Goal: Task Accomplishment & Management: Manage account settings

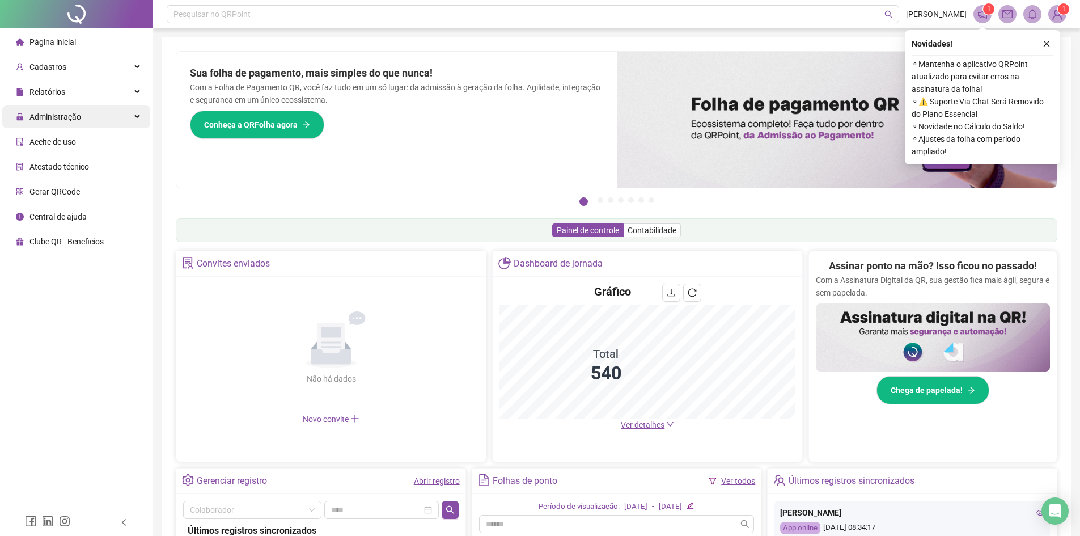
click at [74, 116] on span "Administração" at bounding box center [55, 116] width 52 height 9
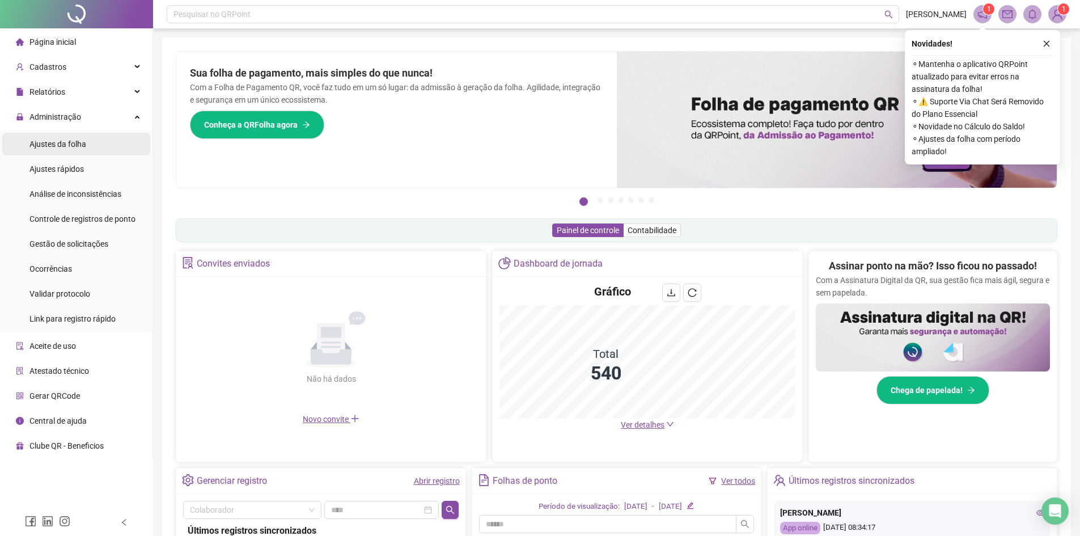
click at [67, 138] on div "Ajustes da folha" at bounding box center [57, 144] width 57 height 23
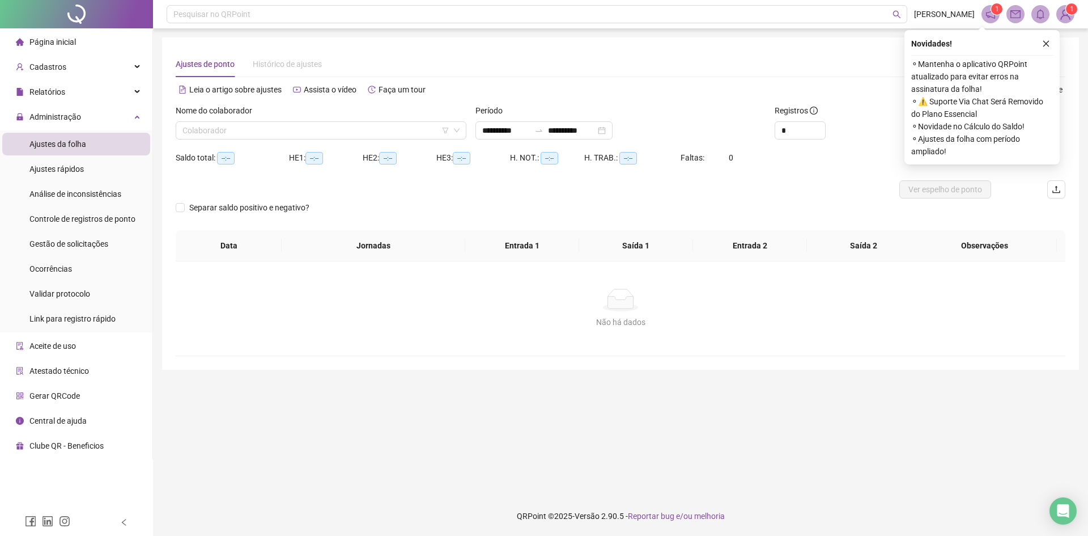
type input "**********"
click at [220, 135] on input "search" at bounding box center [316, 130] width 267 height 17
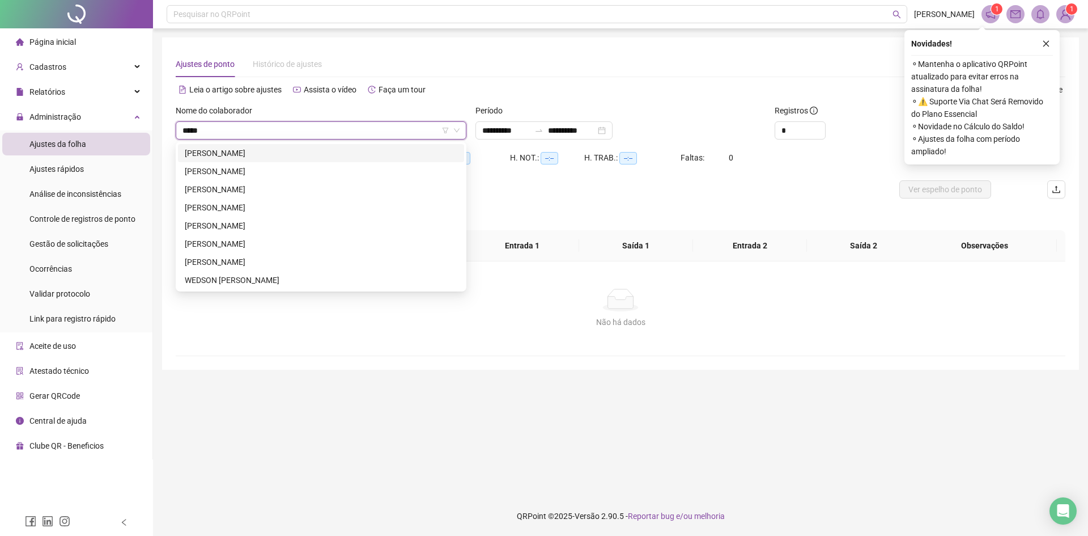
type input "*****"
click at [262, 151] on div "[PERSON_NAME]" at bounding box center [321, 153] width 273 height 12
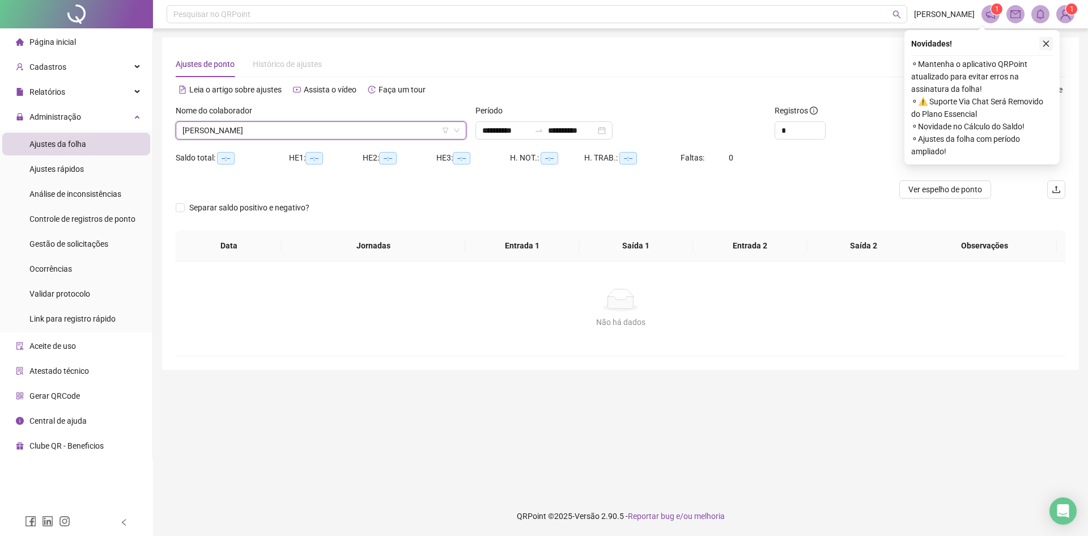
click at [1046, 37] on button "button" at bounding box center [1046, 44] width 14 height 14
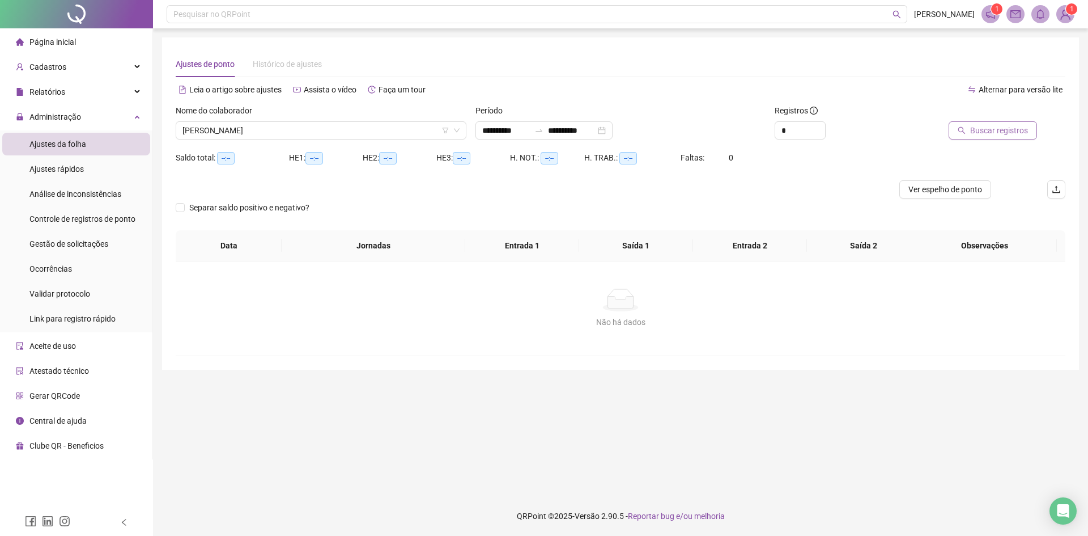
click at [979, 124] on span "Buscar registros" at bounding box center [999, 130] width 58 height 12
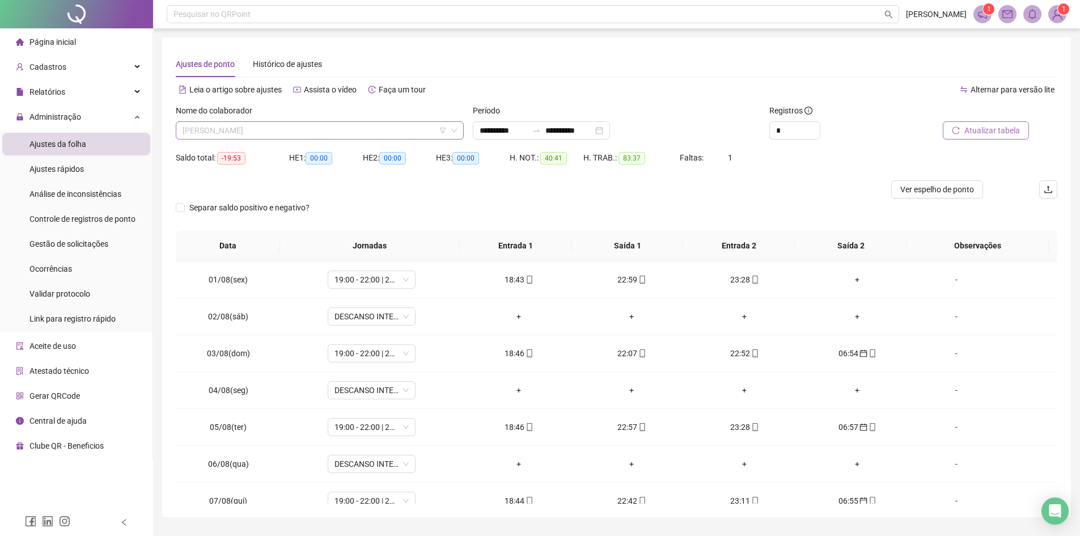
click at [326, 135] on span "[PERSON_NAME]" at bounding box center [320, 130] width 274 height 17
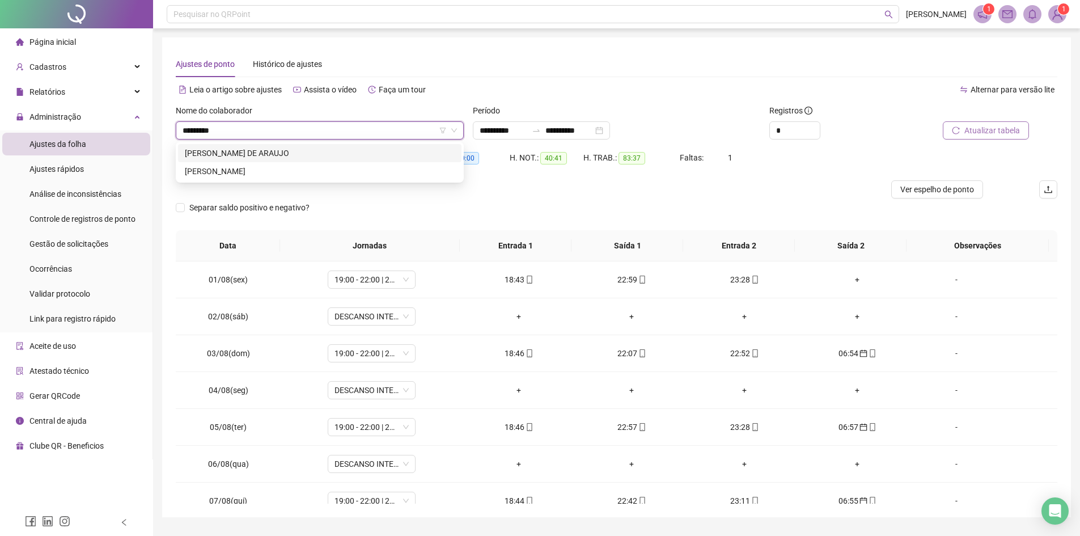
type input "*********"
click at [307, 171] on div "[PERSON_NAME]" at bounding box center [320, 171] width 270 height 12
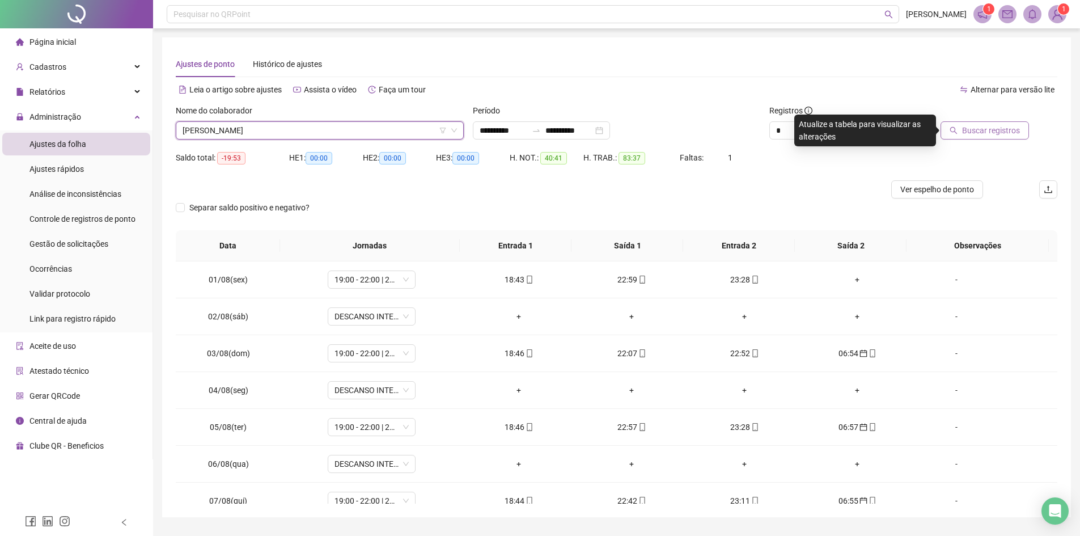
click at [975, 128] on span "Buscar registros" at bounding box center [991, 130] width 58 height 12
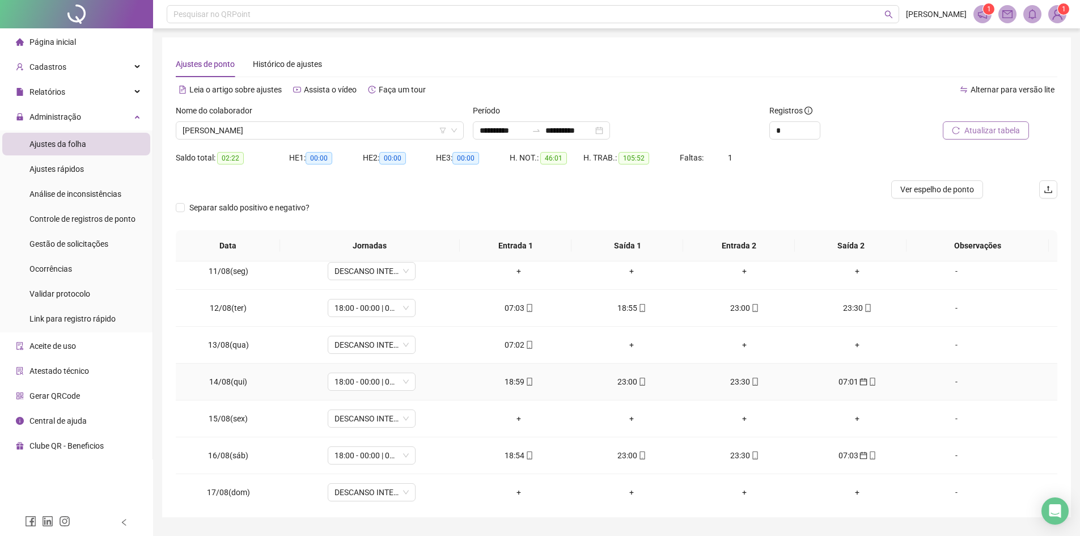
scroll to position [421, 0]
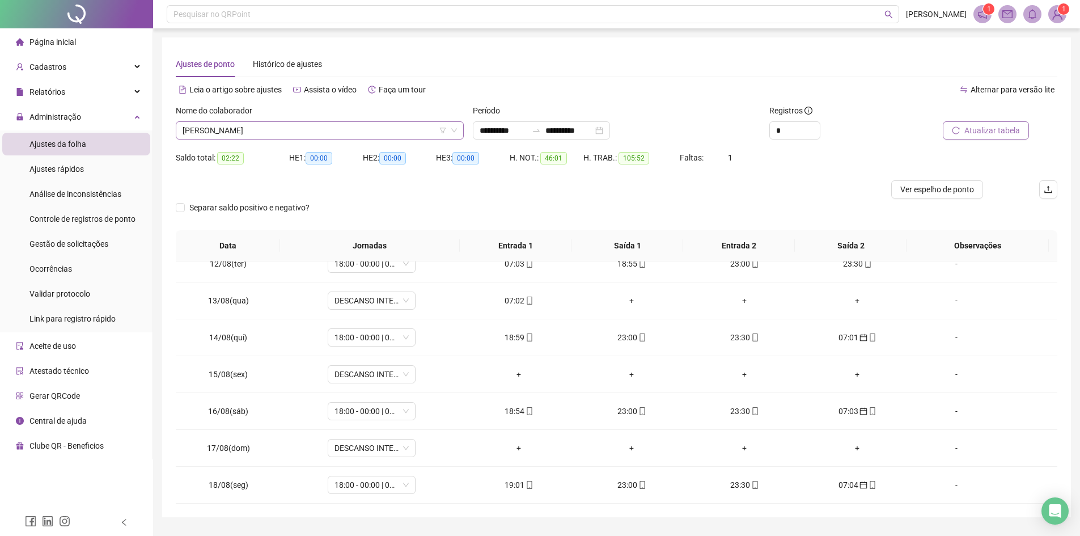
click at [345, 133] on span "[PERSON_NAME]" at bounding box center [320, 130] width 274 height 17
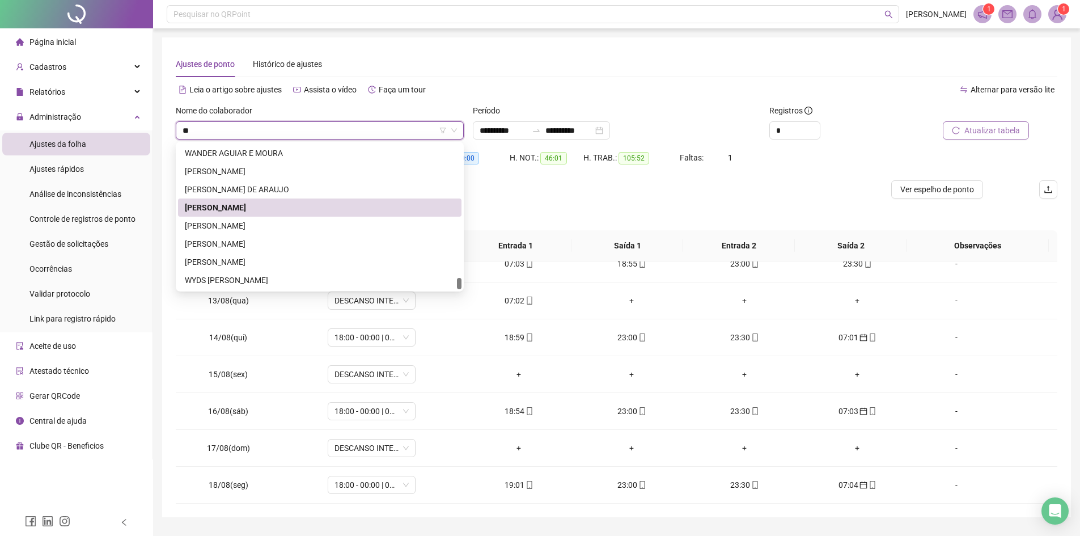
scroll to position [0, 0]
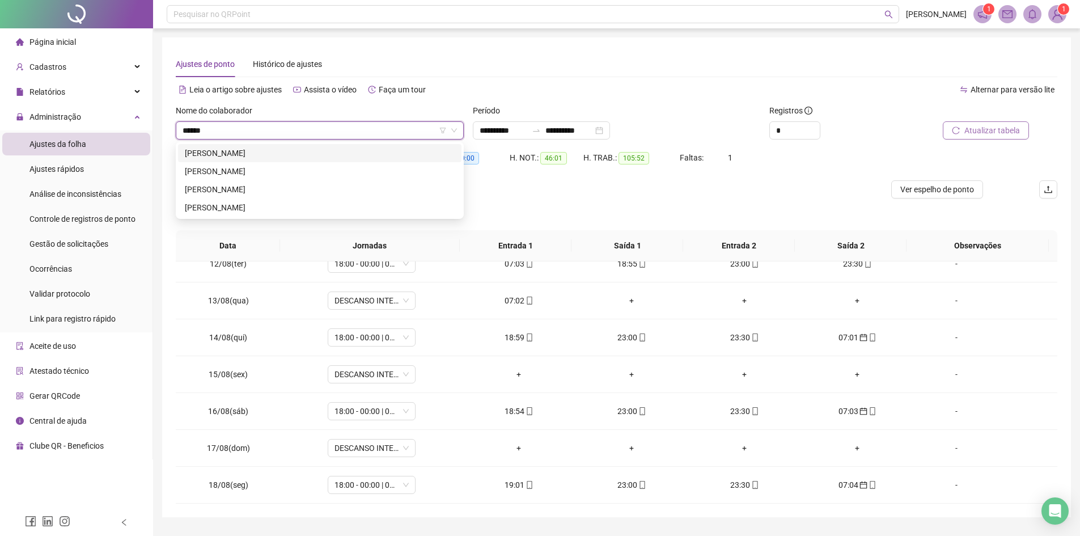
type input "******"
click at [284, 186] on div "[PERSON_NAME]" at bounding box center [320, 189] width 270 height 12
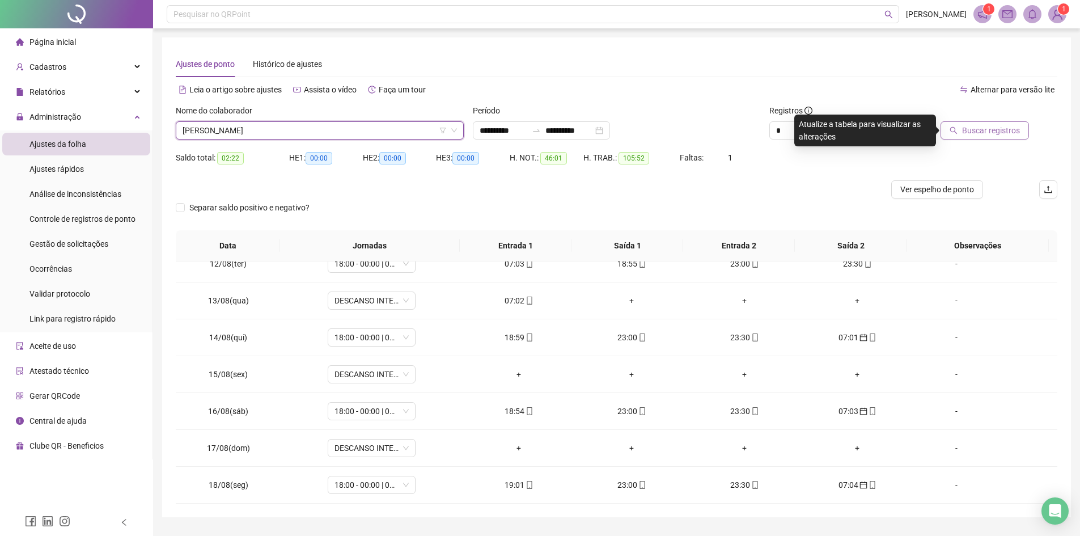
click at [978, 134] on span "Buscar registros" at bounding box center [991, 130] width 58 height 12
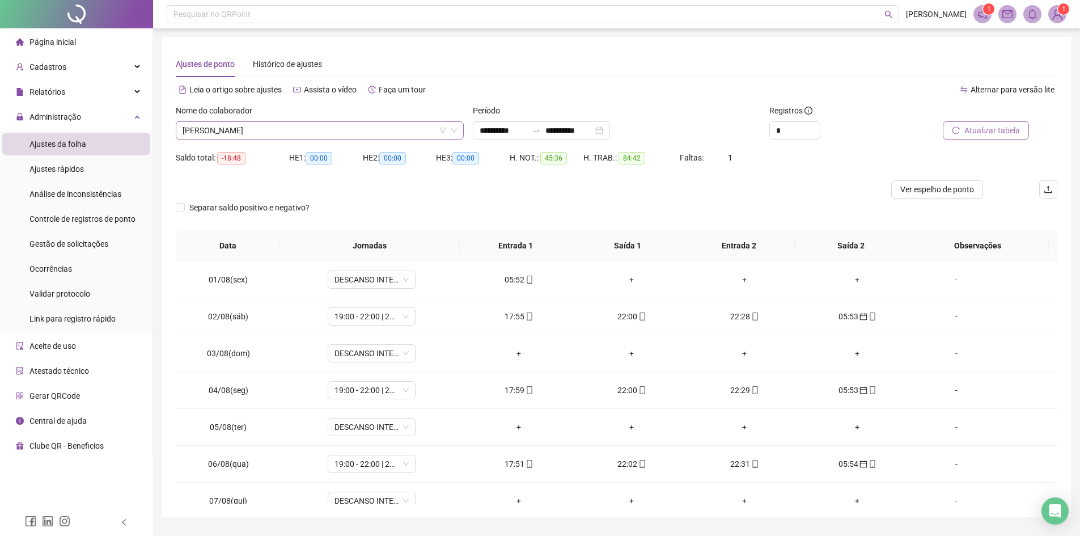
click at [285, 128] on span "[PERSON_NAME]" at bounding box center [320, 130] width 274 height 17
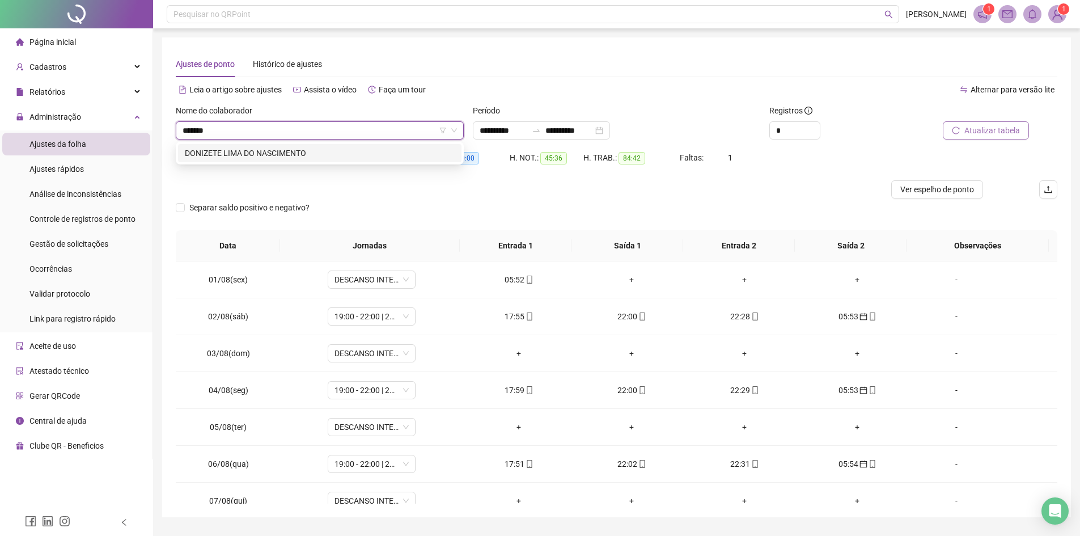
type input "********"
click at [302, 159] on div "DONIZETE LIMA DO NASCIMENTO" at bounding box center [319, 153] width 283 height 18
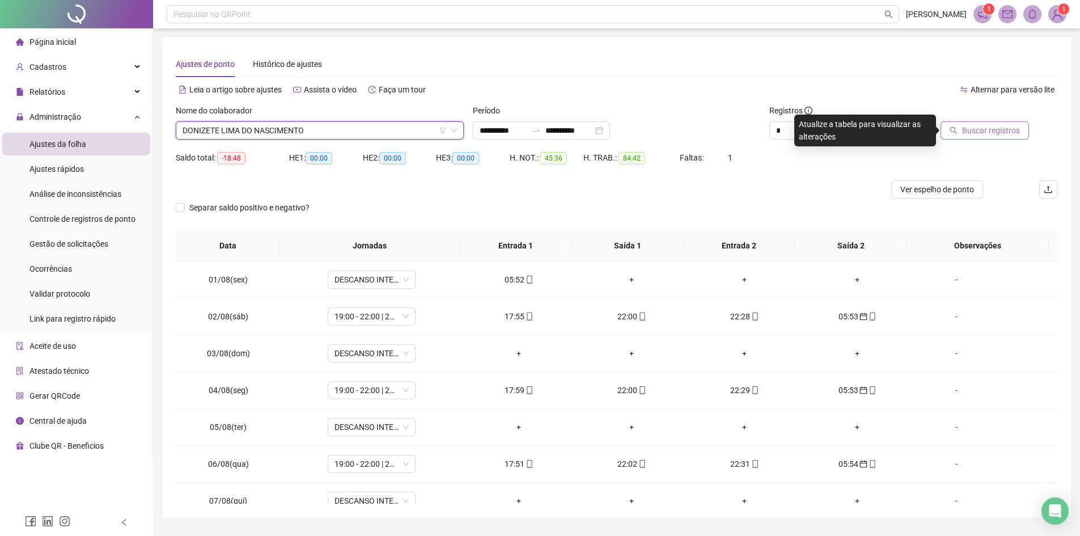
click at [1005, 125] on span "Buscar registros" at bounding box center [991, 130] width 58 height 12
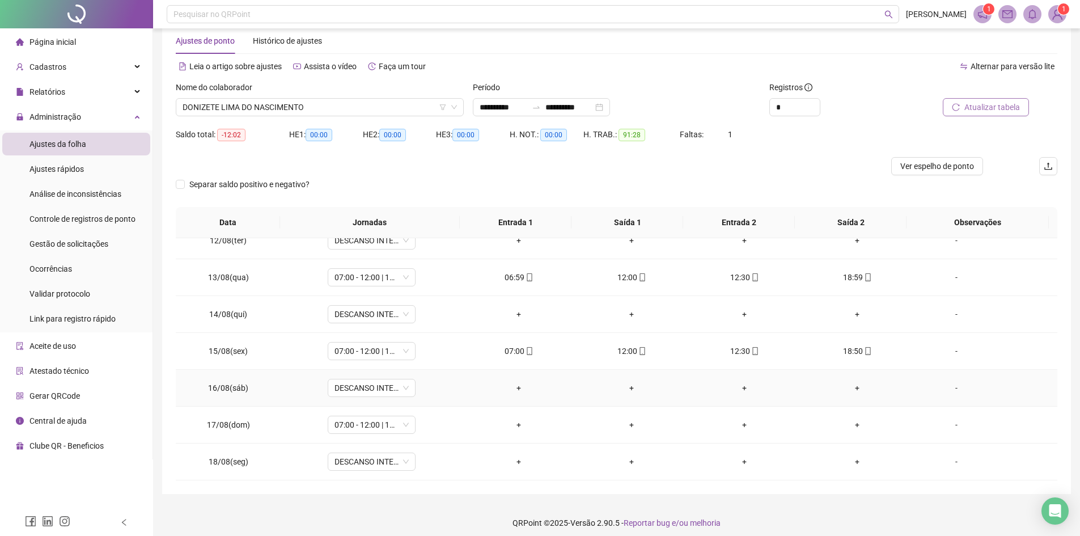
scroll to position [30, 0]
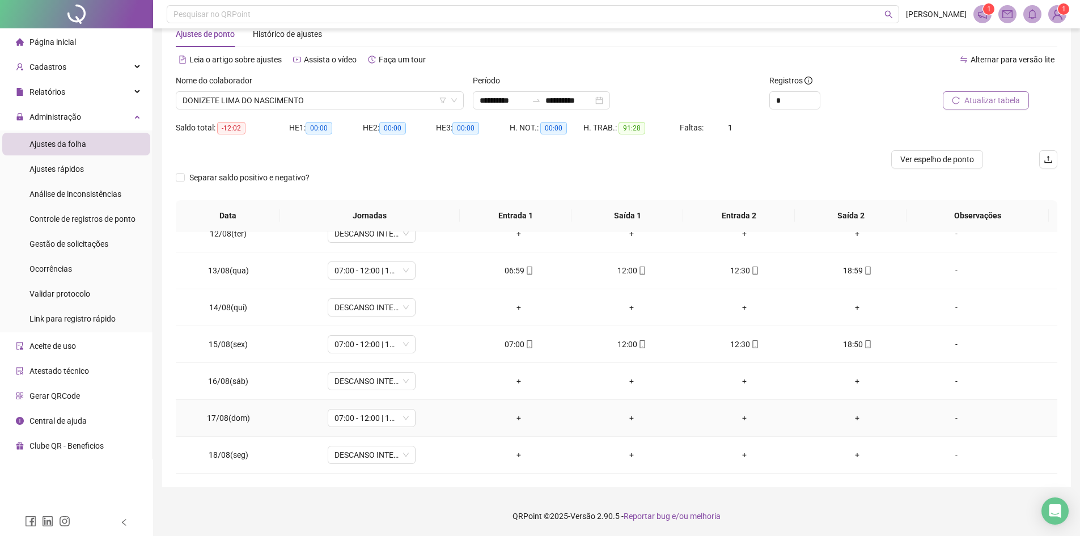
click at [953, 419] on div "-" at bounding box center [956, 417] width 67 height 12
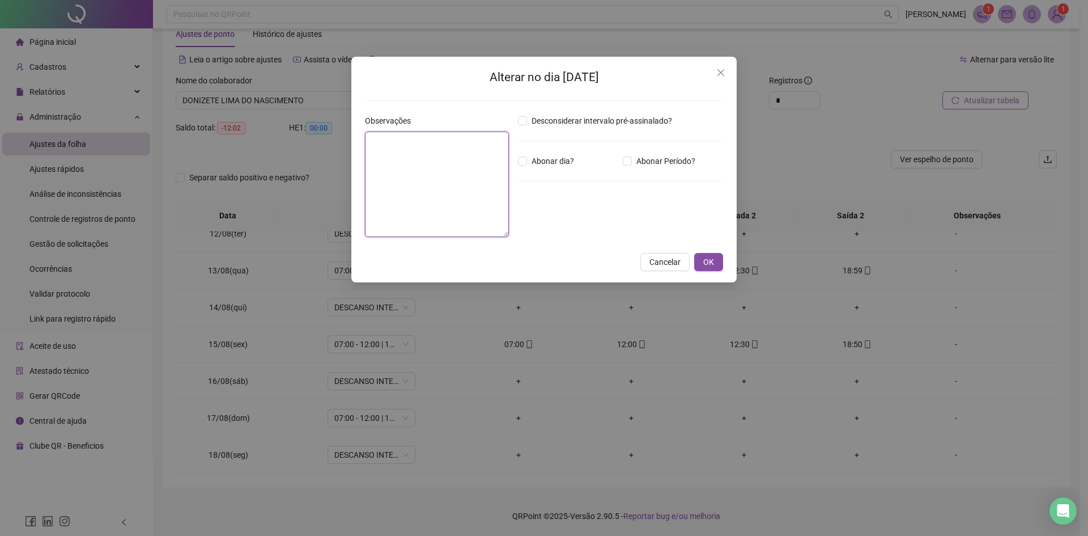
click at [445, 162] on textarea at bounding box center [437, 183] width 144 height 105
type textarea "*"
click at [371, 138] on textarea "**********" at bounding box center [437, 183] width 144 height 105
drag, startPoint x: 452, startPoint y: 140, endPoint x: 495, endPoint y: 138, distance: 42.5
click at [495, 138] on textarea "**********" at bounding box center [437, 183] width 144 height 105
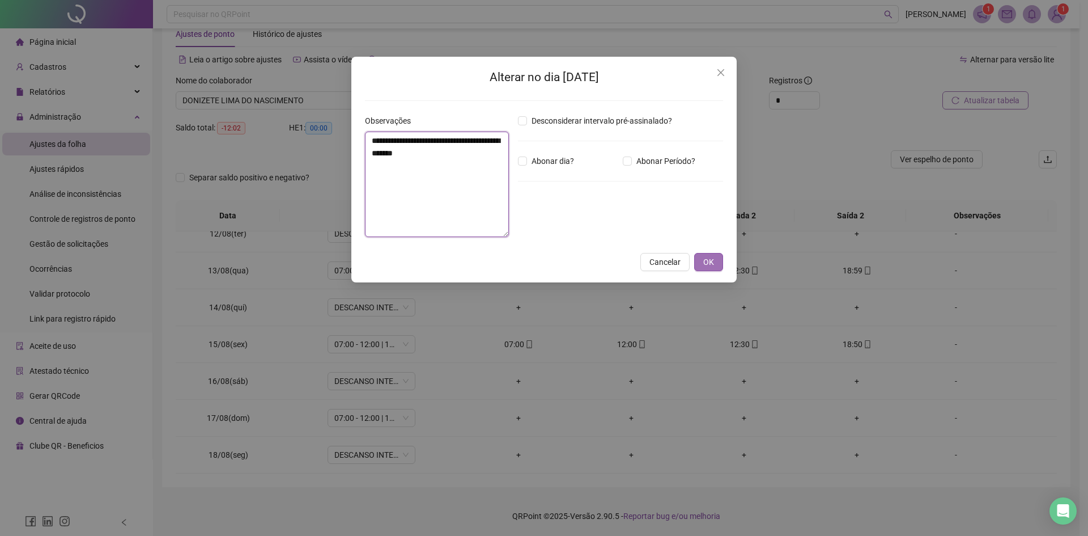
type textarea "**********"
click at [705, 257] on span "OK" at bounding box center [708, 262] width 11 height 12
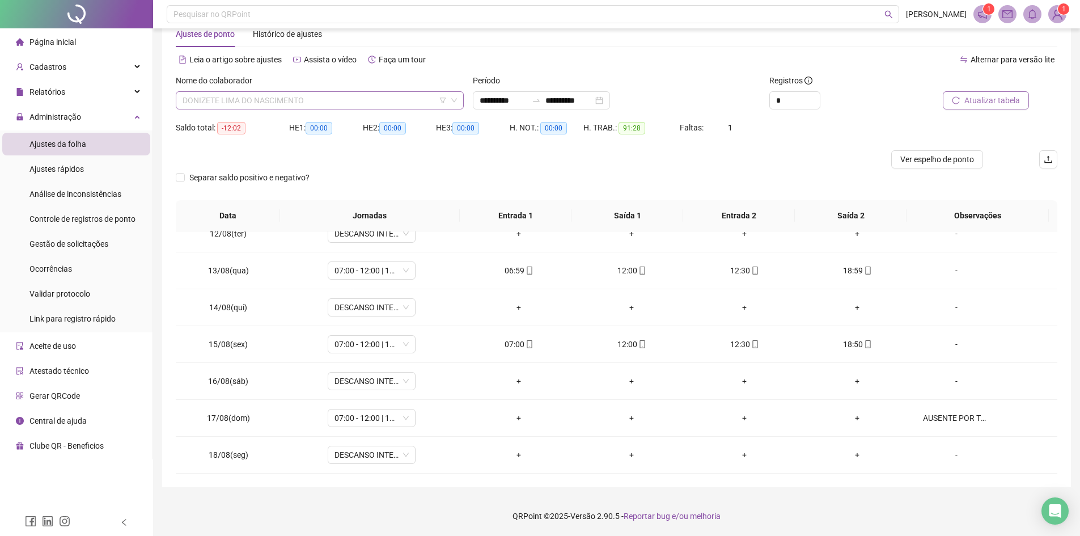
click at [341, 106] on span "DONIZETE LIMA DO NASCIMENTO" at bounding box center [320, 100] width 274 height 17
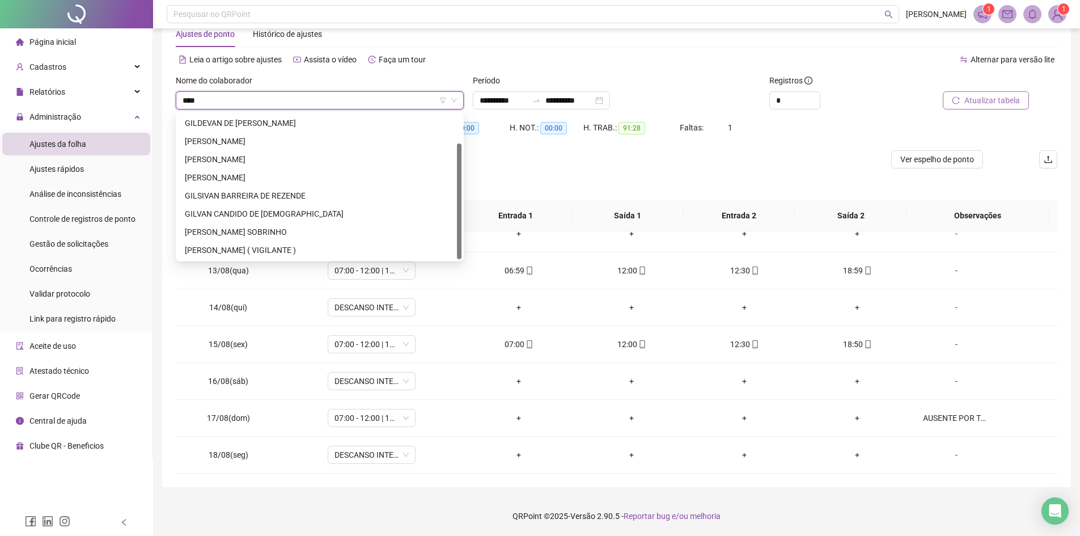
scroll to position [0, 0]
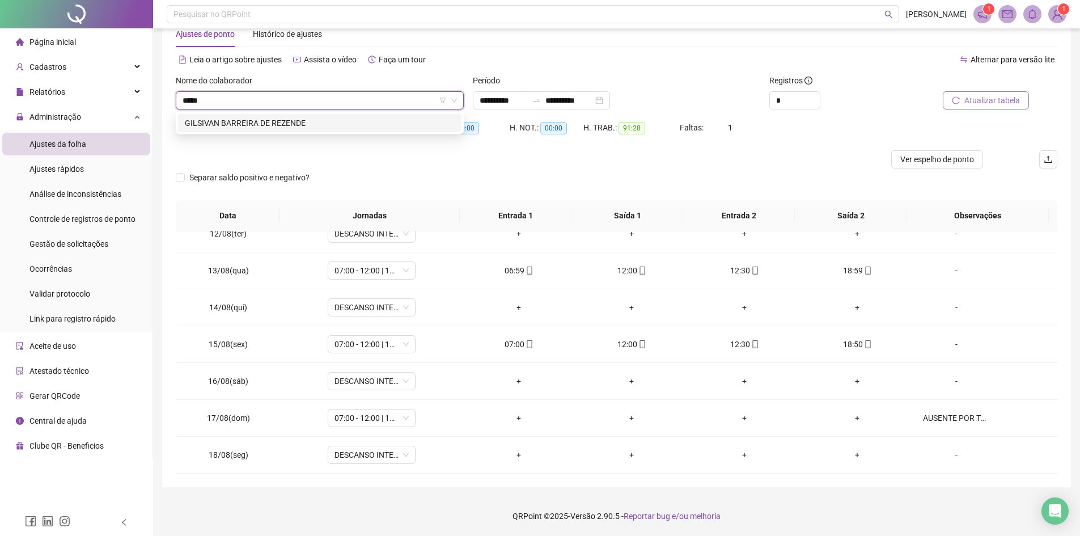
type input "******"
click at [359, 116] on div "GILSIVAN BARREIRA DE REZENDE" at bounding box center [319, 123] width 283 height 18
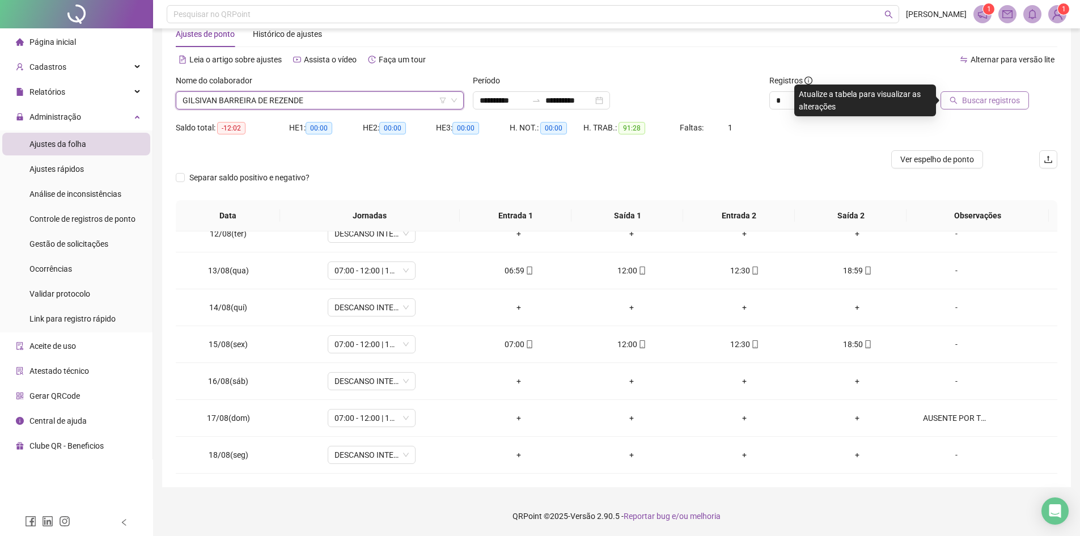
click at [974, 99] on span "Buscar registros" at bounding box center [991, 100] width 58 height 12
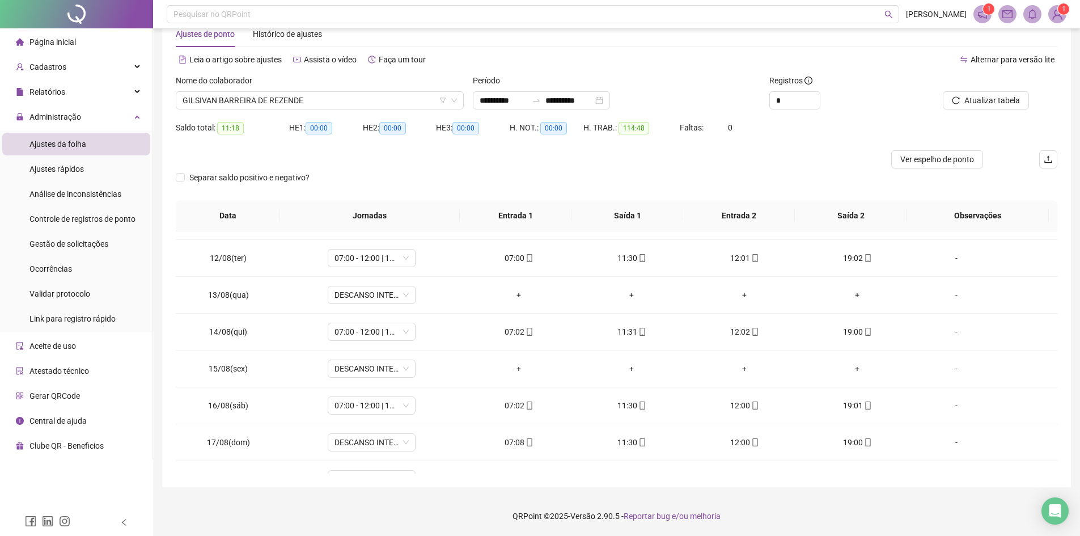
scroll to position [421, 0]
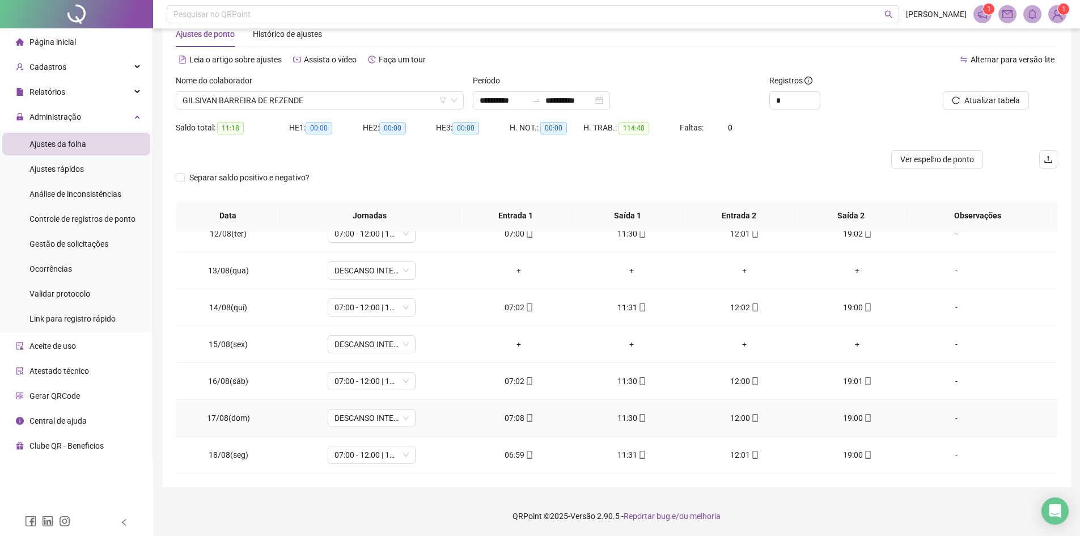
click at [952, 419] on div "-" at bounding box center [956, 417] width 67 height 12
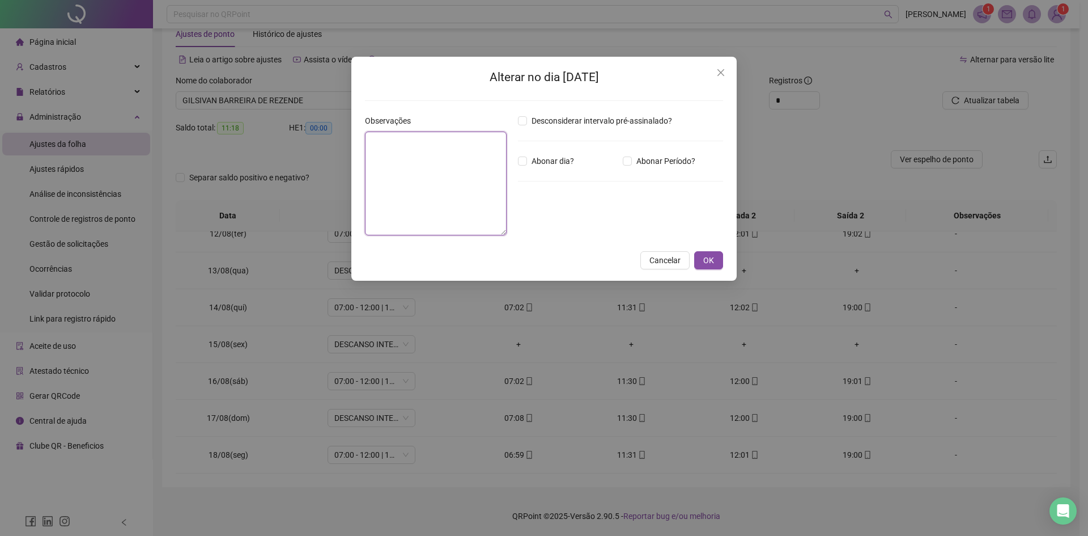
click at [443, 158] on textarea at bounding box center [436, 183] width 142 height 104
type textarea "**********"
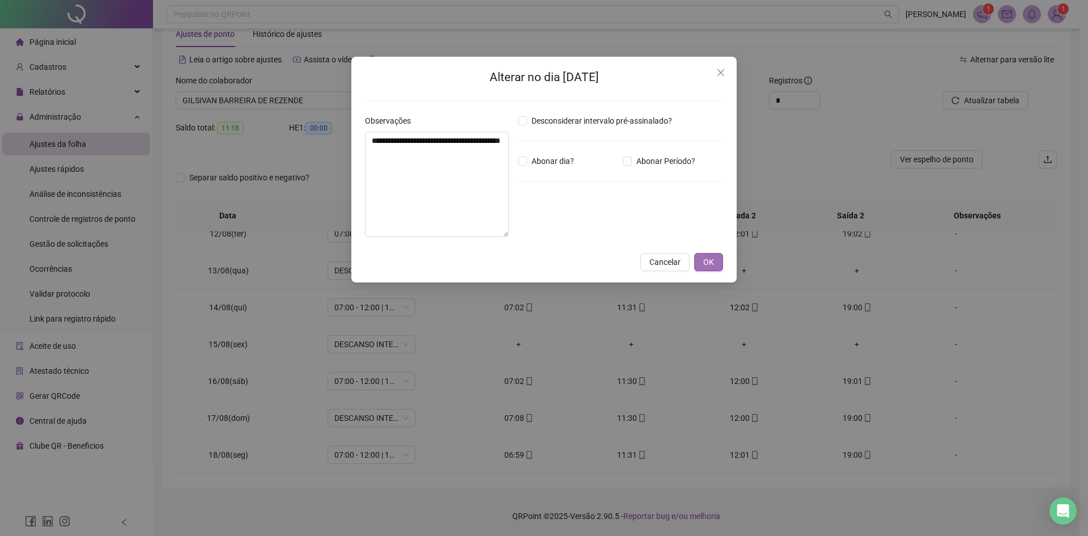
click at [716, 262] on button "OK" at bounding box center [708, 262] width 29 height 18
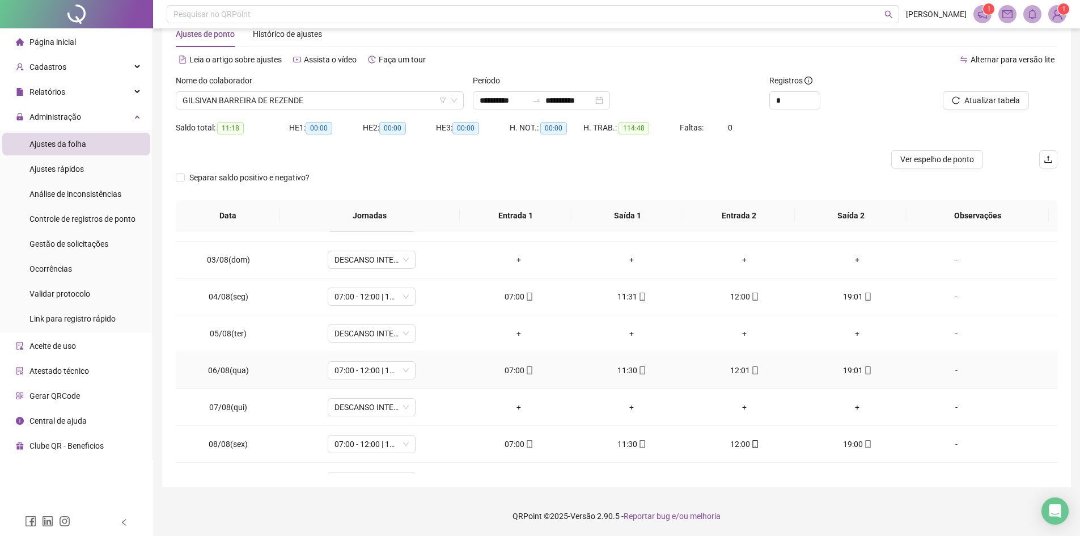
scroll to position [0, 0]
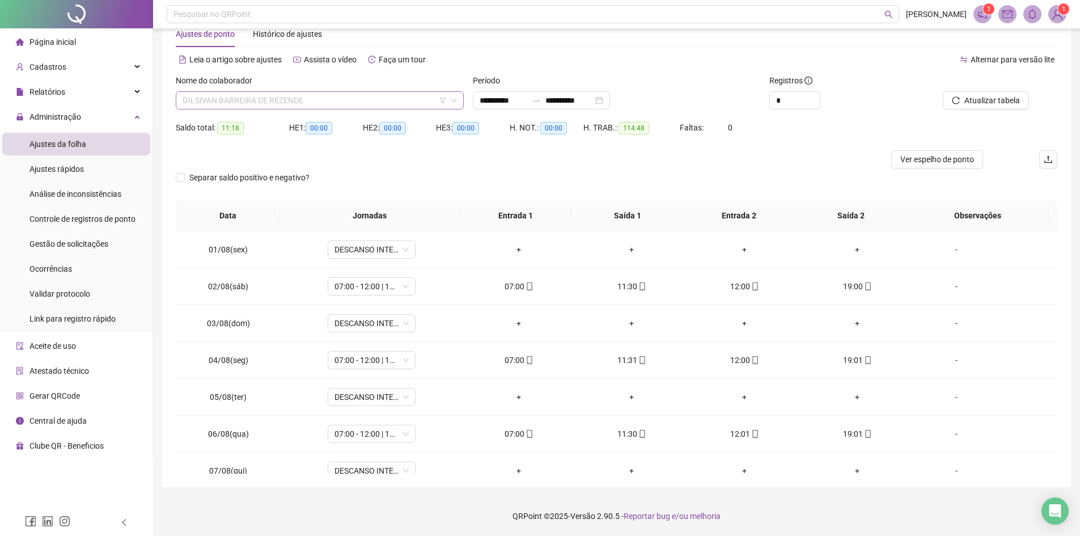
click at [318, 100] on span "GILSIVAN BARREIRA DE REZENDE" at bounding box center [320, 100] width 274 height 17
type input "******"
click at [320, 117] on div "[PERSON_NAME]" at bounding box center [320, 123] width 270 height 12
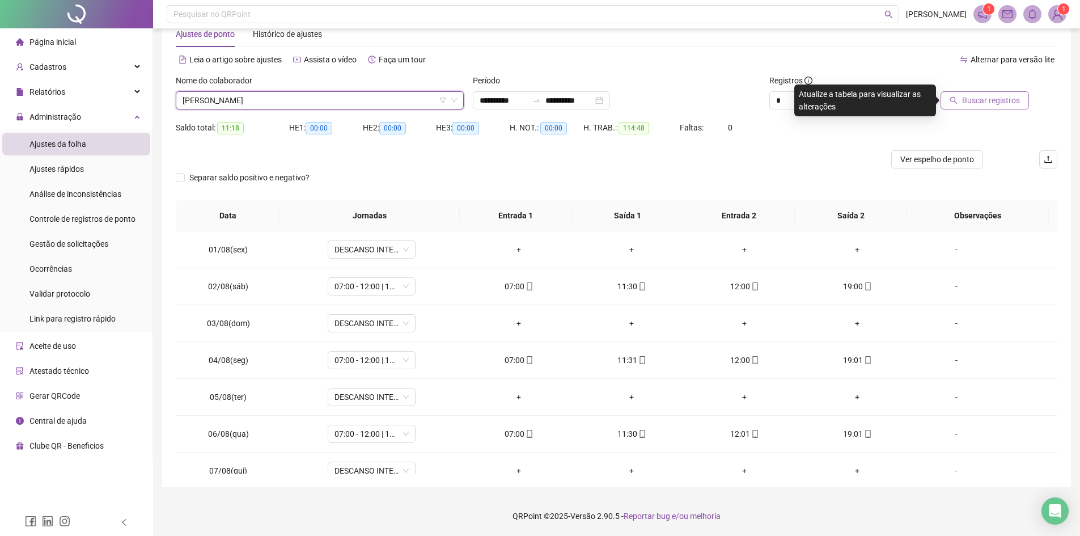
click at [998, 97] on span "Buscar registros" at bounding box center [991, 100] width 58 height 12
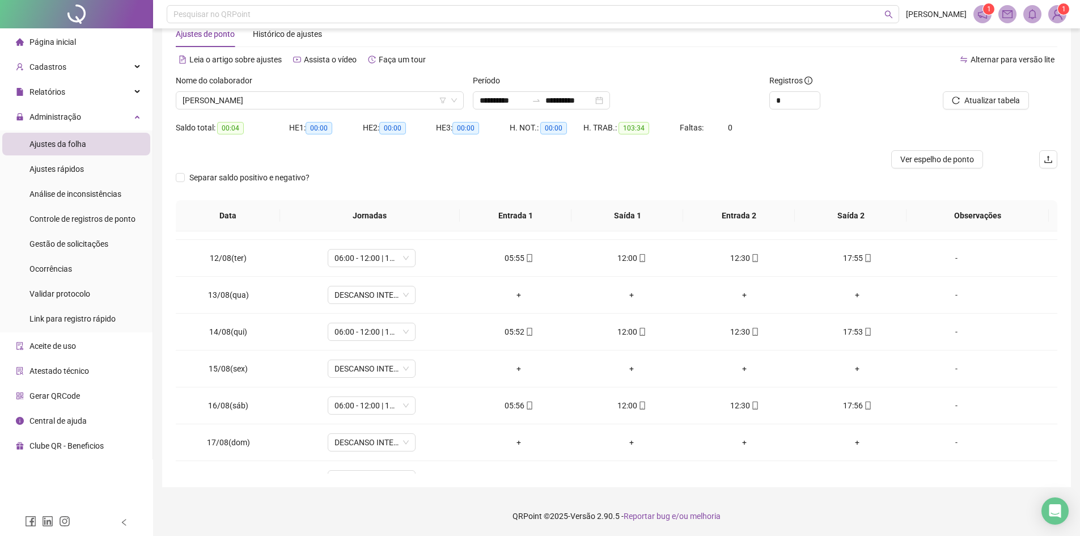
scroll to position [421, 0]
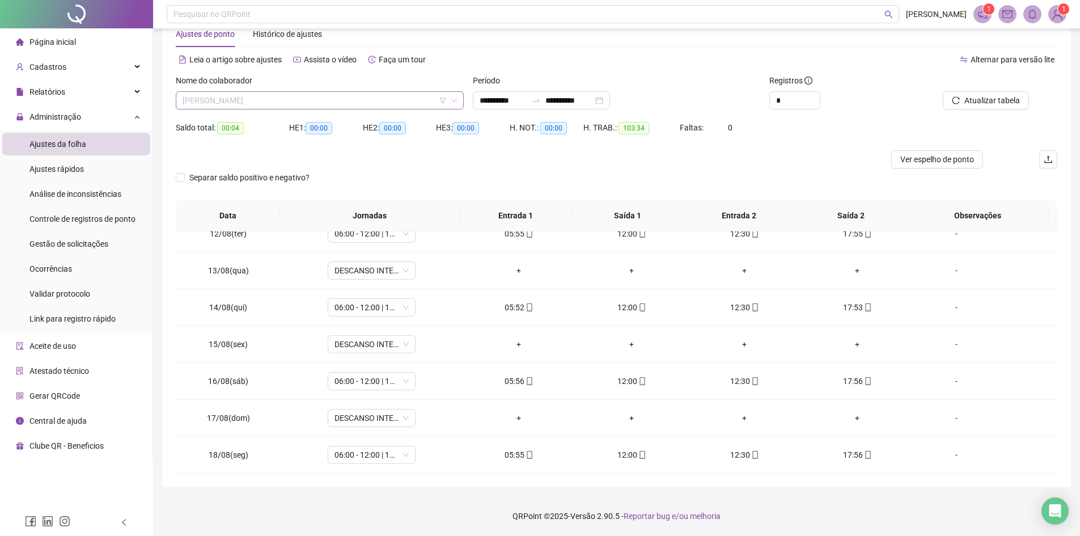
click at [338, 102] on span "[PERSON_NAME]" at bounding box center [320, 100] width 274 height 17
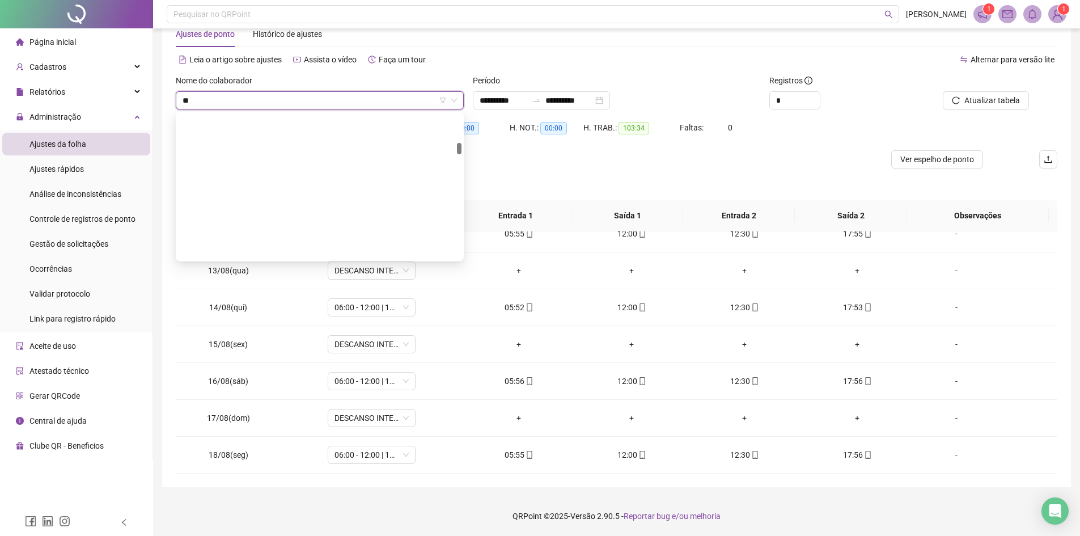
scroll to position [798, 0]
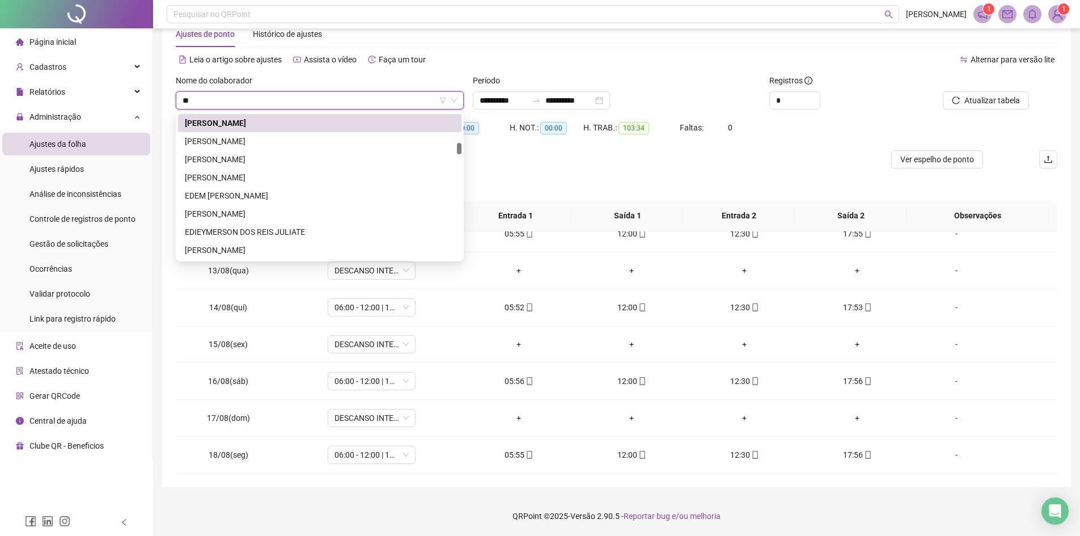
type input "***"
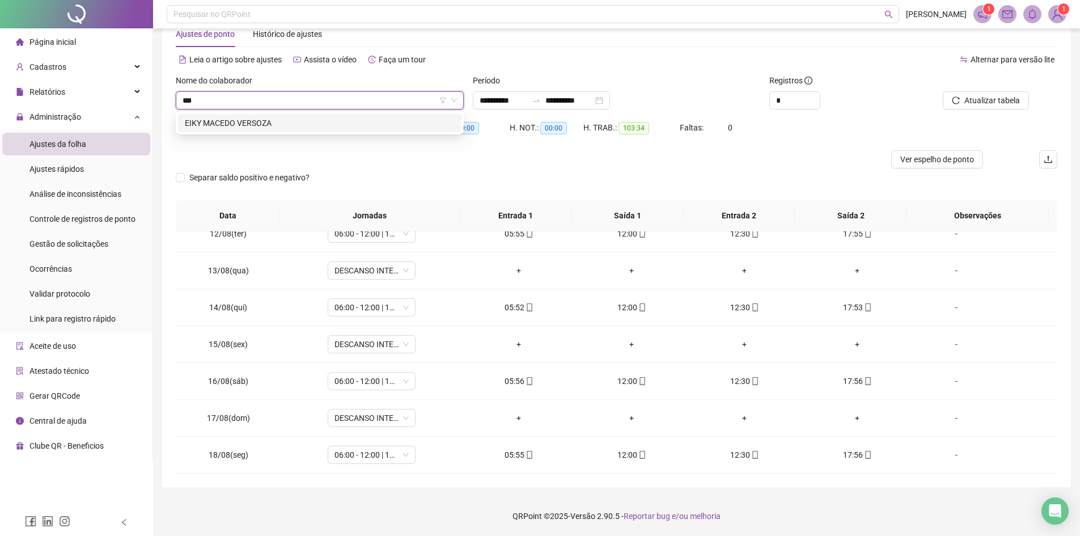
click at [332, 120] on div "EIKY MACEDO VERSOZA" at bounding box center [320, 123] width 270 height 12
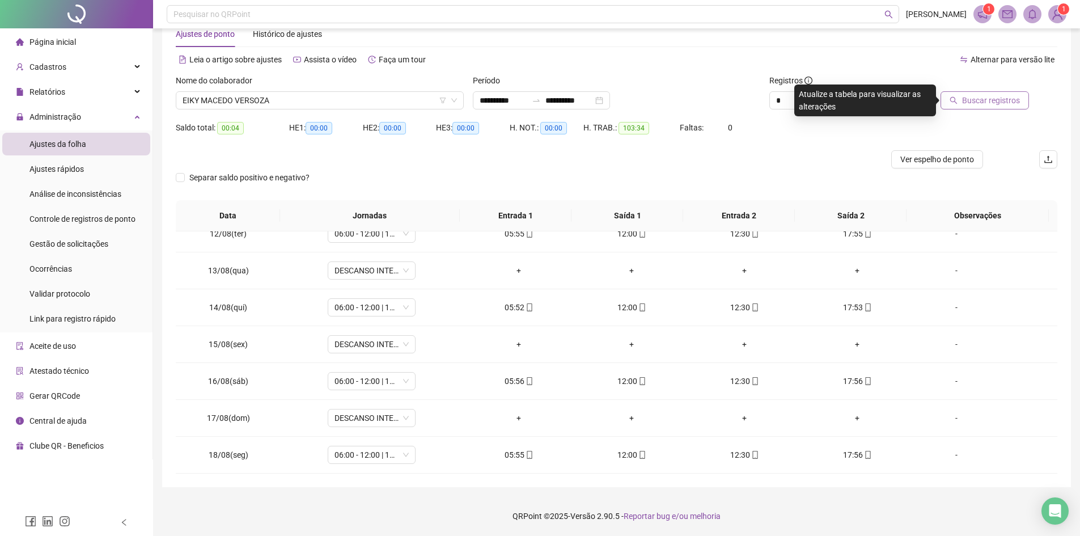
click at [990, 100] on span "Buscar registros" at bounding box center [991, 100] width 58 height 12
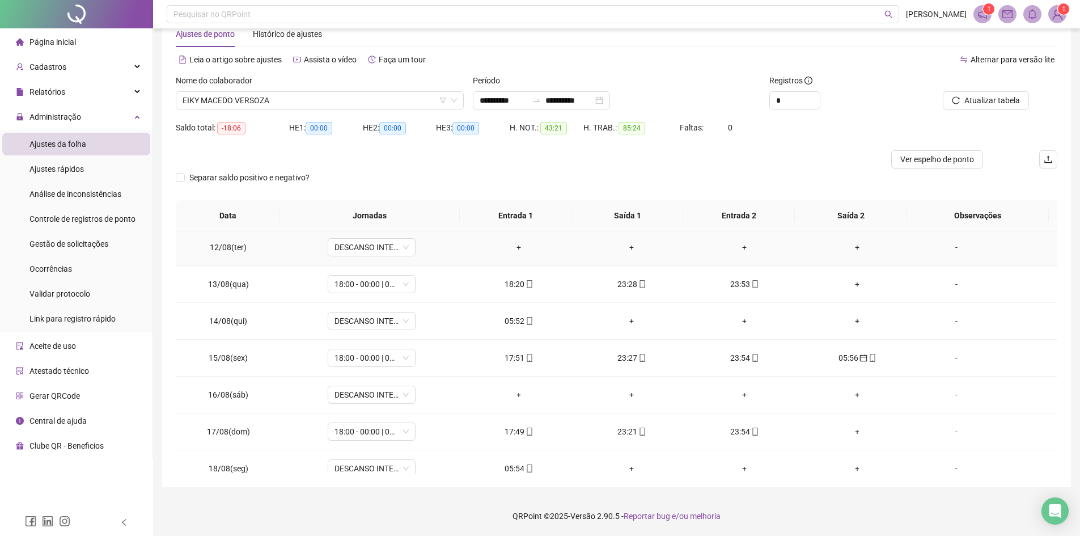
scroll to position [421, 0]
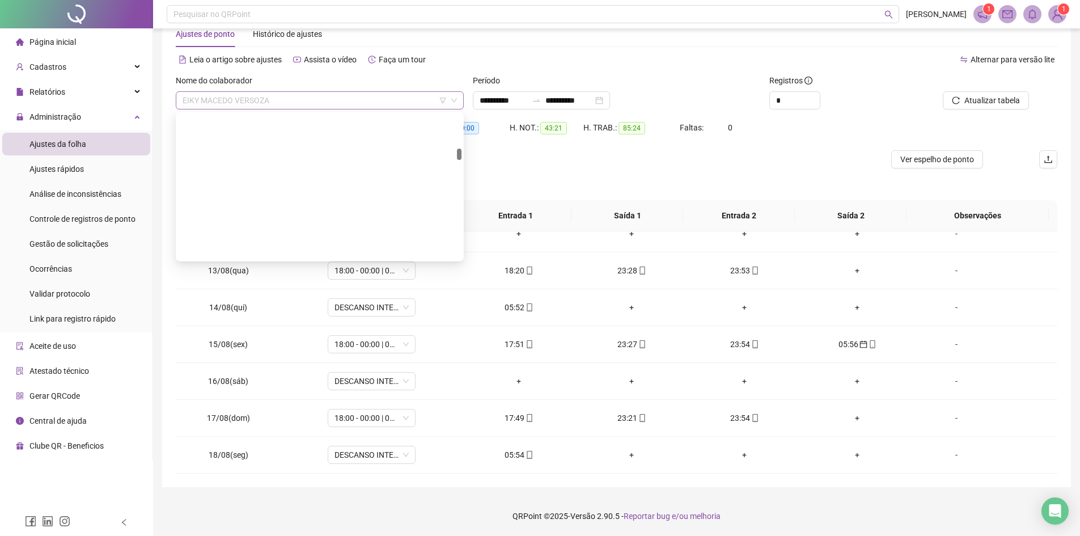
click at [291, 97] on span "EIKY MACEDO VERSOZA" at bounding box center [320, 100] width 274 height 17
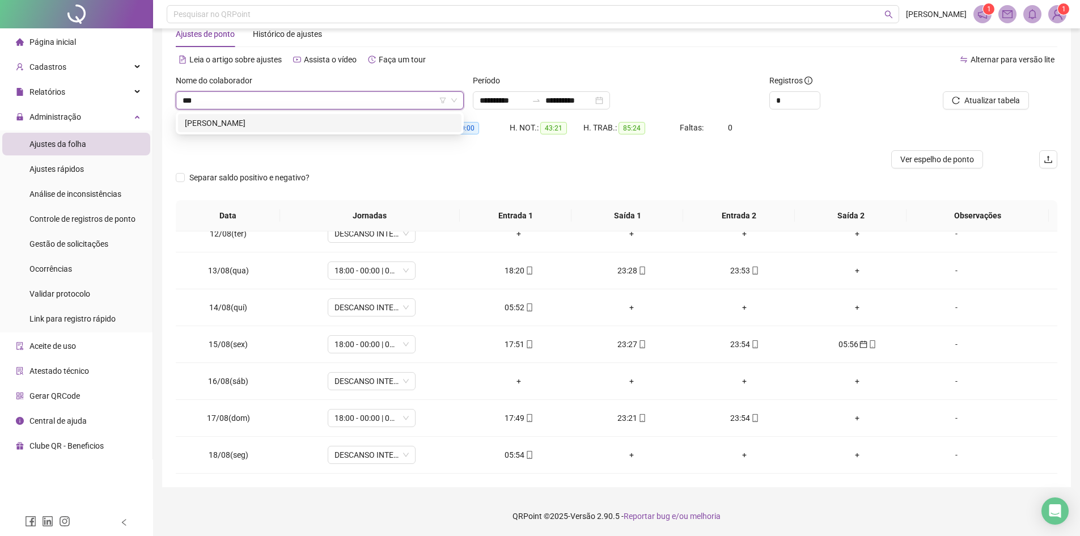
scroll to position [0, 0]
type input "*******"
click at [300, 117] on div "[PERSON_NAME]" at bounding box center [320, 123] width 270 height 12
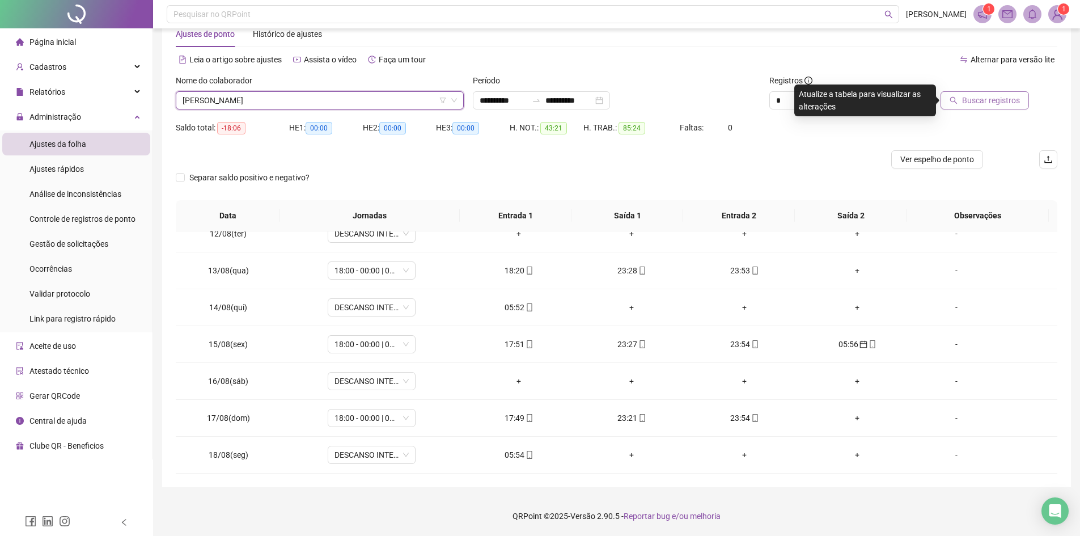
click at [990, 94] on button "Buscar registros" at bounding box center [984, 100] width 88 height 18
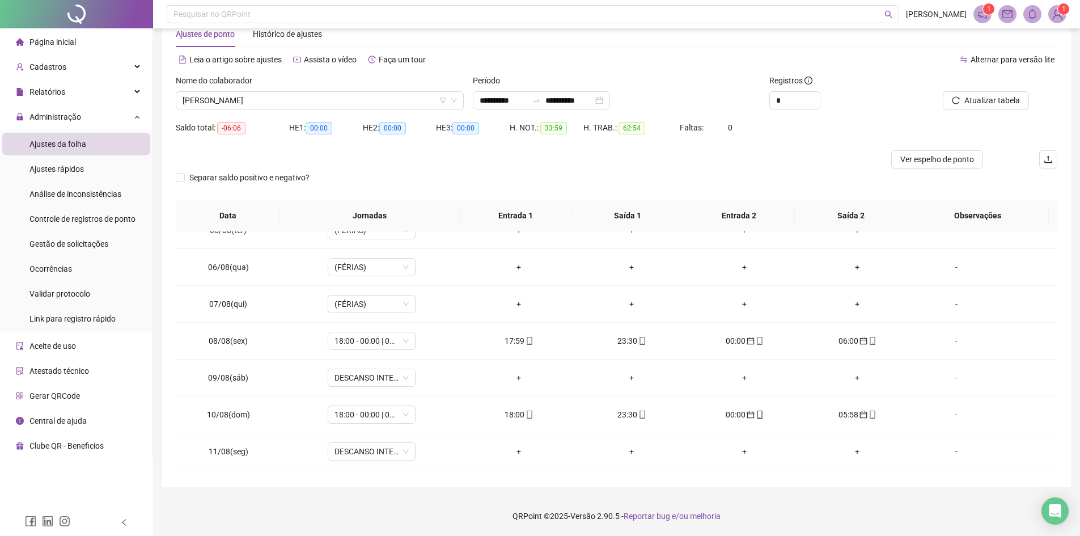
scroll to position [170, 0]
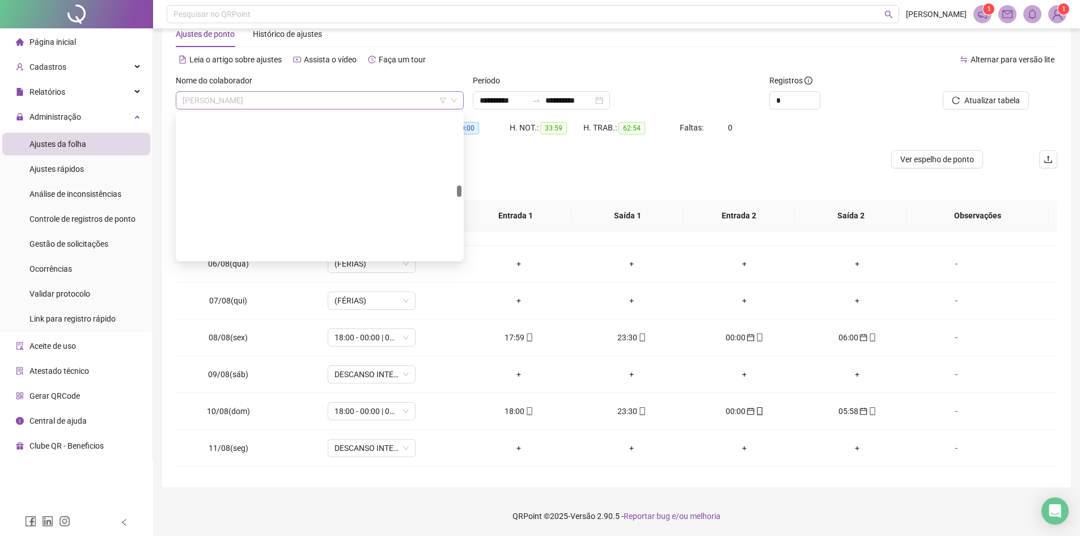
click at [322, 94] on span "[PERSON_NAME]" at bounding box center [320, 100] width 274 height 17
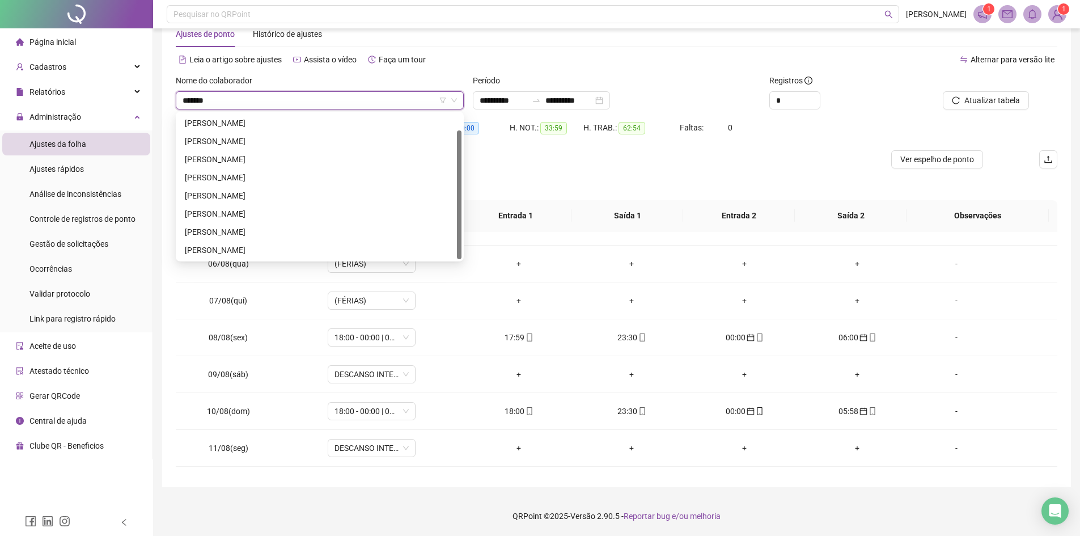
scroll to position [0, 0]
type input "********"
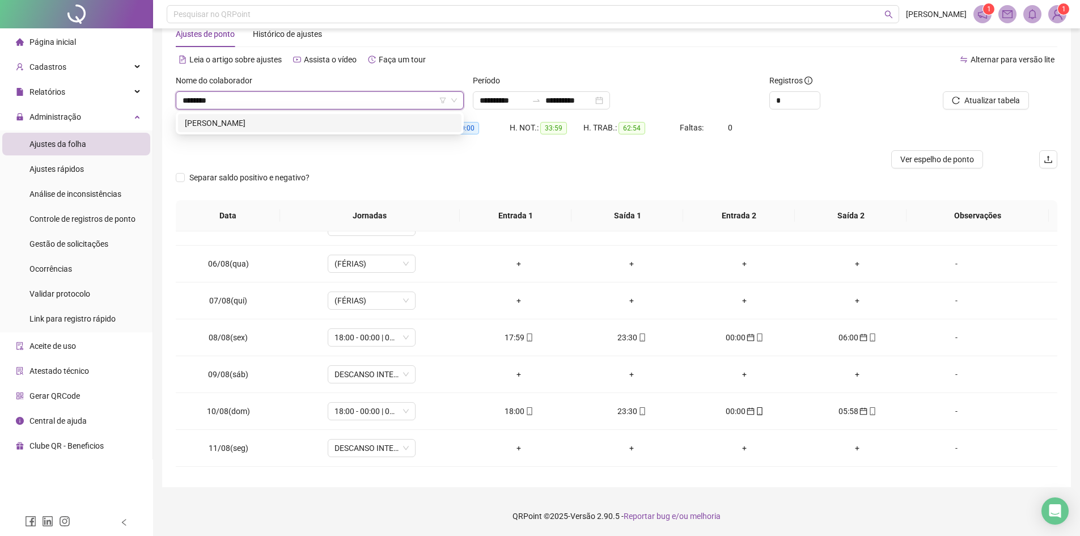
click at [312, 120] on div "[PERSON_NAME]" at bounding box center [320, 123] width 270 height 12
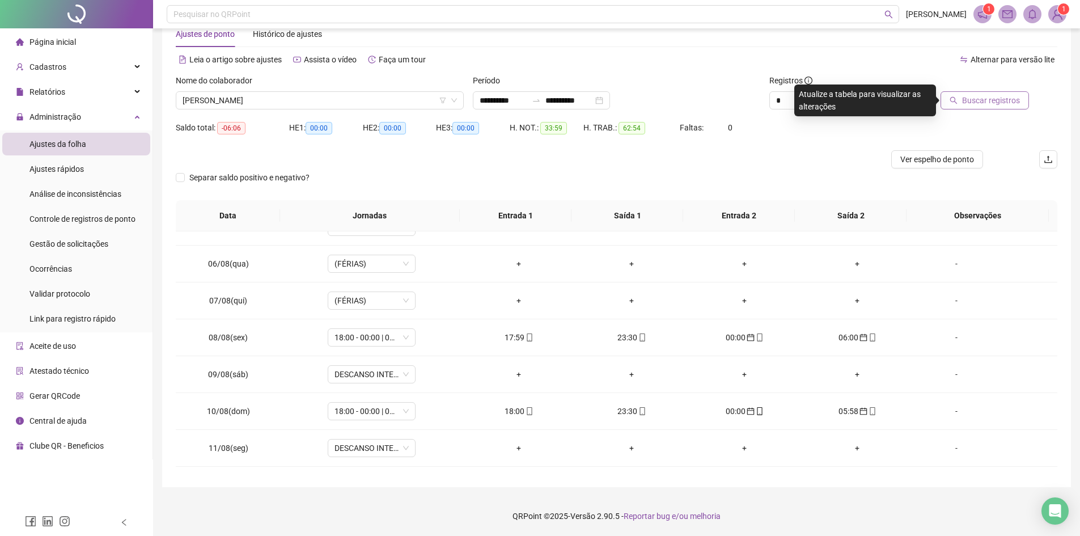
click at [956, 106] on button "Buscar registros" at bounding box center [984, 100] width 88 height 18
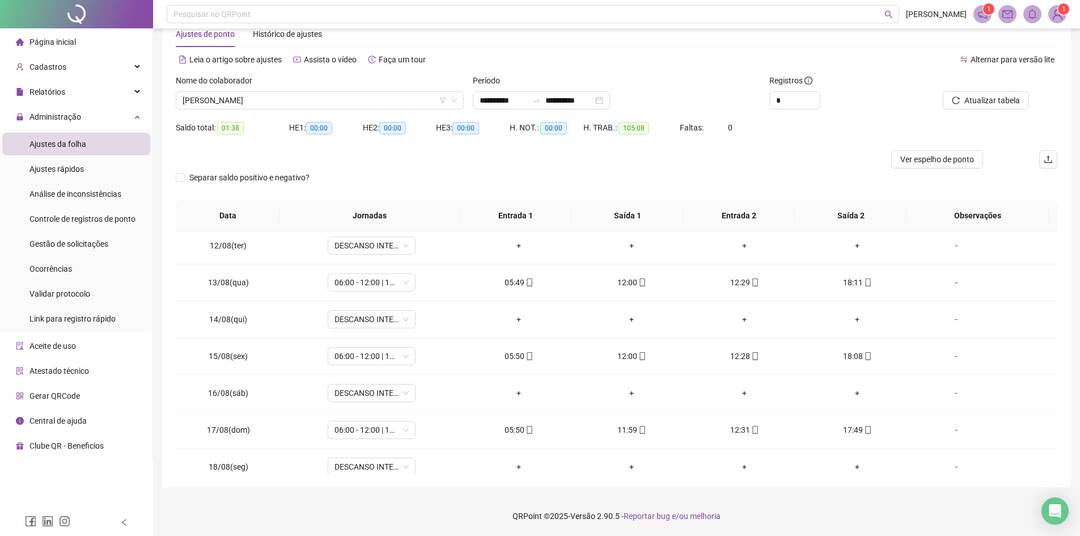
scroll to position [421, 0]
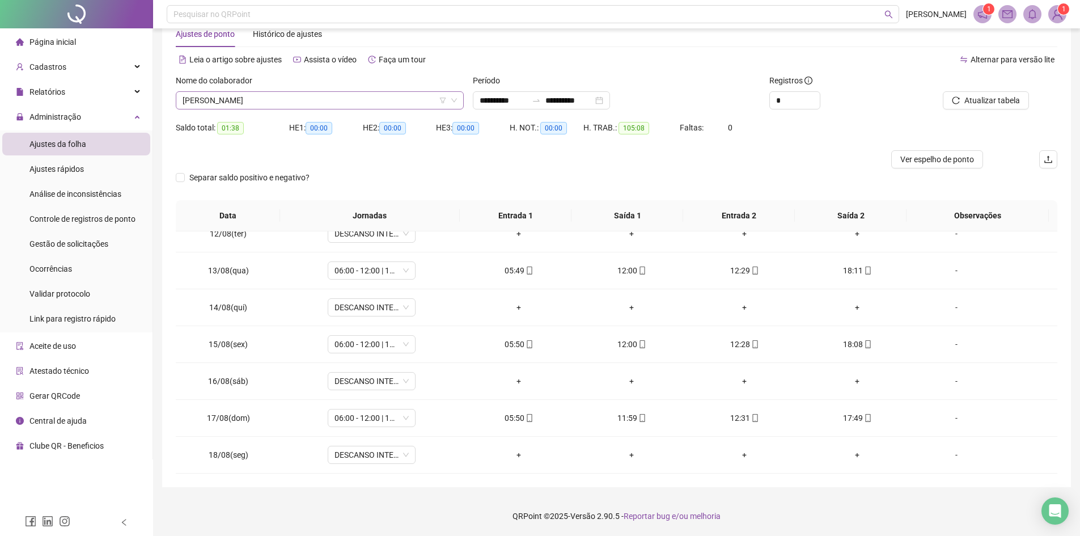
click at [338, 104] on span "[PERSON_NAME]" at bounding box center [320, 100] width 274 height 17
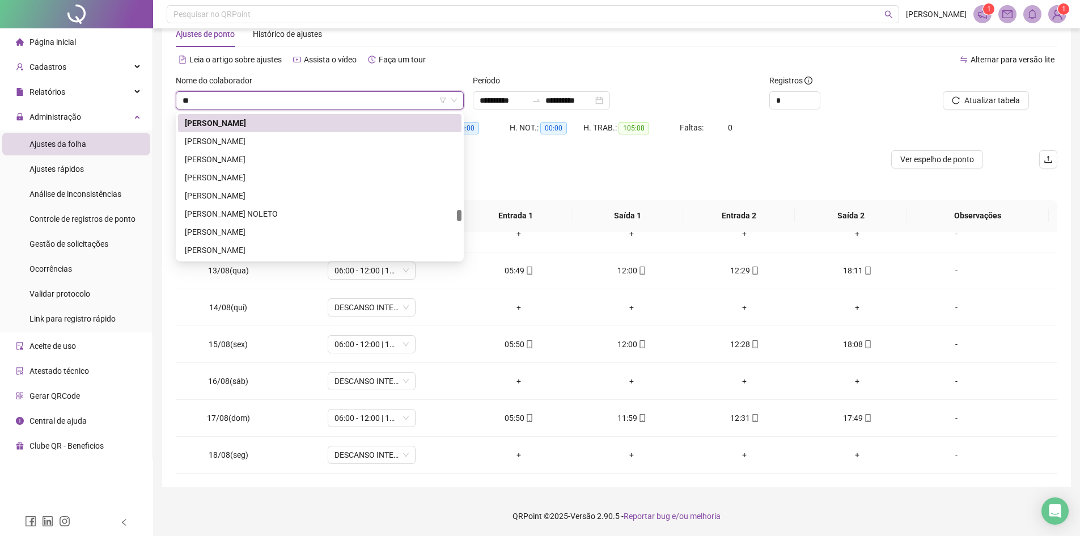
scroll to position [417, 0]
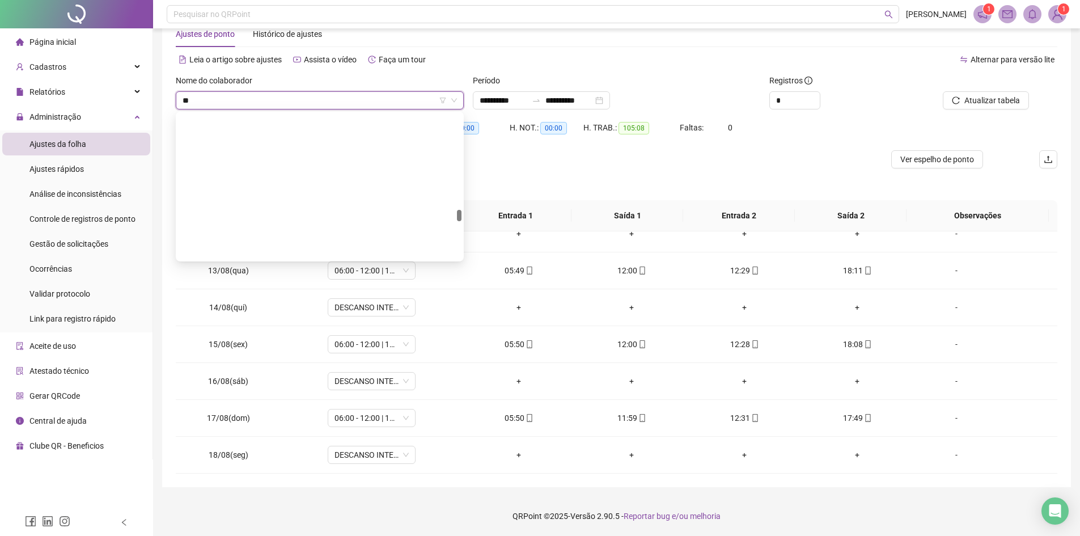
type input "***"
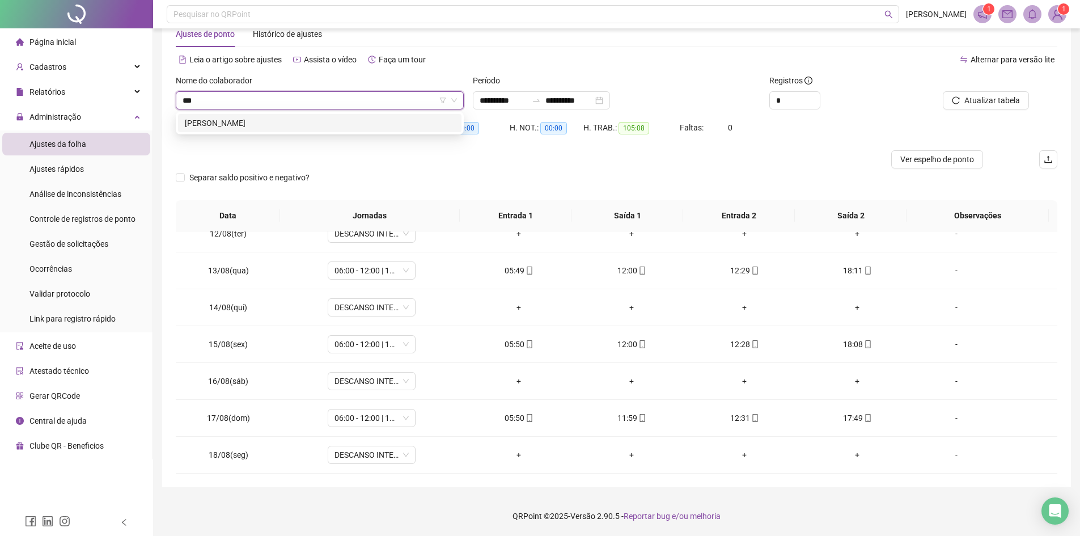
scroll to position [0, 0]
click at [341, 118] on div "[PERSON_NAME]" at bounding box center [320, 123] width 270 height 12
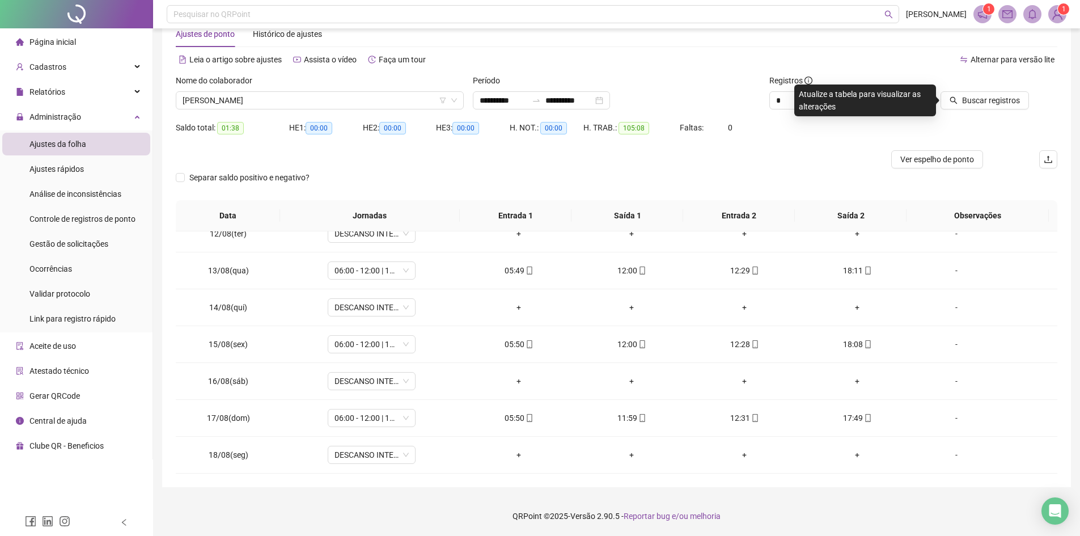
click at [991, 109] on div "Buscar registros" at bounding box center [987, 96] width 148 height 44
click at [992, 104] on span "Buscar registros" at bounding box center [991, 100] width 58 height 12
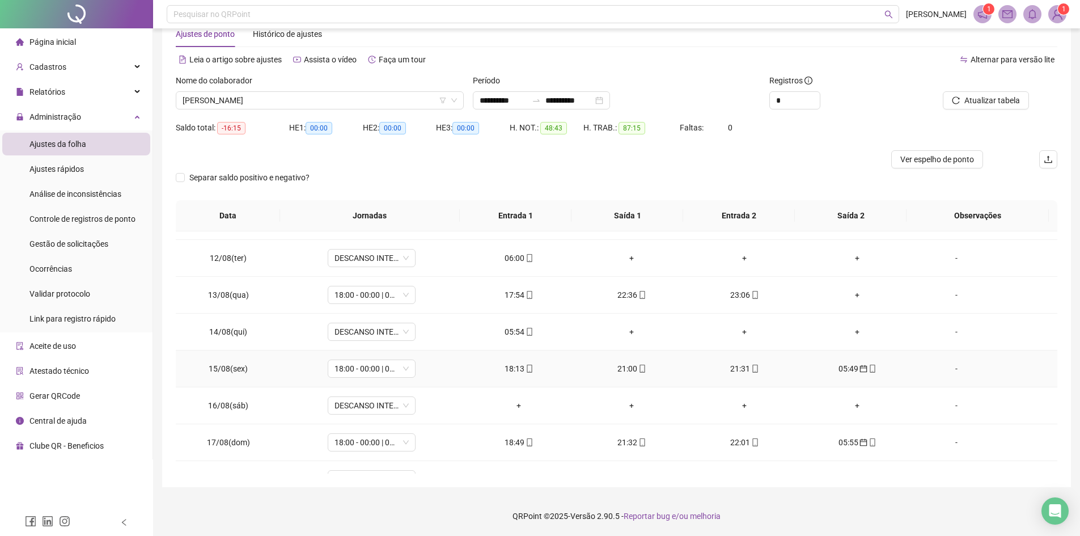
scroll to position [421, 0]
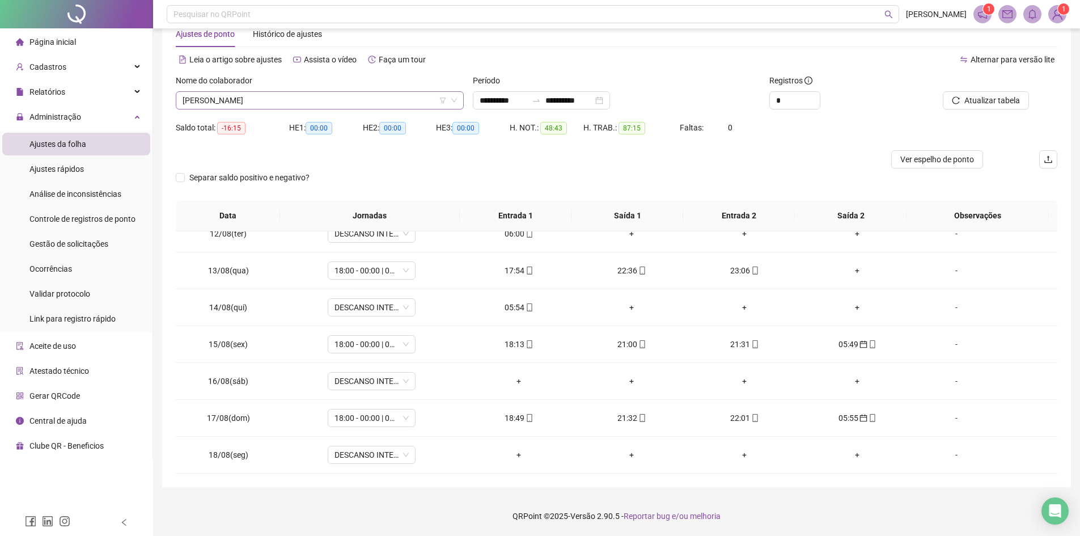
click at [367, 100] on span "[PERSON_NAME]" at bounding box center [320, 100] width 274 height 17
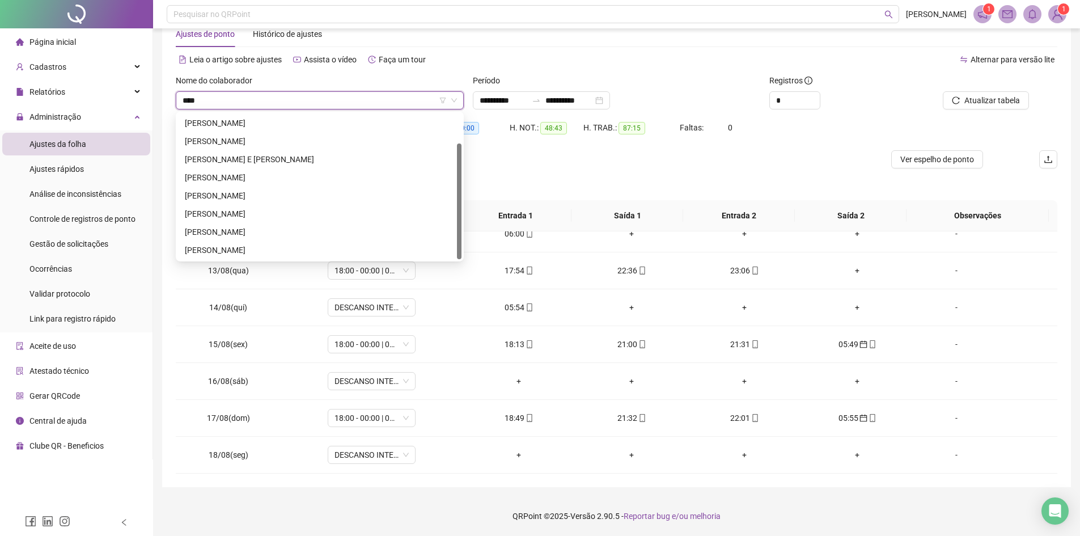
scroll to position [0, 0]
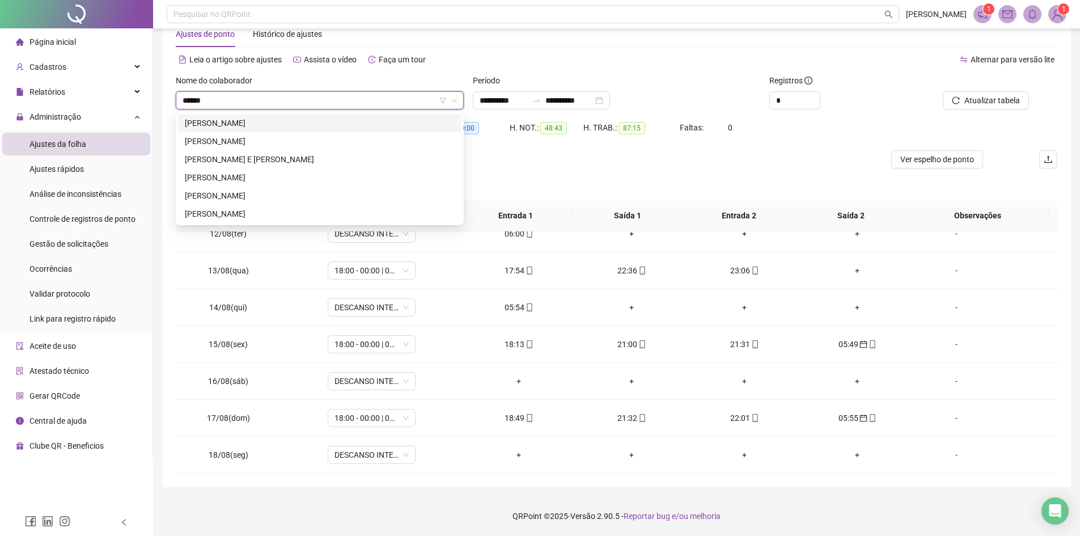
type input "******"
click at [270, 177] on div "[PERSON_NAME]" at bounding box center [320, 177] width 270 height 12
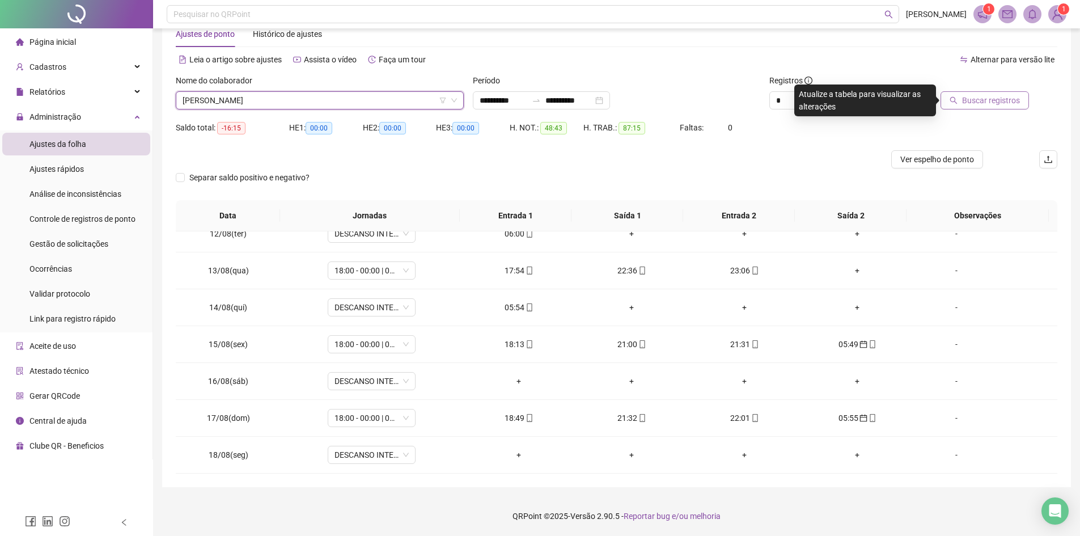
click at [998, 96] on span "Buscar registros" at bounding box center [991, 100] width 58 height 12
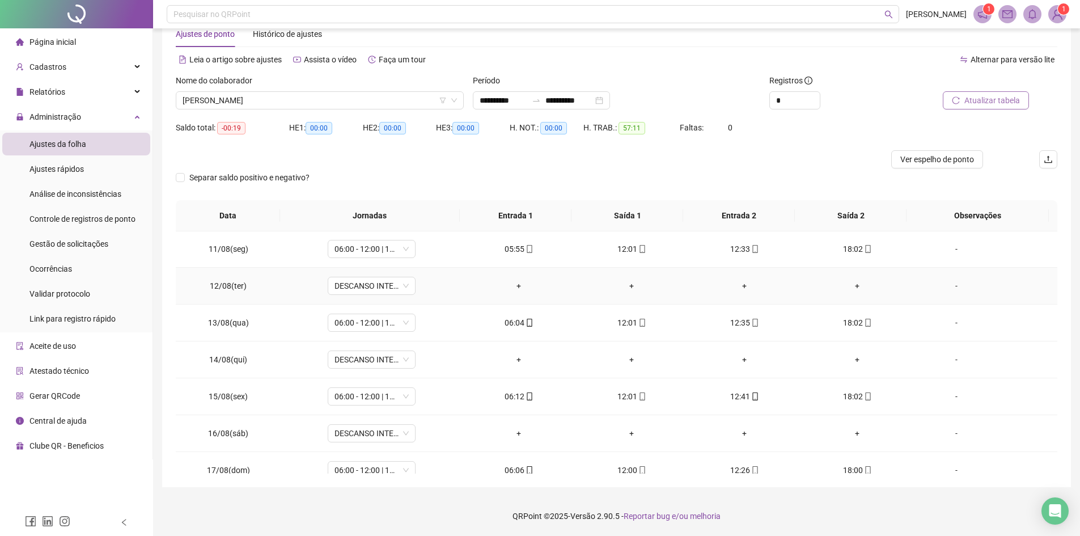
scroll to position [421, 0]
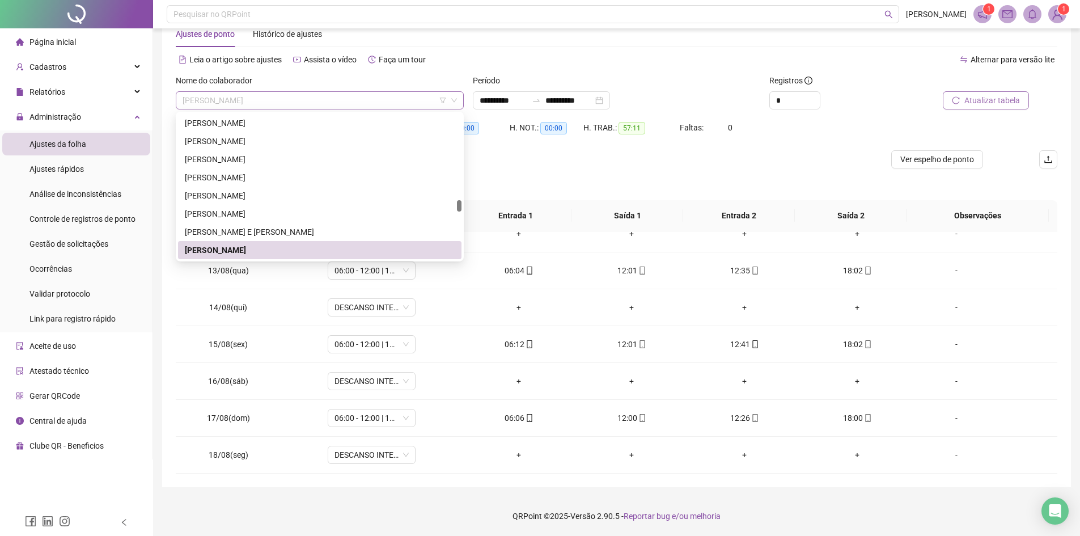
click at [345, 92] on span "[PERSON_NAME]" at bounding box center [320, 100] width 274 height 17
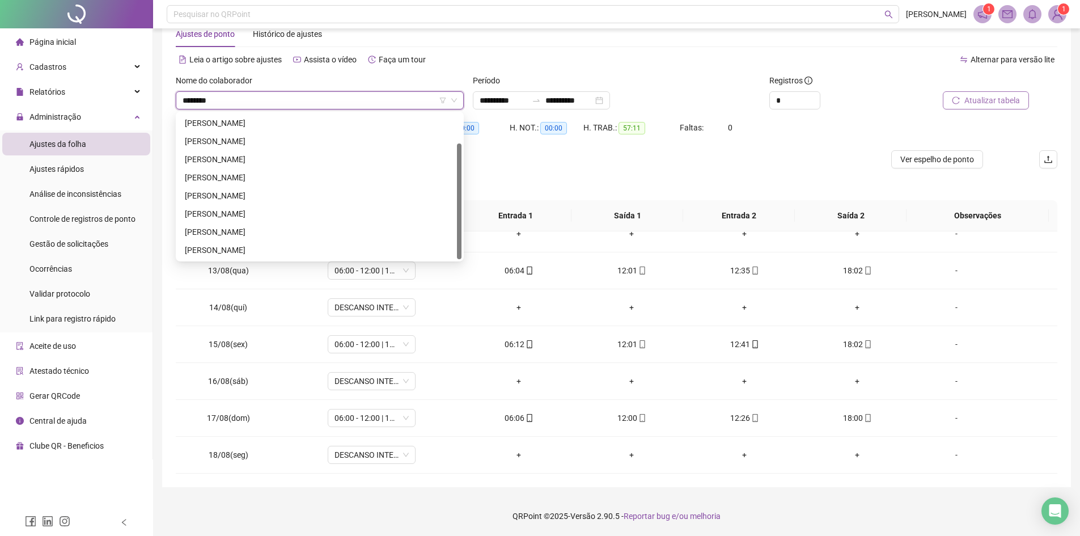
scroll to position [0, 0]
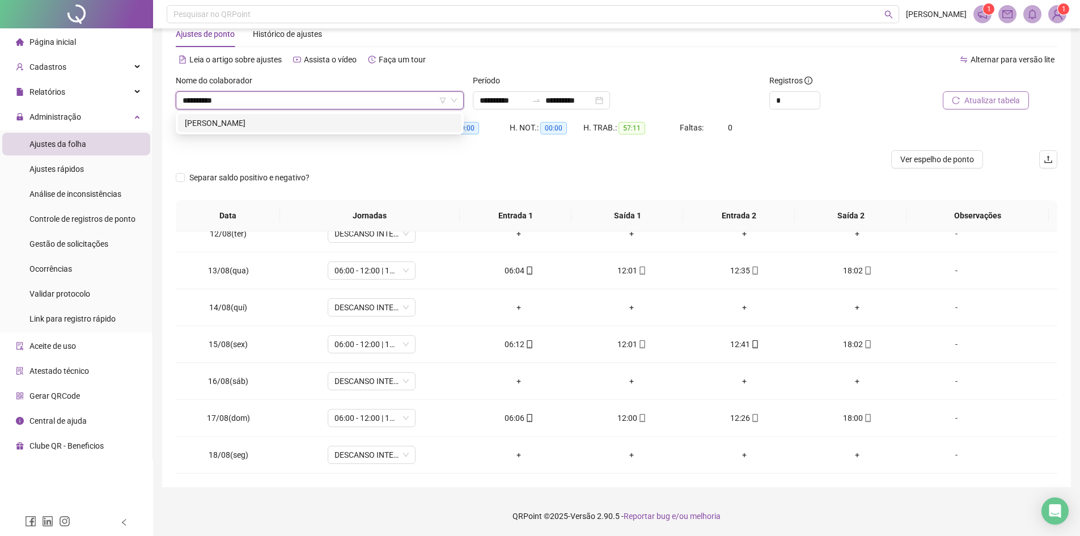
type input "**********"
click at [345, 122] on div "[PERSON_NAME]" at bounding box center [320, 123] width 270 height 12
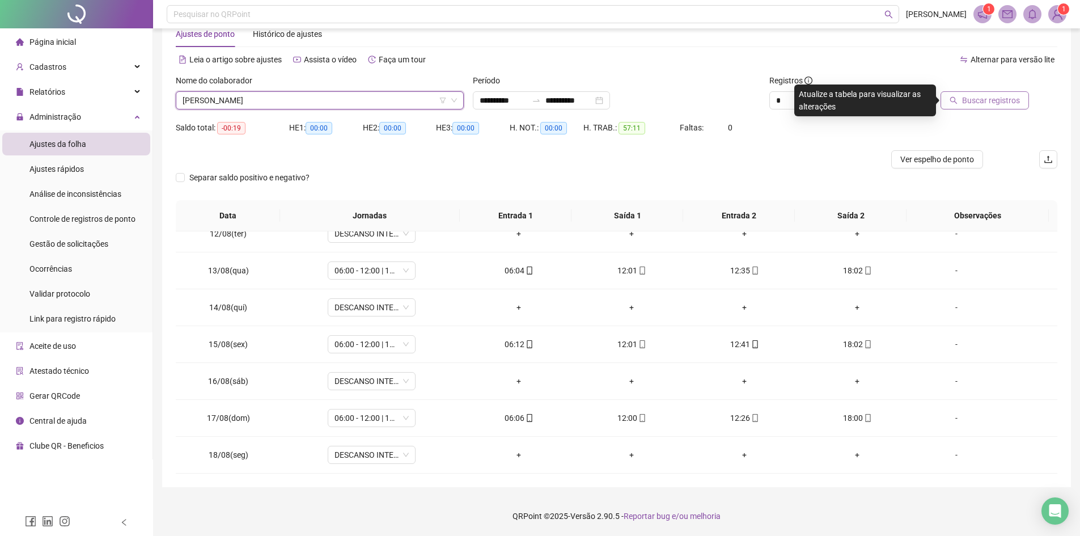
click at [982, 97] on span "Buscar registros" at bounding box center [991, 100] width 58 height 12
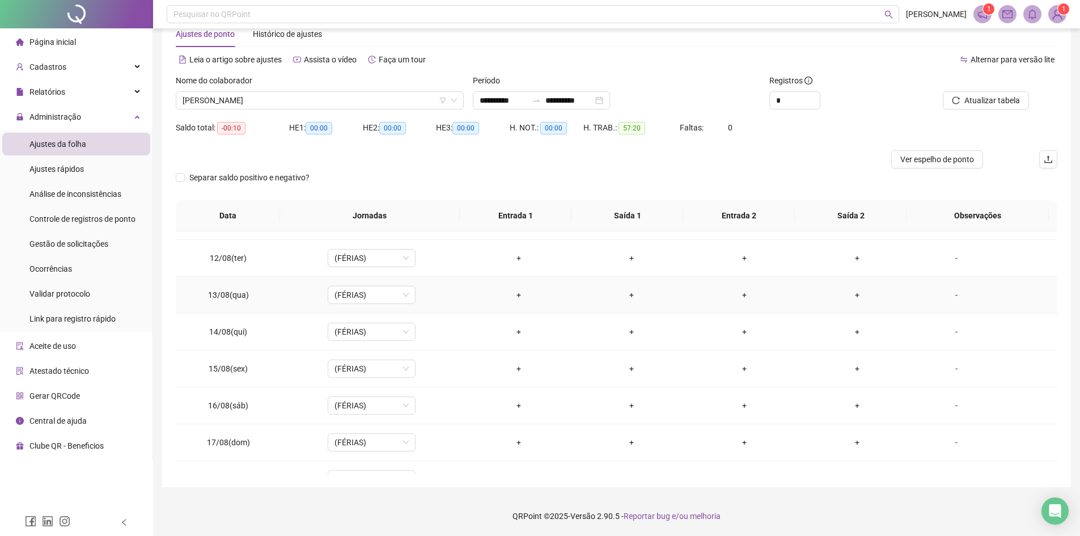
scroll to position [340, 0]
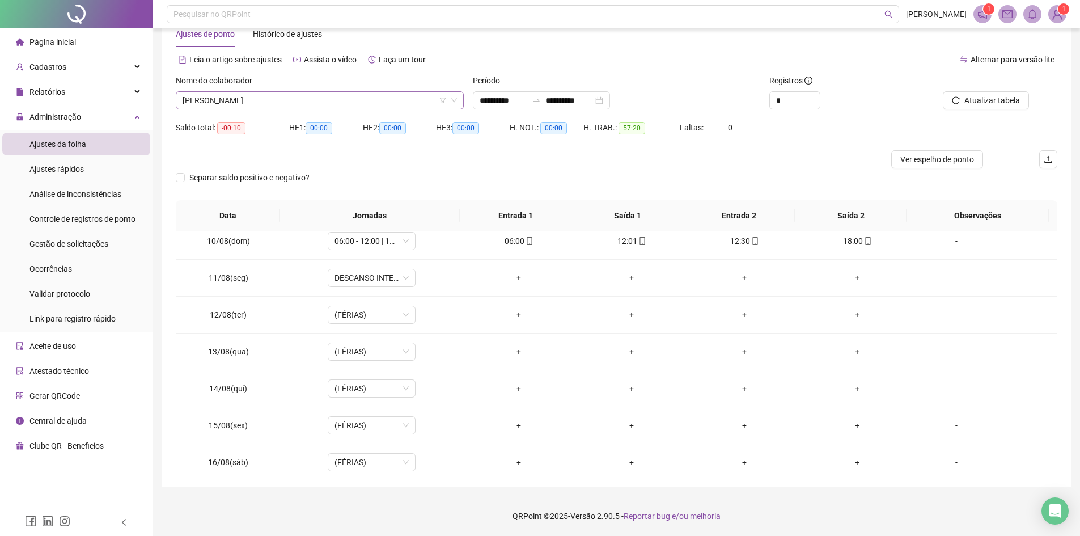
click at [321, 101] on span "[PERSON_NAME]" at bounding box center [320, 100] width 274 height 17
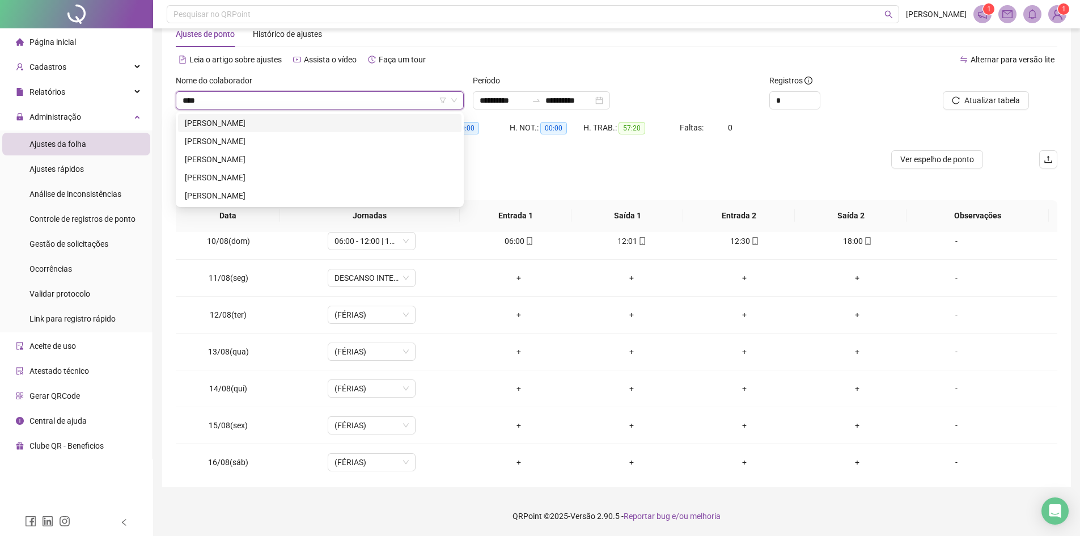
scroll to position [0, 0]
type input "**********"
click at [298, 142] on div "[PERSON_NAME]" at bounding box center [320, 141] width 270 height 12
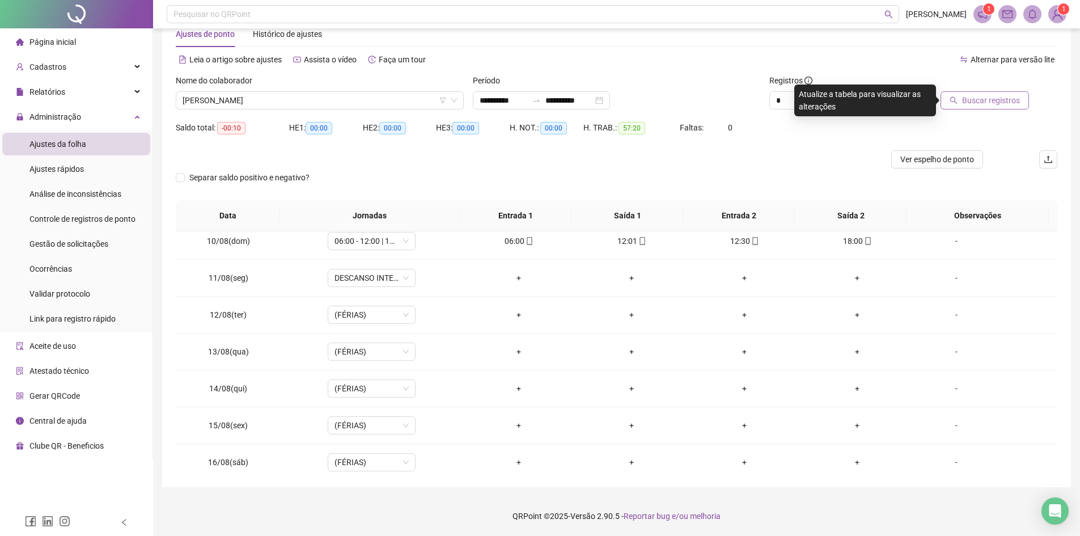
click at [1015, 103] on span "Buscar registros" at bounding box center [991, 100] width 58 height 12
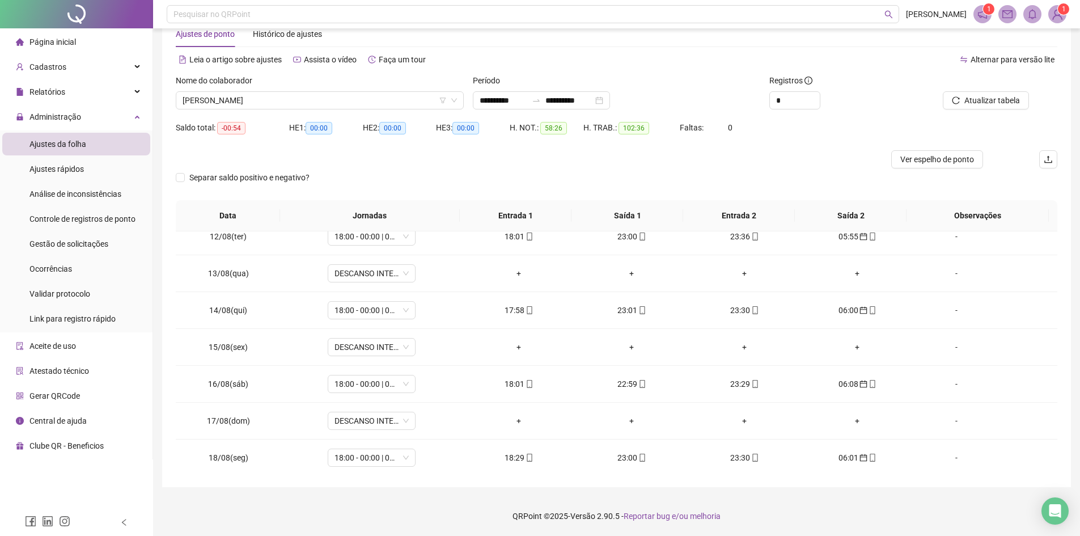
scroll to position [421, 0]
click at [350, 108] on span "[PERSON_NAME]" at bounding box center [320, 100] width 274 height 17
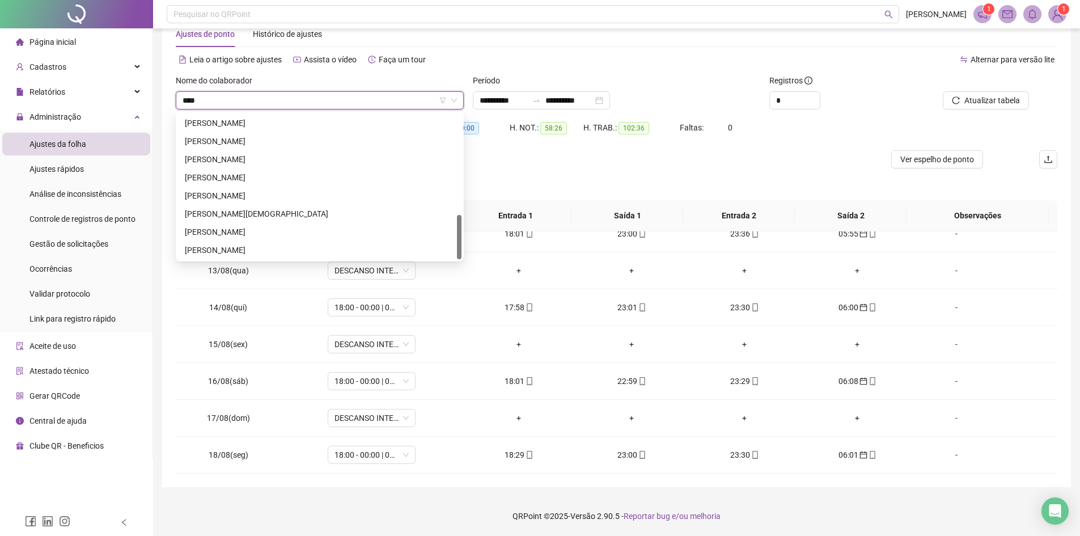
scroll to position [0, 0]
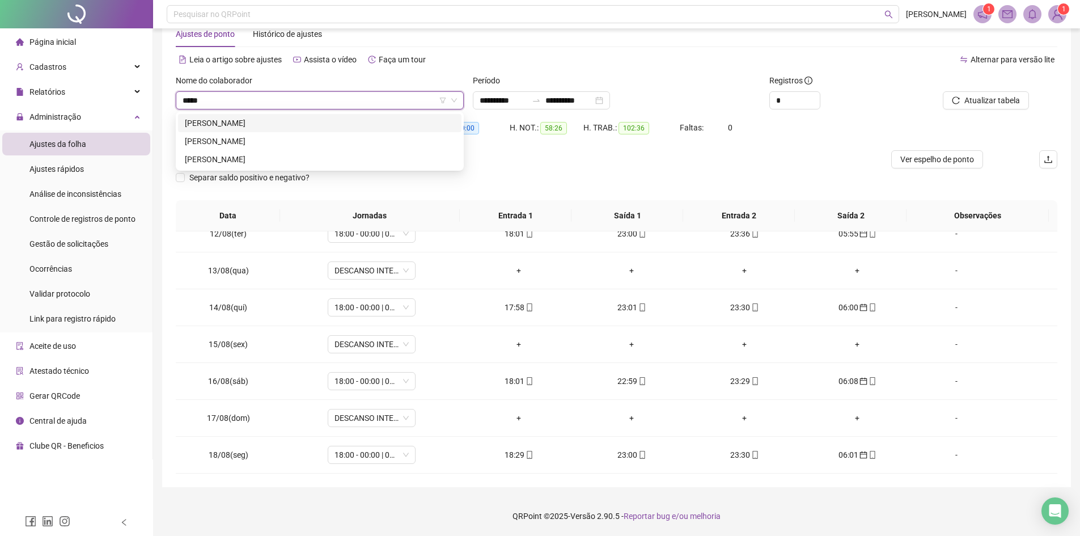
type input "******"
click at [268, 117] on div "[PERSON_NAME]" at bounding box center [320, 123] width 270 height 12
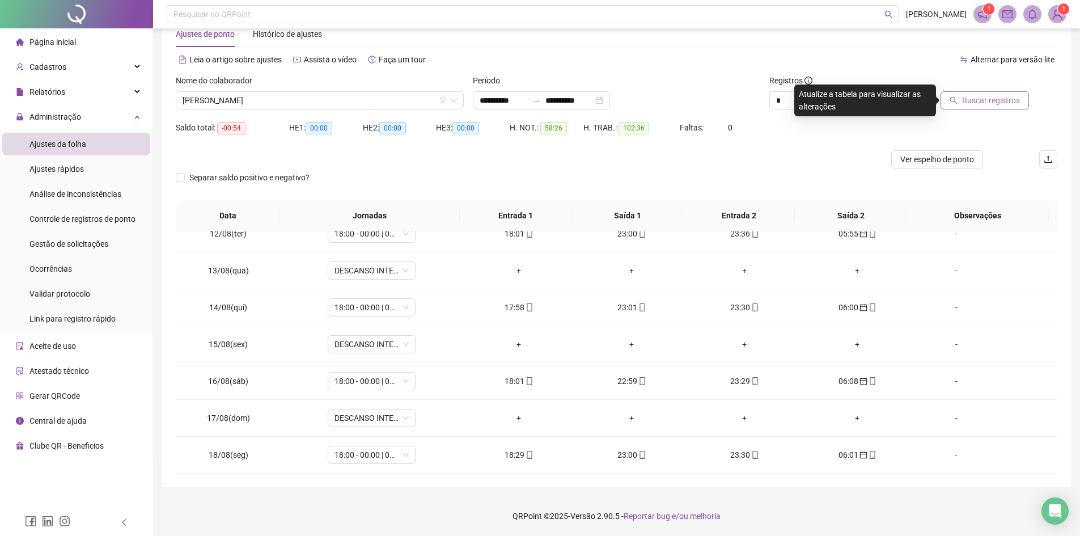
click at [1002, 105] on span "Buscar registros" at bounding box center [991, 100] width 58 height 12
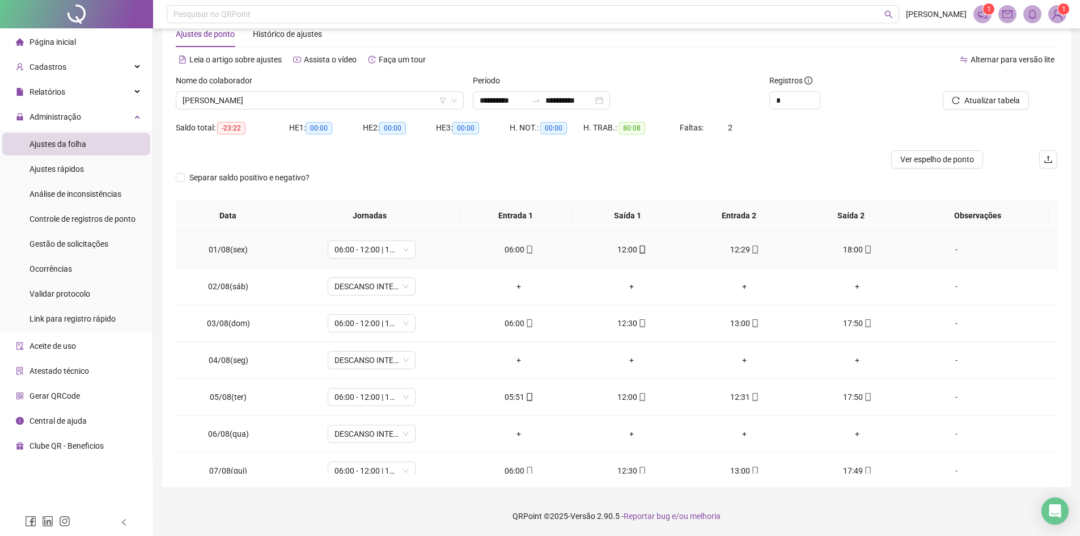
scroll to position [227, 0]
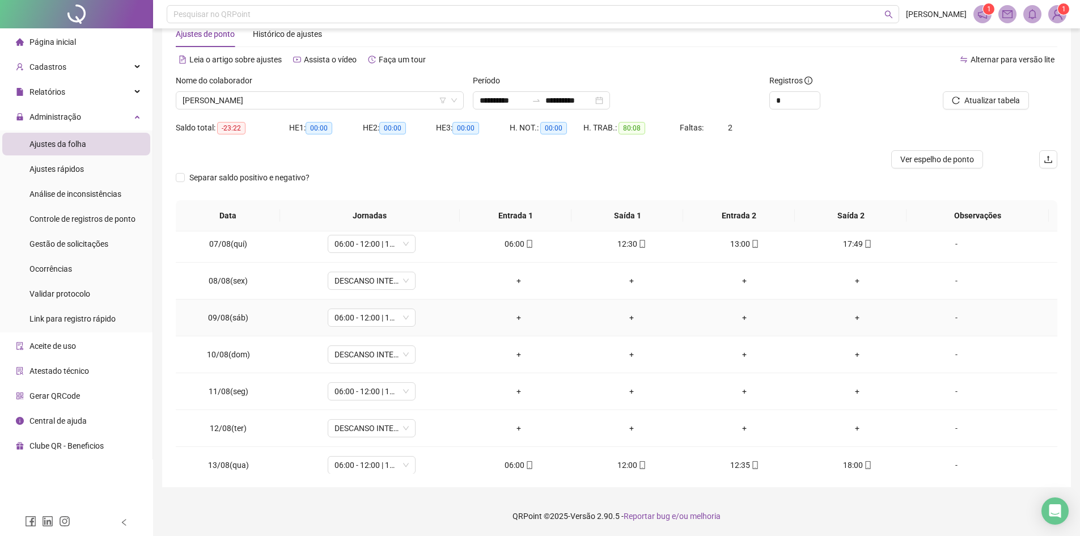
click at [944, 316] on div "-" at bounding box center [956, 317] width 67 height 12
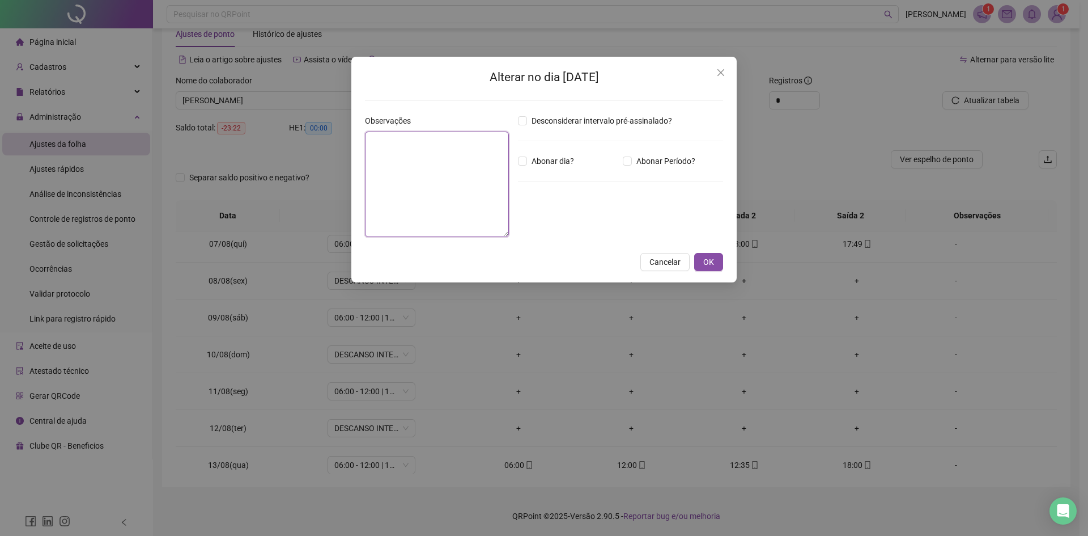
click at [402, 140] on textarea at bounding box center [437, 183] width 144 height 105
type textarea "**********"
click at [717, 256] on button "OK" at bounding box center [708, 262] width 29 height 18
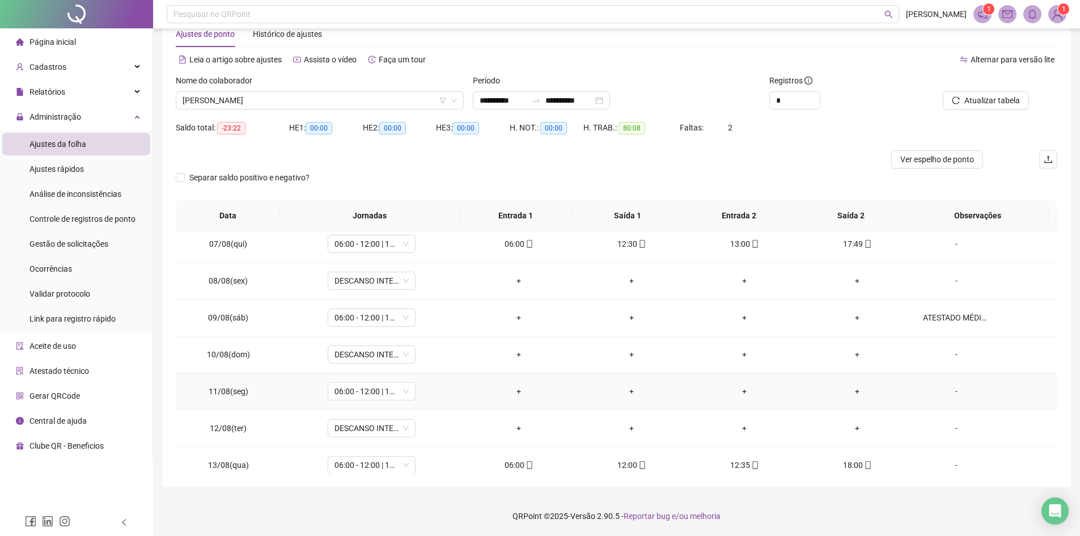
click at [950, 389] on div "-" at bounding box center [956, 391] width 67 height 12
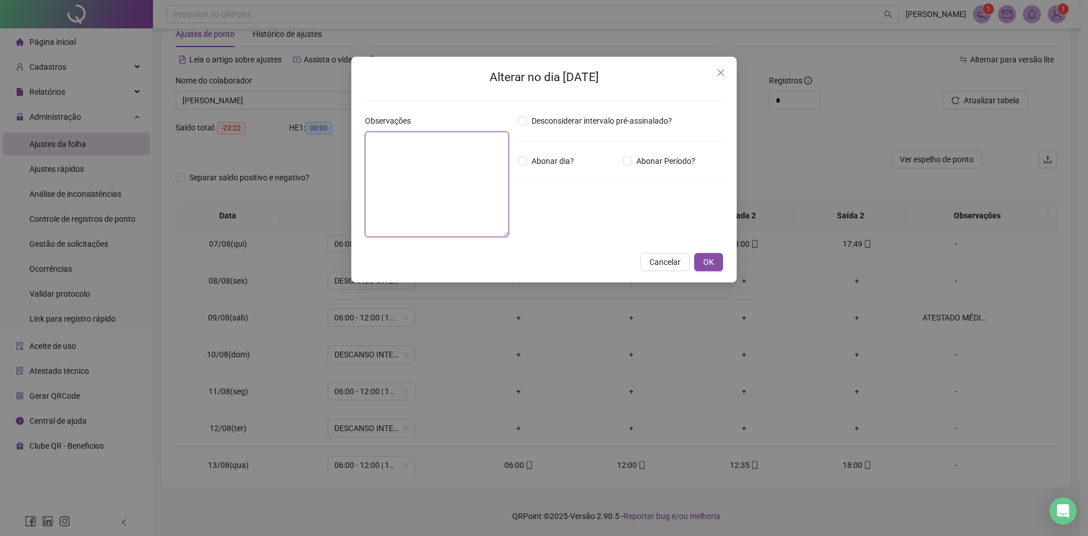
click at [444, 162] on textarea at bounding box center [437, 183] width 144 height 105
type textarea "**********"
click at [704, 257] on span "OK" at bounding box center [708, 262] width 11 height 12
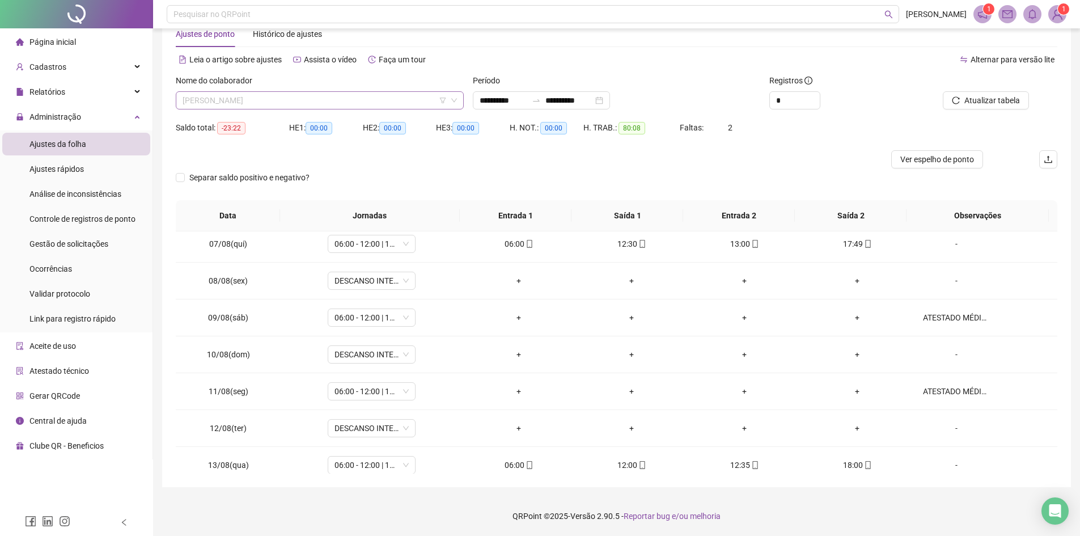
click at [266, 103] on span "[PERSON_NAME]" at bounding box center [320, 100] width 274 height 17
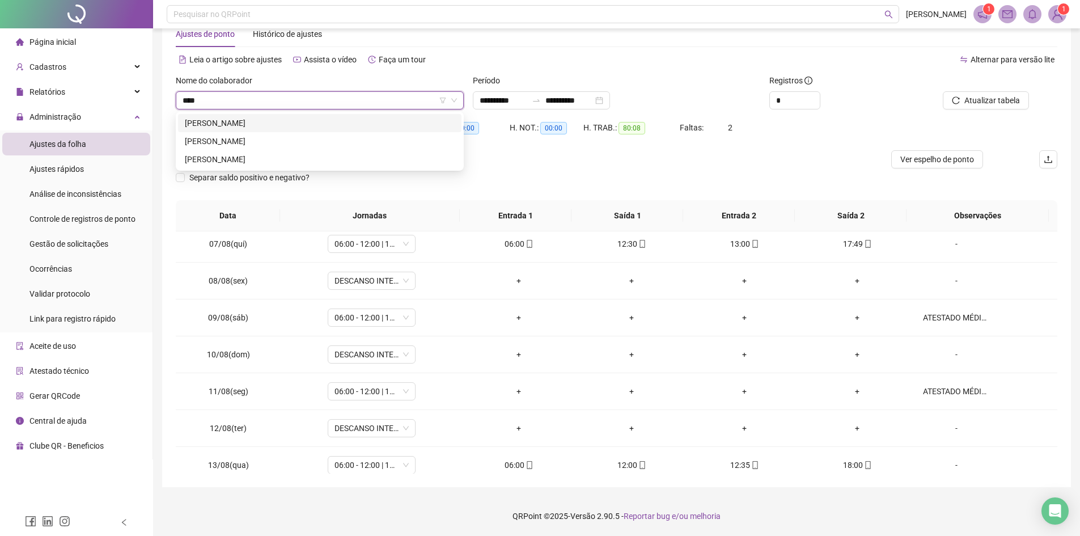
scroll to position [0, 0]
type input "*******"
click at [290, 116] on div "[PERSON_NAME]" at bounding box center [319, 123] width 283 height 18
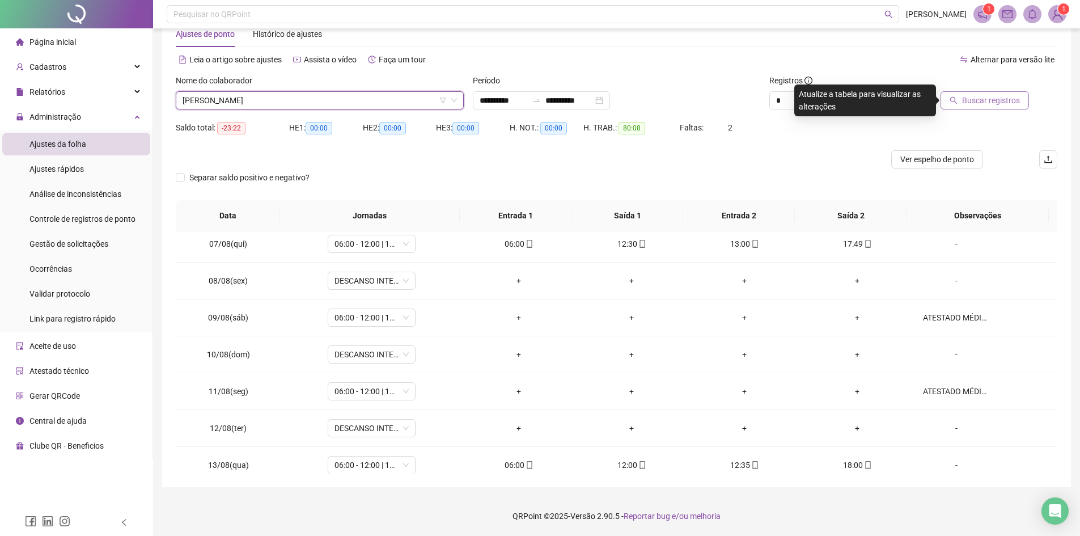
click at [978, 95] on span "Buscar registros" at bounding box center [991, 100] width 58 height 12
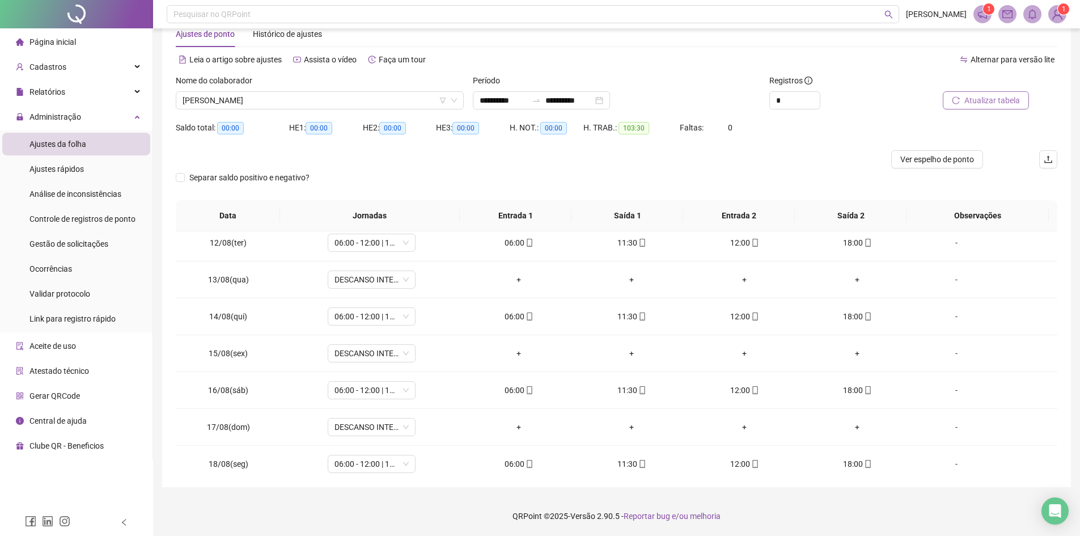
scroll to position [421, 0]
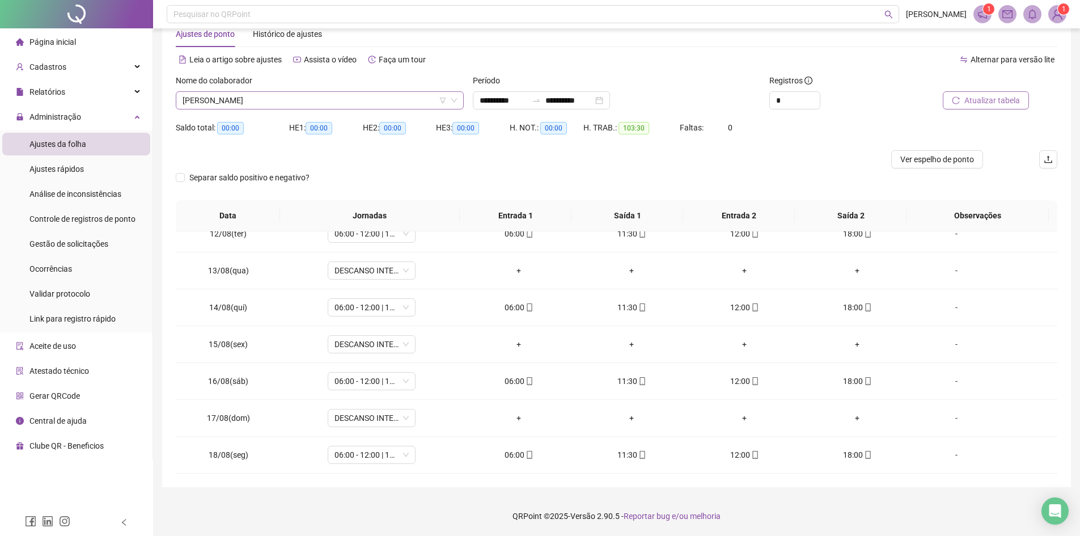
click at [331, 99] on span "[PERSON_NAME]" at bounding box center [320, 100] width 274 height 17
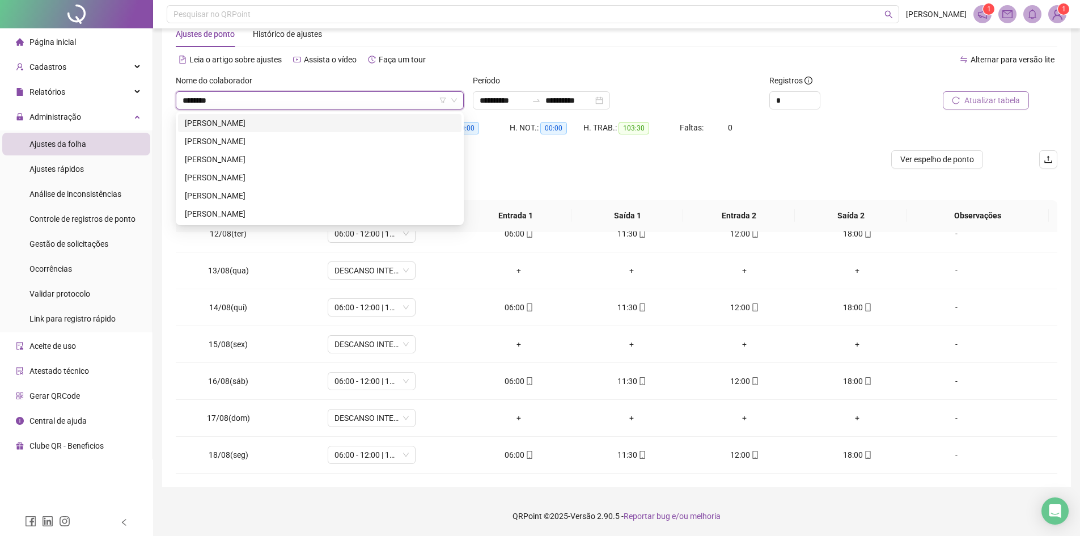
scroll to position [0, 0]
type input "**********"
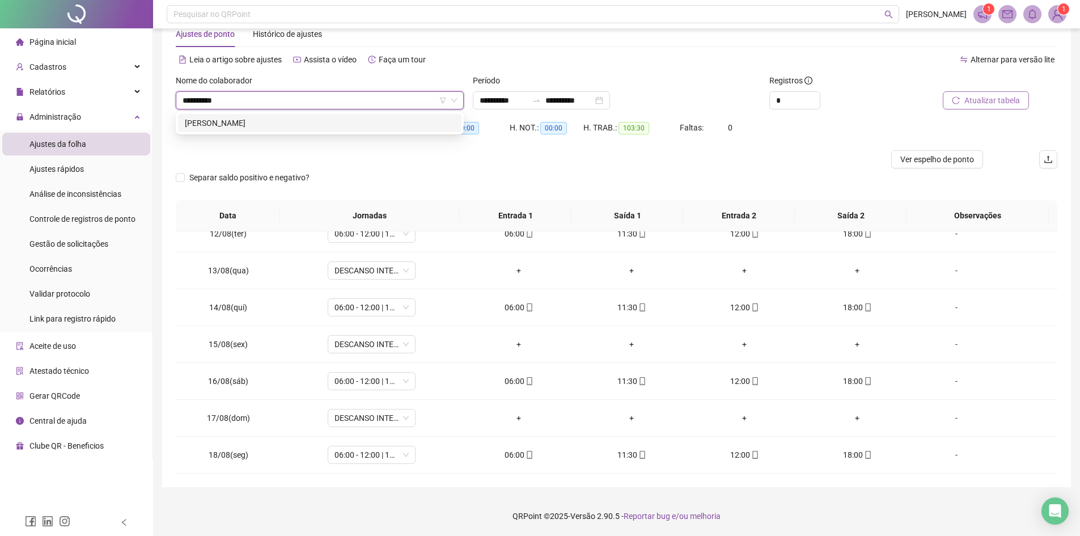
click at [308, 122] on div "[PERSON_NAME]" at bounding box center [320, 123] width 270 height 12
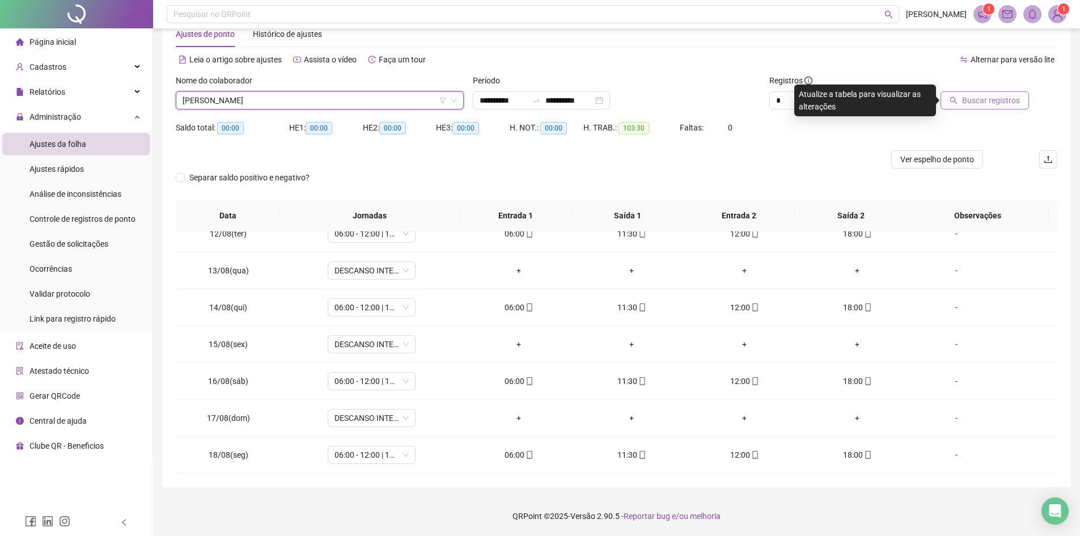
click at [977, 100] on span "Buscar registros" at bounding box center [991, 100] width 58 height 12
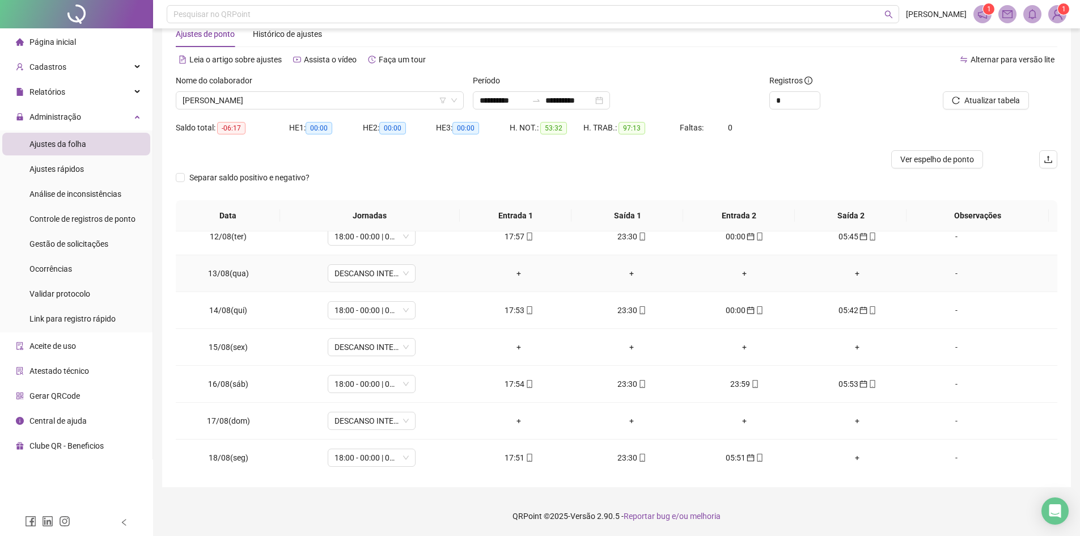
scroll to position [421, 0]
click at [325, 104] on span "[PERSON_NAME]" at bounding box center [320, 100] width 274 height 17
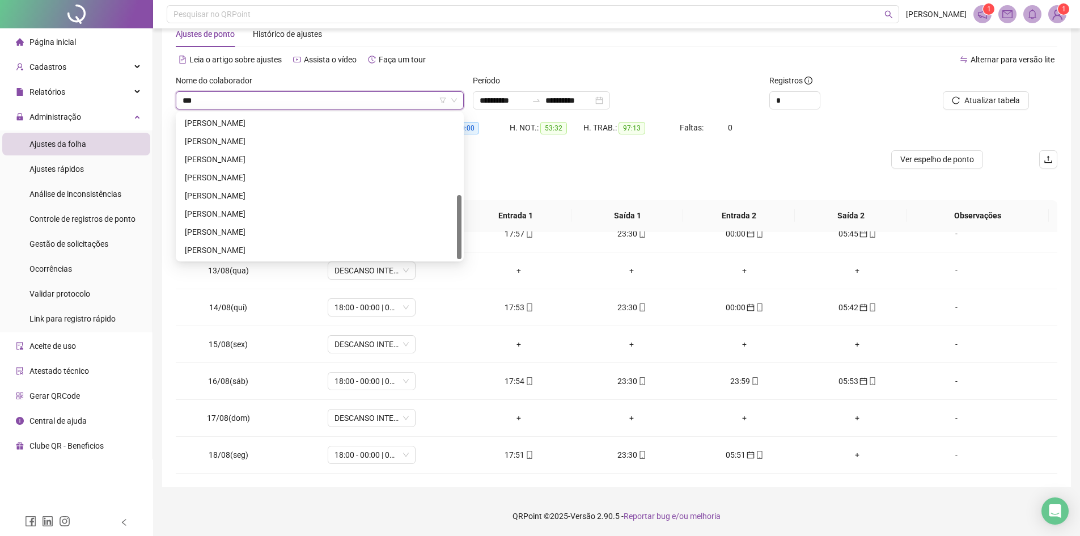
scroll to position [0, 0]
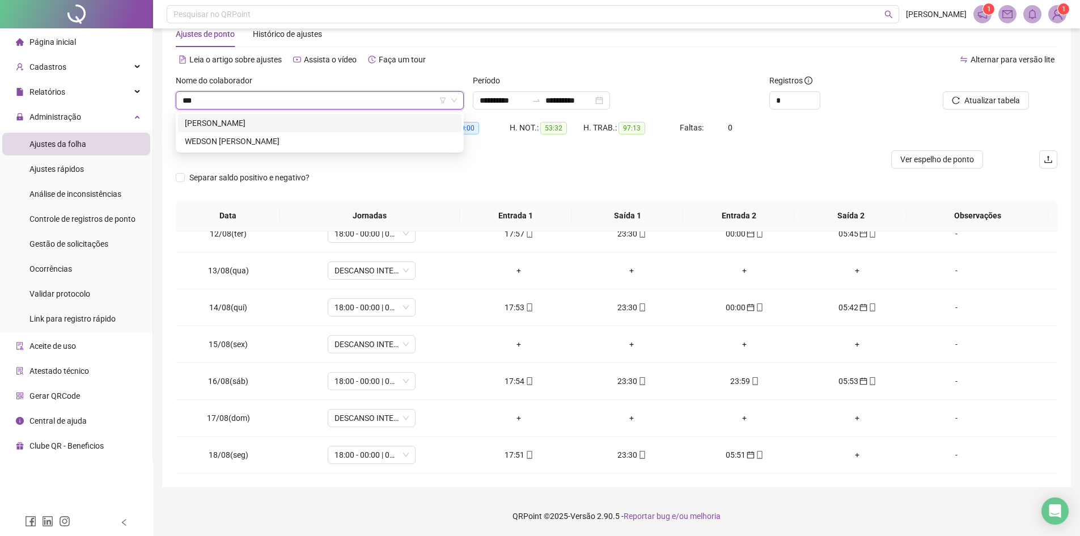
type input "****"
click at [276, 133] on div "WEDSON [PERSON_NAME]" at bounding box center [319, 141] width 283 height 18
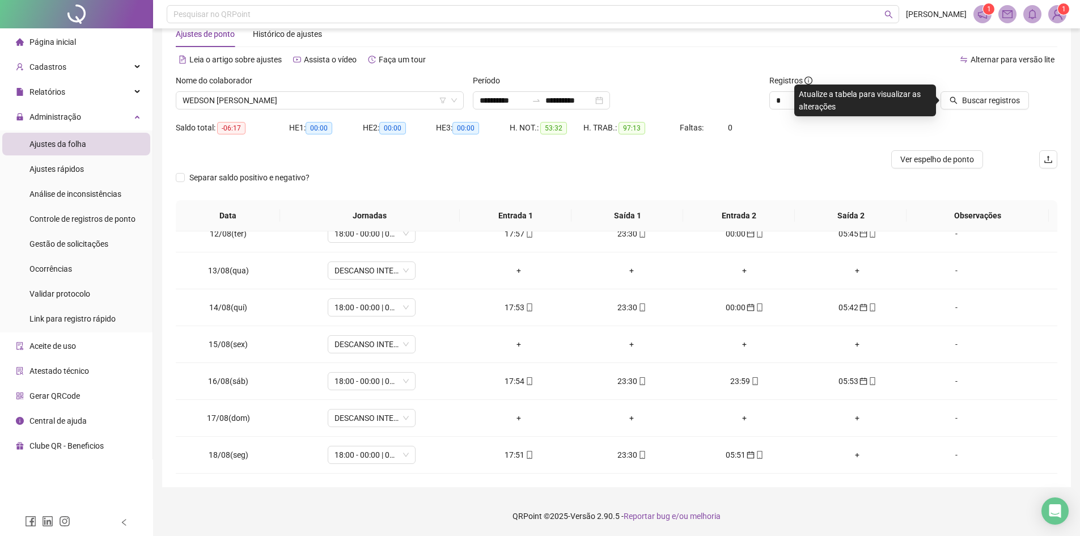
click at [1003, 111] on div "Buscar registros" at bounding box center [987, 96] width 148 height 44
click at [994, 96] on span "Buscar registros" at bounding box center [991, 100] width 58 height 12
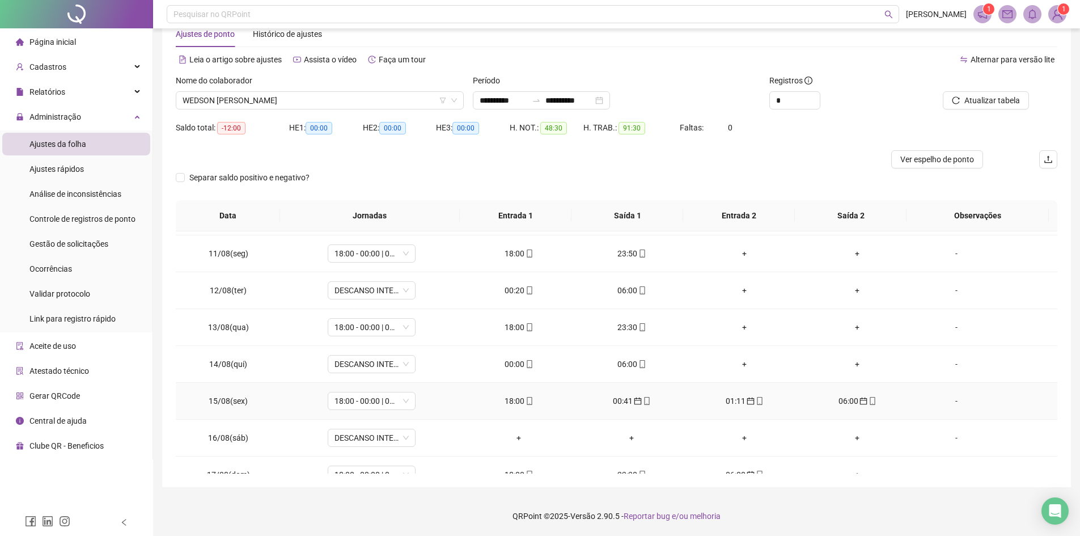
scroll to position [421, 0]
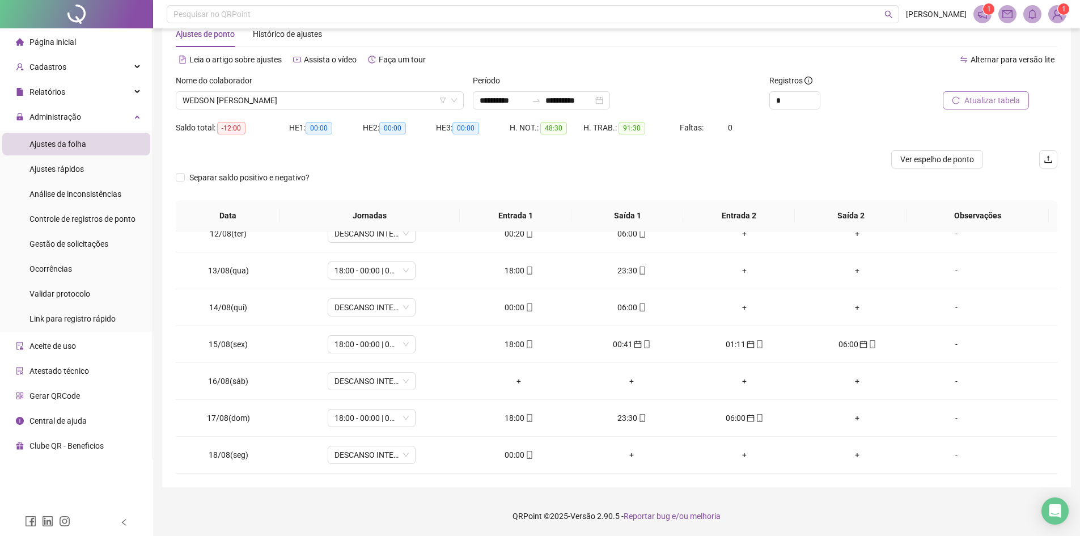
click at [994, 97] on span "Atualizar tabela" at bounding box center [992, 100] width 56 height 12
click at [363, 116] on div "Nome do colaborador WEDSON [PERSON_NAME]" at bounding box center [319, 96] width 297 height 44
click at [350, 108] on span "WEDSON [PERSON_NAME]" at bounding box center [320, 100] width 274 height 17
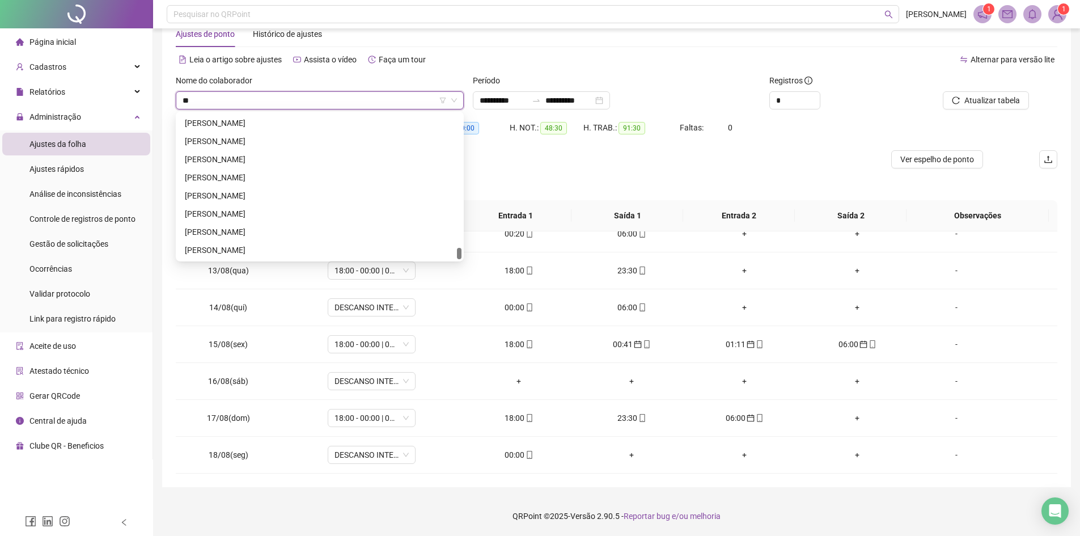
scroll to position [326, 0]
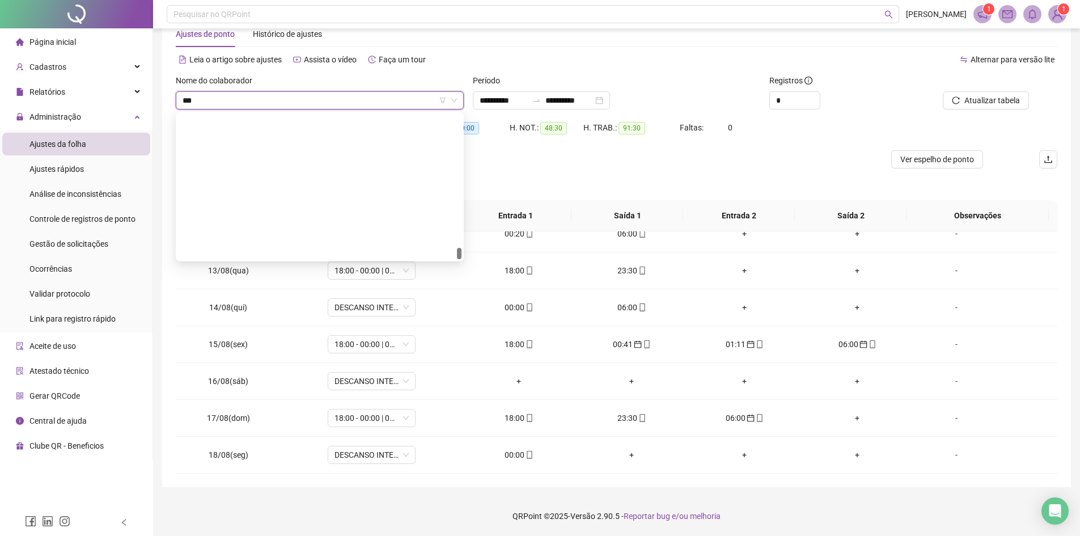
type input "****"
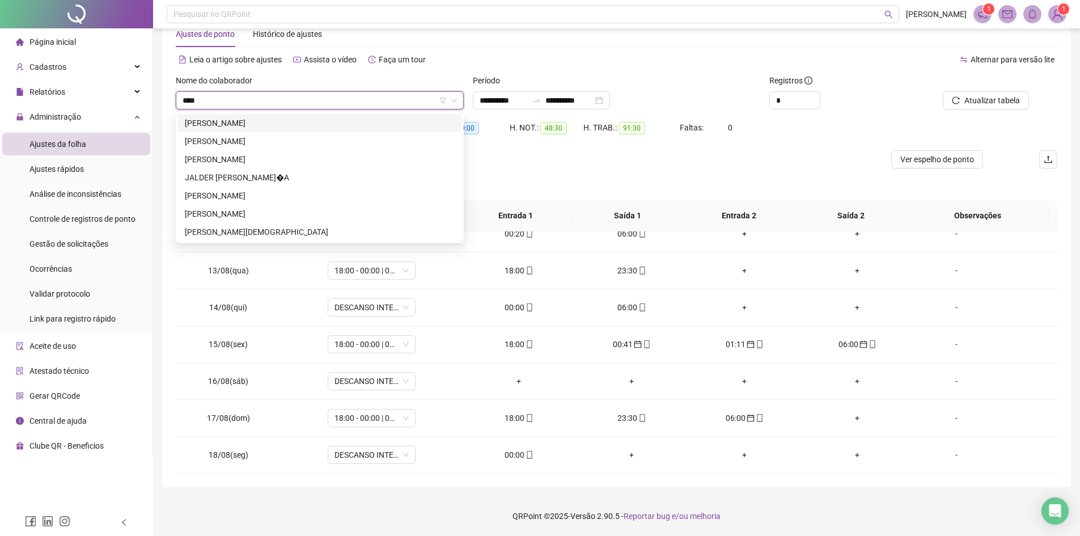
scroll to position [0, 0]
click at [256, 133] on div "[PERSON_NAME]" at bounding box center [319, 141] width 283 height 18
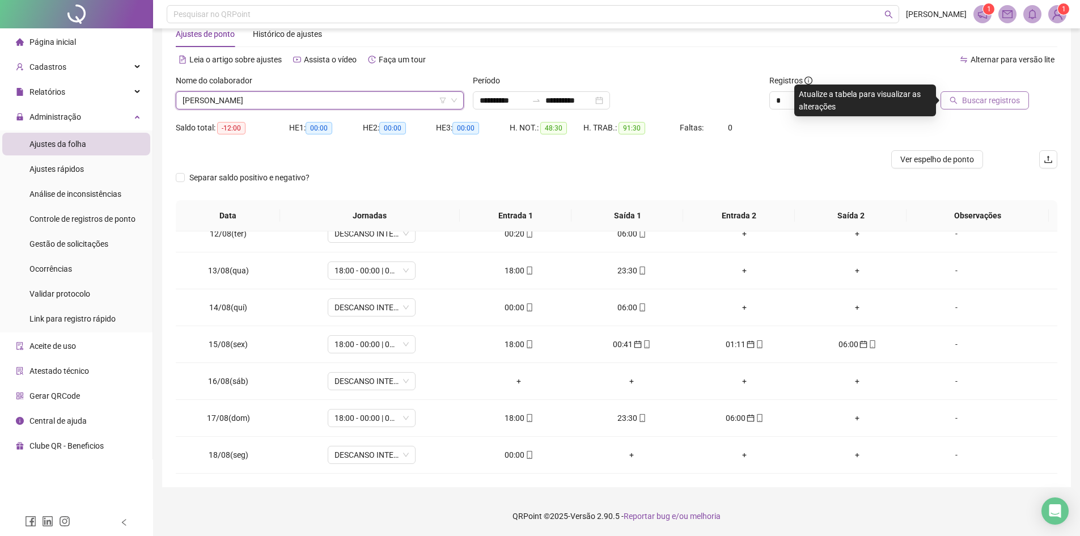
click at [970, 94] on button "Buscar registros" at bounding box center [984, 100] width 88 height 18
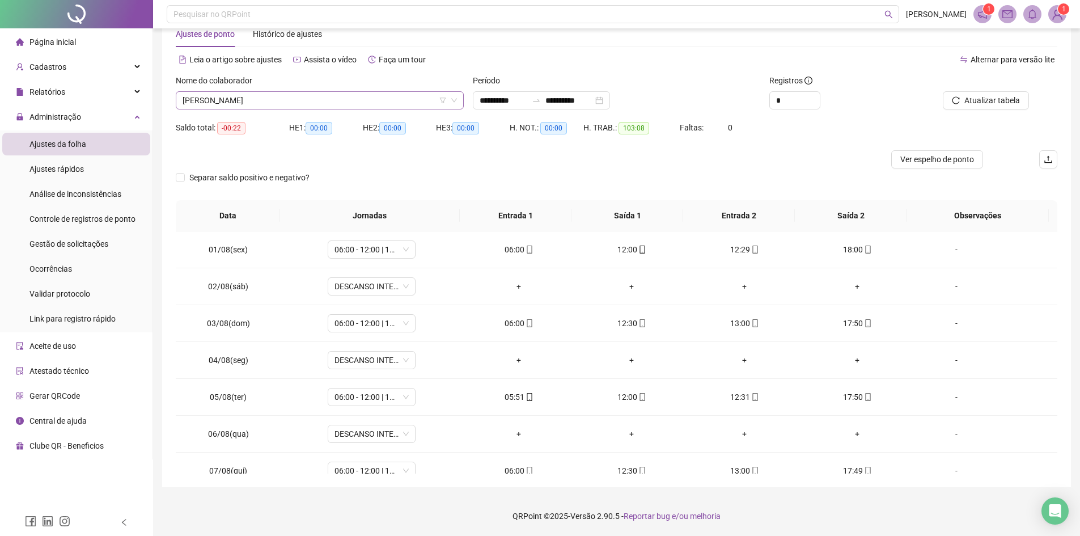
click at [345, 108] on span "[PERSON_NAME]" at bounding box center [320, 100] width 274 height 17
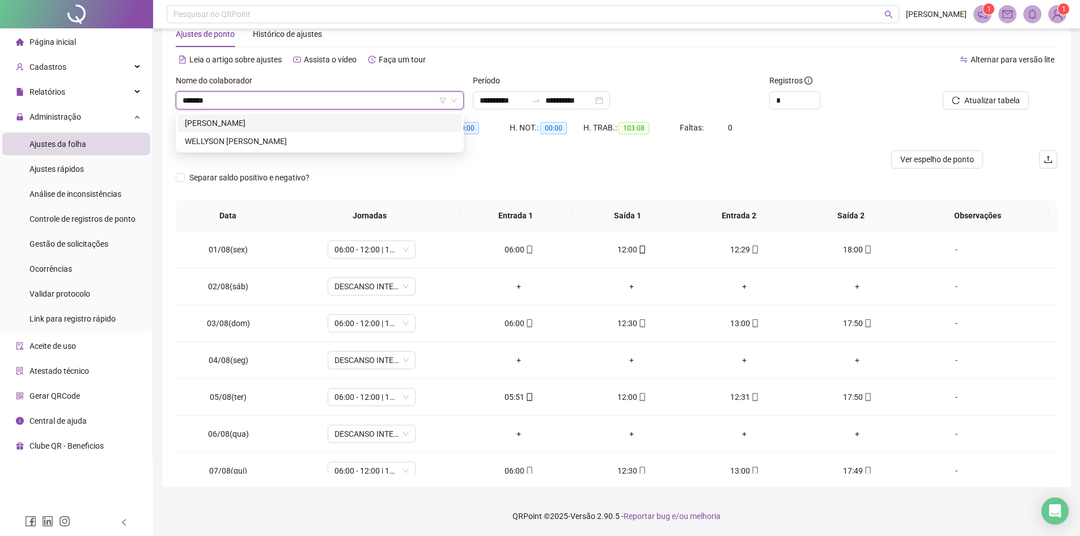
type input "********"
click at [295, 125] on div "[PERSON_NAME]" at bounding box center [320, 123] width 270 height 12
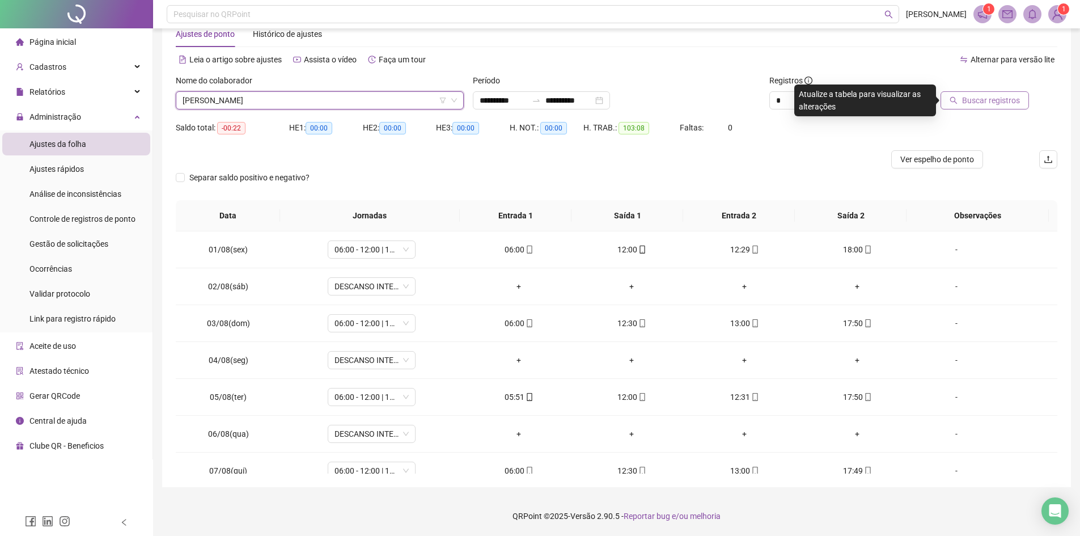
click at [1018, 95] on span "Buscar registros" at bounding box center [991, 100] width 58 height 12
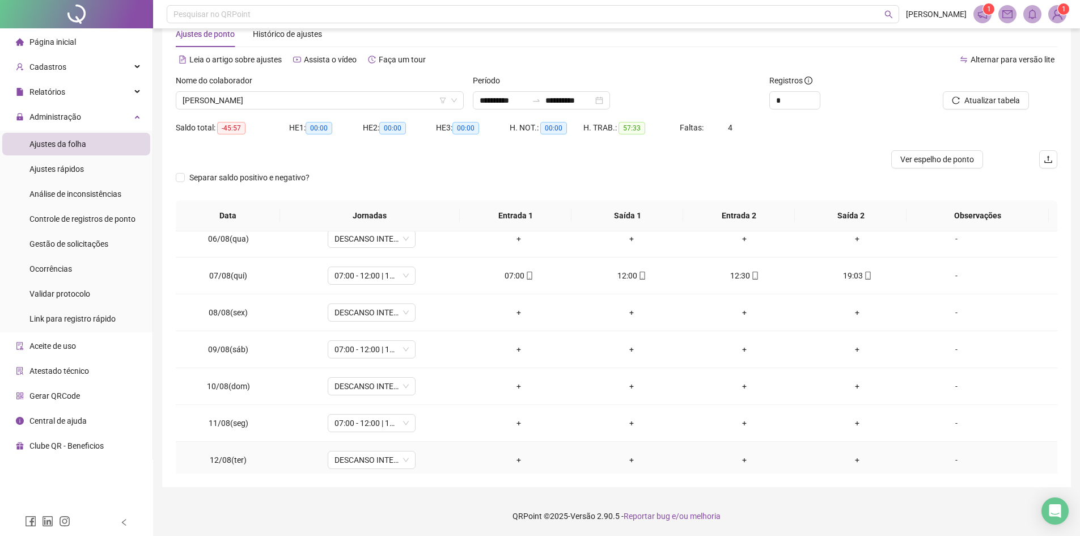
scroll to position [194, 0]
click at [351, 98] on span "[PERSON_NAME]" at bounding box center [320, 100] width 274 height 17
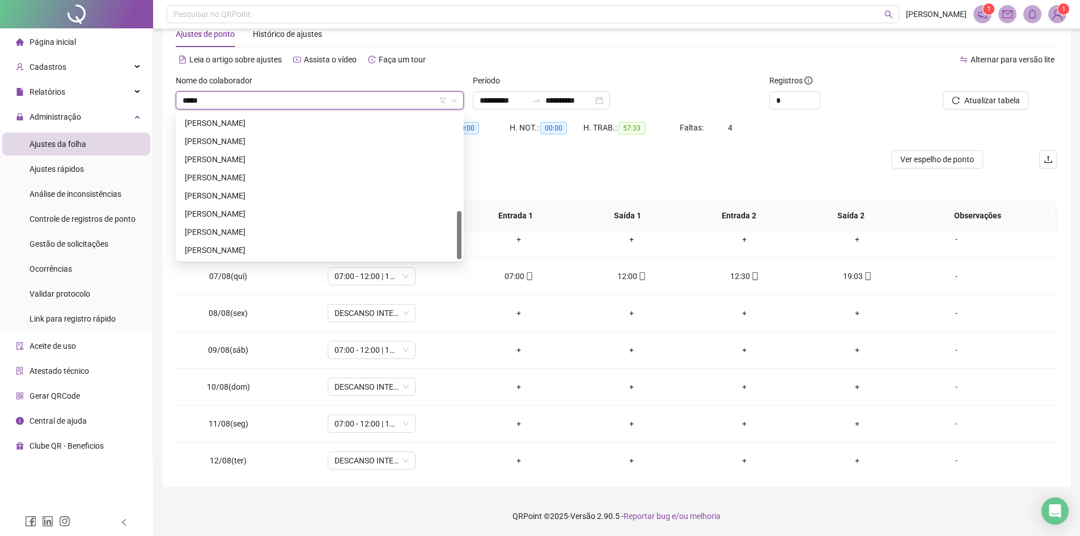
scroll to position [0, 0]
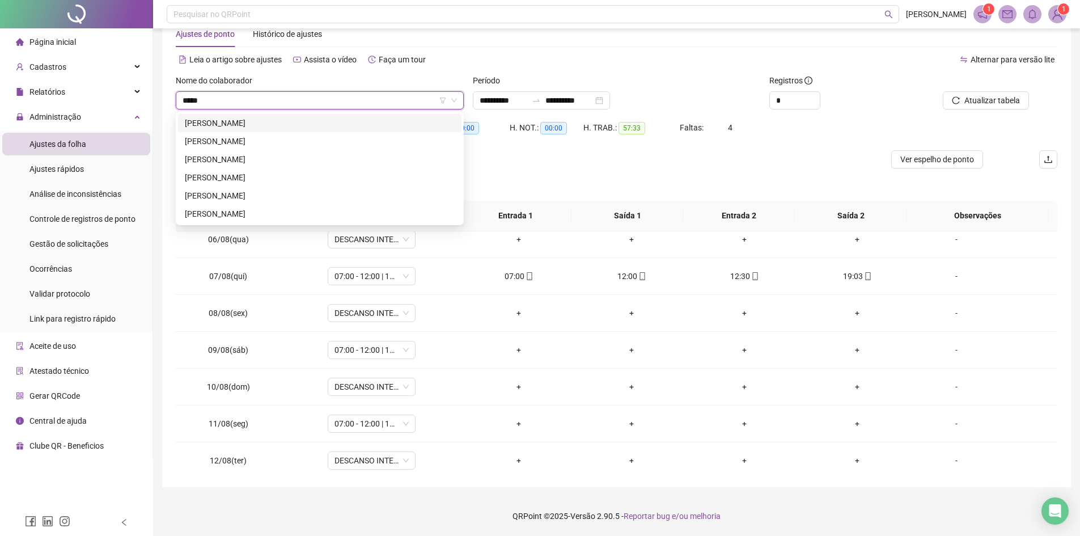
type input "******"
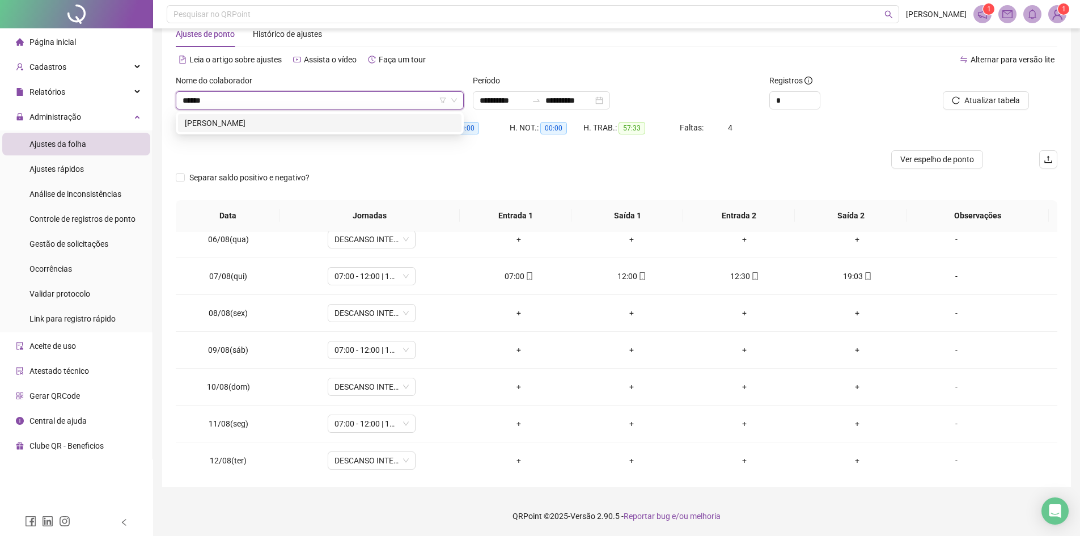
click at [352, 120] on div "[PERSON_NAME]" at bounding box center [320, 123] width 270 height 12
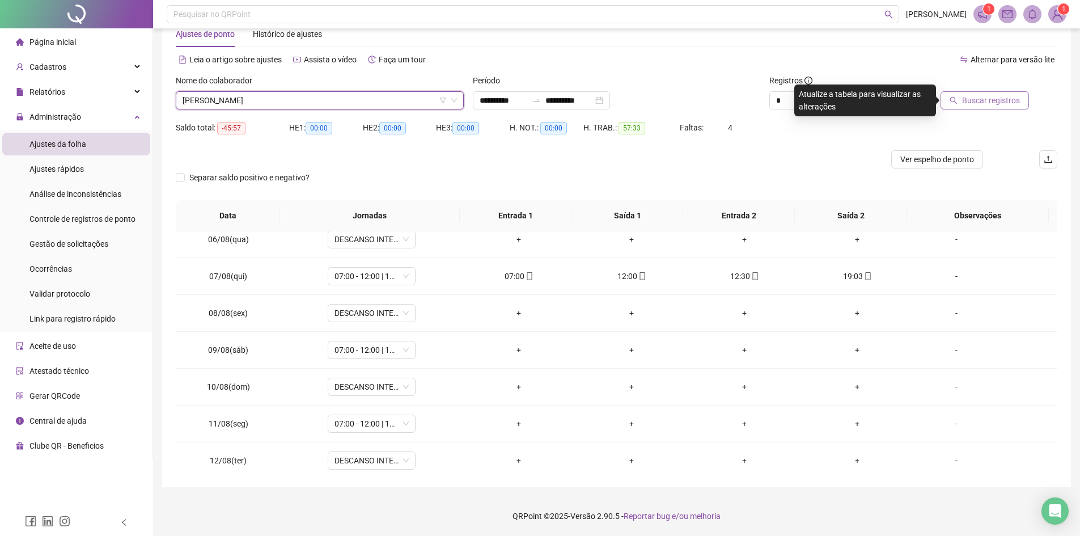
click at [993, 106] on span "Buscar registros" at bounding box center [991, 100] width 58 height 12
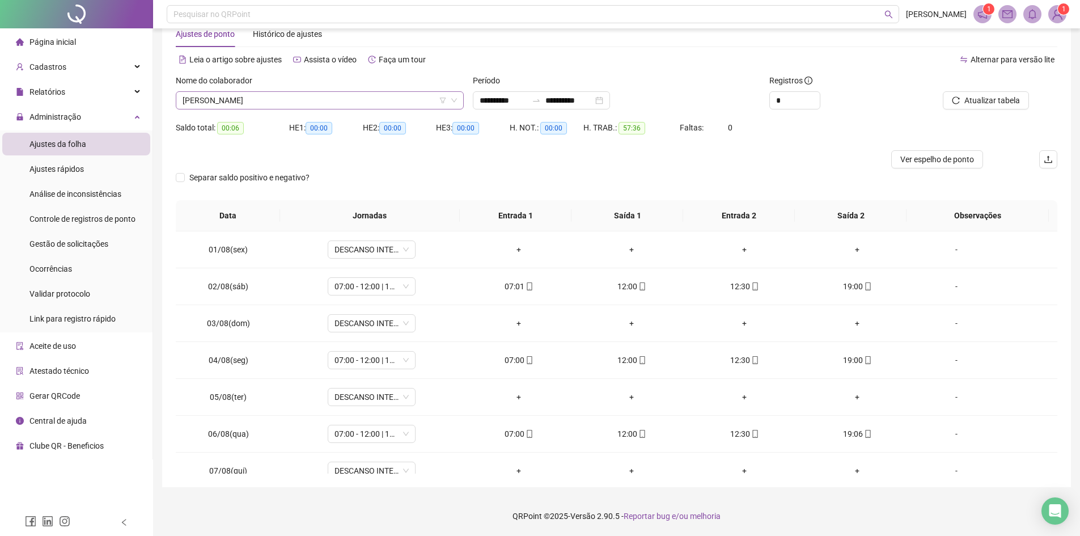
click at [362, 104] on span "[PERSON_NAME]" at bounding box center [320, 100] width 274 height 17
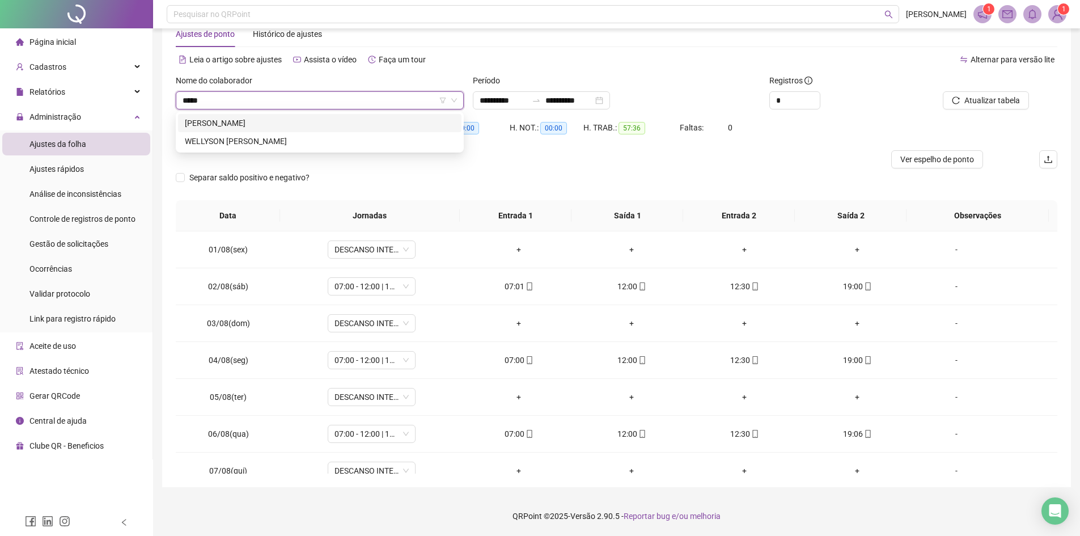
type input "******"
click at [279, 122] on div "[PERSON_NAME]" at bounding box center [320, 123] width 270 height 12
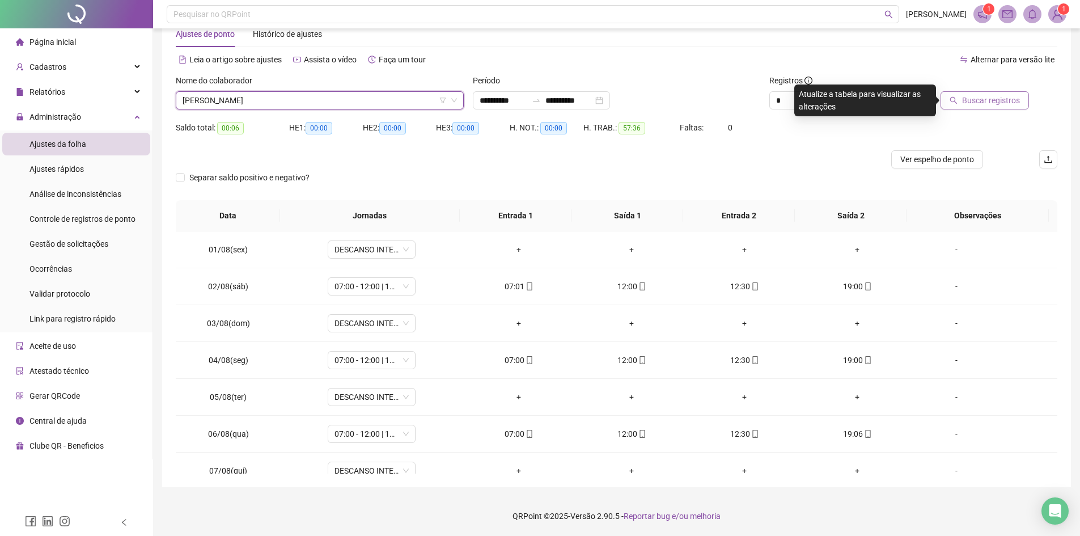
click at [999, 99] on span "Buscar registros" at bounding box center [991, 100] width 58 height 12
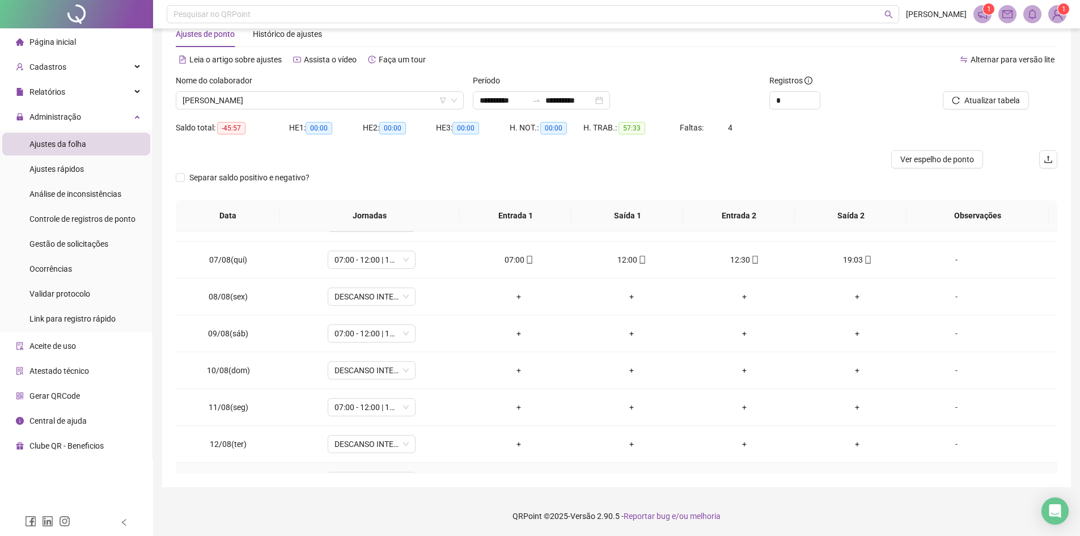
scroll to position [194, 0]
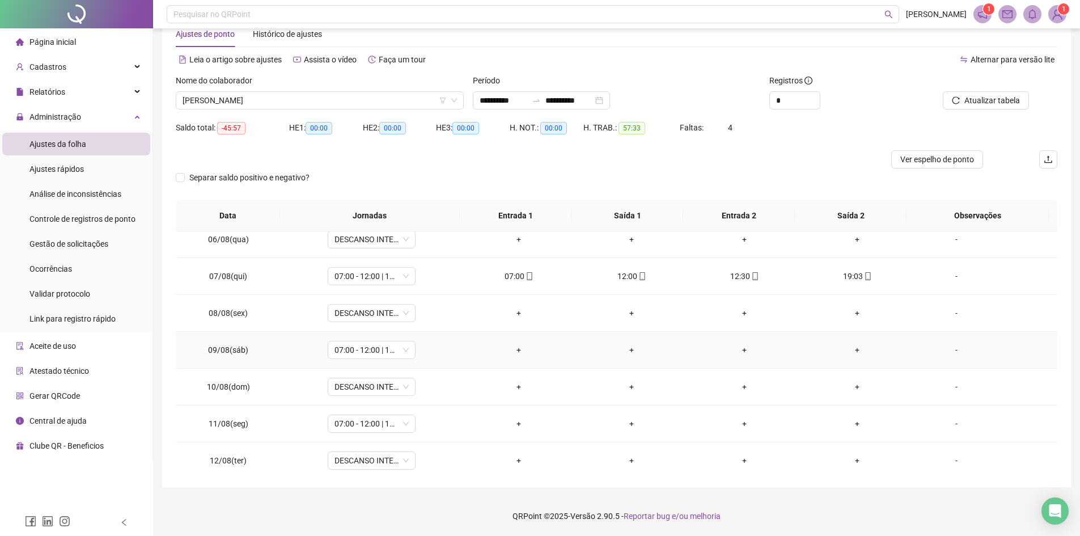
click at [950, 348] on div "-" at bounding box center [956, 349] width 67 height 12
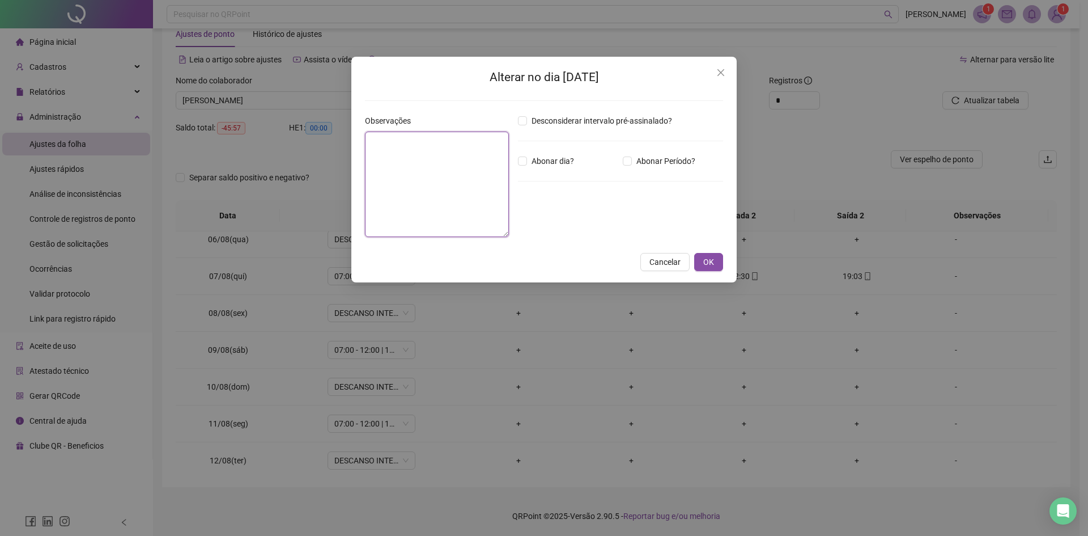
click at [464, 166] on textarea at bounding box center [437, 183] width 144 height 105
type textarea "*"
click at [402, 150] on textarea "**********" at bounding box center [437, 183] width 144 height 105
type textarea "**********"
click at [714, 260] on span "OK" at bounding box center [708, 262] width 11 height 12
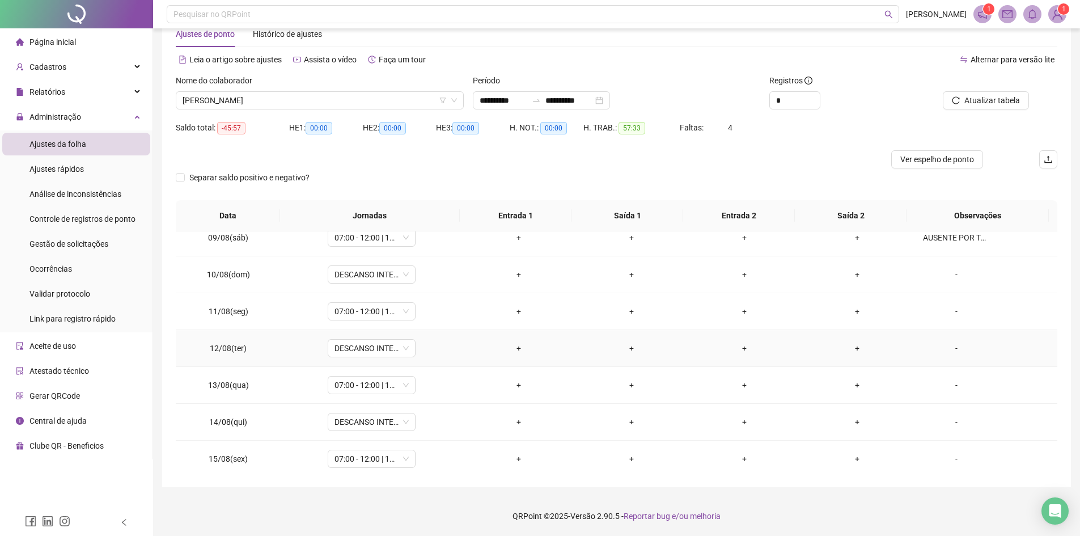
scroll to position [308, 0]
click at [953, 308] on div "-" at bounding box center [956, 310] width 67 height 12
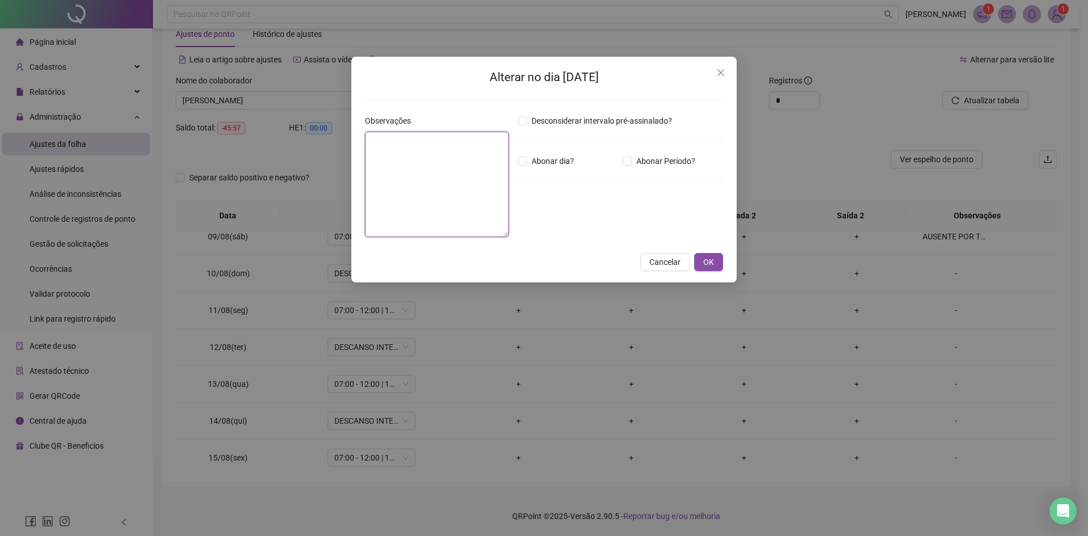
click at [487, 158] on textarea at bounding box center [437, 183] width 144 height 105
type textarea "*"
type textarea "**********"
click at [707, 260] on span "OK" at bounding box center [708, 262] width 11 height 12
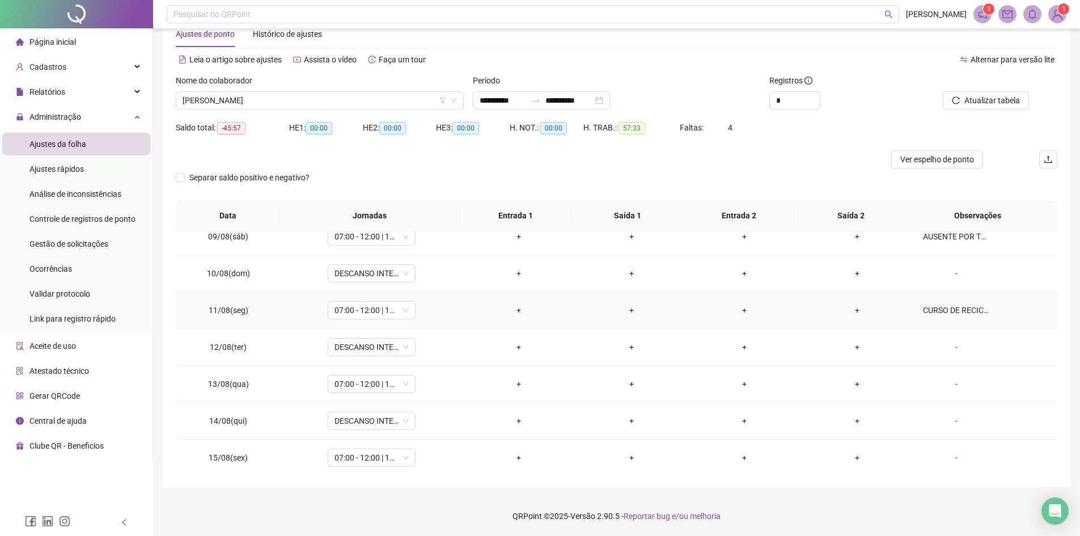
click at [952, 309] on div "CURSO DE RECICLAGEM. SUBSTITUTO [PERSON_NAME]" at bounding box center [956, 310] width 67 height 12
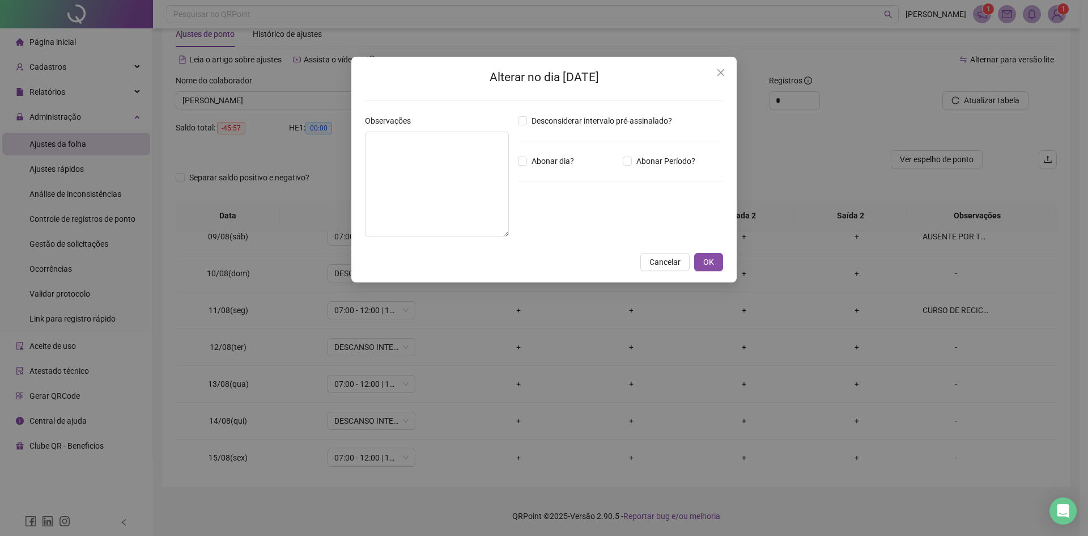
type textarea "**********"
drag, startPoint x: 372, startPoint y: 142, endPoint x: 422, endPoint y: 180, distance: 62.8
click at [422, 180] on textarea "**********" at bounding box center [437, 183] width 144 height 105
drag, startPoint x: 712, startPoint y: 262, endPoint x: 893, endPoint y: 363, distance: 207.5
click at [714, 262] on span "OK" at bounding box center [708, 262] width 11 height 12
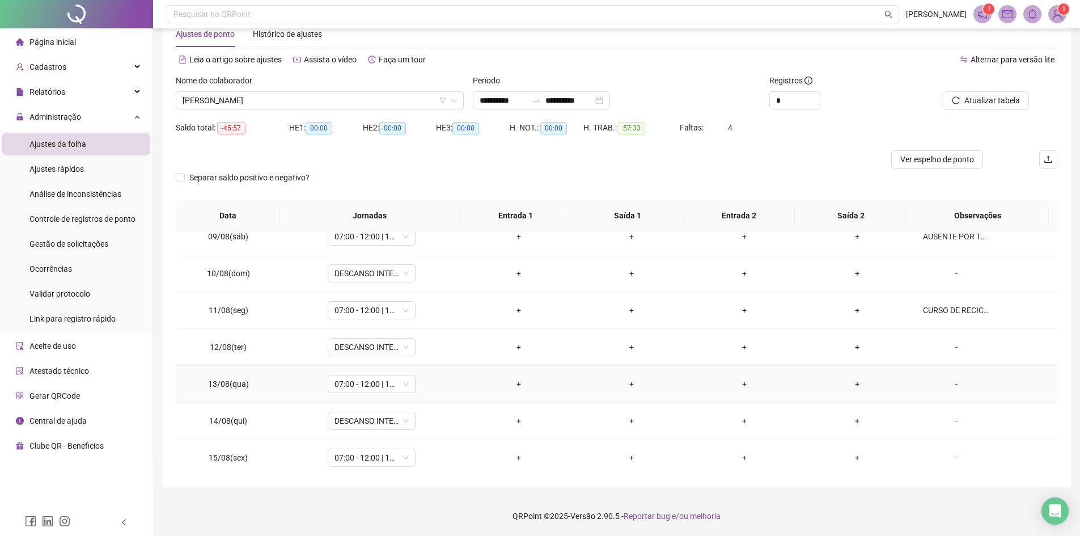
click at [951, 389] on div "-" at bounding box center [956, 383] width 67 height 12
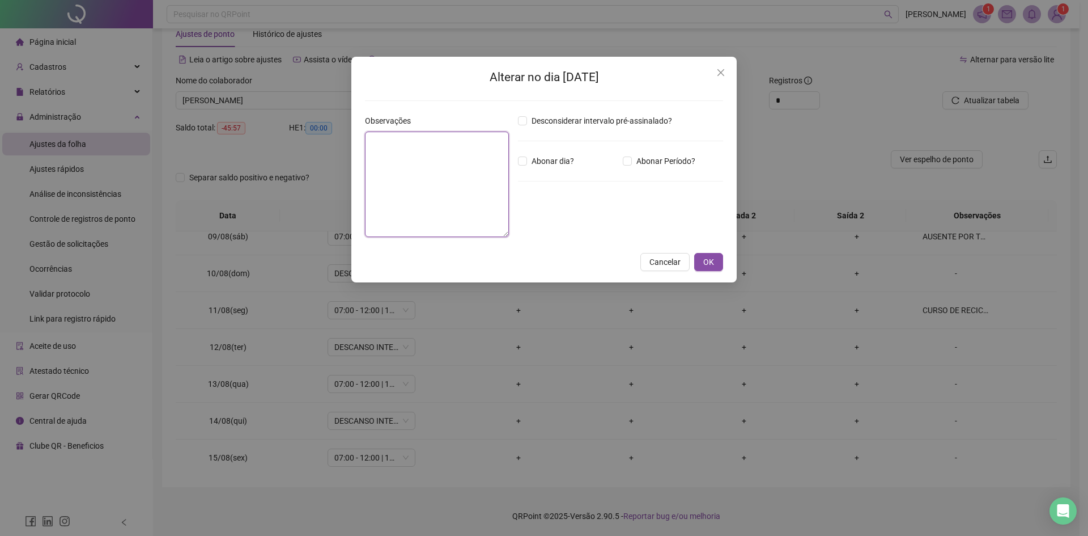
click at [421, 139] on textarea at bounding box center [437, 183] width 144 height 105
paste textarea "**********"
type textarea "**********"
click at [709, 262] on span "OK" at bounding box center [708, 262] width 11 height 12
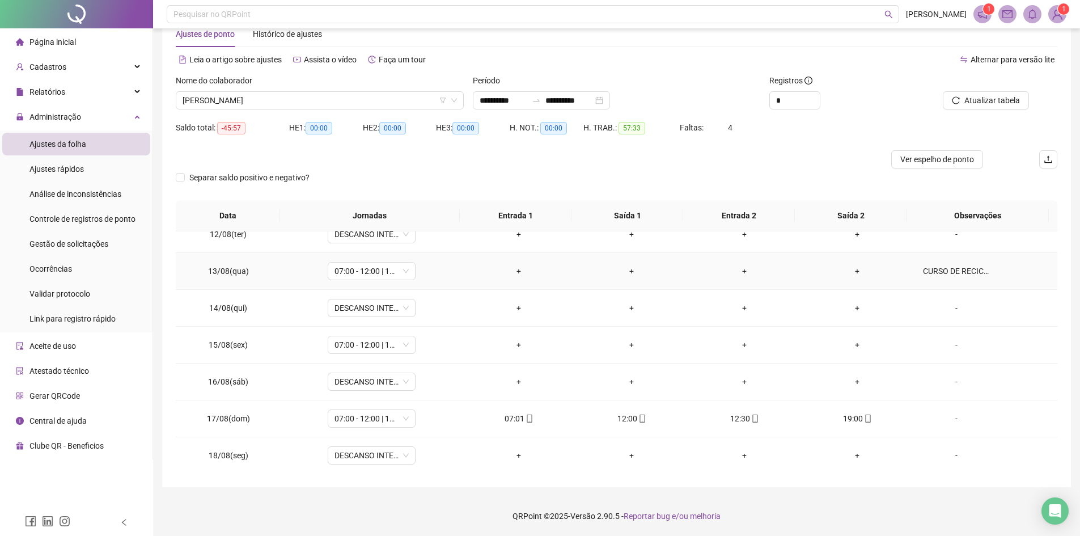
scroll to position [421, 0]
click at [948, 342] on div "-" at bounding box center [956, 344] width 67 height 12
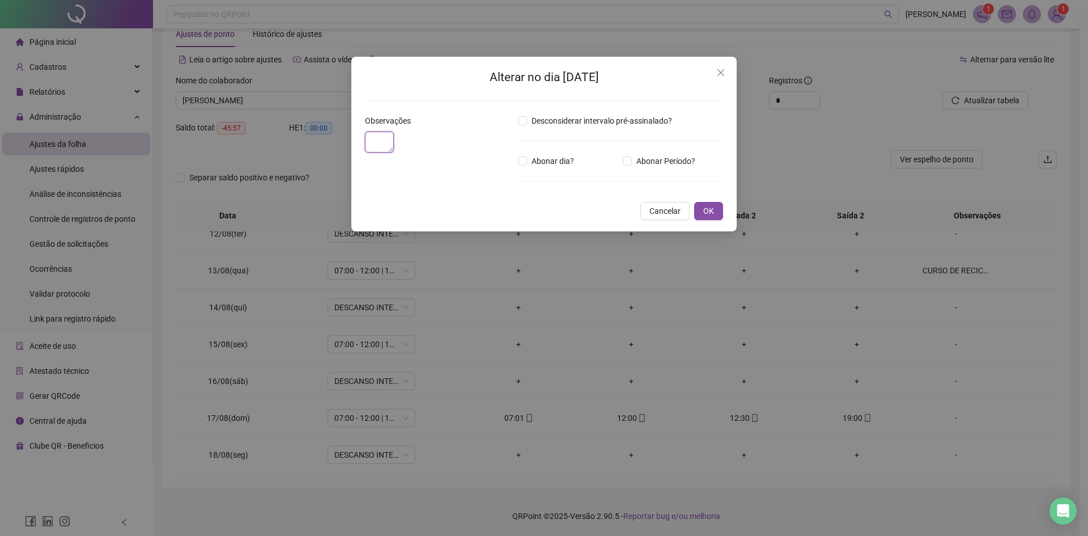
click at [394, 143] on textarea at bounding box center [379, 141] width 29 height 21
paste textarea "**********"
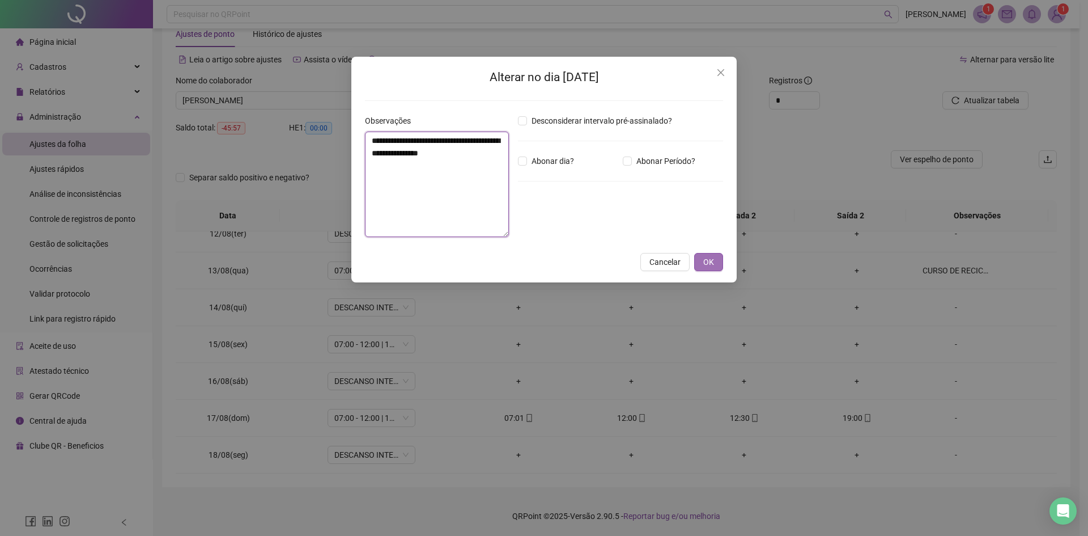
type textarea "**********"
click at [710, 257] on span "OK" at bounding box center [708, 262] width 11 height 12
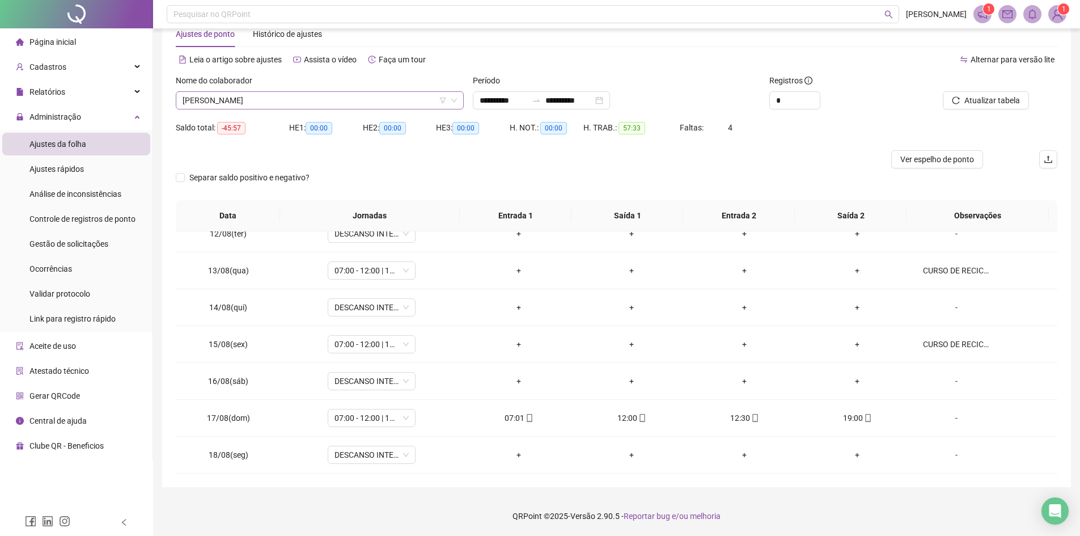
click at [370, 103] on span "[PERSON_NAME]" at bounding box center [320, 100] width 274 height 17
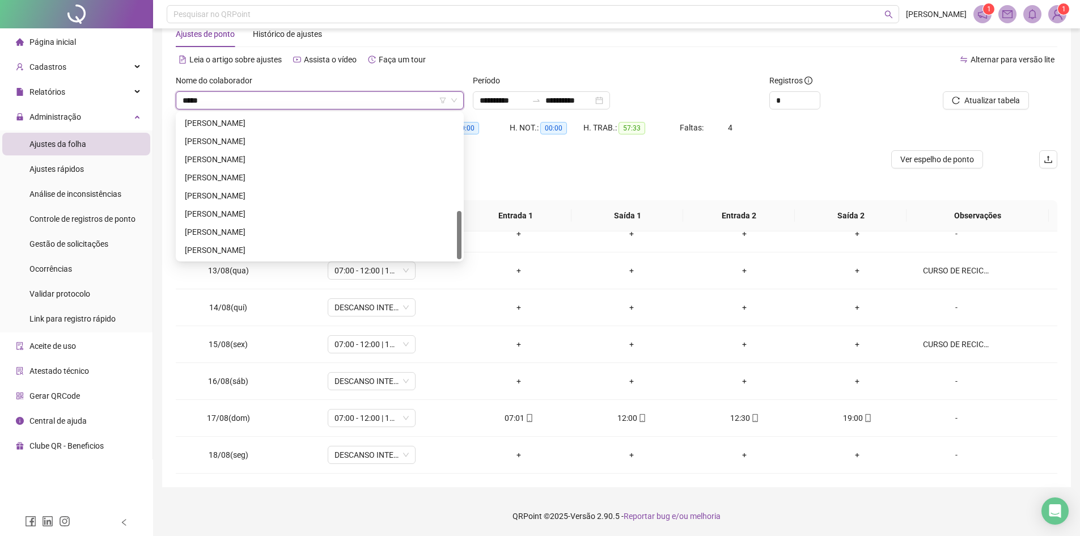
scroll to position [0, 0]
type input "*******"
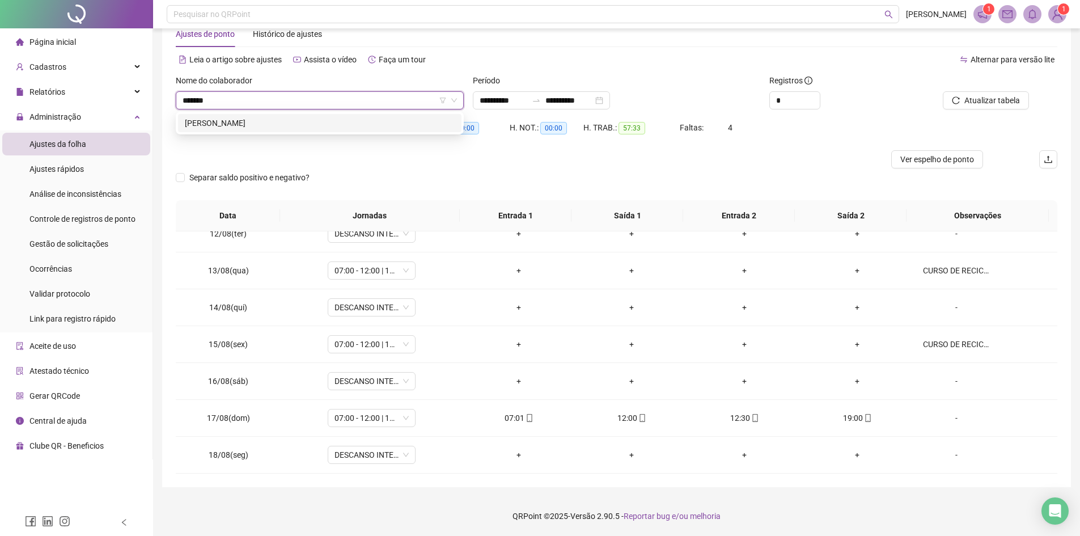
click at [359, 117] on div "[PERSON_NAME]" at bounding box center [320, 123] width 270 height 12
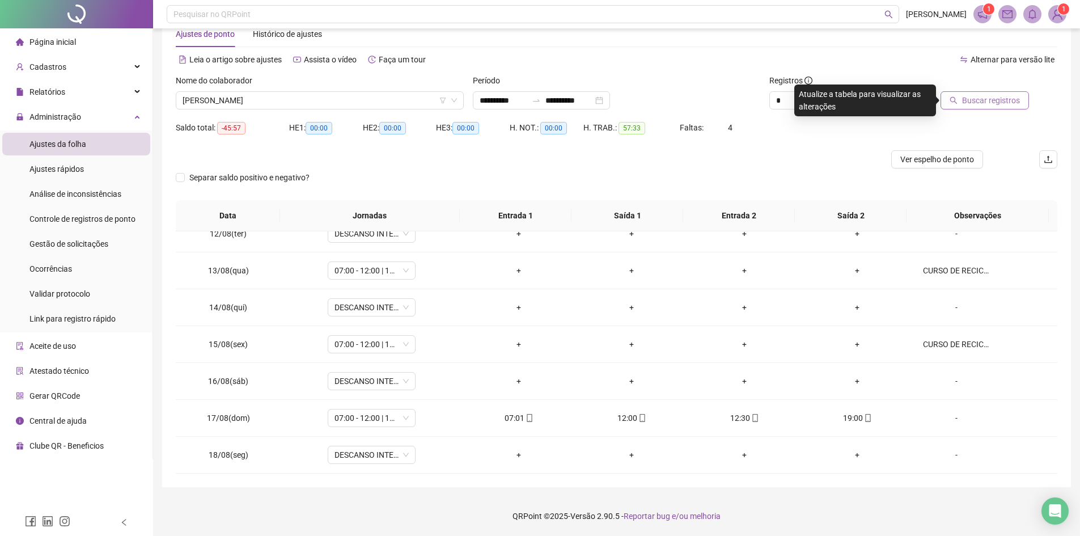
click at [981, 103] on span "Buscar registros" at bounding box center [991, 100] width 58 height 12
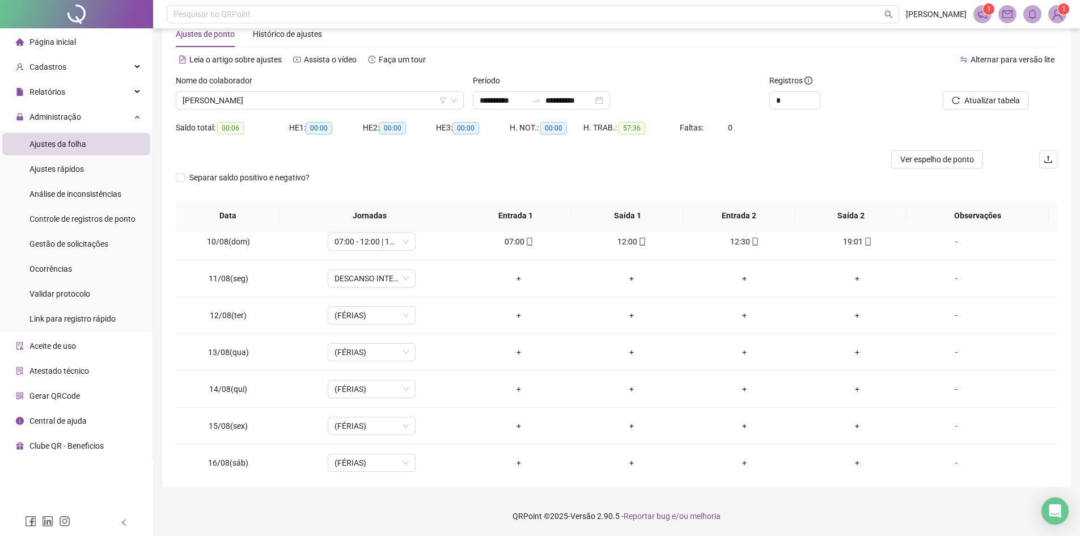
scroll to position [340, 0]
click at [352, 97] on span "[PERSON_NAME]" at bounding box center [320, 100] width 274 height 17
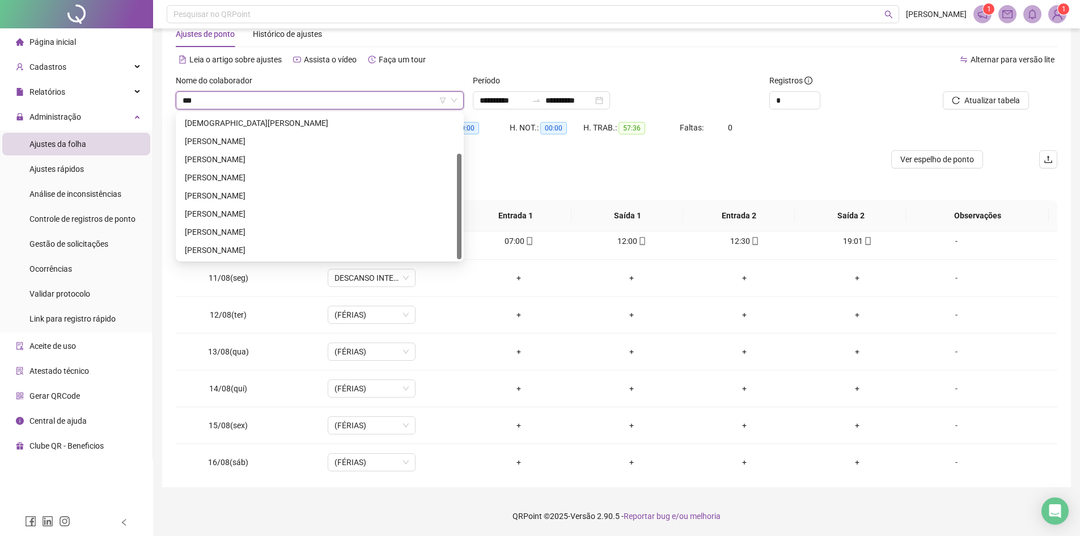
scroll to position [0, 0]
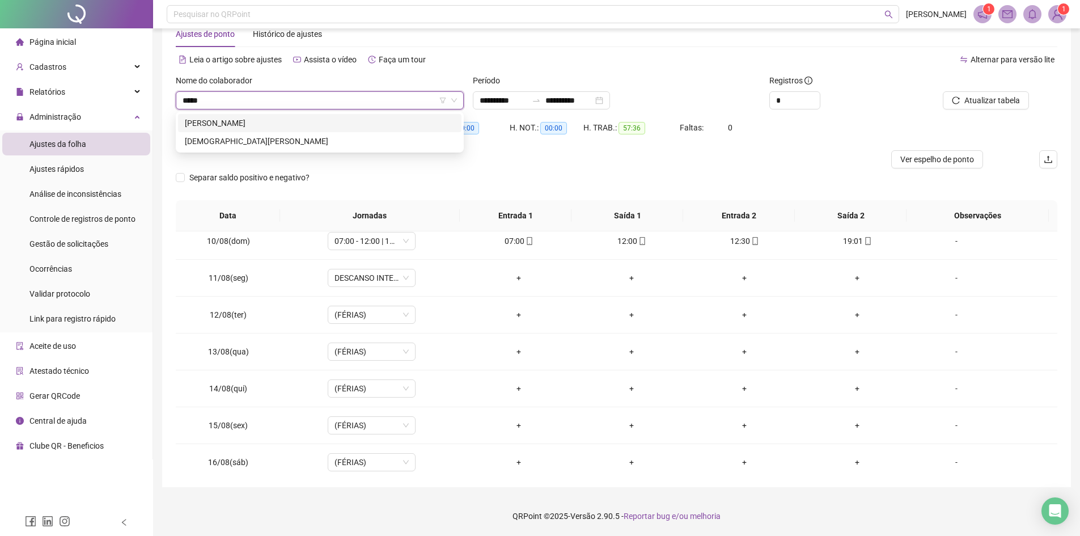
type input "****"
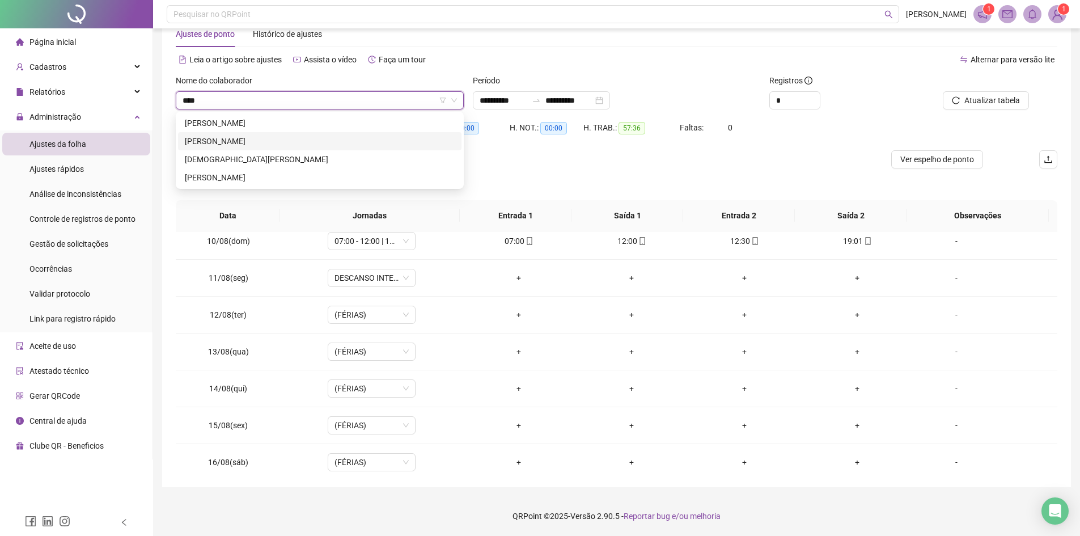
click at [291, 132] on div "[PERSON_NAME]" at bounding box center [319, 141] width 283 height 18
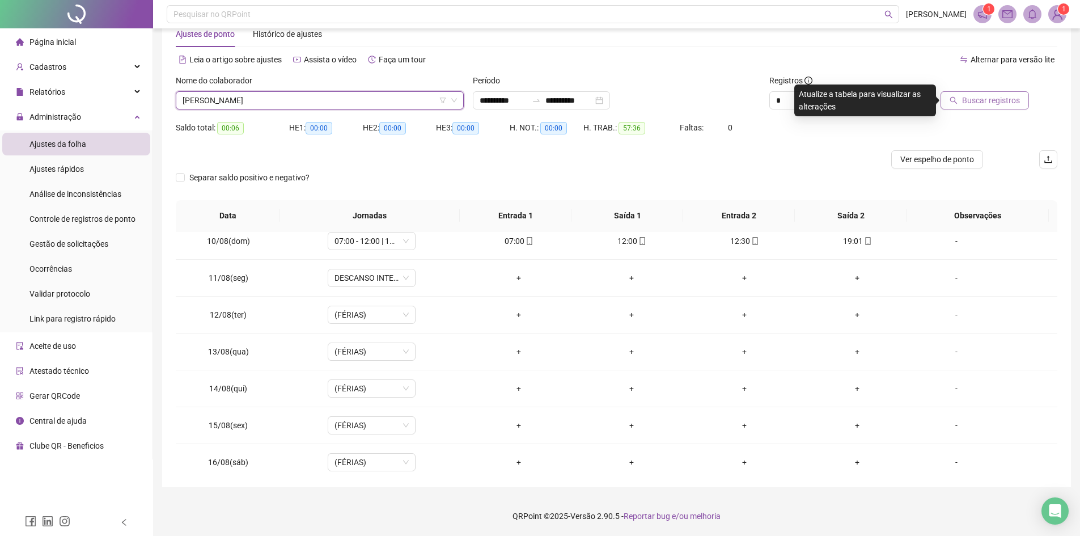
click at [982, 94] on span "Buscar registros" at bounding box center [991, 100] width 58 height 12
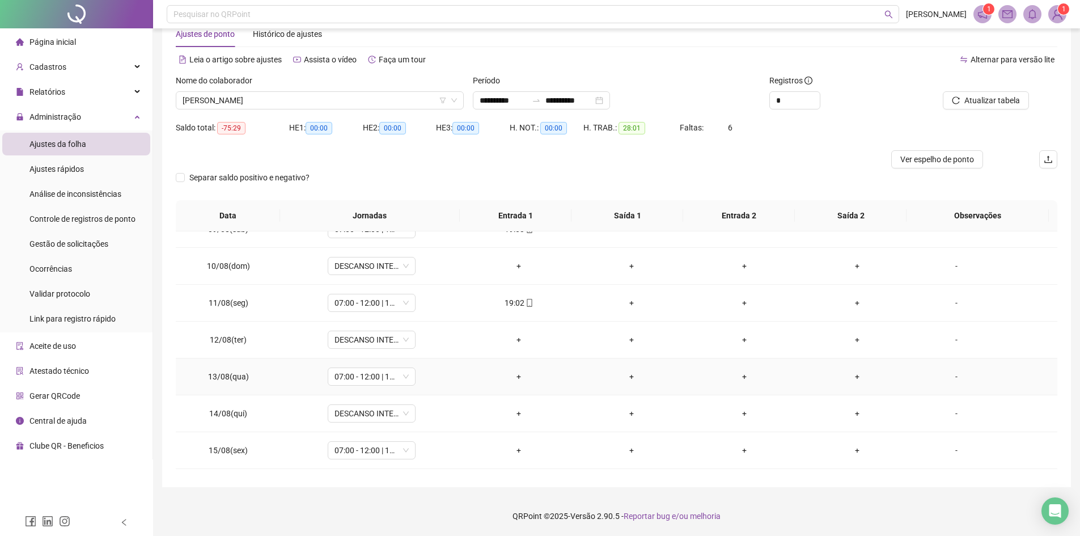
scroll to position [340, 0]
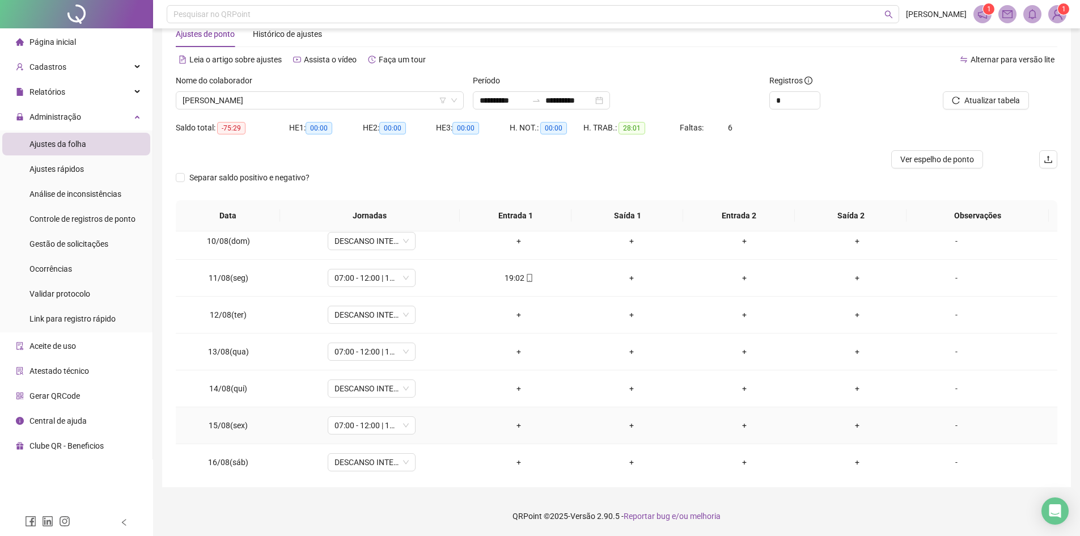
click at [950, 423] on div "-" at bounding box center [956, 425] width 67 height 12
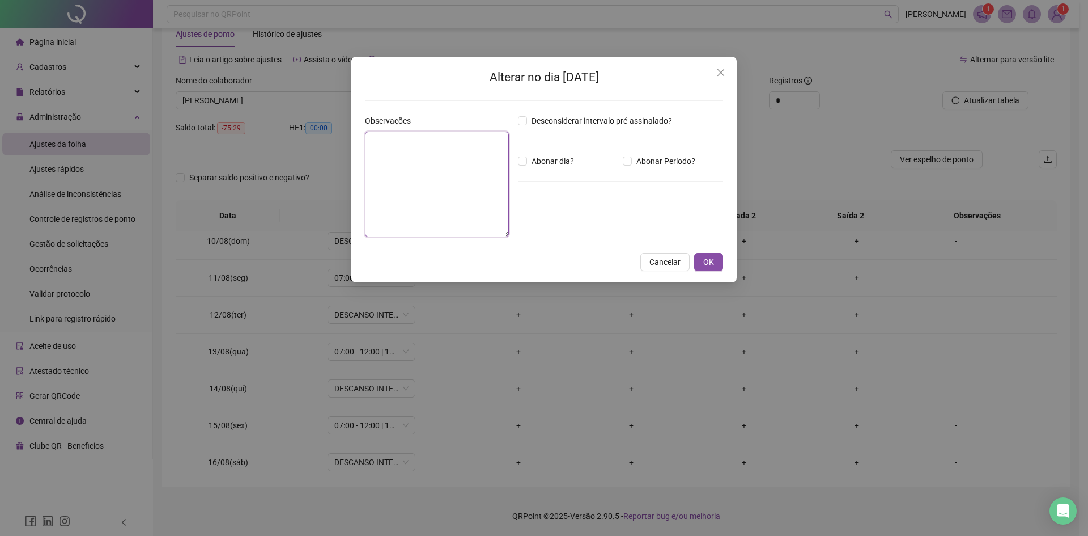
click at [477, 170] on textarea at bounding box center [437, 183] width 144 height 105
type textarea "**********"
click at [711, 261] on span "OK" at bounding box center [708, 262] width 11 height 12
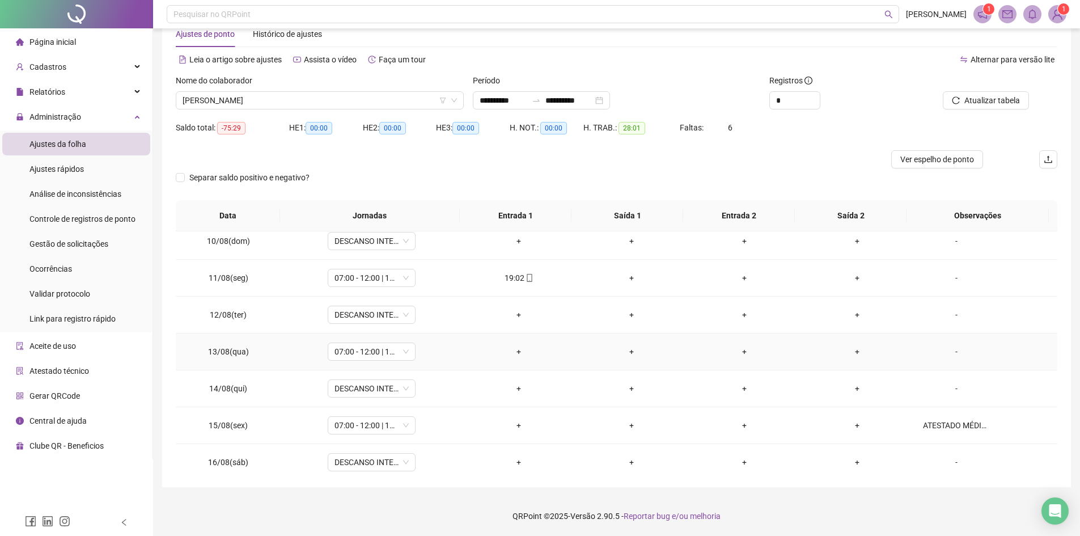
click at [948, 349] on div "-" at bounding box center [956, 351] width 67 height 12
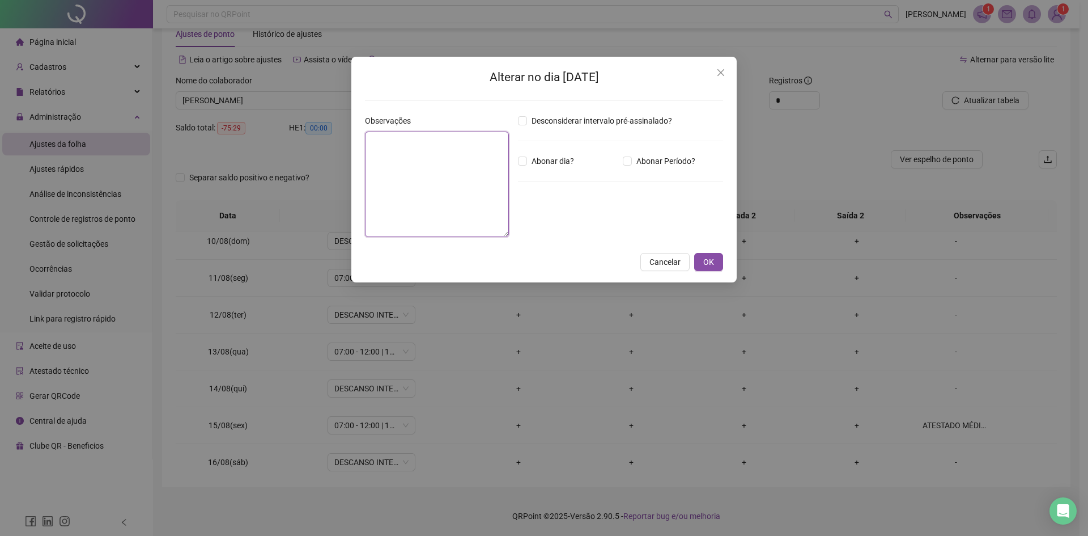
click at [439, 141] on textarea at bounding box center [437, 183] width 144 height 105
type textarea "**********"
click at [709, 257] on span "OK" at bounding box center [708, 262] width 11 height 12
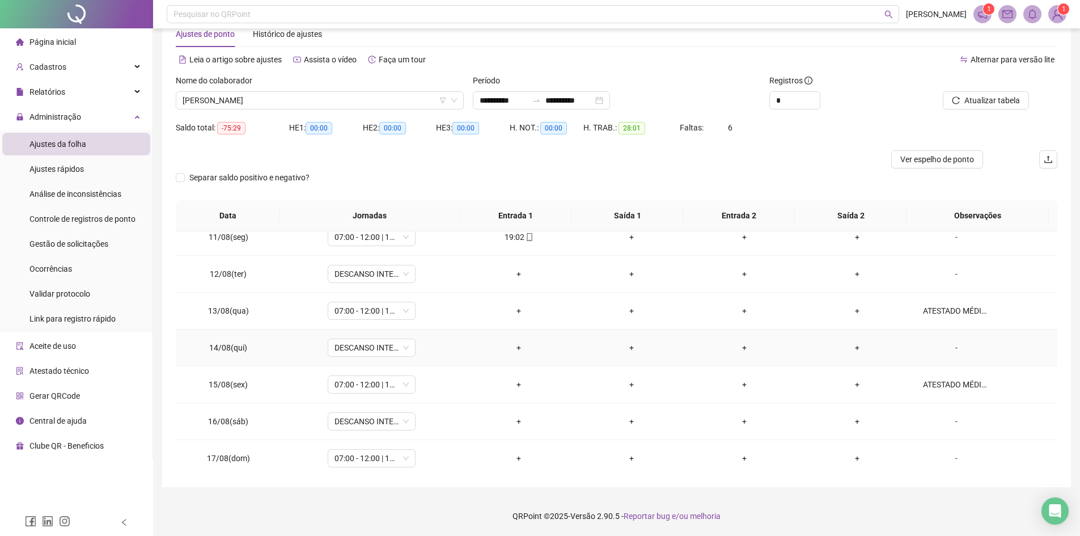
scroll to position [421, 0]
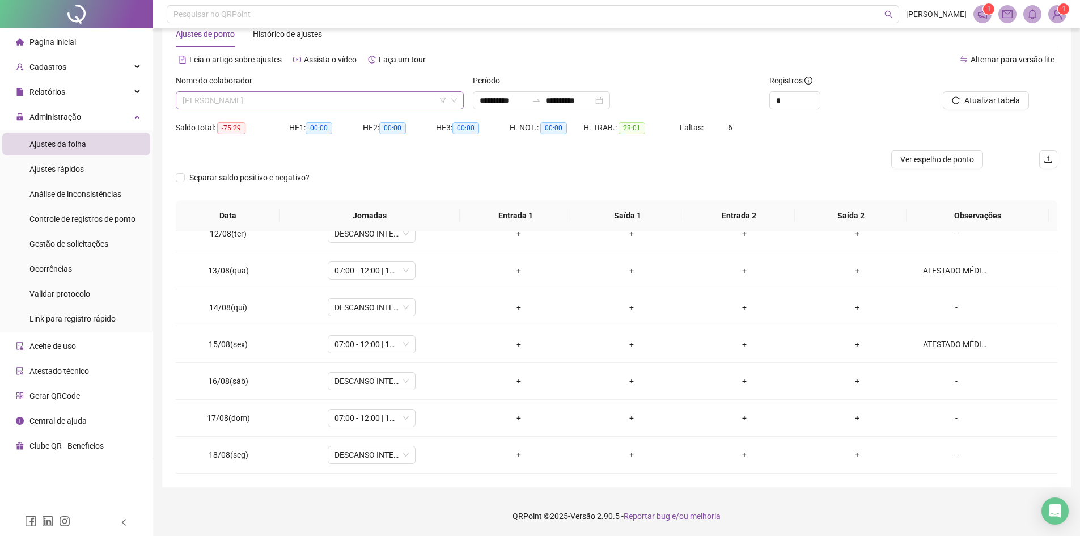
click at [348, 95] on span "[PERSON_NAME]" at bounding box center [320, 100] width 274 height 17
type input "****"
click at [339, 129] on div "[PERSON_NAME]" at bounding box center [320, 123] width 270 height 12
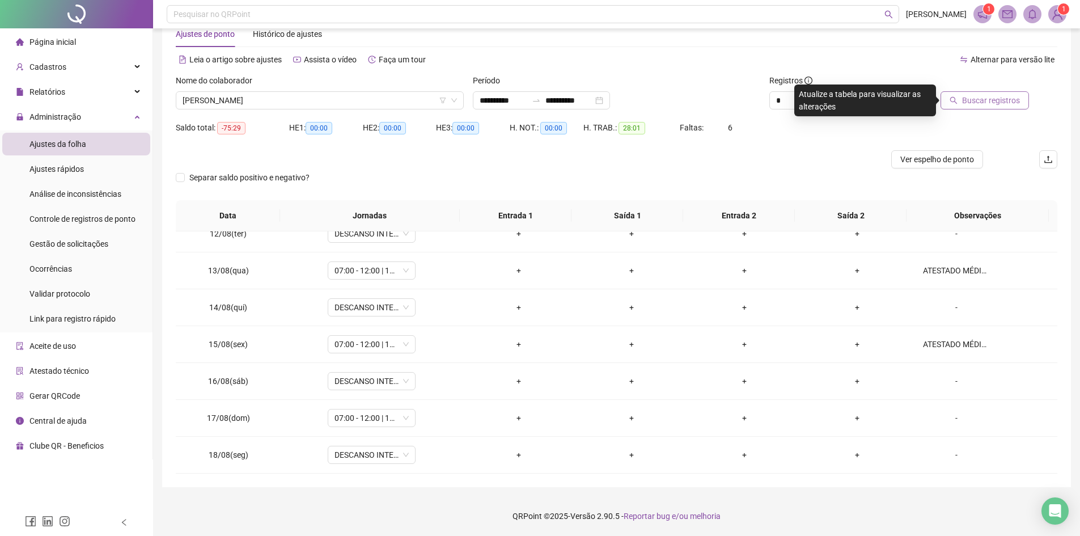
click at [962, 96] on button "Buscar registros" at bounding box center [984, 100] width 88 height 18
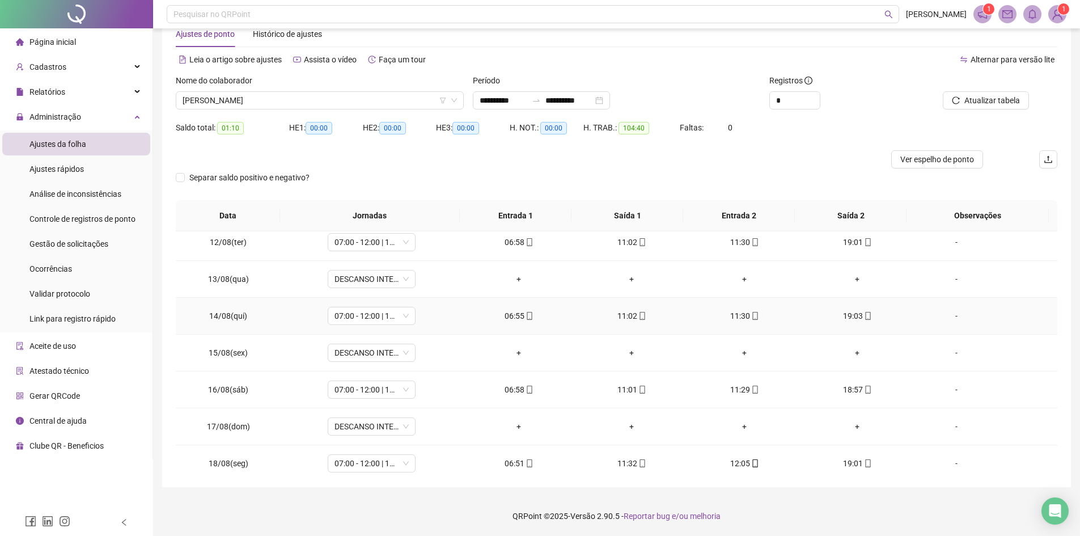
scroll to position [421, 0]
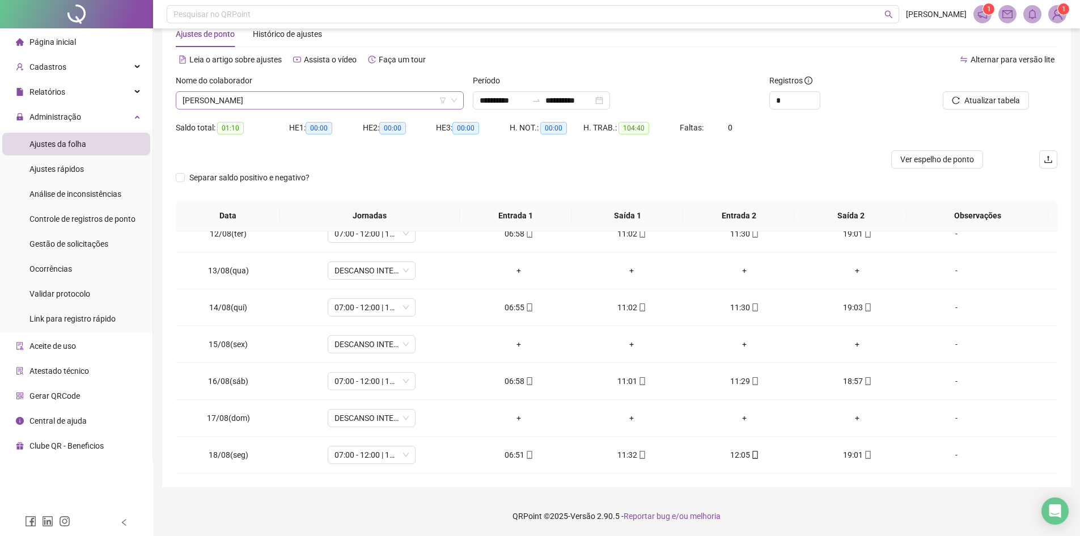
click at [333, 99] on span "[PERSON_NAME]" at bounding box center [320, 100] width 274 height 17
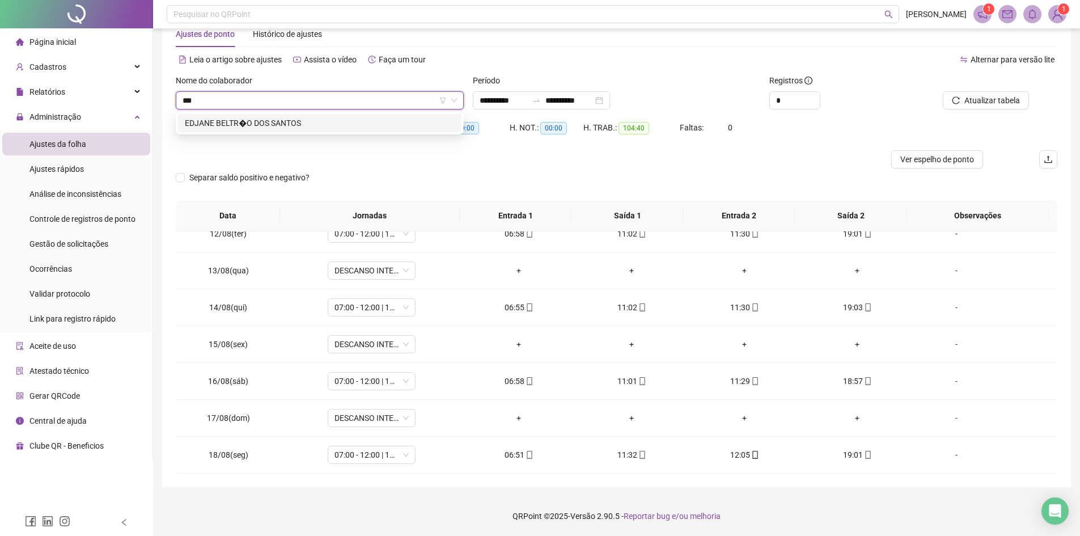
scroll to position [0, 0]
type input "****"
click at [331, 124] on div "EDJANE BELTR�O DOS SANTOS" at bounding box center [320, 123] width 270 height 12
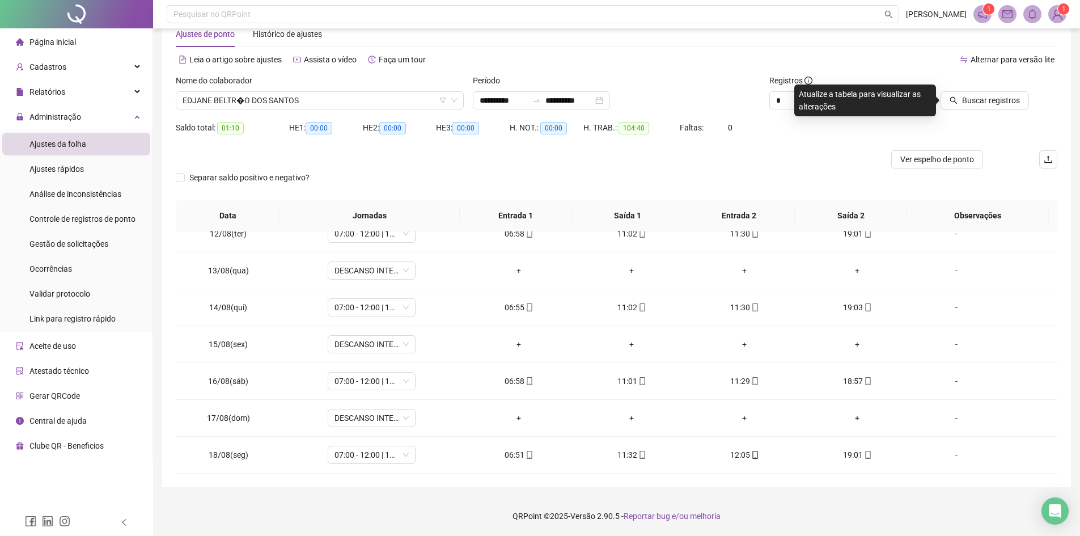
click at [973, 89] on div at bounding box center [973, 82] width 111 height 17
click at [973, 100] on span "Buscar registros" at bounding box center [991, 100] width 58 height 12
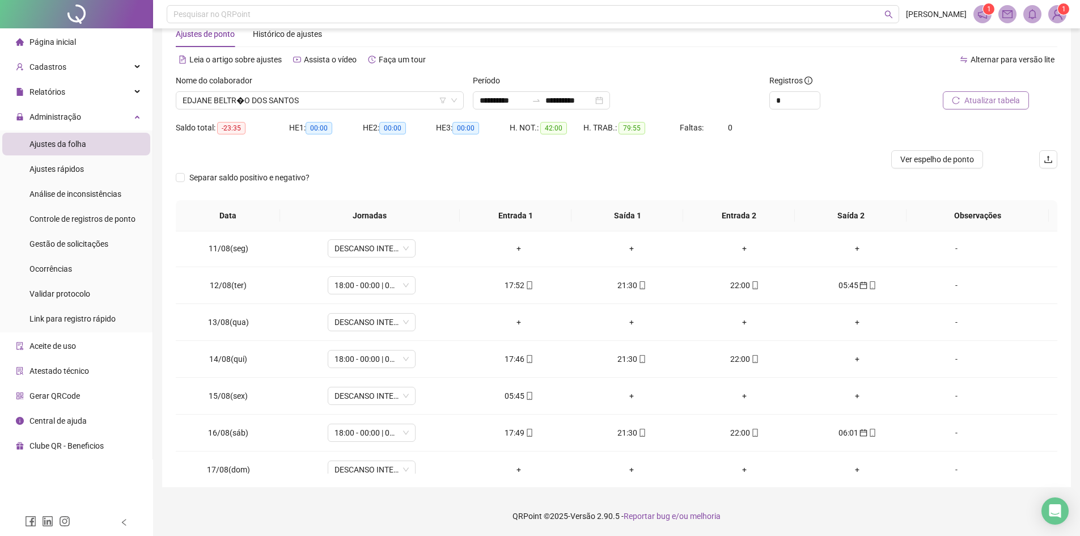
scroll to position [421, 0]
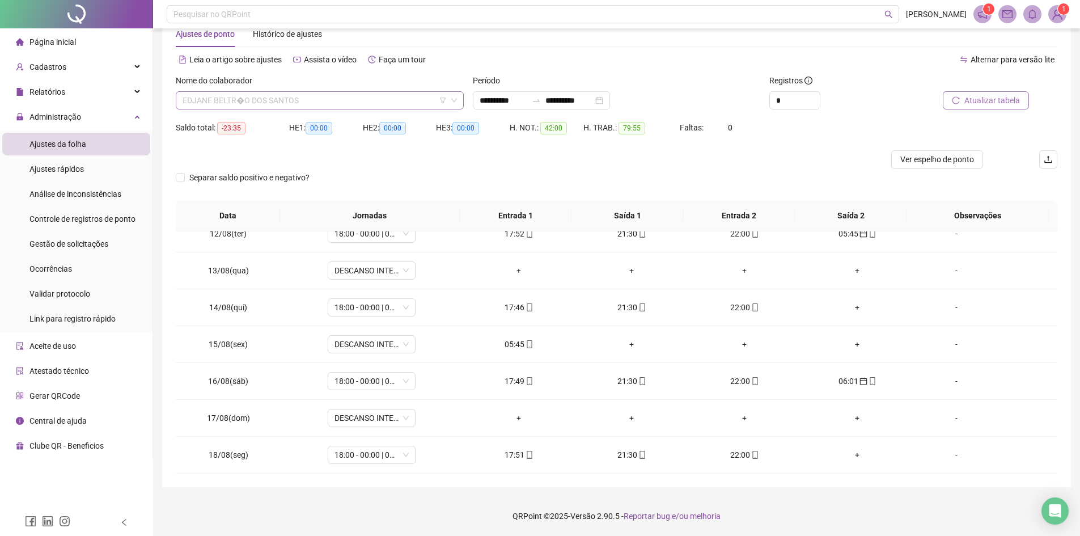
click at [312, 97] on span "EDJANE BELTR�O DOS SANTOS" at bounding box center [320, 100] width 274 height 17
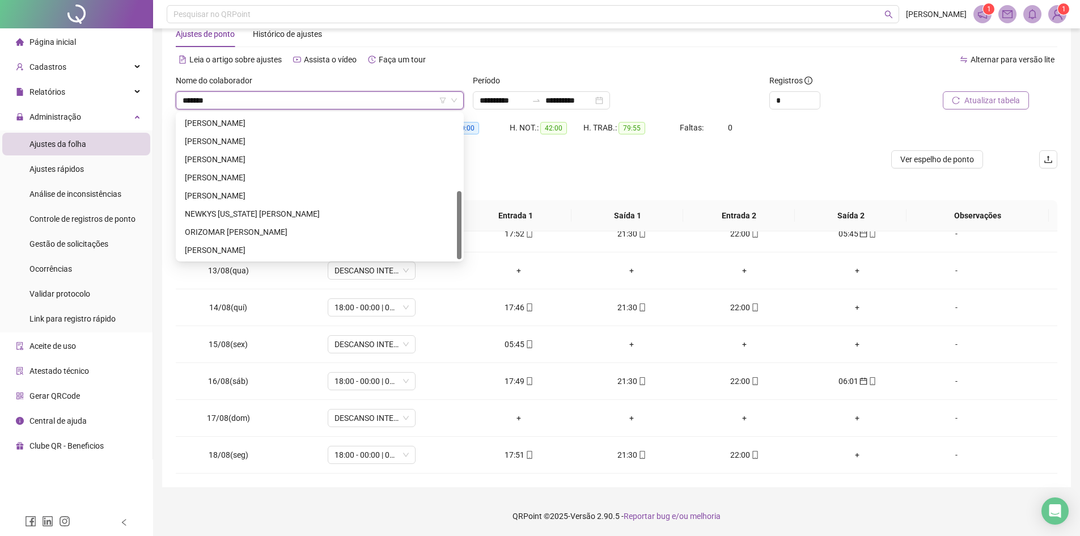
scroll to position [91, 0]
type input "*********"
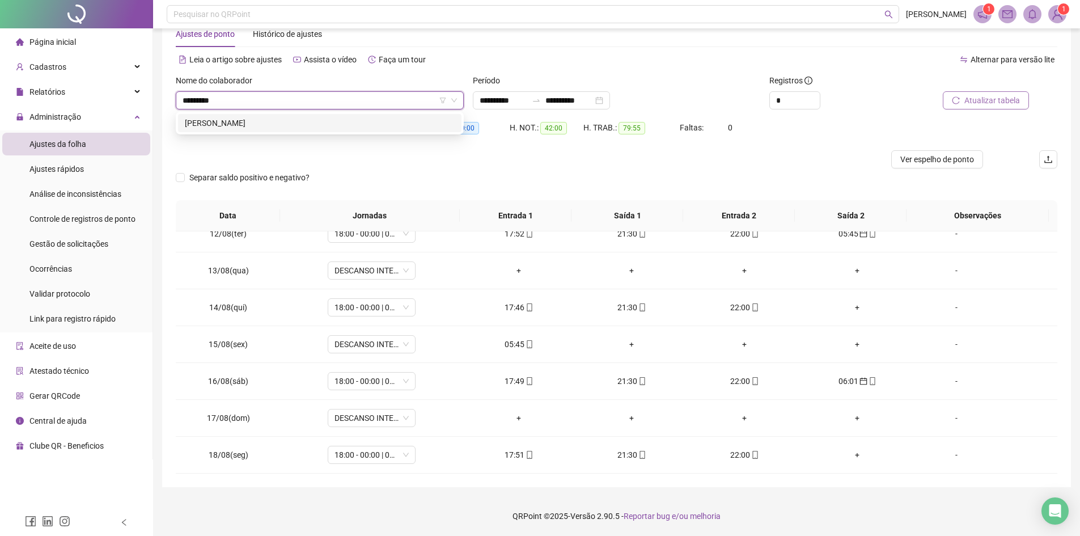
click at [343, 120] on div "[PERSON_NAME]" at bounding box center [320, 123] width 270 height 12
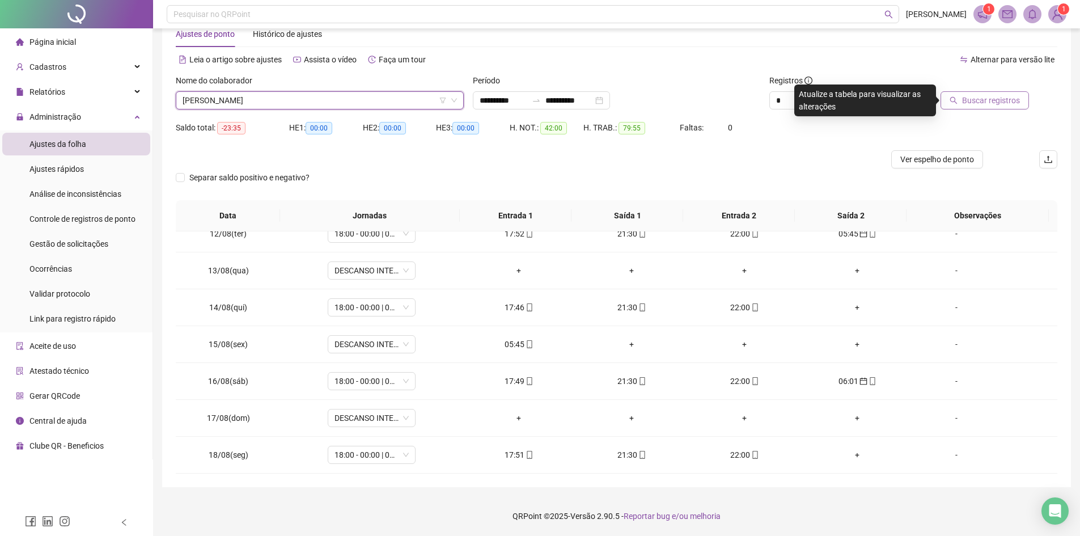
click at [992, 101] on span "Buscar registros" at bounding box center [991, 100] width 58 height 12
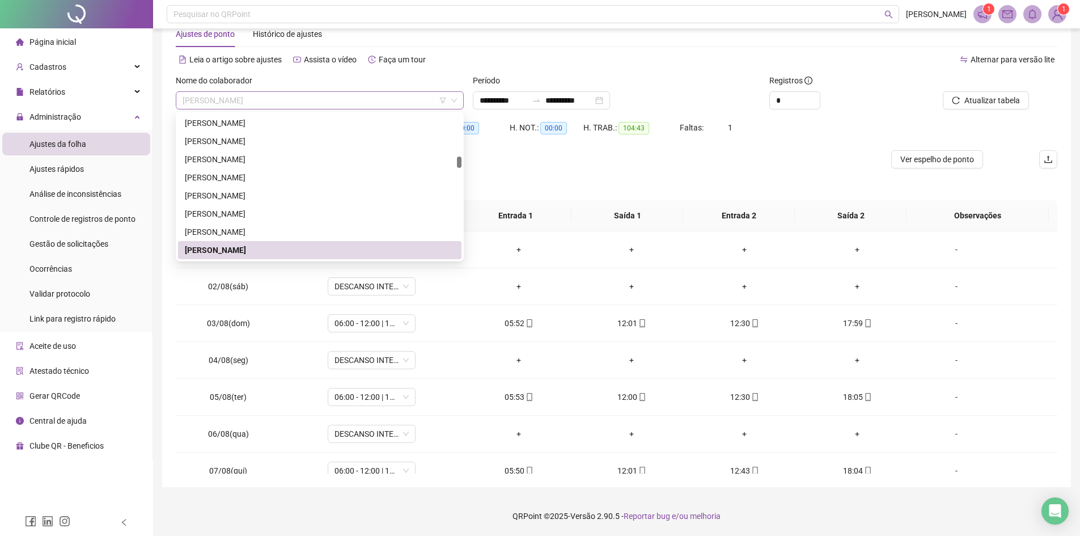
click at [363, 103] on span "[PERSON_NAME]" at bounding box center [320, 100] width 274 height 17
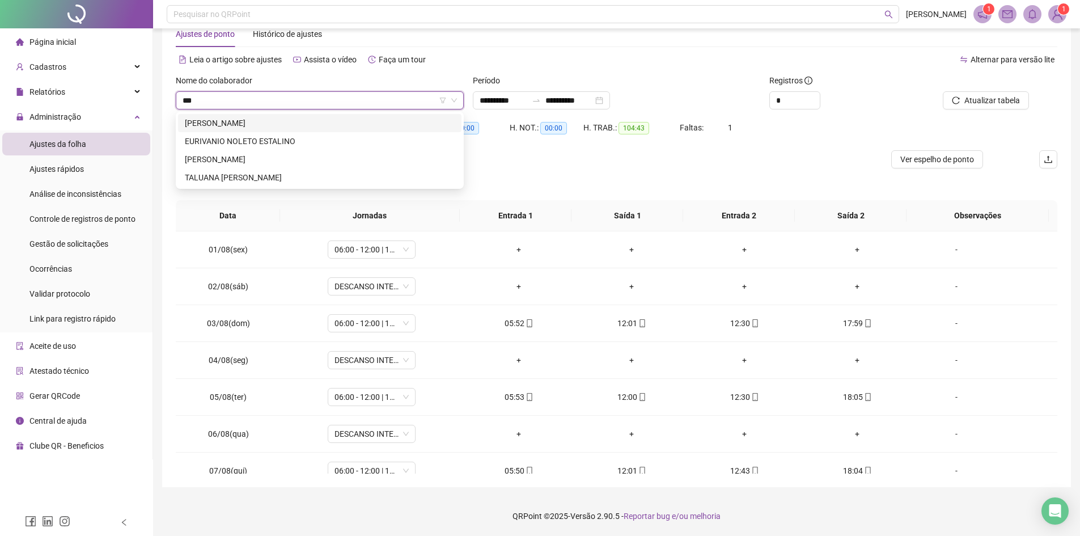
type input "****"
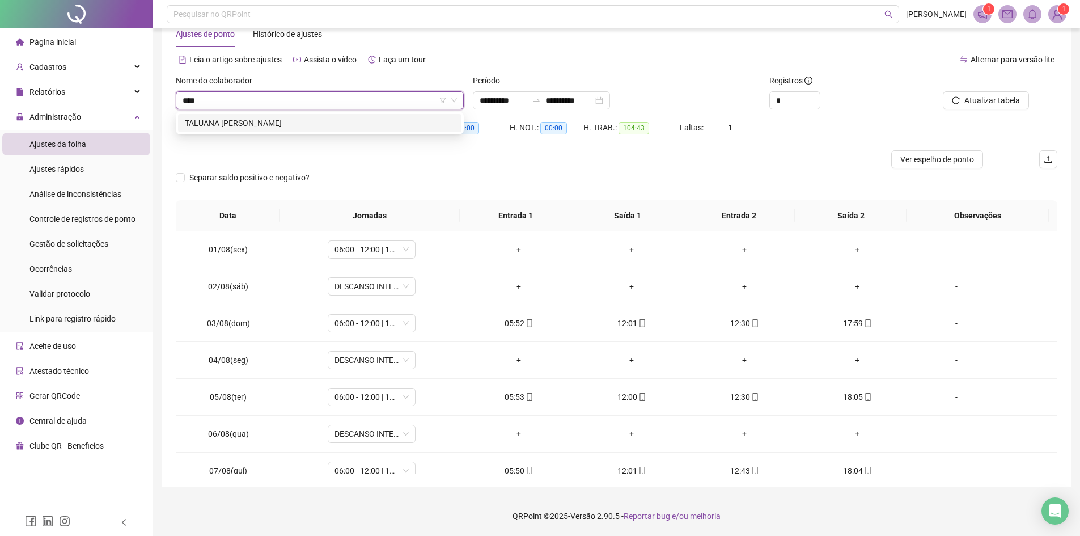
click at [367, 123] on div "TALUANA [PERSON_NAME]" at bounding box center [320, 123] width 270 height 12
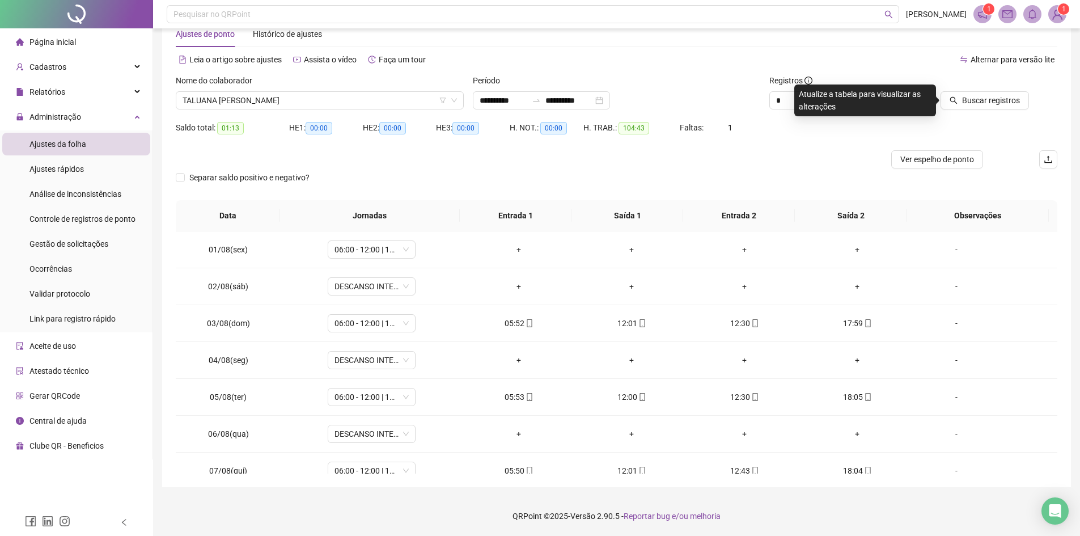
click at [974, 84] on div at bounding box center [973, 82] width 111 height 17
click at [976, 99] on span "Buscar registros" at bounding box center [991, 100] width 58 height 12
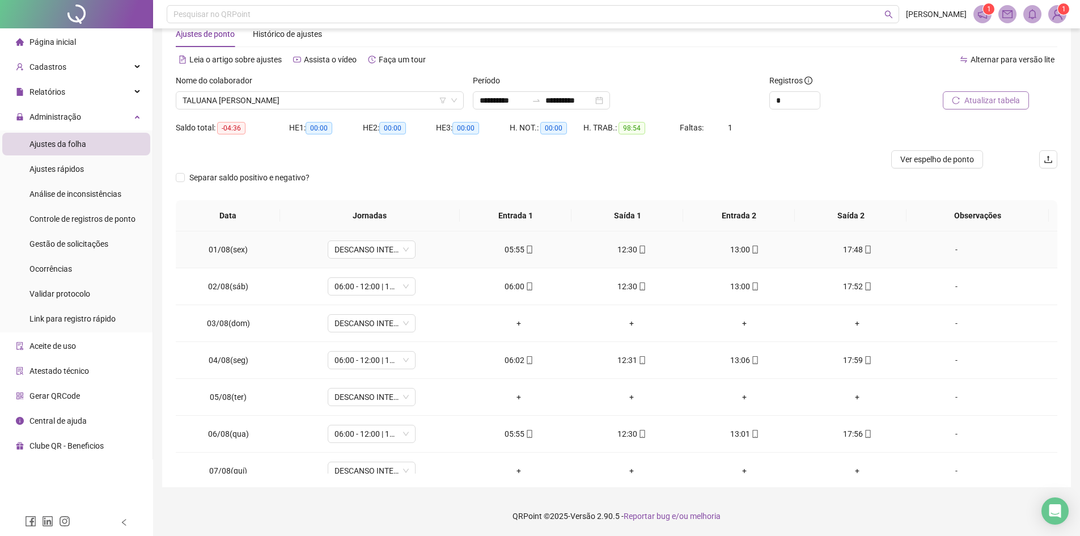
click at [950, 250] on div "-" at bounding box center [956, 249] width 67 height 12
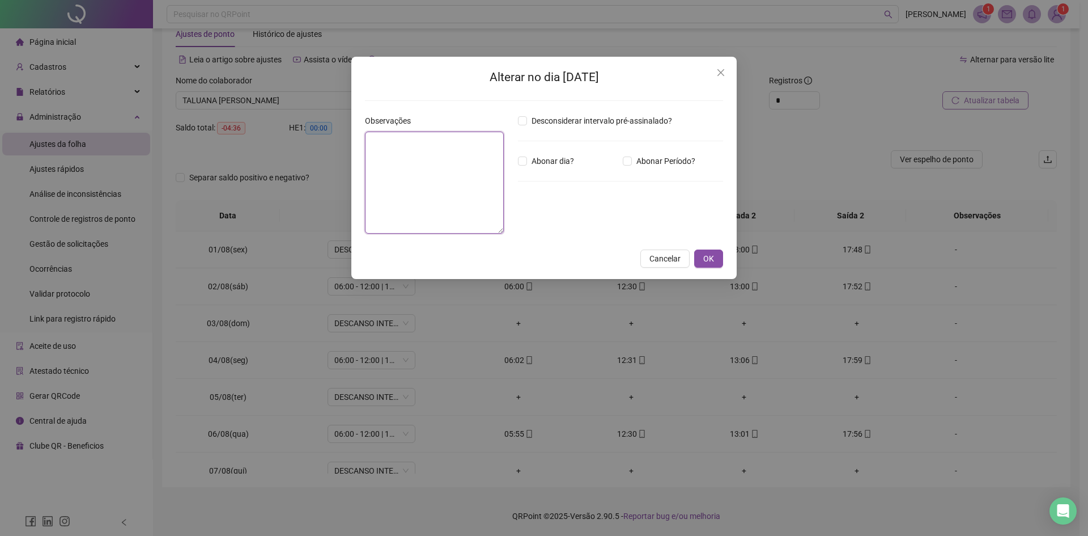
click at [452, 167] on textarea at bounding box center [434, 182] width 139 height 102
type textarea "*"
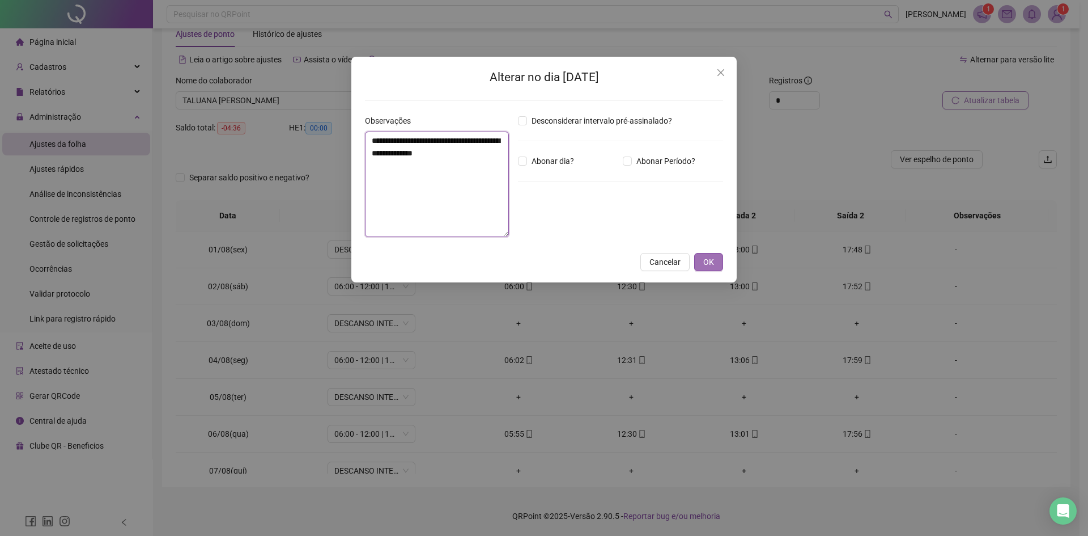
type textarea "**********"
click at [711, 261] on span "OK" at bounding box center [708, 262] width 11 height 12
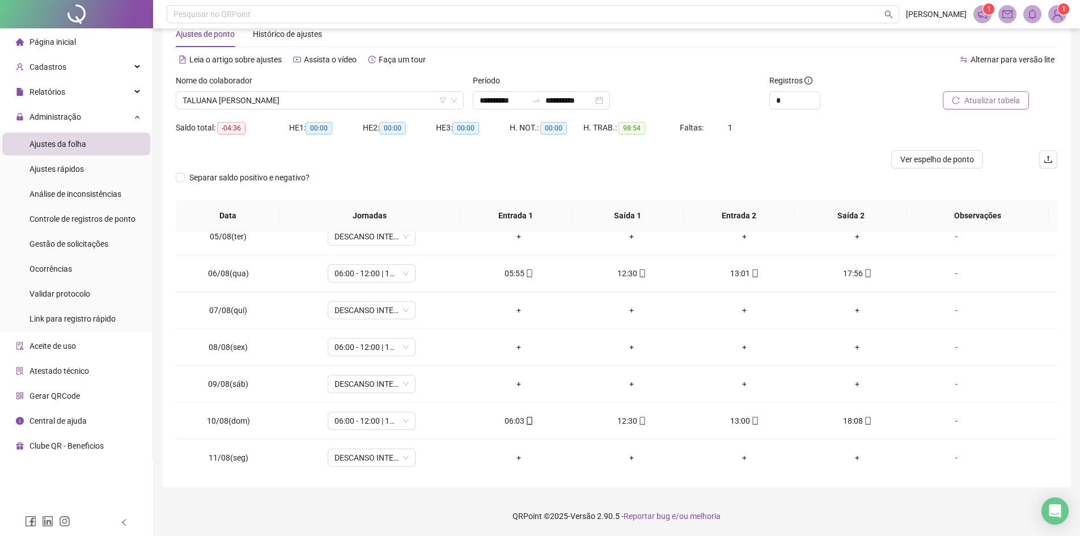
scroll to position [170, 0]
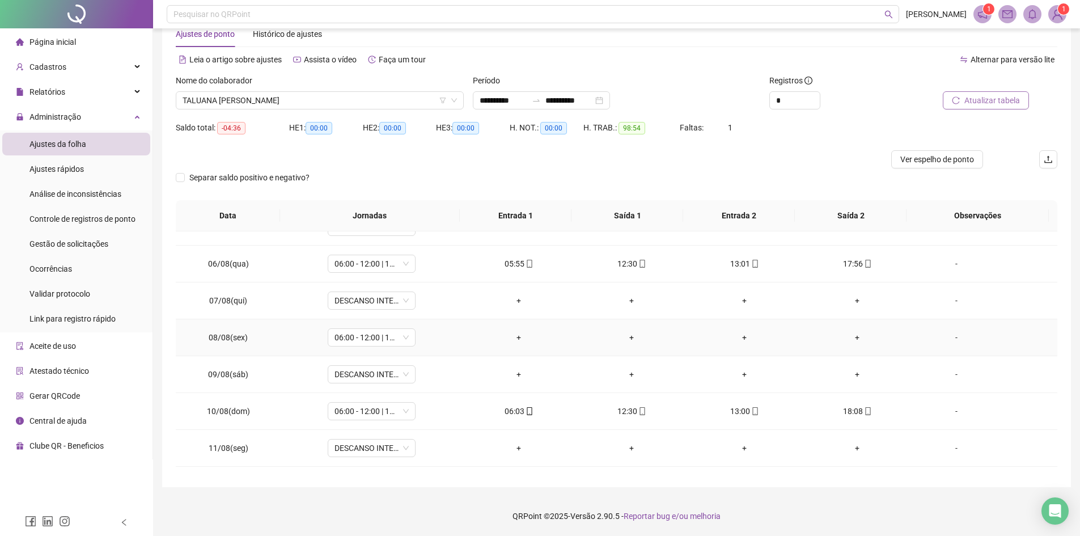
click at [949, 337] on div "-" at bounding box center [956, 337] width 67 height 12
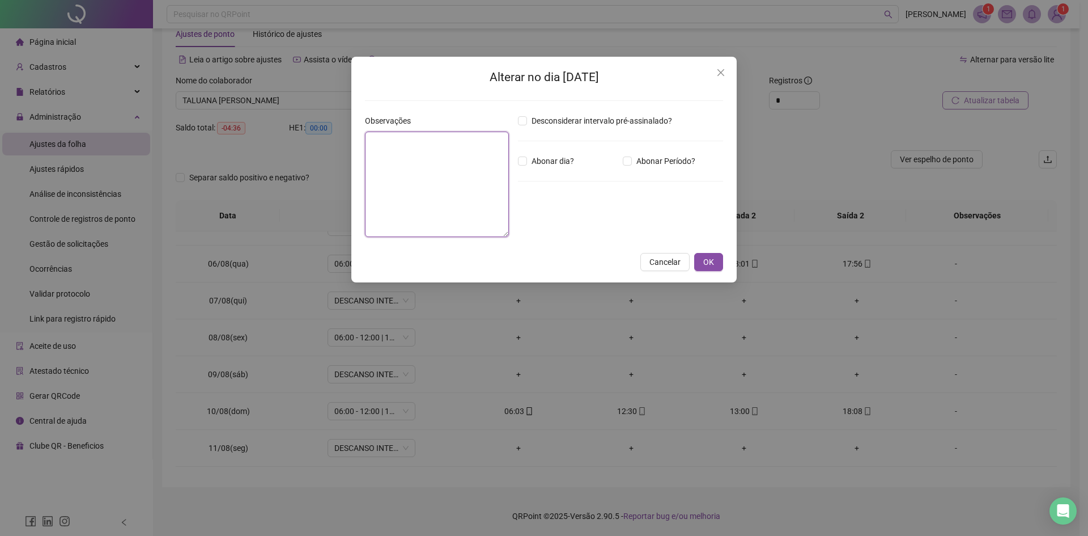
click at [476, 147] on textarea at bounding box center [437, 183] width 144 height 105
type textarea "**********"
click at [717, 264] on button "OK" at bounding box center [708, 262] width 29 height 18
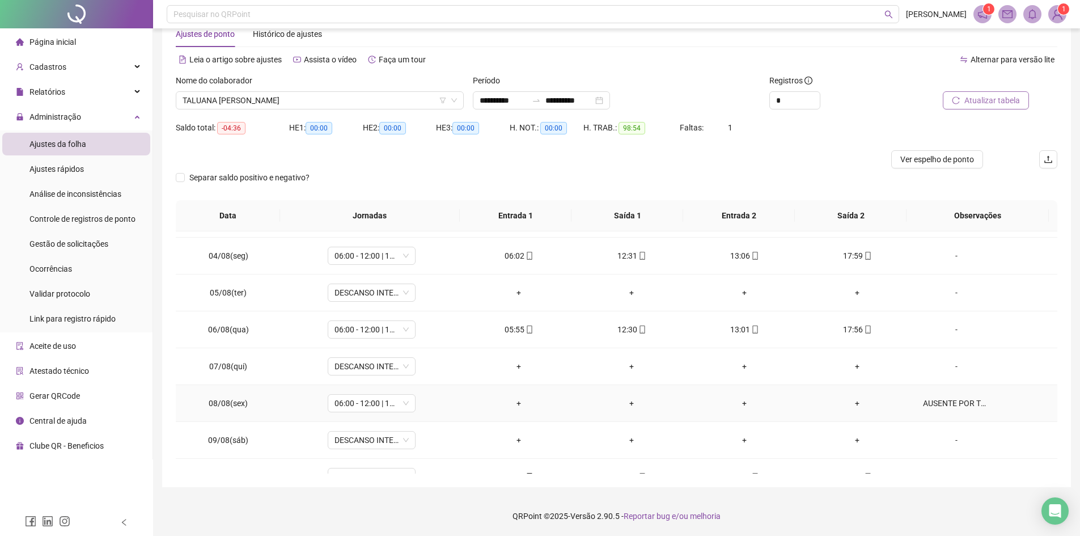
scroll to position [0, 0]
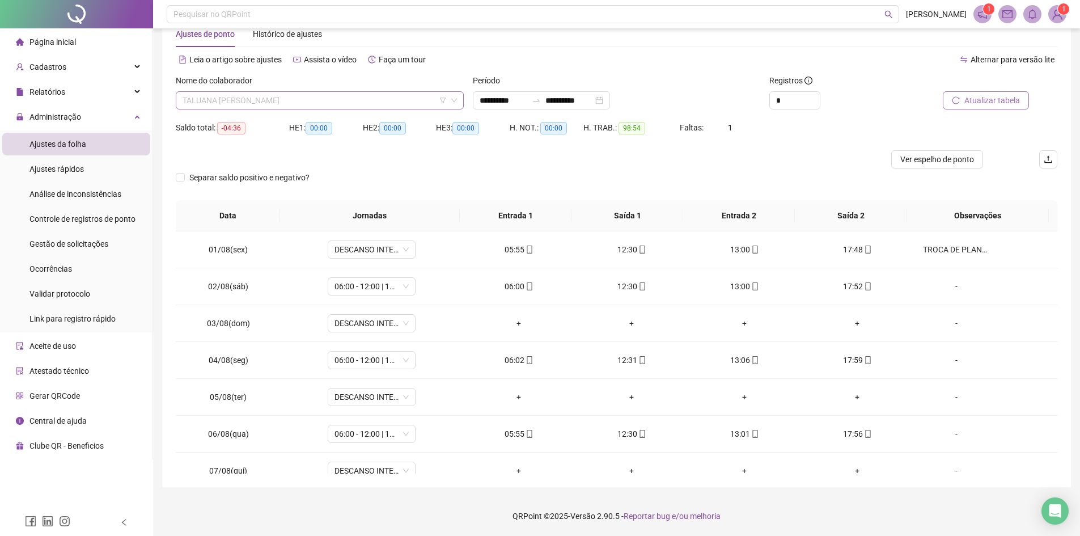
click at [374, 98] on span "TALUANA [PERSON_NAME]" at bounding box center [320, 100] width 274 height 17
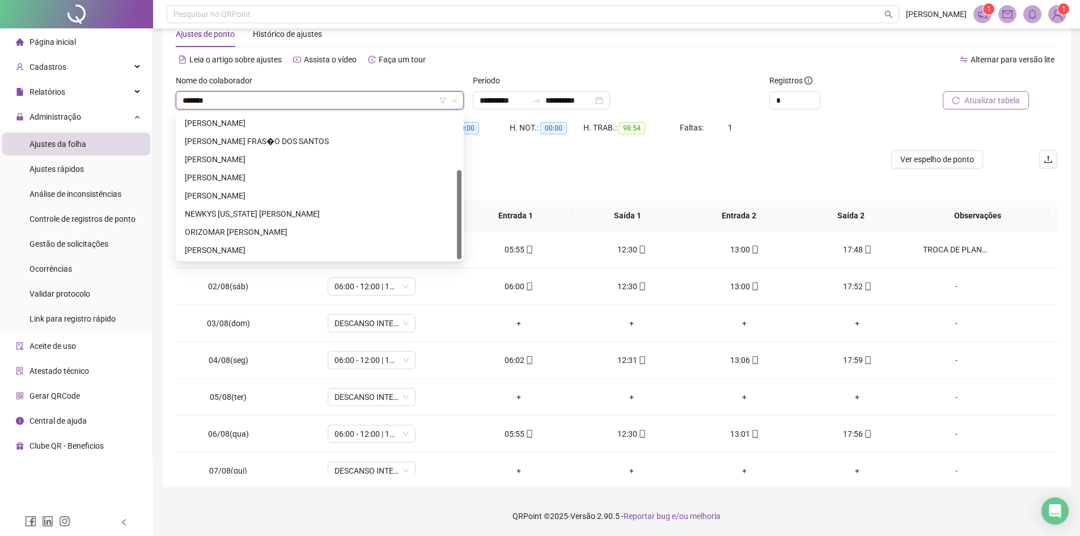
scroll to position [91, 0]
type input "*********"
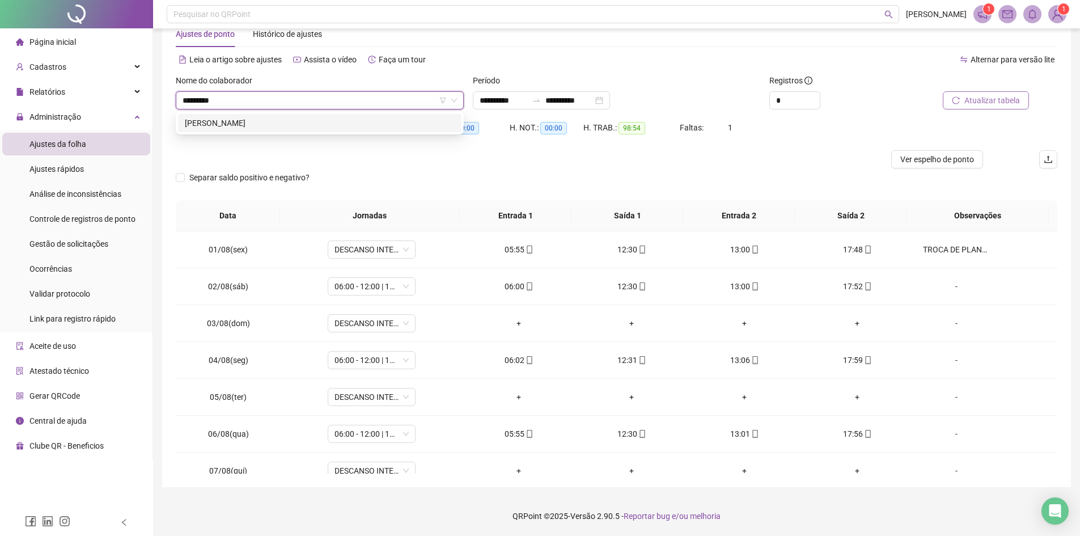
scroll to position [0, 0]
click at [342, 121] on div "[PERSON_NAME]" at bounding box center [320, 123] width 270 height 12
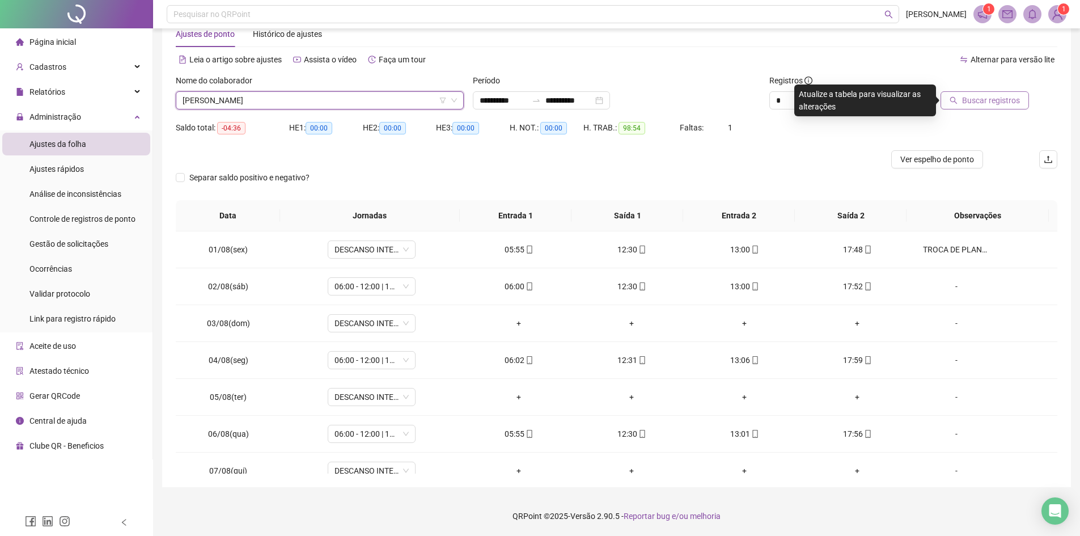
click at [977, 109] on button "Buscar registros" at bounding box center [984, 100] width 88 height 18
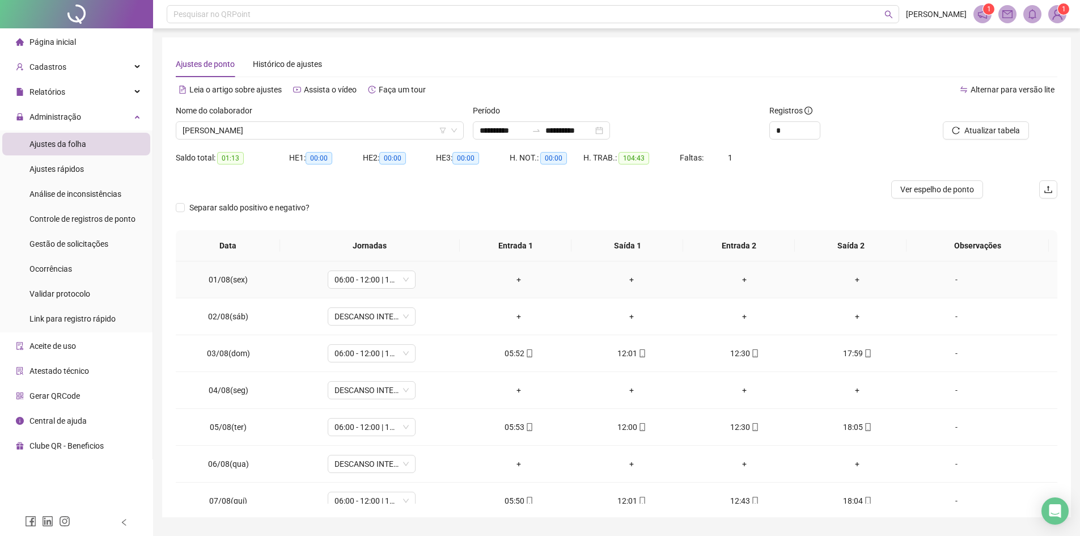
click at [950, 280] on div "-" at bounding box center [956, 279] width 67 height 12
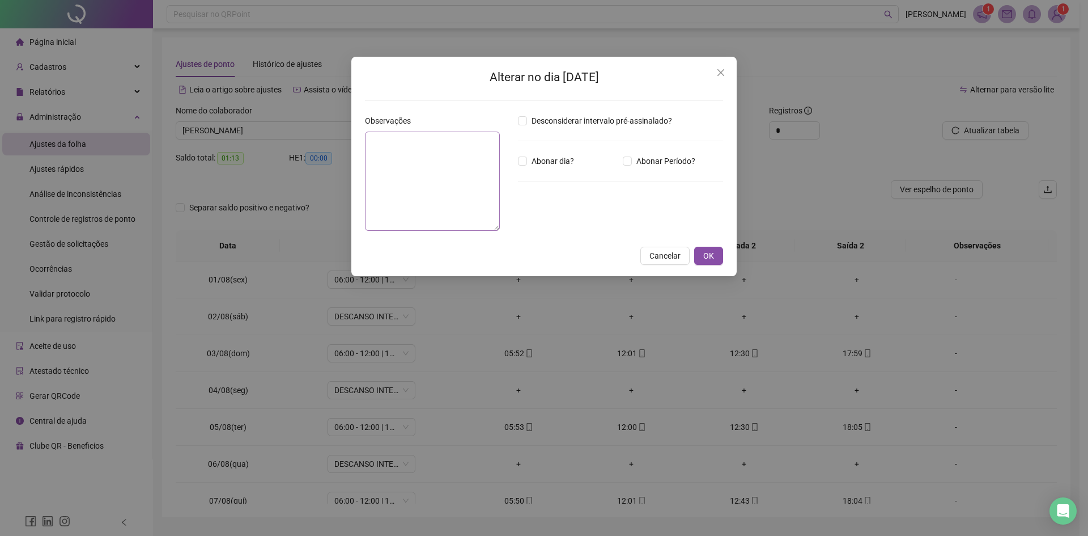
drag, startPoint x: 422, startPoint y: 127, endPoint x: 425, endPoint y: 147, distance: 20.0
click at [424, 137] on div "Observações" at bounding box center [437, 172] width 144 height 116
click at [426, 147] on textarea at bounding box center [437, 183] width 144 height 105
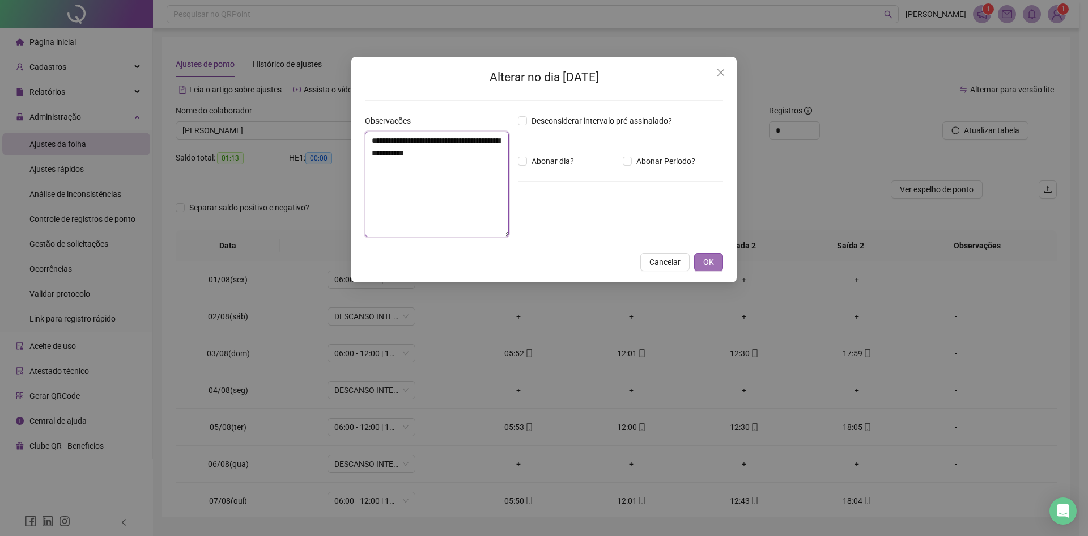
type textarea "**********"
click at [720, 258] on button "OK" at bounding box center [708, 262] width 29 height 18
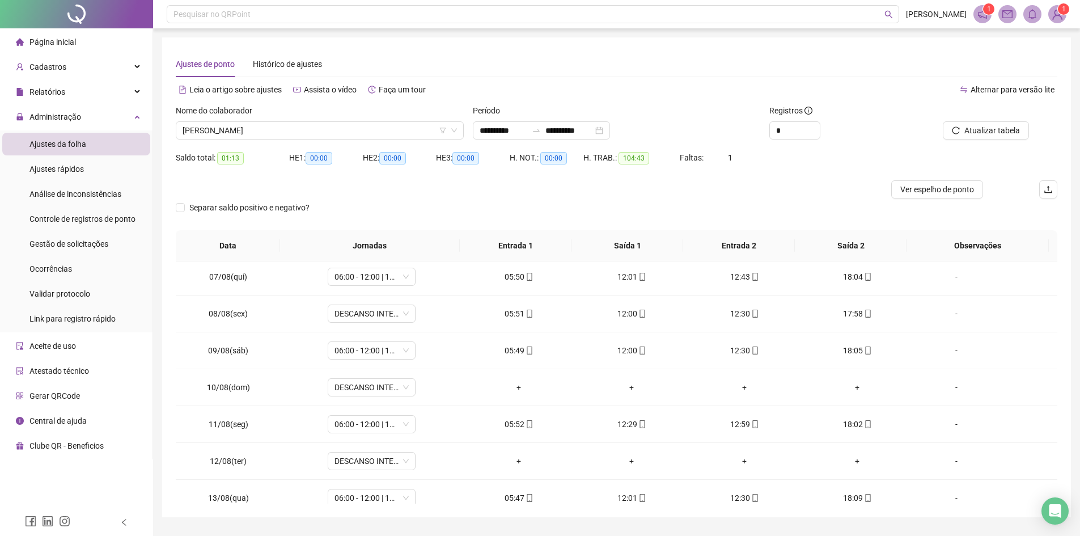
scroll to position [227, 0]
click at [952, 306] on div "-" at bounding box center [956, 310] width 67 height 12
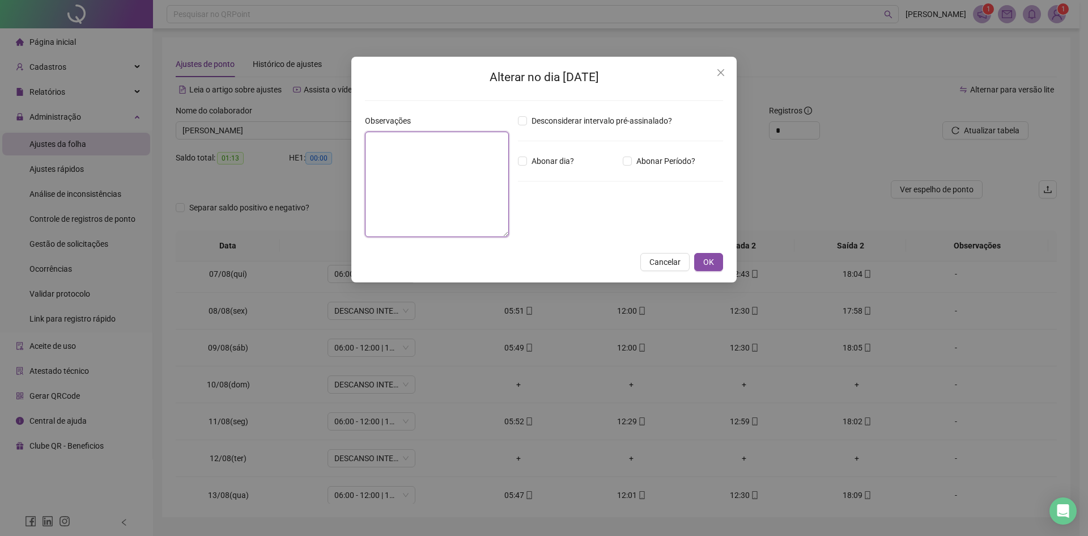
click at [440, 167] on textarea at bounding box center [437, 183] width 144 height 105
type textarea "**********"
click at [705, 264] on span "OK" at bounding box center [708, 262] width 11 height 12
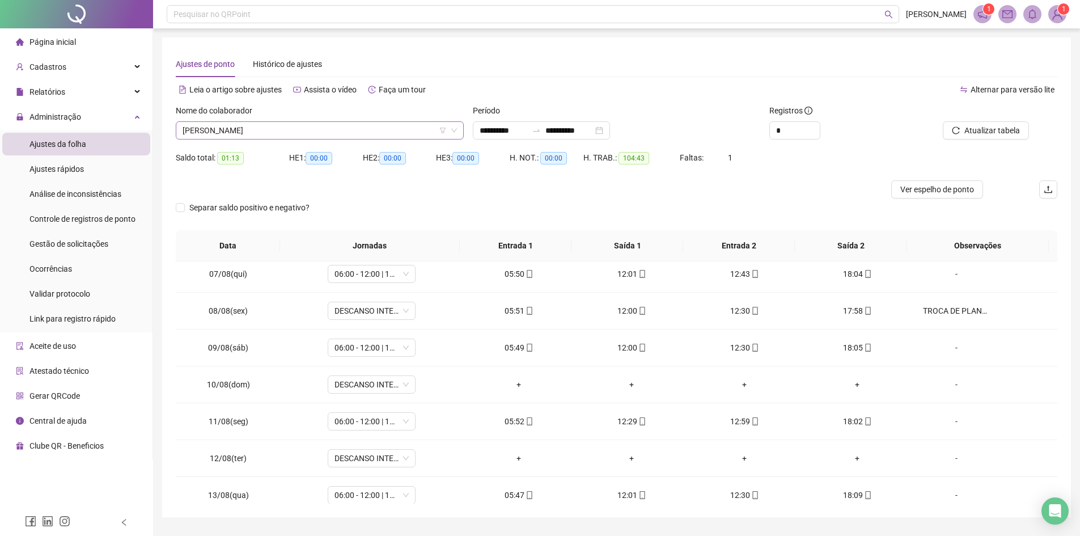
click at [364, 133] on span "[PERSON_NAME]" at bounding box center [320, 130] width 274 height 17
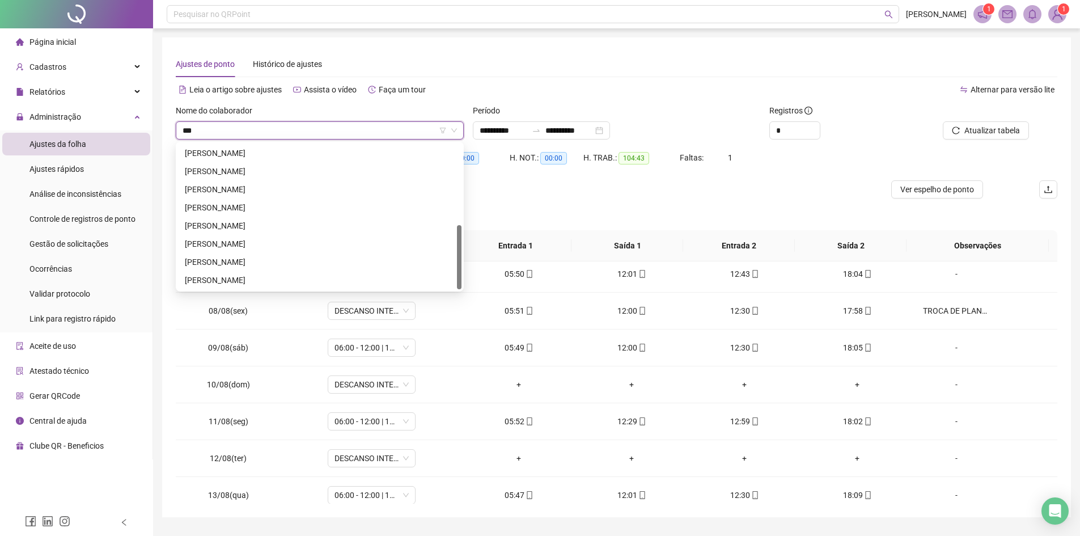
scroll to position [0, 0]
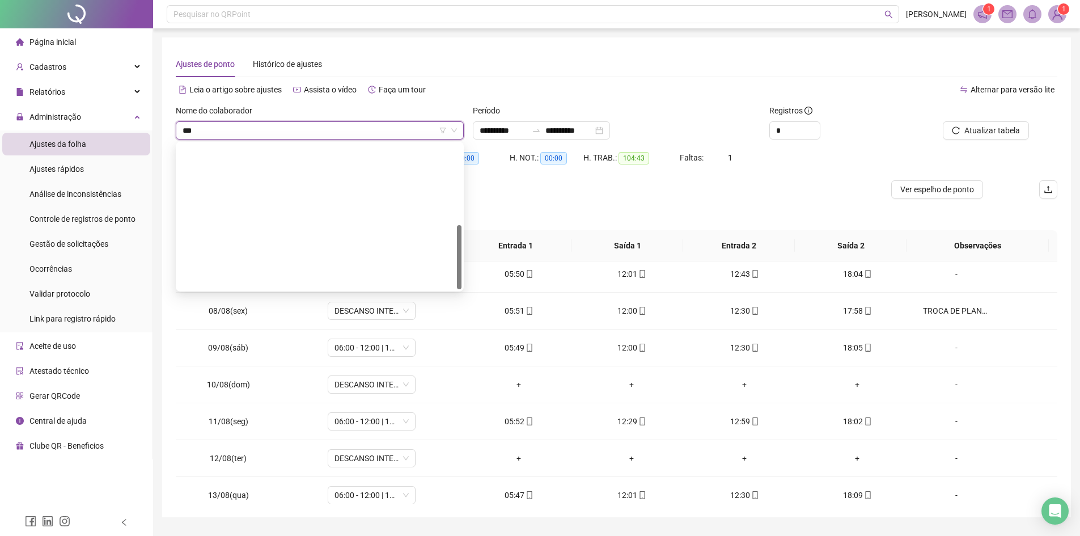
type input "****"
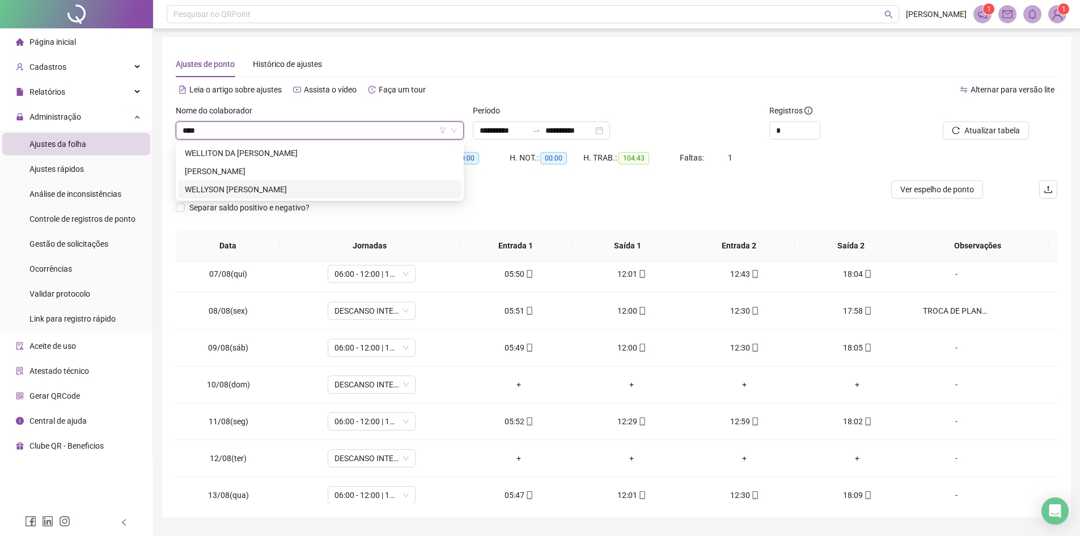
click at [250, 191] on div "WELLYSON [PERSON_NAME]" at bounding box center [320, 189] width 270 height 12
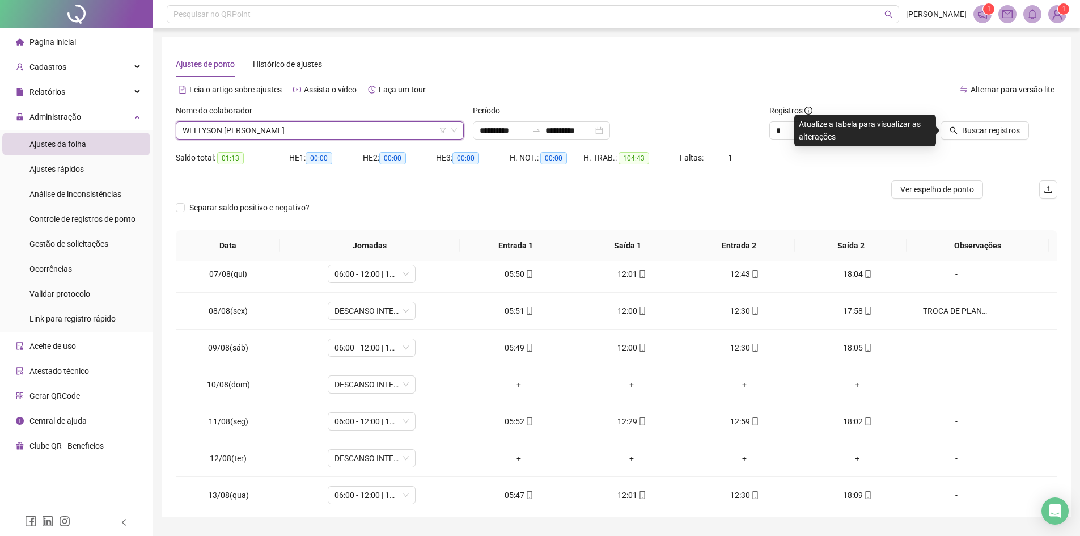
click at [967, 135] on span "Buscar registros" at bounding box center [991, 130] width 58 height 12
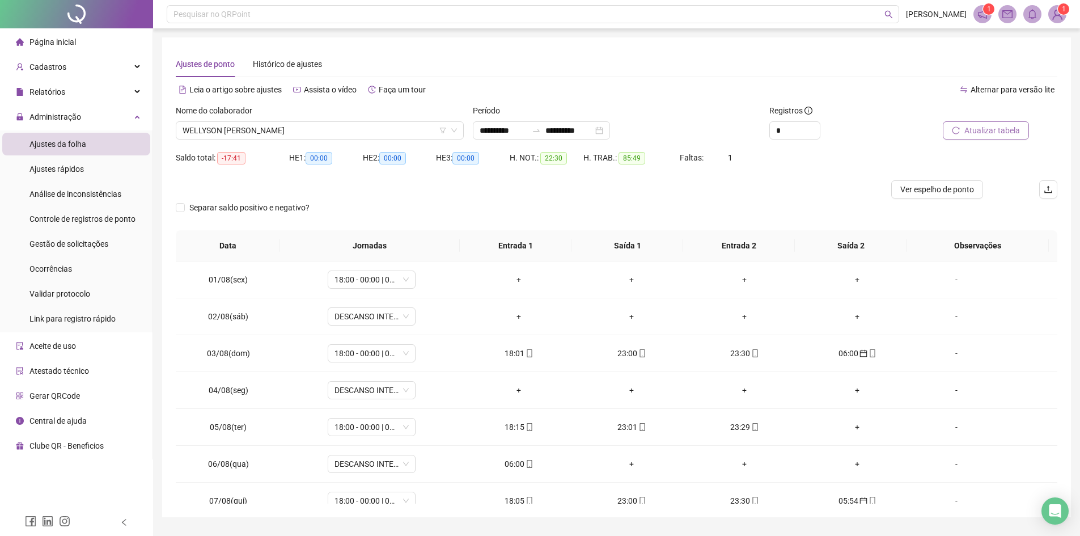
click at [983, 129] on span "Atualizar tabela" at bounding box center [992, 130] width 56 height 12
click at [394, 127] on span "WELLYSON [PERSON_NAME]" at bounding box center [320, 130] width 274 height 17
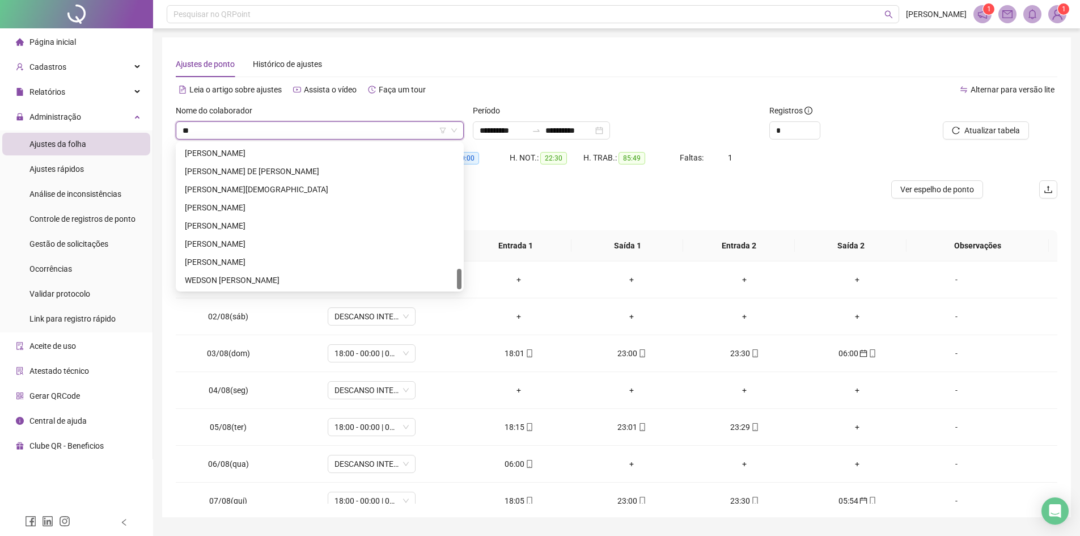
scroll to position [871, 0]
type input "***"
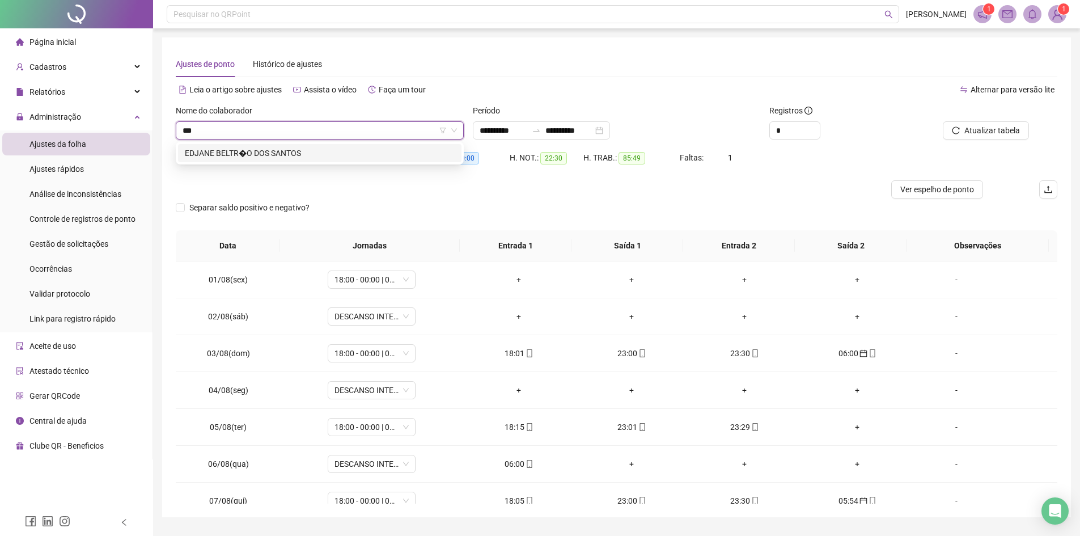
click at [371, 152] on div "EDJANE BELTR�O DOS SANTOS" at bounding box center [320, 153] width 270 height 12
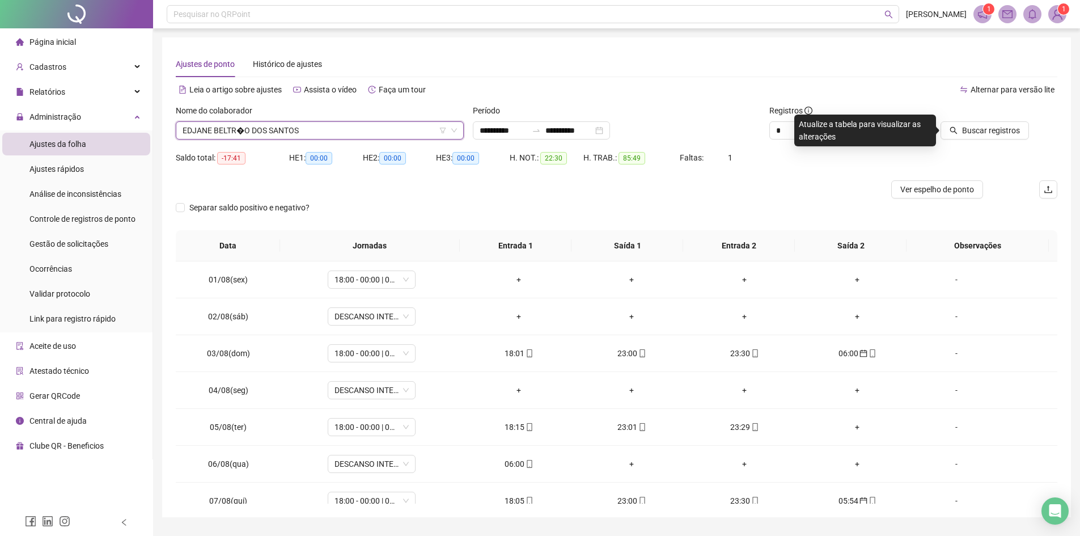
click at [968, 141] on div "Buscar registros" at bounding box center [987, 126] width 148 height 44
click at [969, 121] on div "Buscar registros" at bounding box center [973, 121] width 111 height 35
click at [969, 125] on span "Buscar registros" at bounding box center [991, 130] width 58 height 12
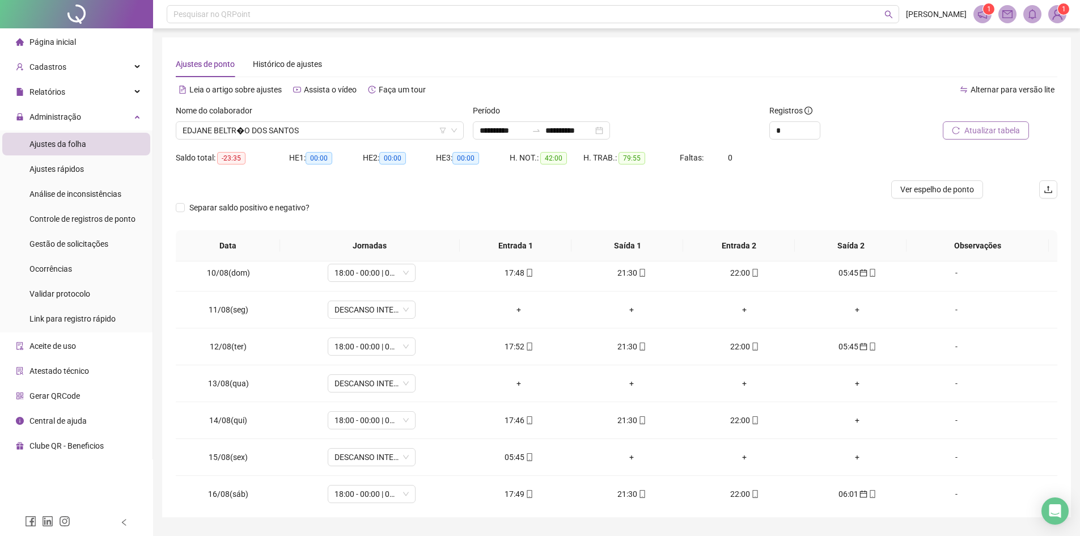
scroll to position [421, 0]
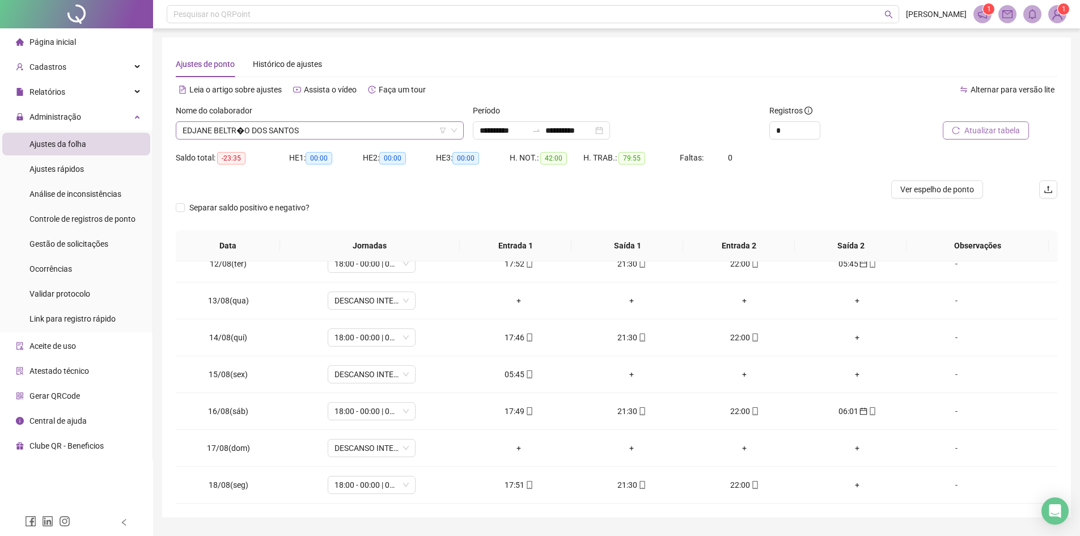
click at [362, 126] on span "EDJANE BELTR�O DOS SANTOS" at bounding box center [320, 130] width 274 height 17
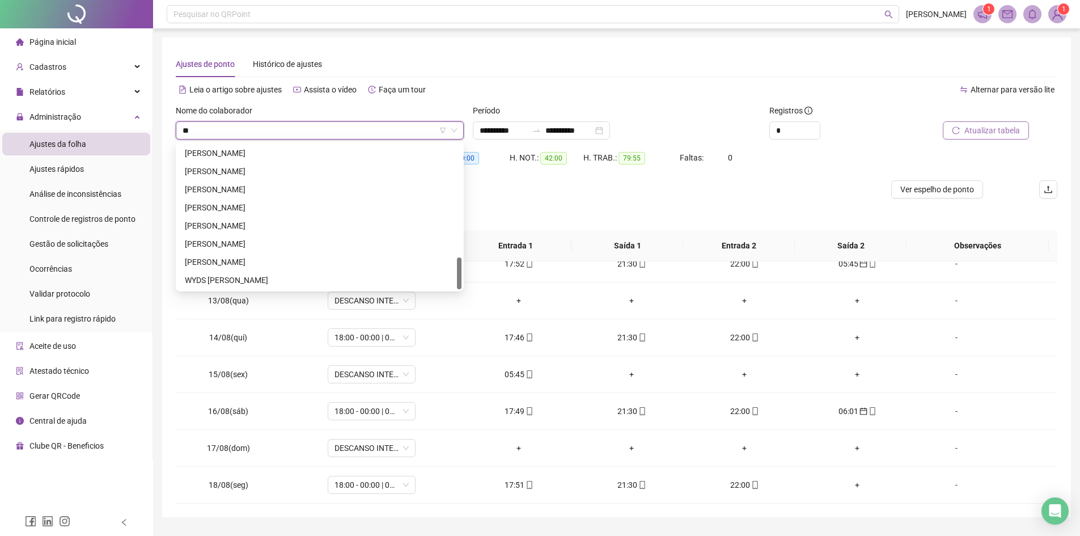
scroll to position [181, 0]
type input "***"
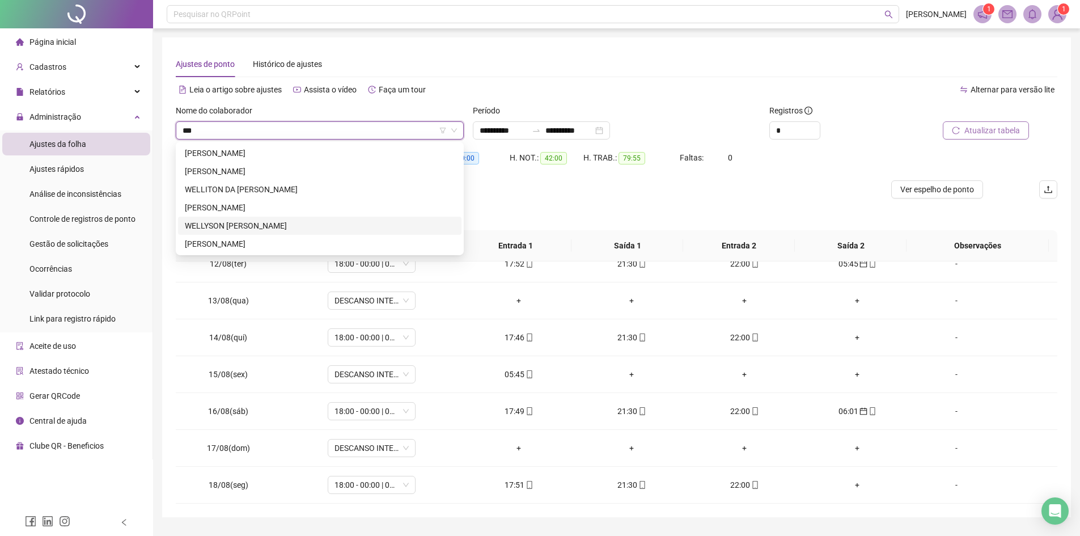
click at [310, 222] on div "WELLYSON [PERSON_NAME]" at bounding box center [320, 225] width 270 height 12
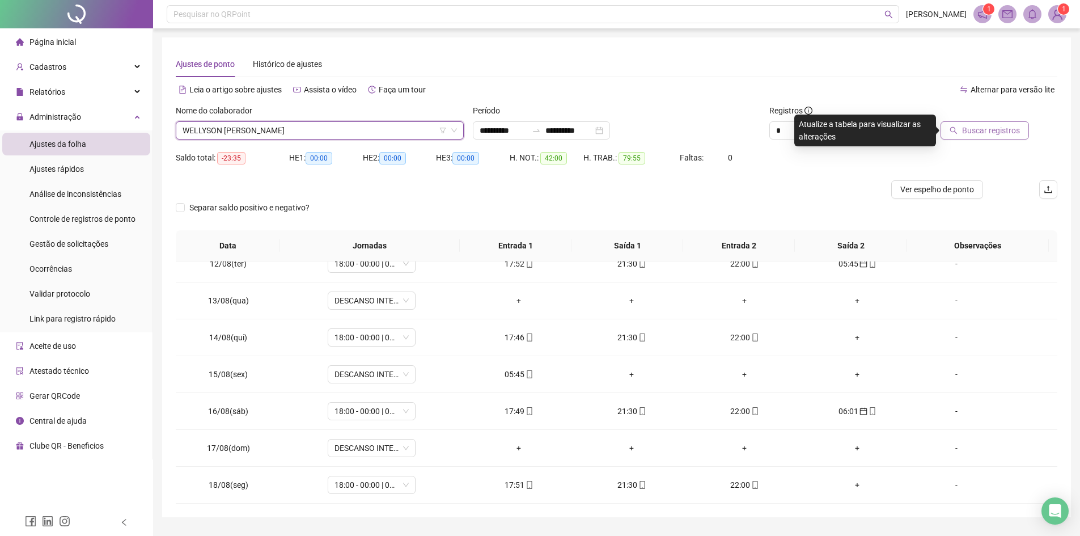
click at [971, 125] on span "Buscar registros" at bounding box center [991, 130] width 58 height 12
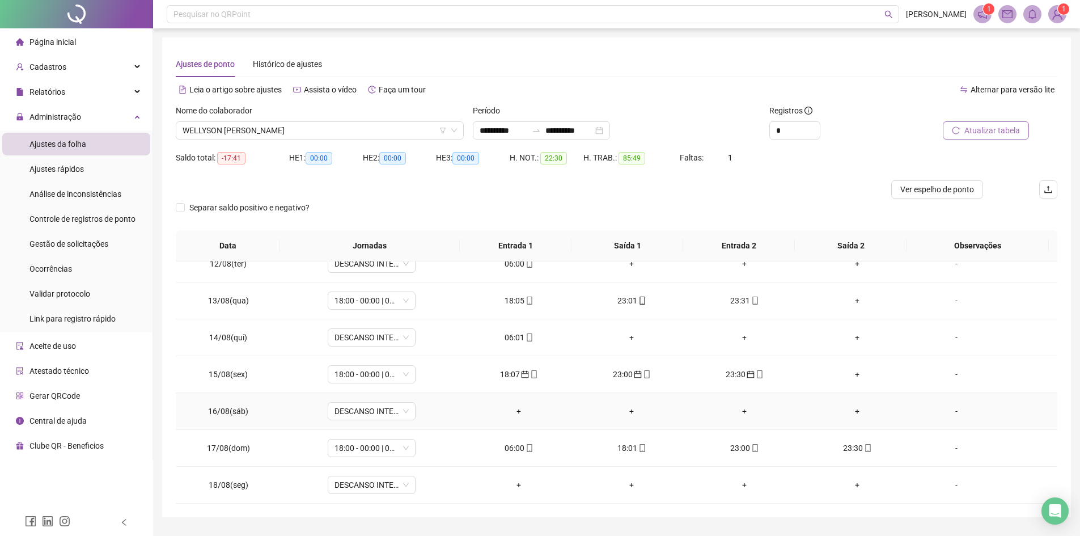
scroll to position [30, 0]
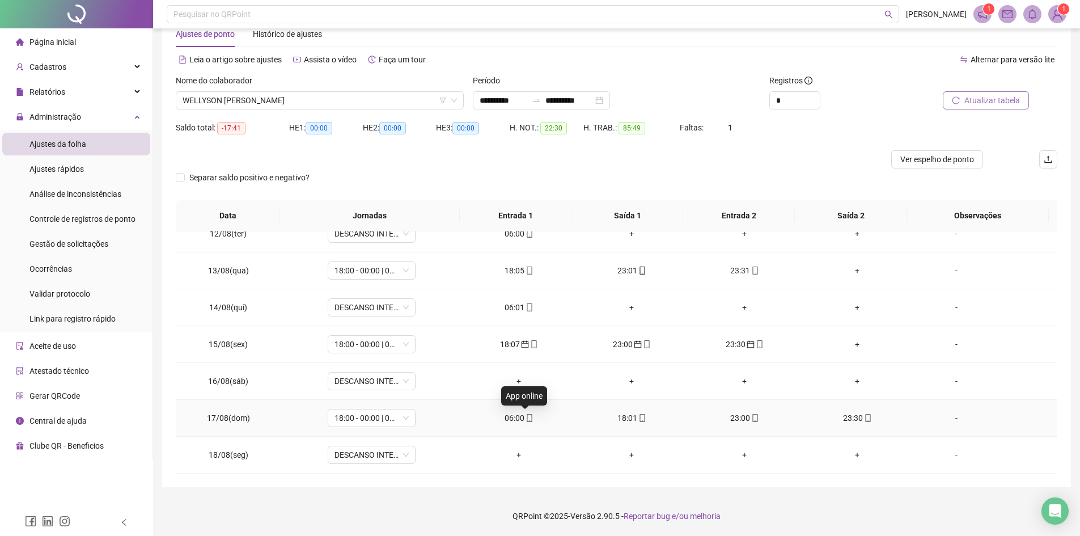
click at [527, 419] on icon "mobile" at bounding box center [529, 418] width 8 height 8
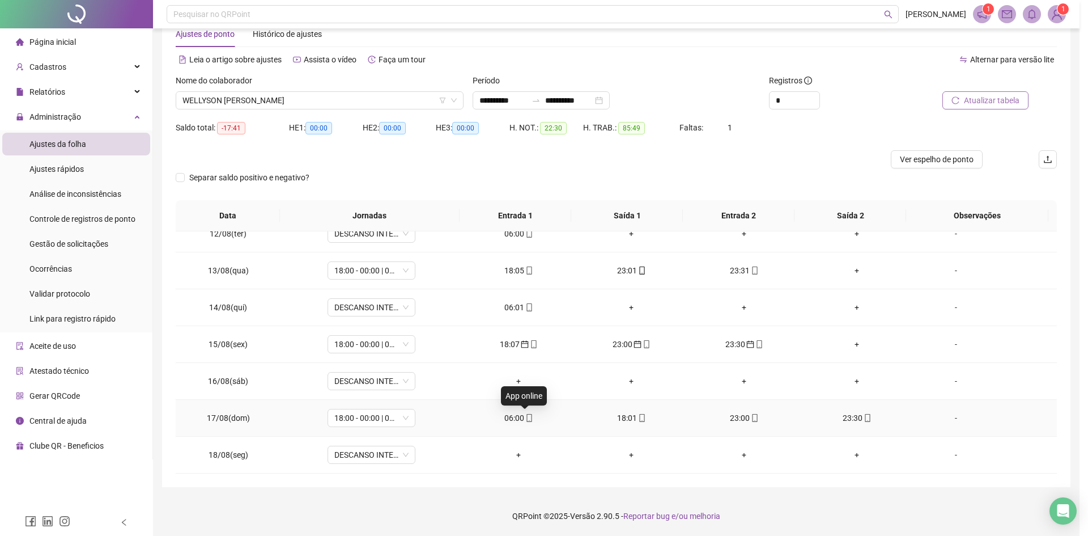
type input "**********"
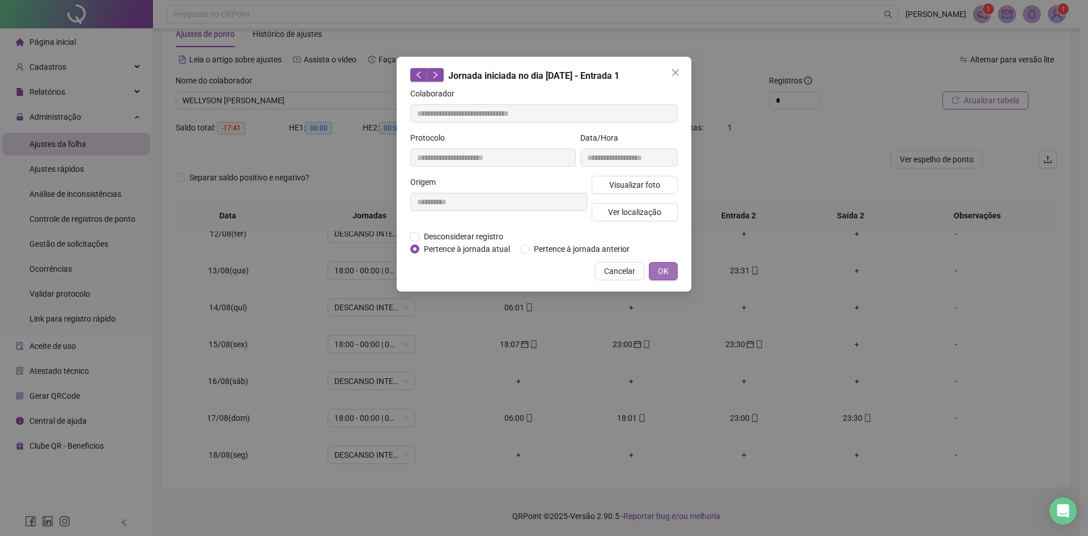
click at [673, 273] on button "OK" at bounding box center [663, 271] width 29 height 18
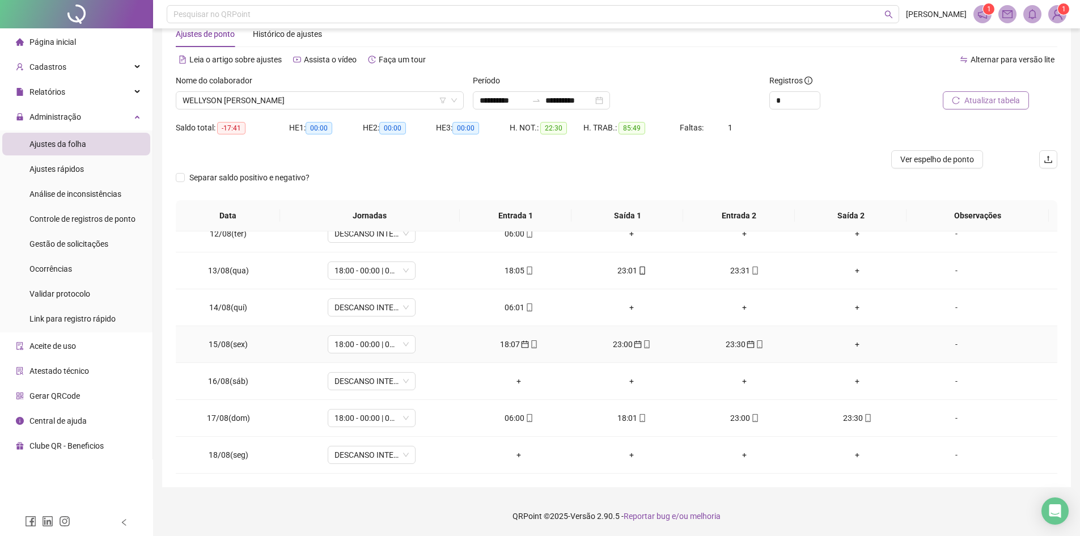
click at [511, 346] on div "18:07" at bounding box center [519, 344] width 95 height 12
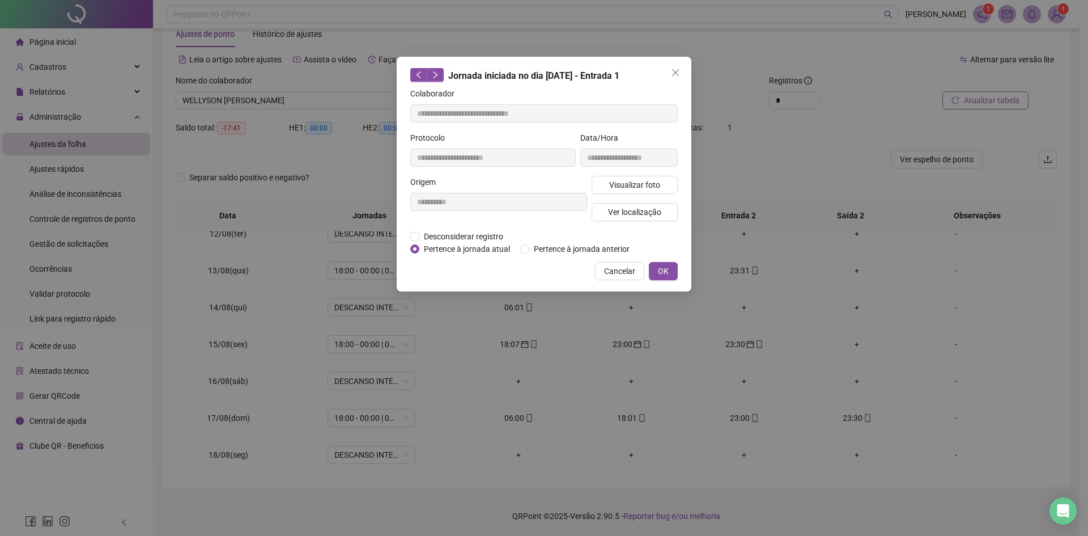
type input "**********"
click at [659, 266] on span "OK" at bounding box center [663, 271] width 11 height 12
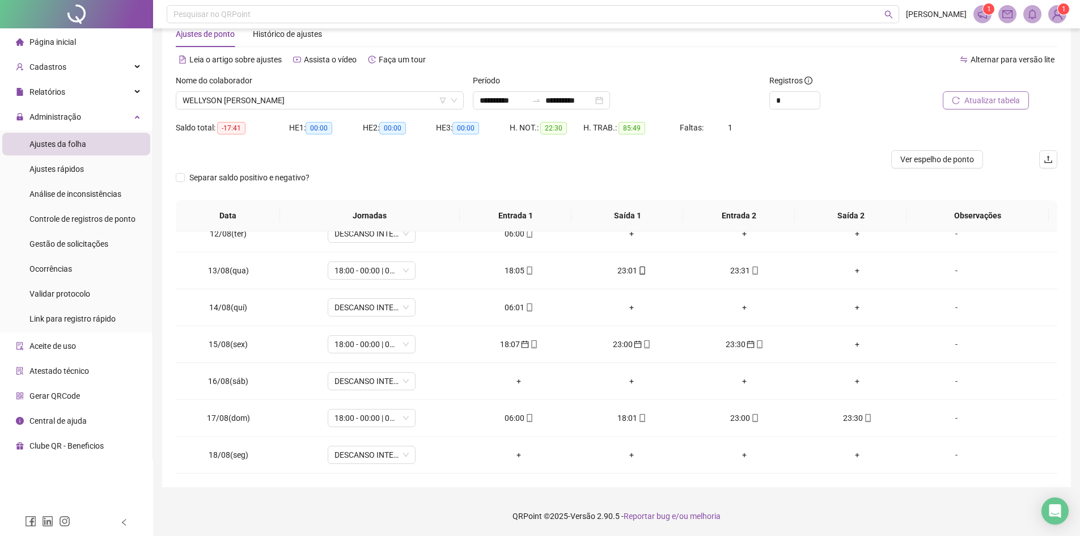
click at [961, 94] on button "Atualizar tabela" at bounding box center [986, 100] width 86 height 18
click at [520, 417] on div "06:00" at bounding box center [519, 417] width 95 height 12
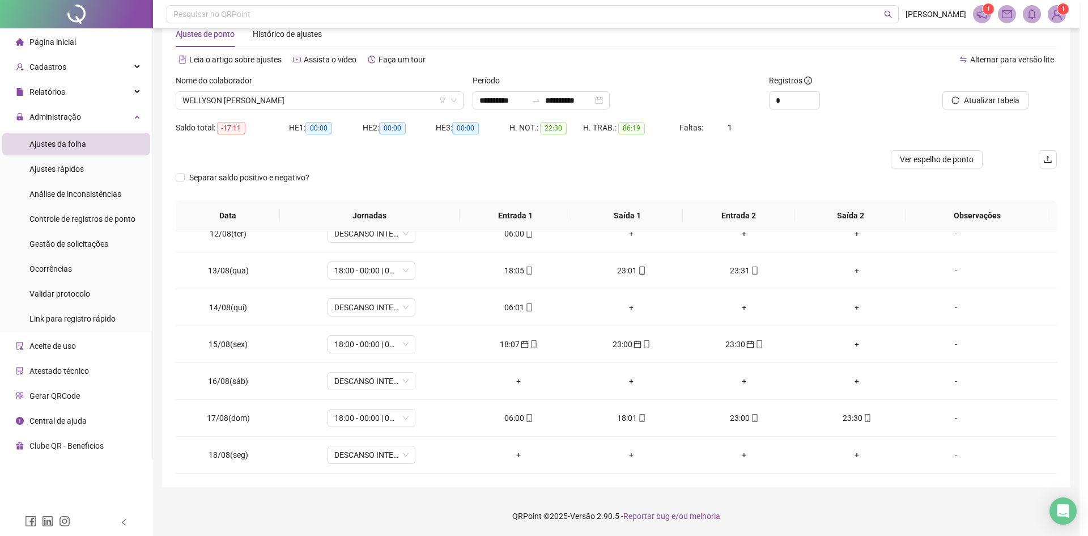
type input "**********"
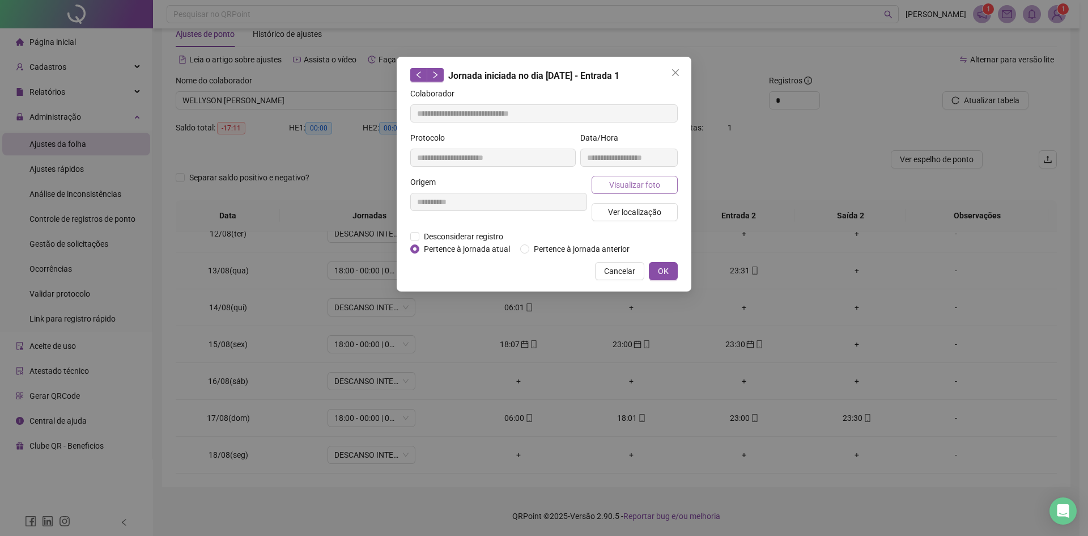
click at [644, 176] on button "Visualizar foto" at bounding box center [635, 185] width 86 height 18
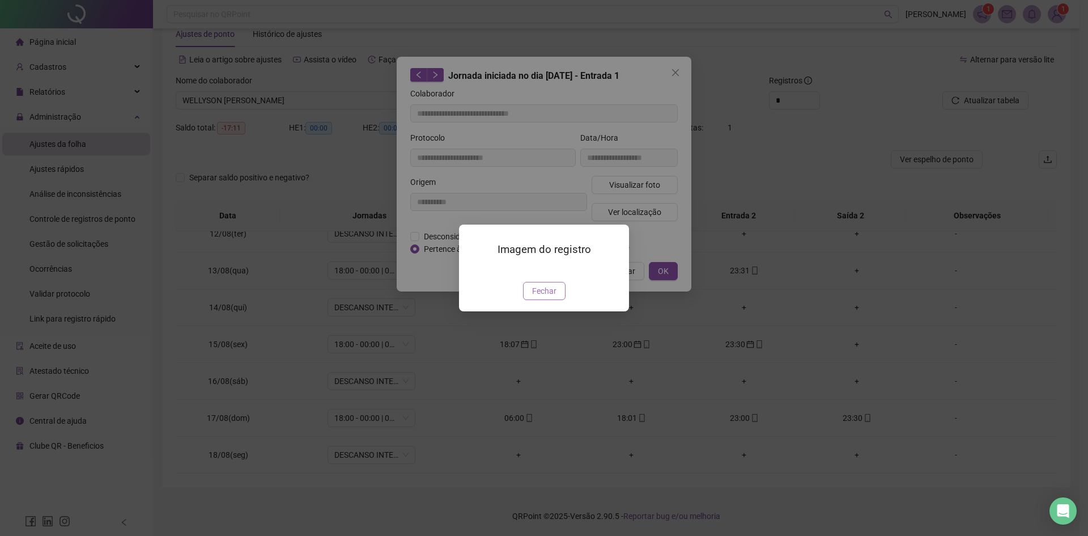
click at [537, 297] on span "Fechar" at bounding box center [544, 291] width 24 height 12
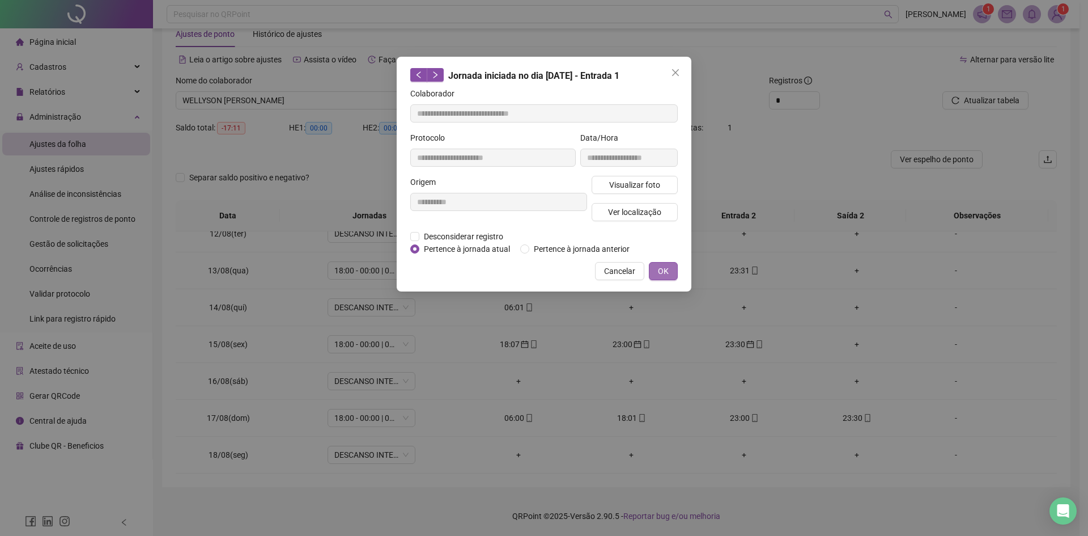
click at [673, 271] on button "OK" at bounding box center [663, 271] width 29 height 18
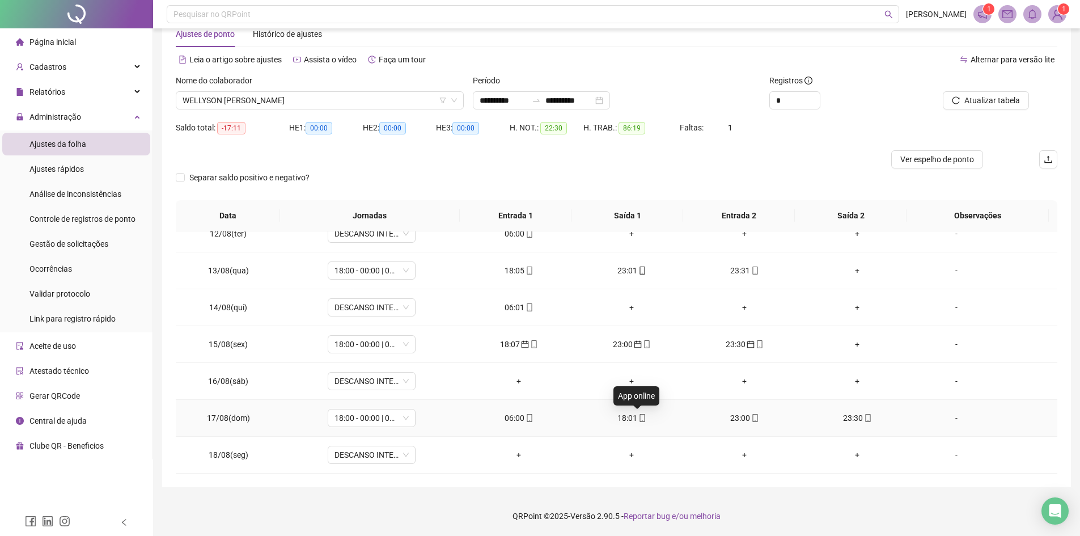
click at [639, 418] on icon "mobile" at bounding box center [641, 418] width 5 height 8
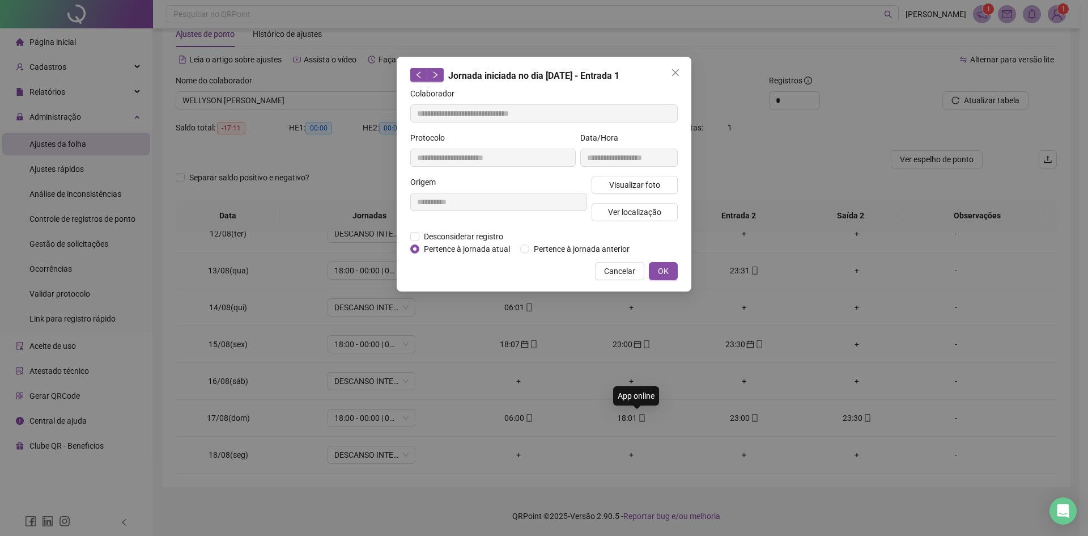
type input "**********"
click at [636, 179] on span "Visualizar foto" at bounding box center [634, 185] width 51 height 12
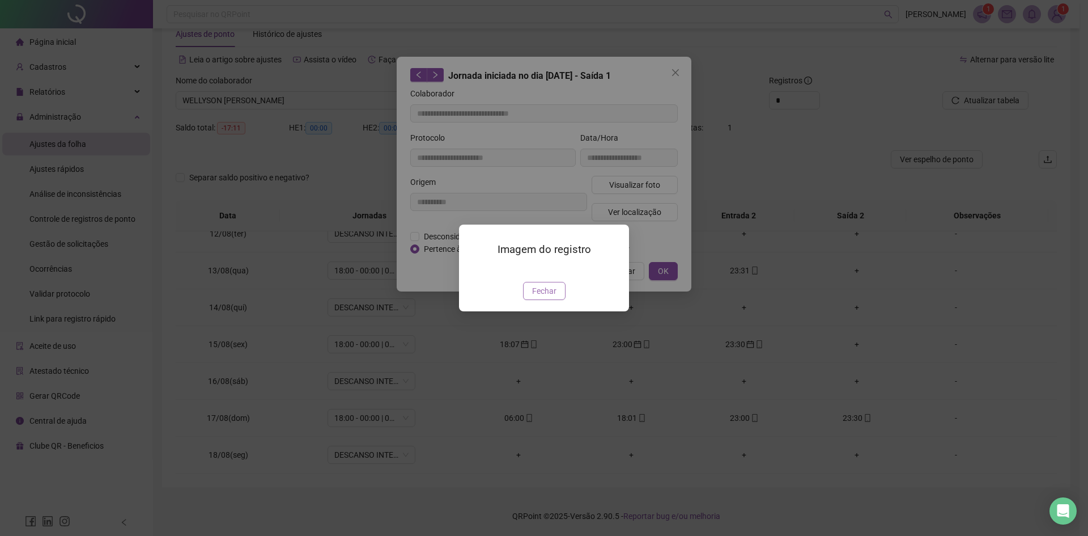
click at [548, 297] on span "Fechar" at bounding box center [544, 291] width 24 height 12
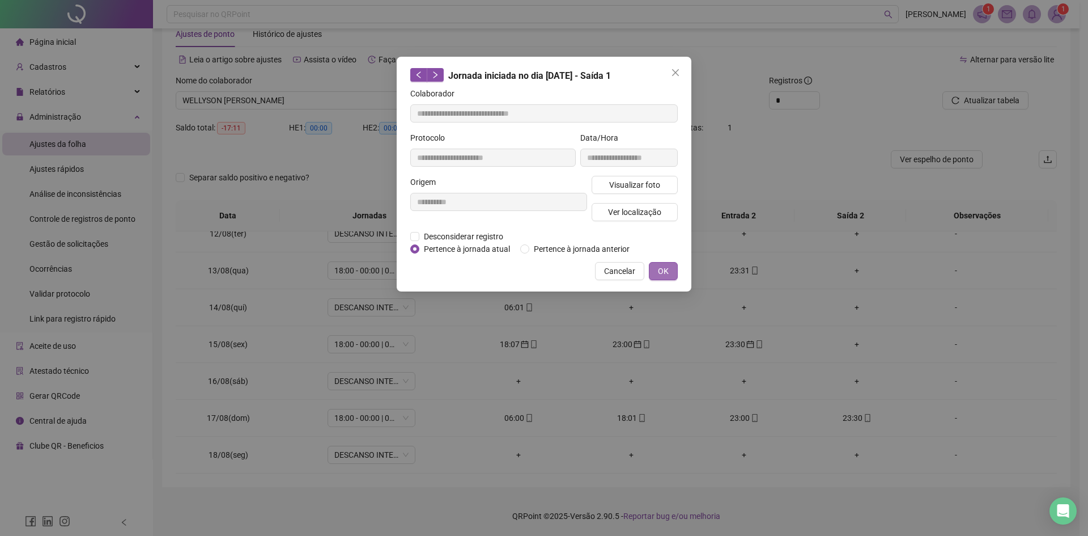
click at [659, 265] on span "OK" at bounding box center [663, 271] width 11 height 12
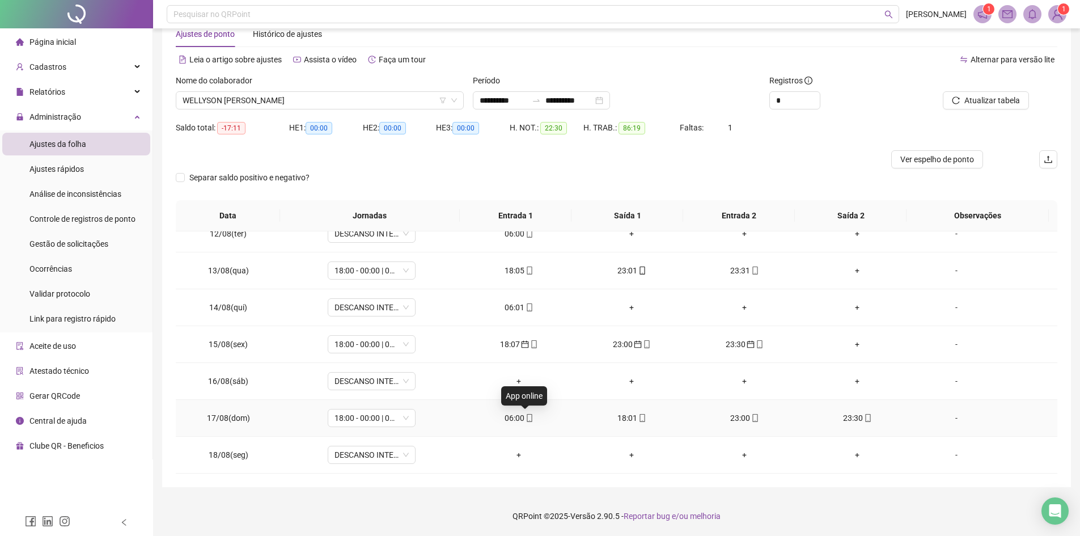
click at [525, 420] on icon "mobile" at bounding box center [529, 418] width 8 height 8
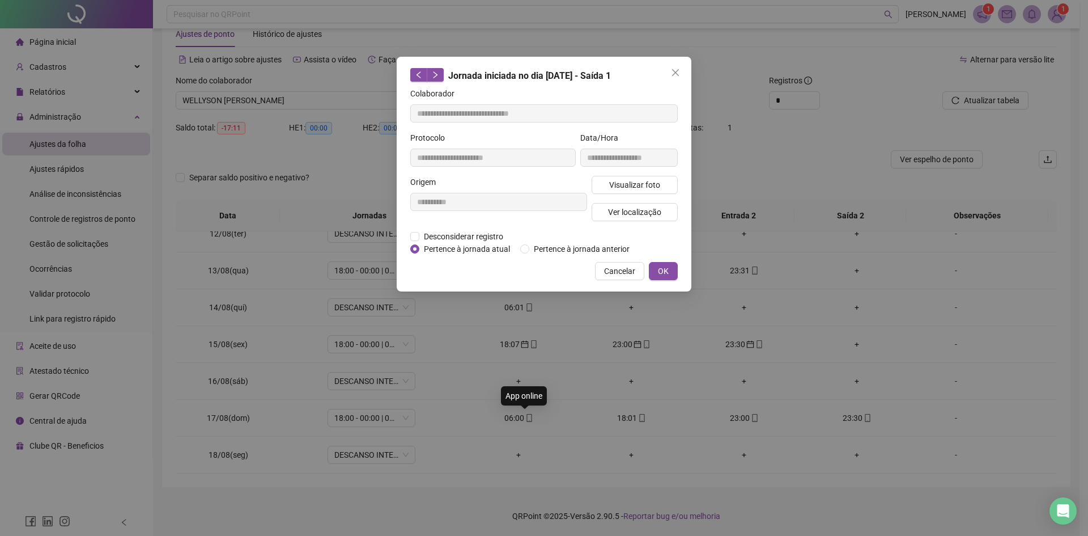
type input "**********"
click at [422, 234] on span "Desconsiderar registro" at bounding box center [463, 236] width 88 height 12
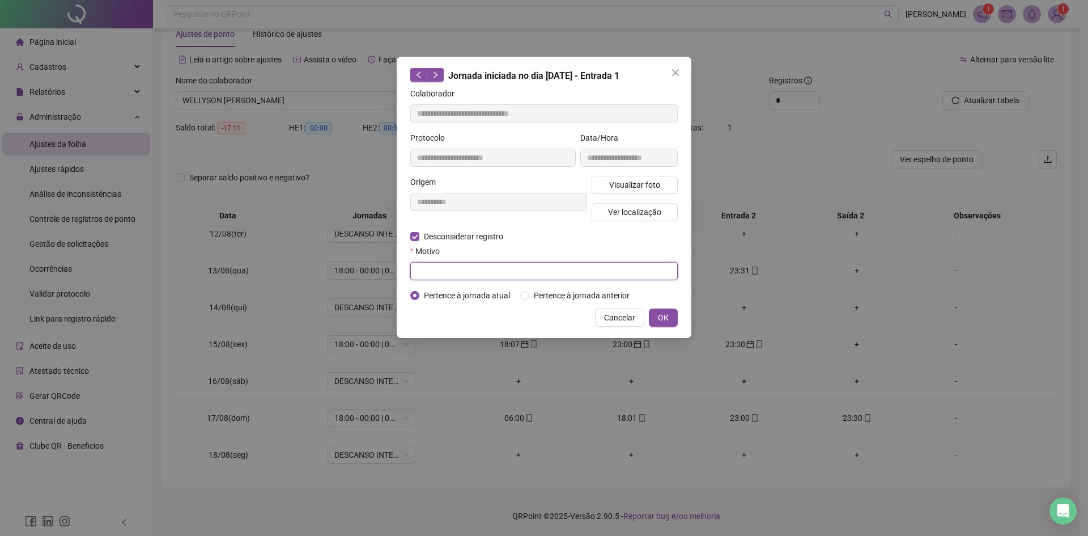
click at [456, 277] on input "text" at bounding box center [544, 271] width 268 height 18
type input "*"
click at [659, 312] on span "OK" at bounding box center [663, 317] width 11 height 12
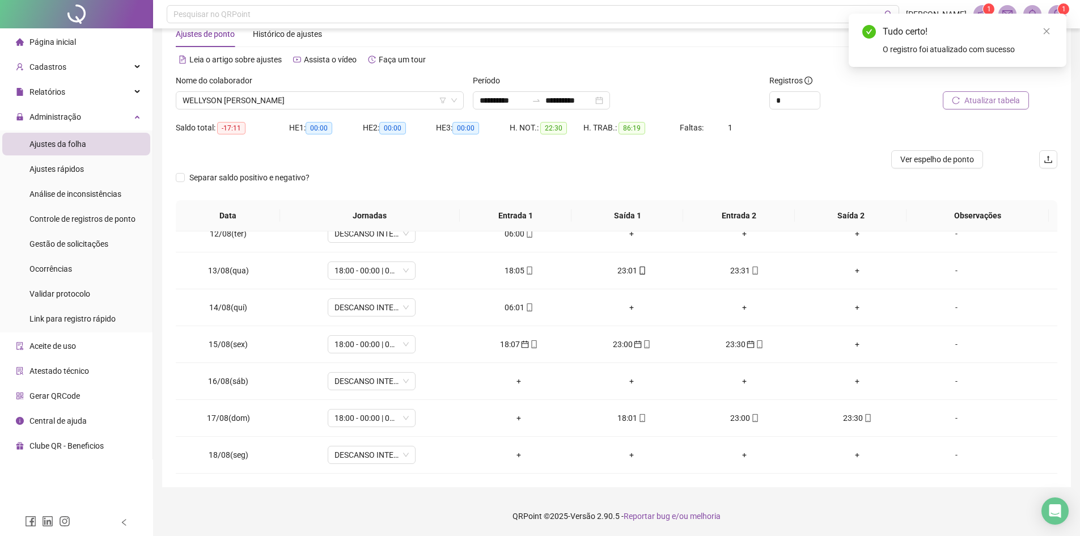
click at [988, 98] on span "Atualizar tabela" at bounding box center [992, 100] width 56 height 12
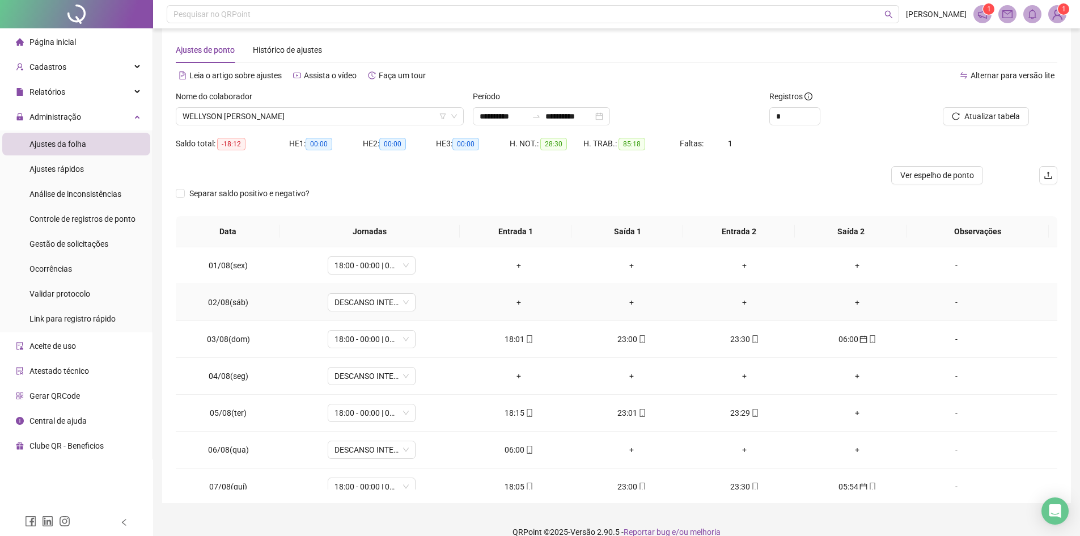
scroll to position [0, 0]
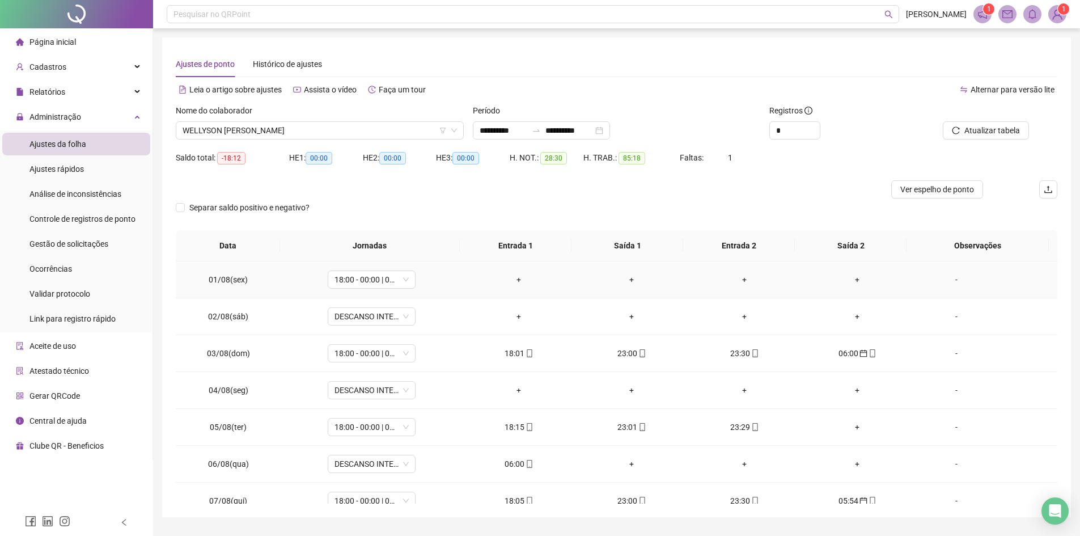
click at [949, 273] on div "-" at bounding box center [956, 279] width 67 height 12
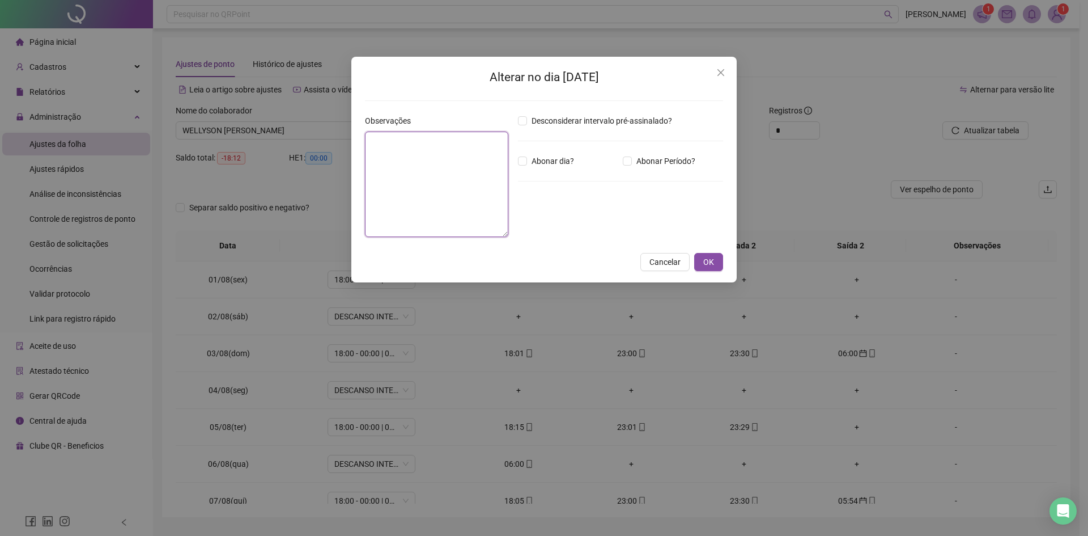
click at [420, 157] on textarea at bounding box center [436, 183] width 143 height 105
type textarea "**"
click at [703, 264] on span "OK" at bounding box center [708, 262] width 11 height 12
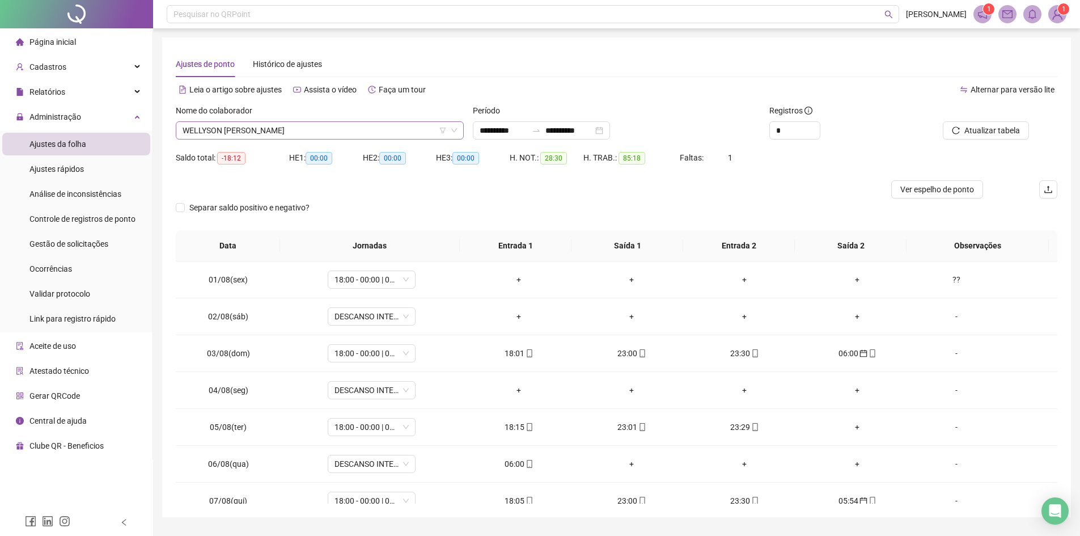
click at [351, 126] on span "WELLYSON [PERSON_NAME]" at bounding box center [320, 130] width 274 height 17
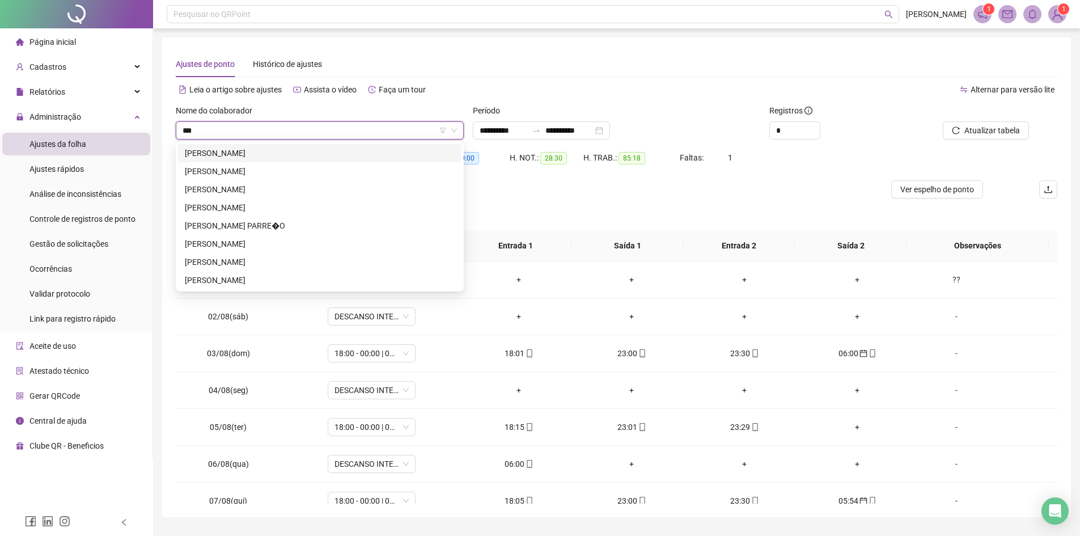
type input "****"
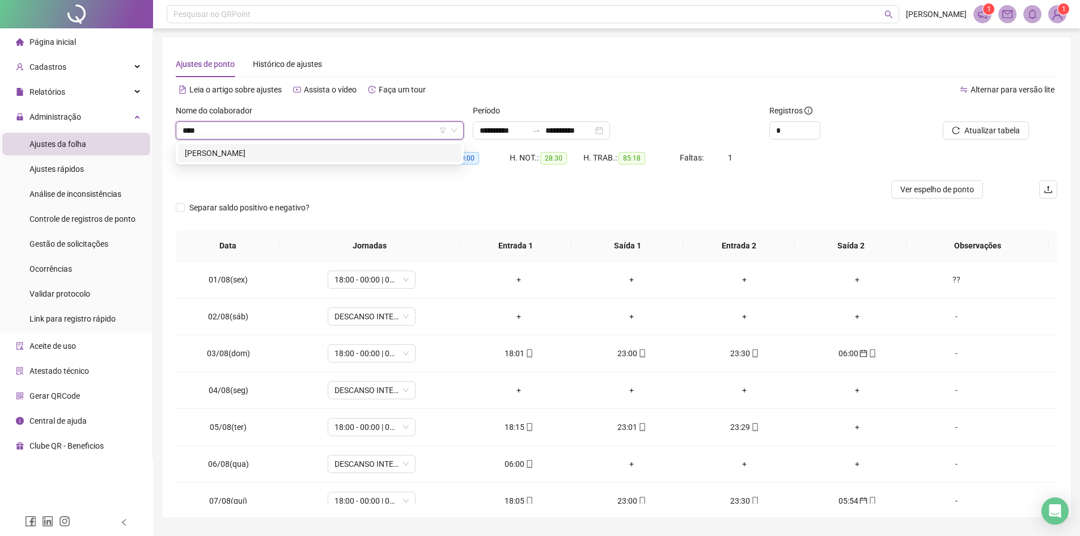
click at [305, 156] on div "[PERSON_NAME]" at bounding box center [320, 153] width 270 height 12
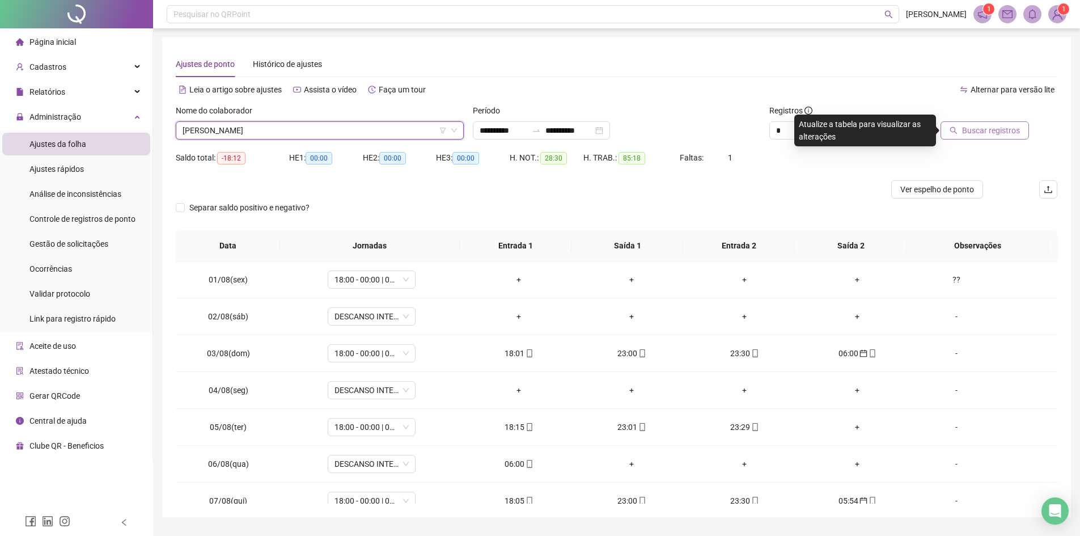
click at [956, 130] on icon "search" at bounding box center [953, 130] width 8 height 8
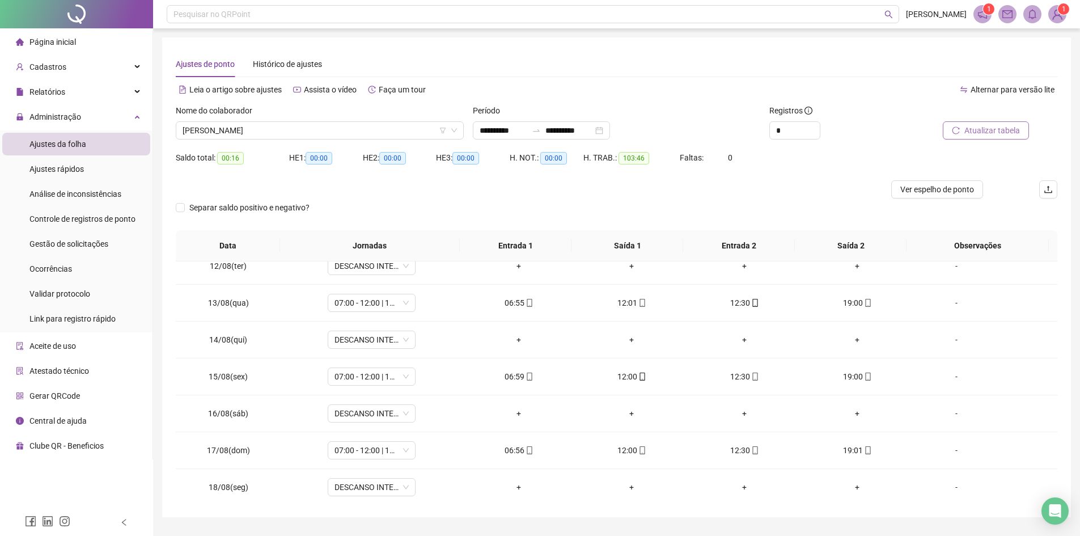
scroll to position [421, 0]
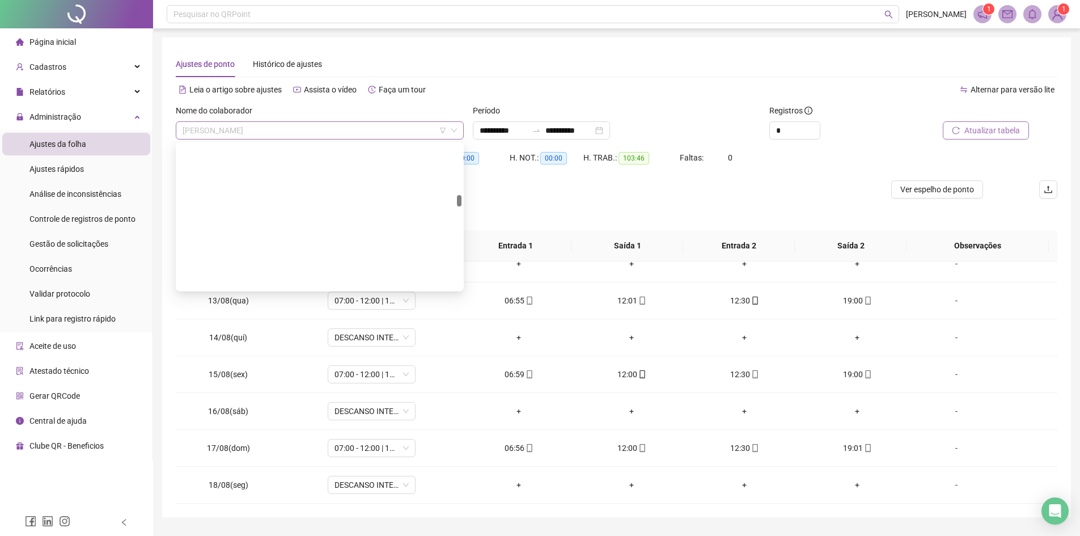
click at [334, 130] on span "[PERSON_NAME]" at bounding box center [320, 130] width 274 height 17
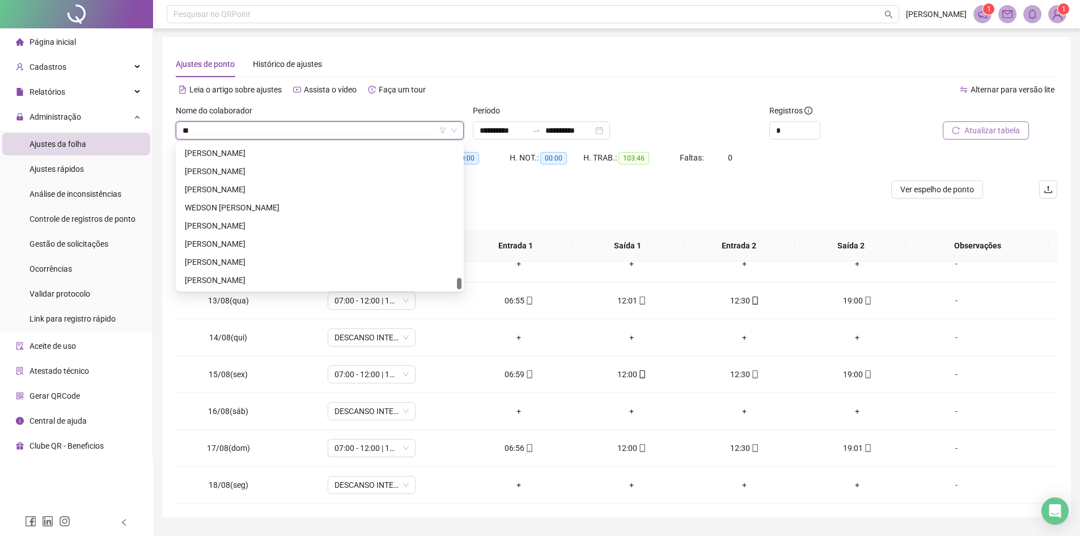
scroll to position [0, 0]
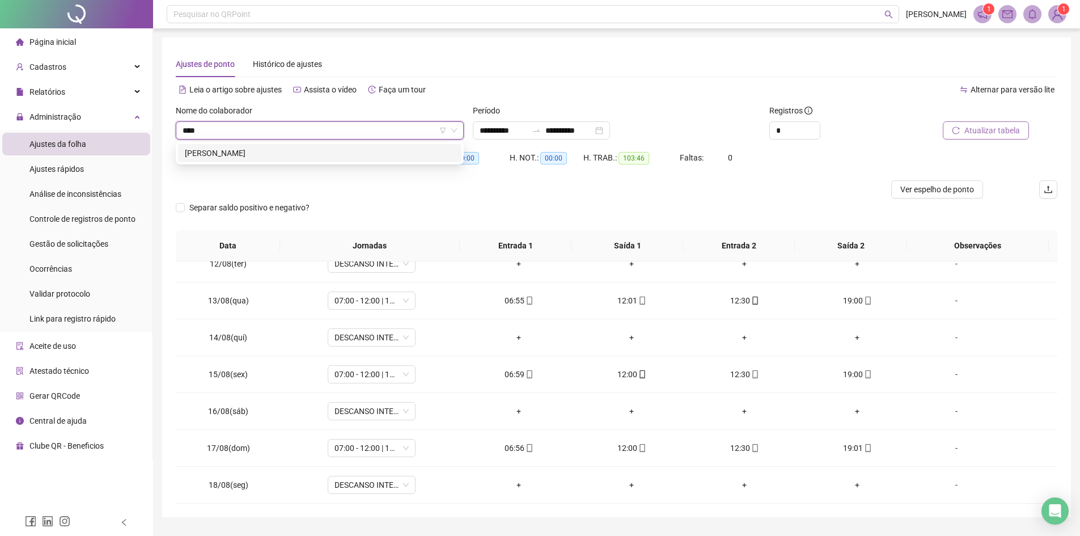
type input "*****"
click at [333, 147] on div "[PERSON_NAME]" at bounding box center [320, 153] width 270 height 12
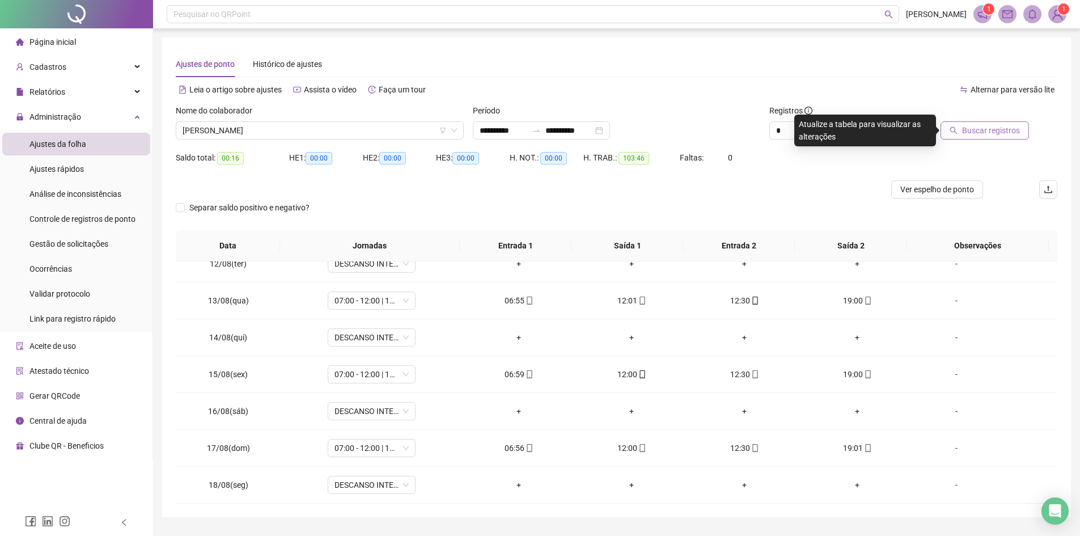
click at [1017, 134] on span "Buscar registros" at bounding box center [991, 130] width 58 height 12
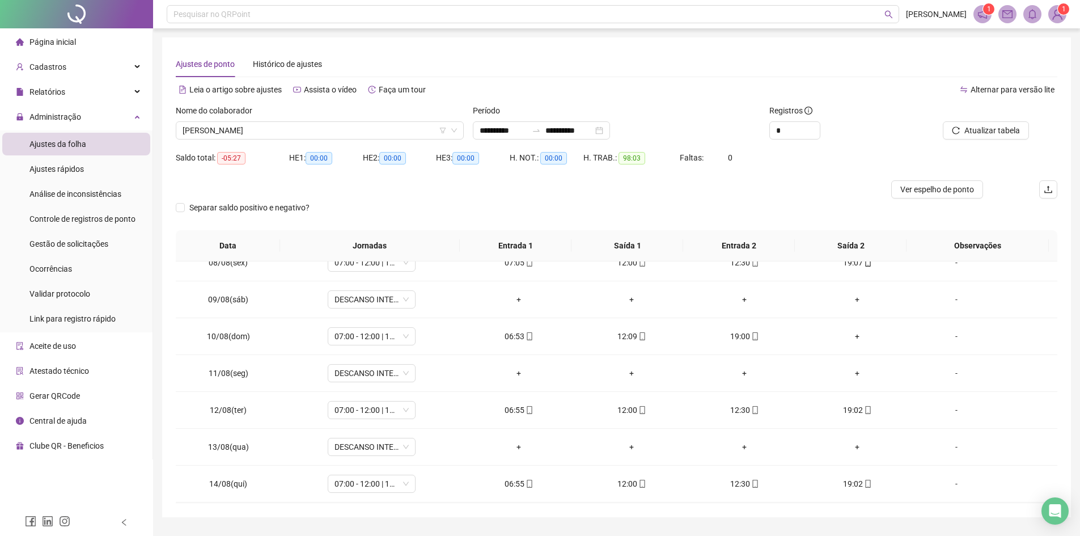
scroll to position [251, 0]
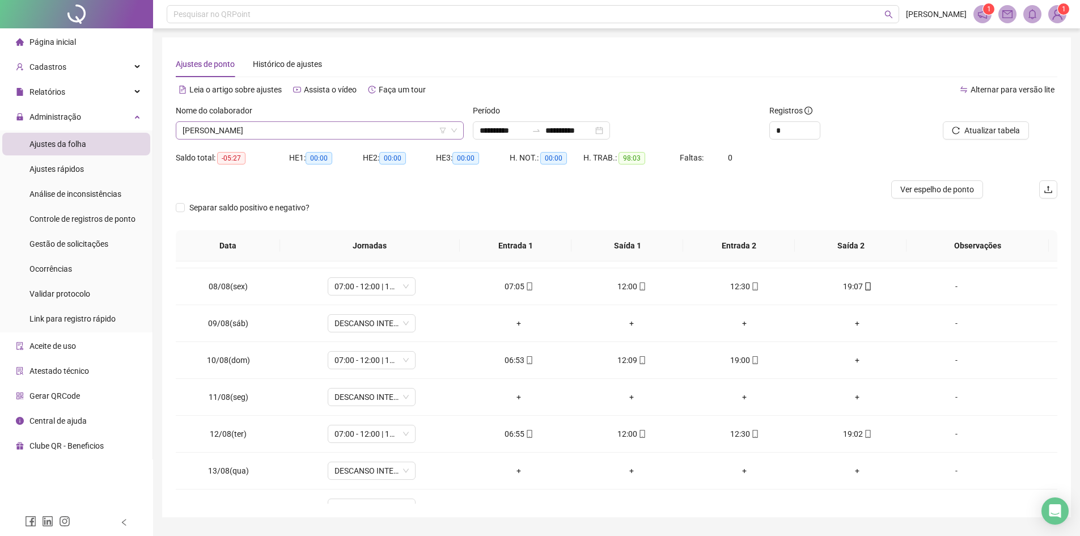
click at [379, 132] on span "[PERSON_NAME]" at bounding box center [320, 130] width 274 height 17
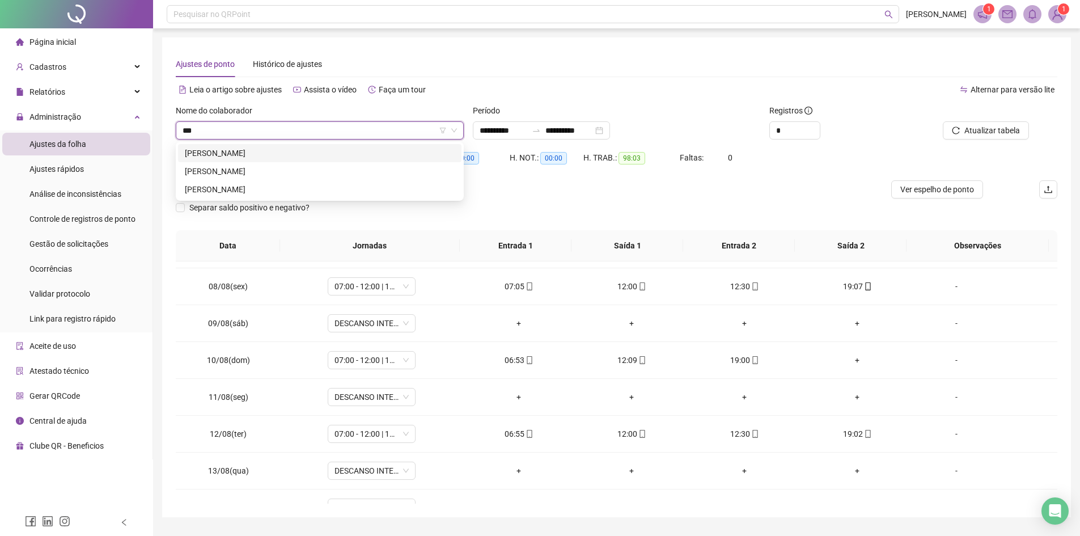
scroll to position [0, 0]
type input "******"
click at [367, 149] on div "[PERSON_NAME]" at bounding box center [320, 153] width 270 height 12
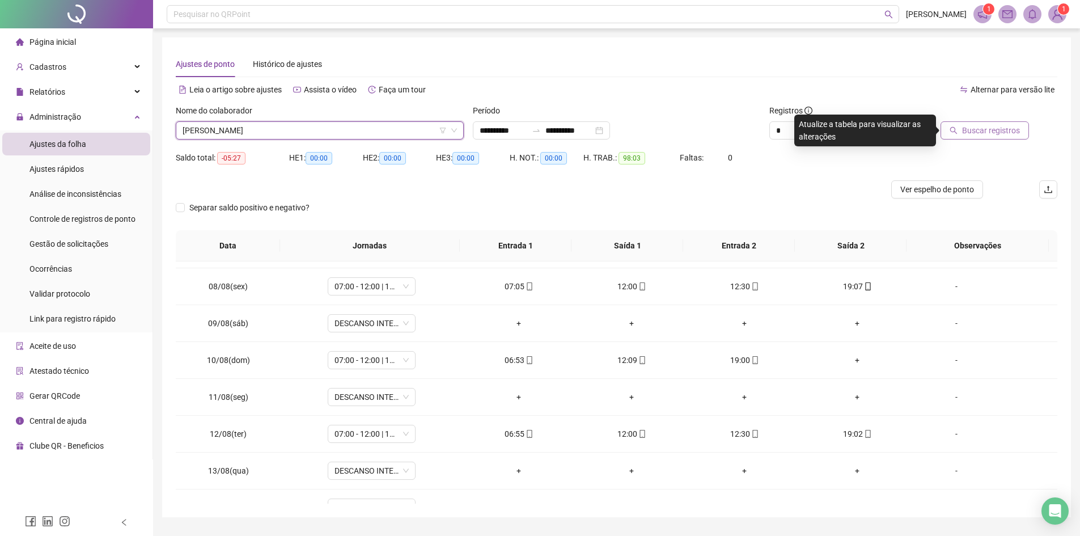
click at [975, 128] on span "Buscar registros" at bounding box center [991, 130] width 58 height 12
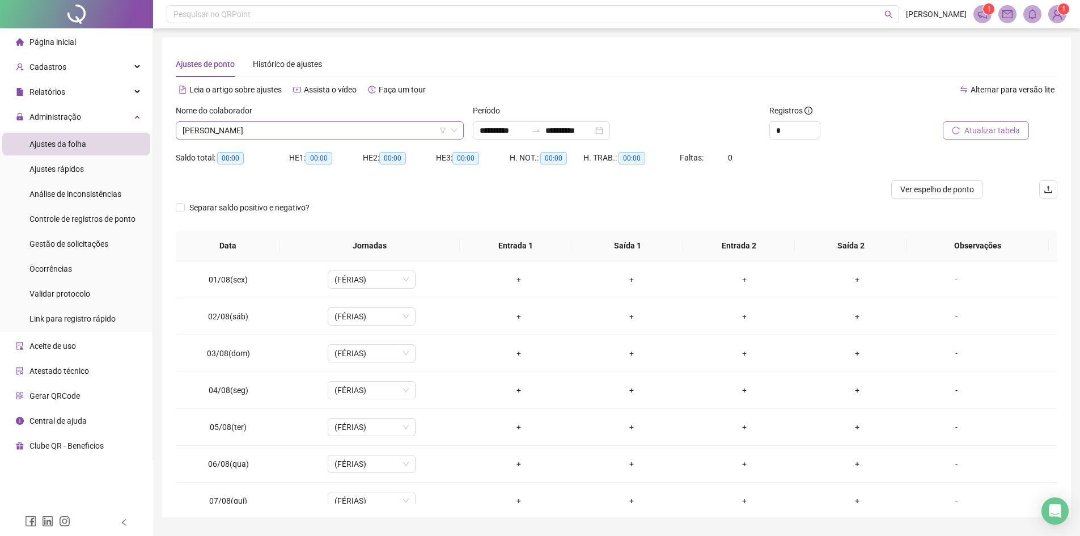
click at [349, 132] on span "[PERSON_NAME]" at bounding box center [320, 130] width 274 height 17
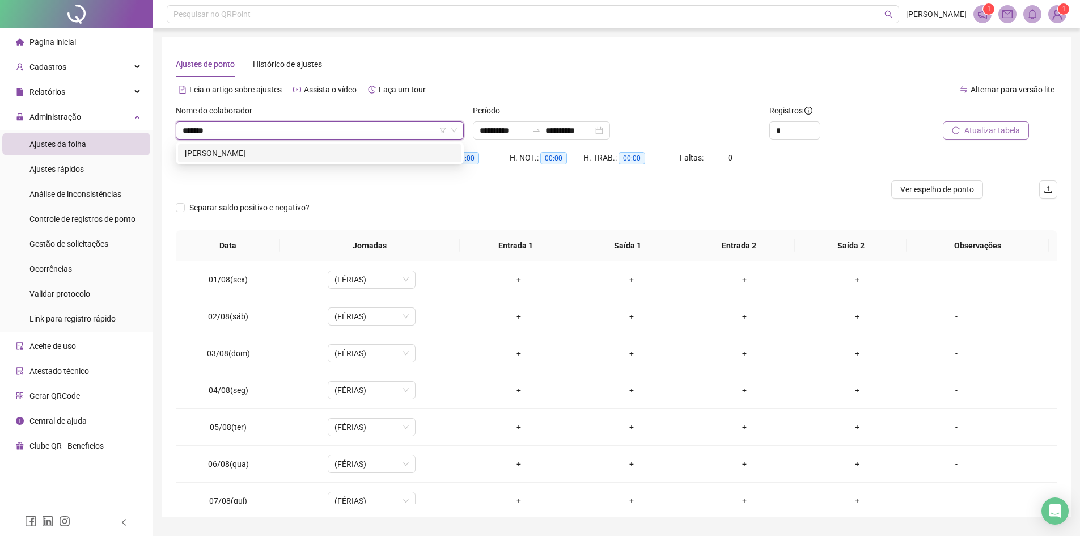
type input "********"
click at [305, 137] on input "********" at bounding box center [315, 130] width 264 height 17
click at [300, 151] on div "[PERSON_NAME]" at bounding box center [320, 153] width 270 height 12
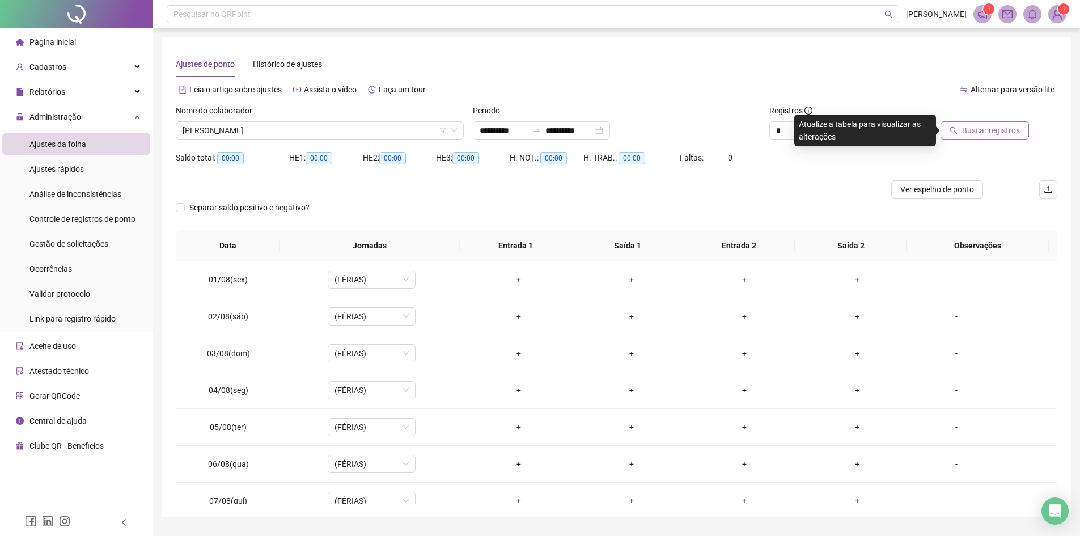
click at [970, 121] on button "Buscar registros" at bounding box center [984, 130] width 88 height 18
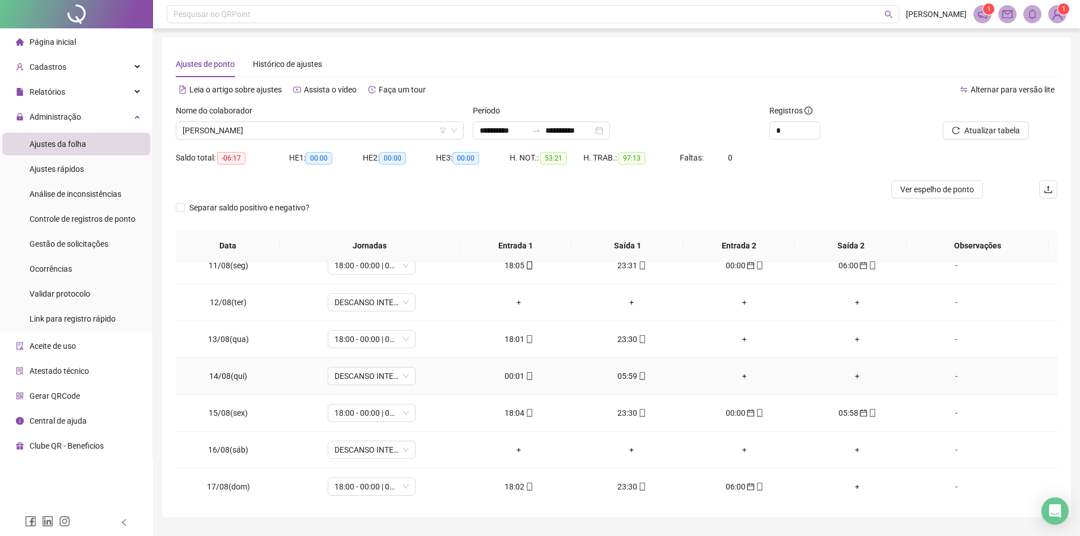
scroll to position [421, 0]
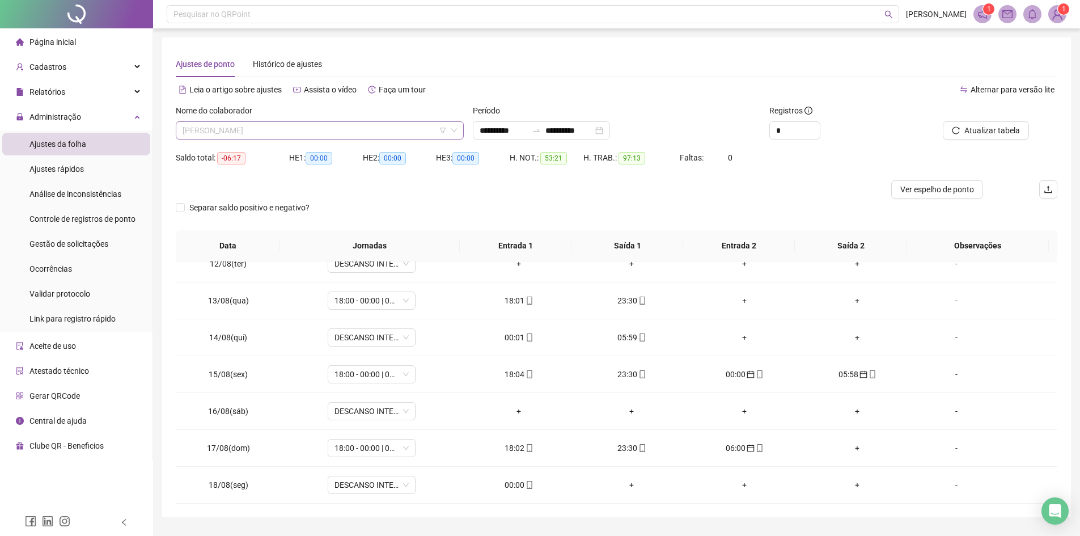
click at [328, 130] on span "[PERSON_NAME]" at bounding box center [320, 130] width 274 height 17
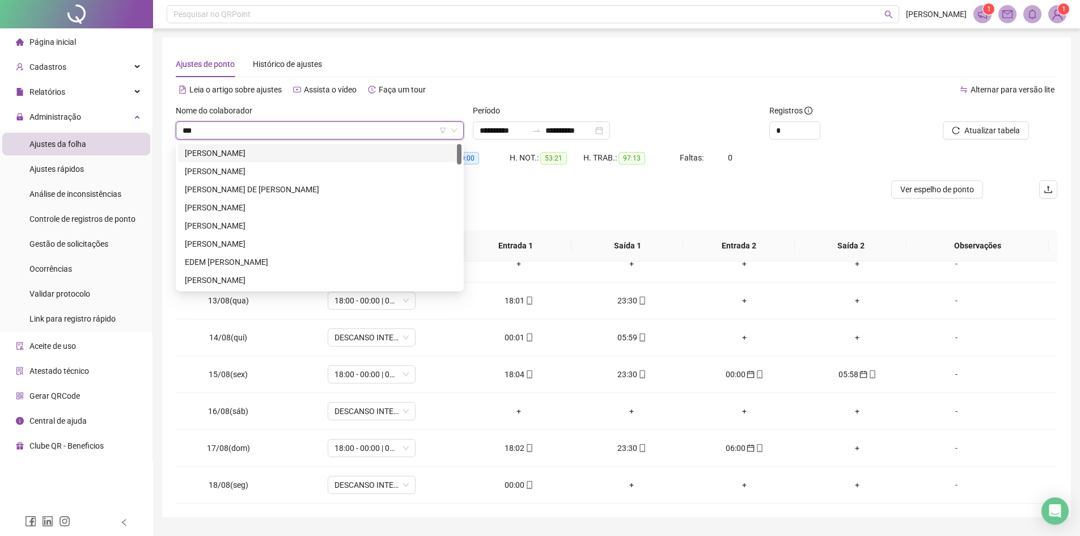
type input "****"
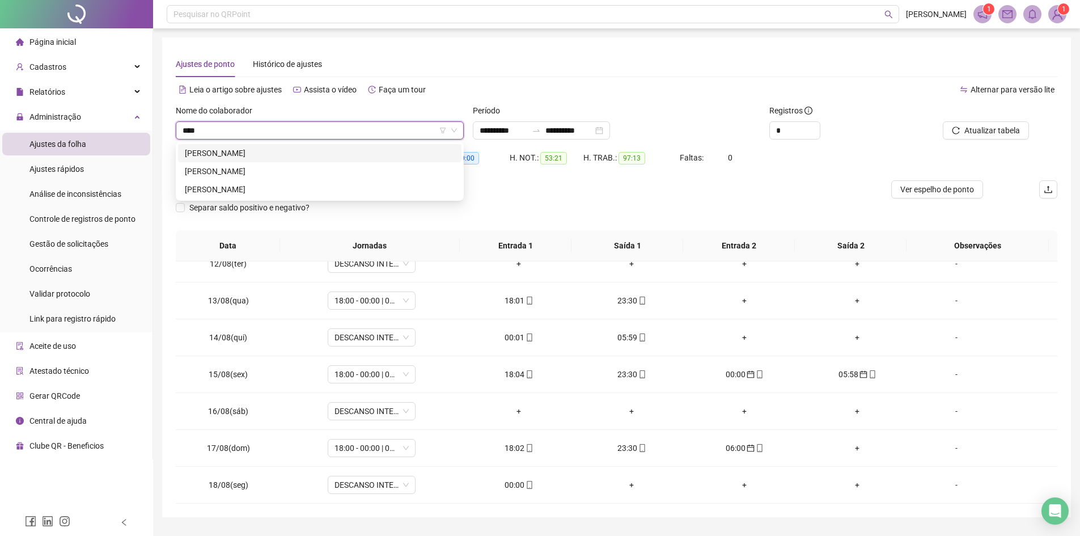
click at [308, 153] on div "[PERSON_NAME]" at bounding box center [320, 153] width 270 height 12
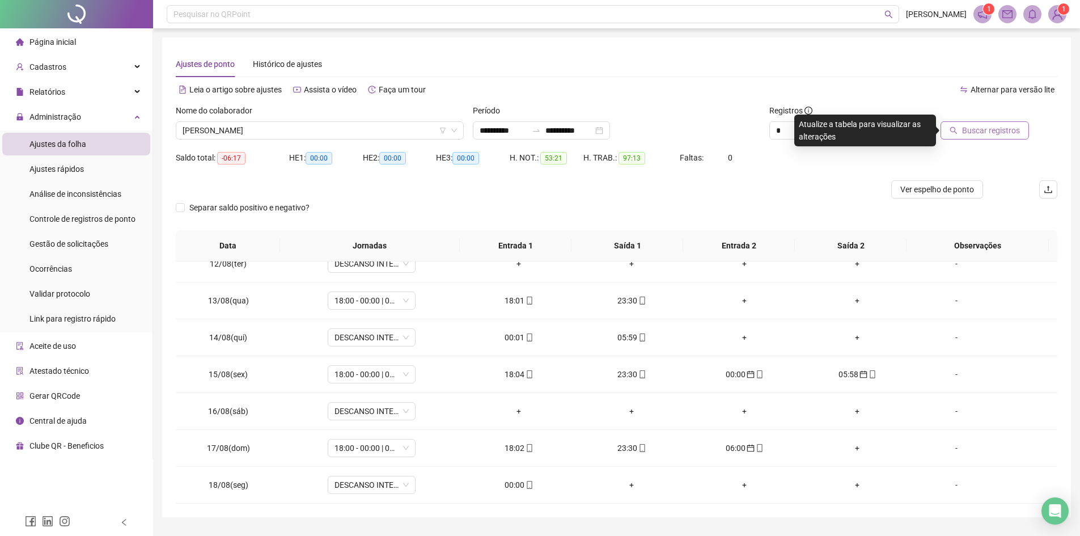
click at [988, 124] on span "Buscar registros" at bounding box center [991, 130] width 58 height 12
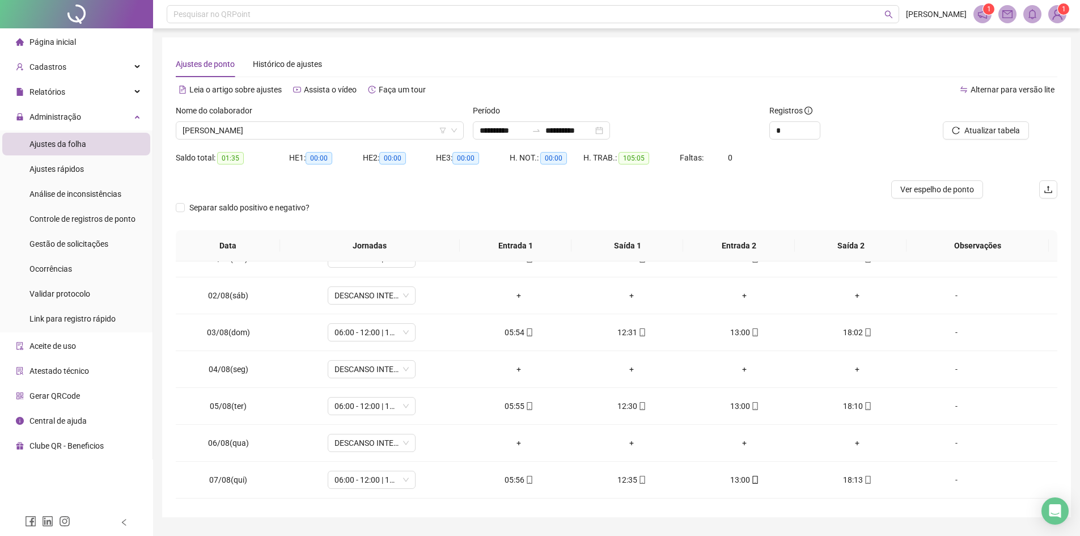
scroll to position [0, 0]
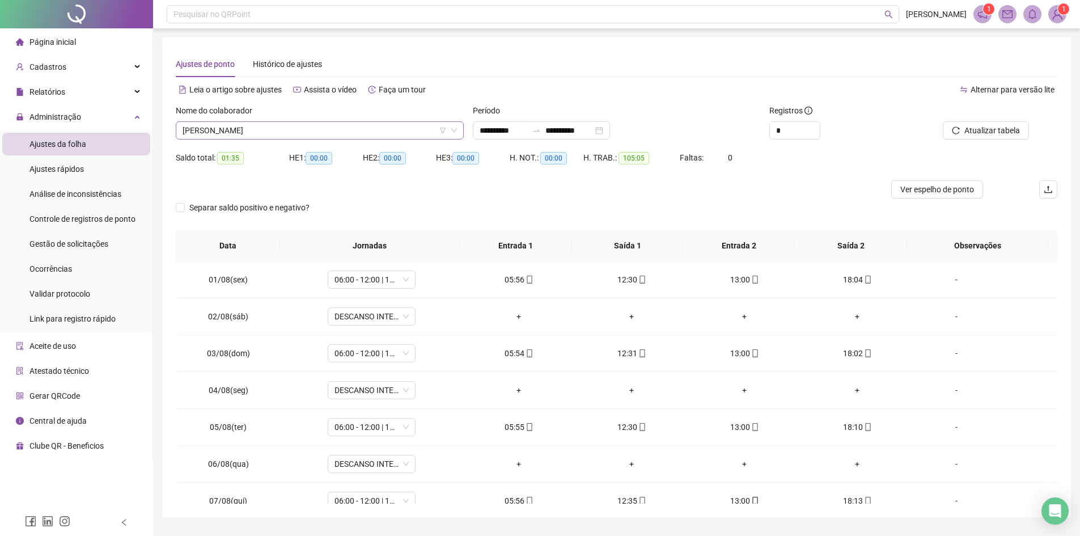
click at [349, 135] on span "[PERSON_NAME]" at bounding box center [320, 130] width 274 height 17
type input "*****"
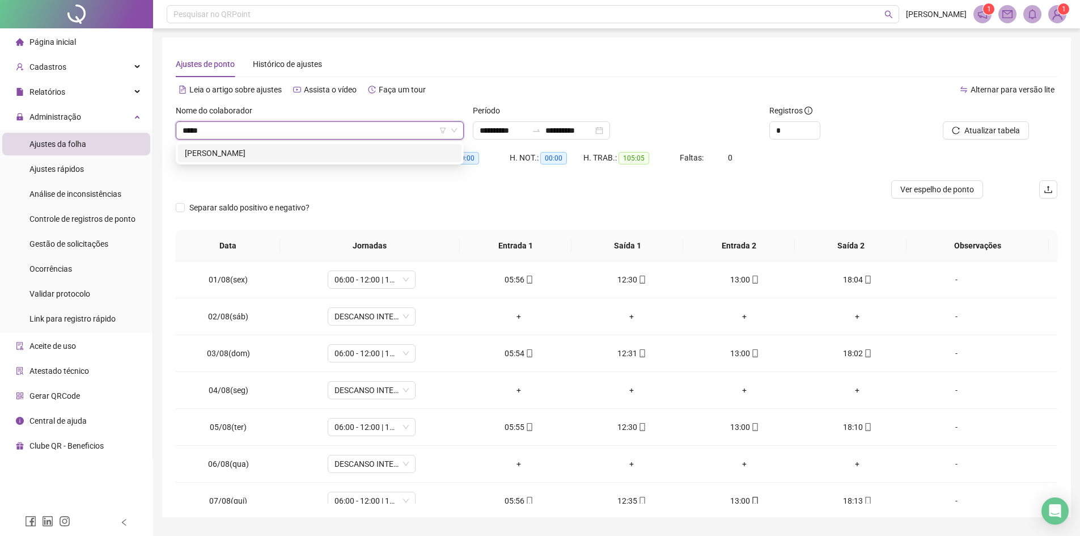
click at [343, 152] on div "[PERSON_NAME]" at bounding box center [320, 153] width 270 height 12
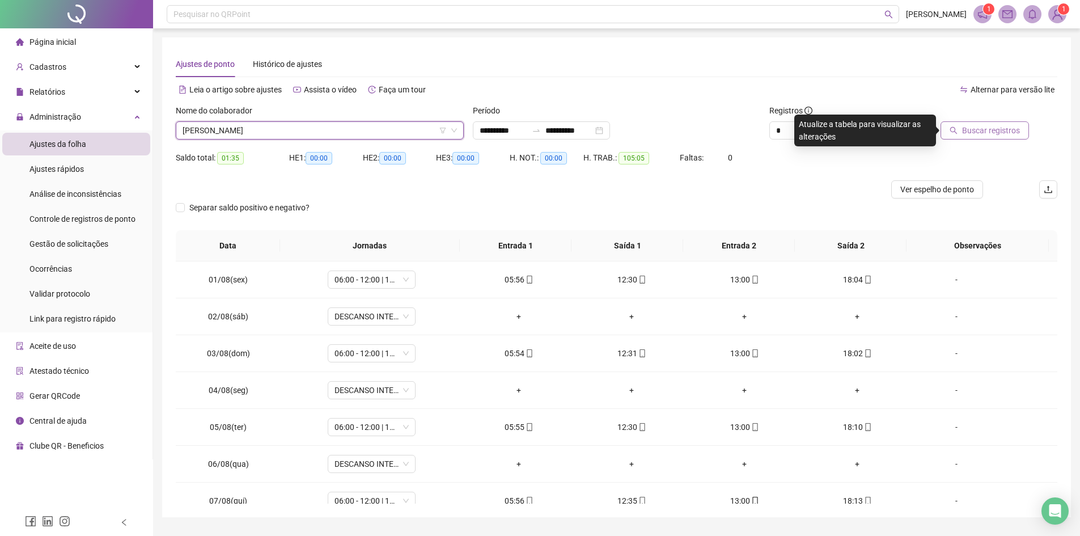
click at [966, 135] on span "Buscar registros" at bounding box center [991, 130] width 58 height 12
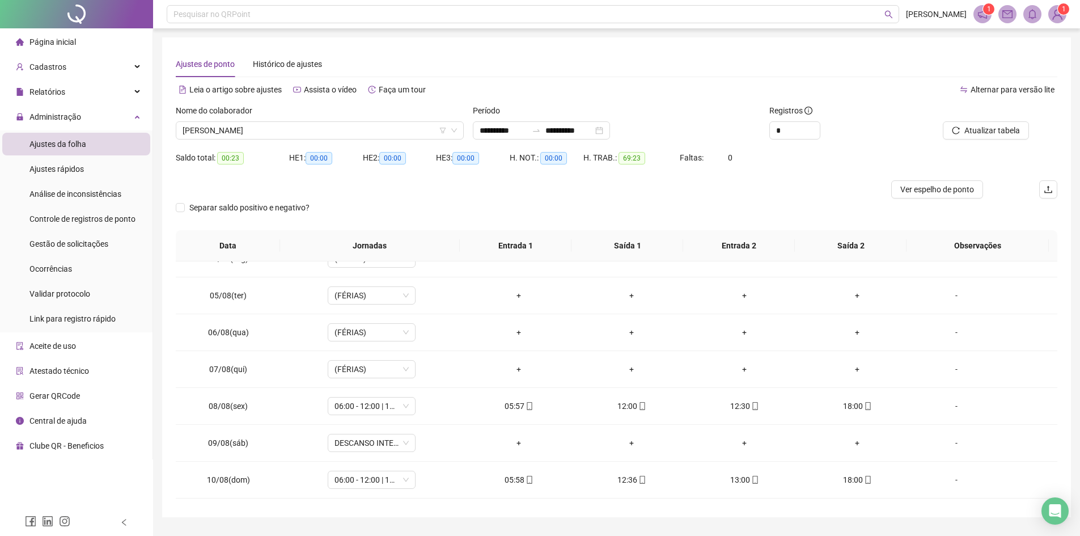
scroll to position [227, 0]
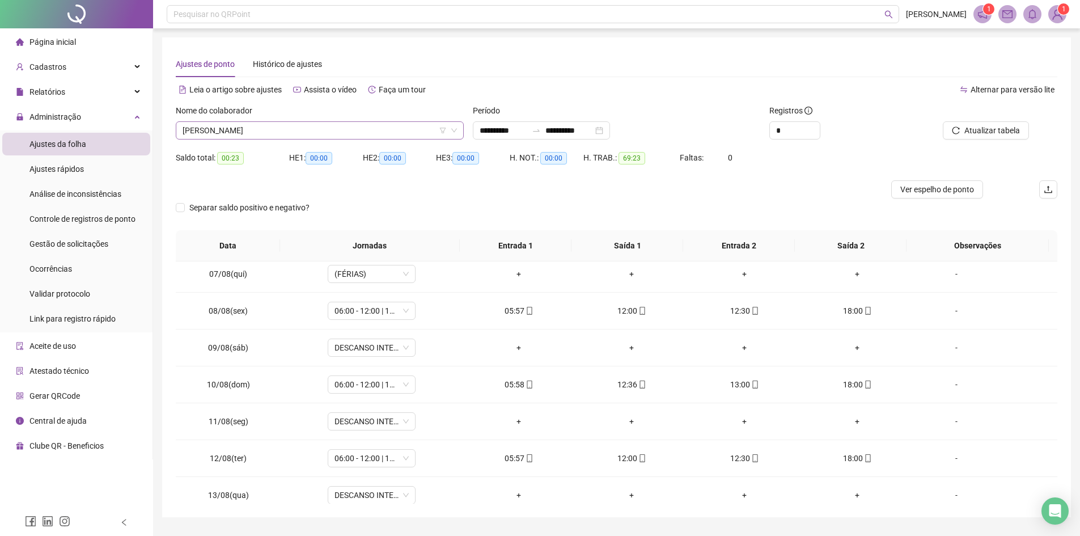
drag, startPoint x: 298, startPoint y: 135, endPoint x: 304, endPoint y: 140, distance: 7.3
click at [300, 137] on span "[PERSON_NAME]" at bounding box center [320, 130] width 274 height 17
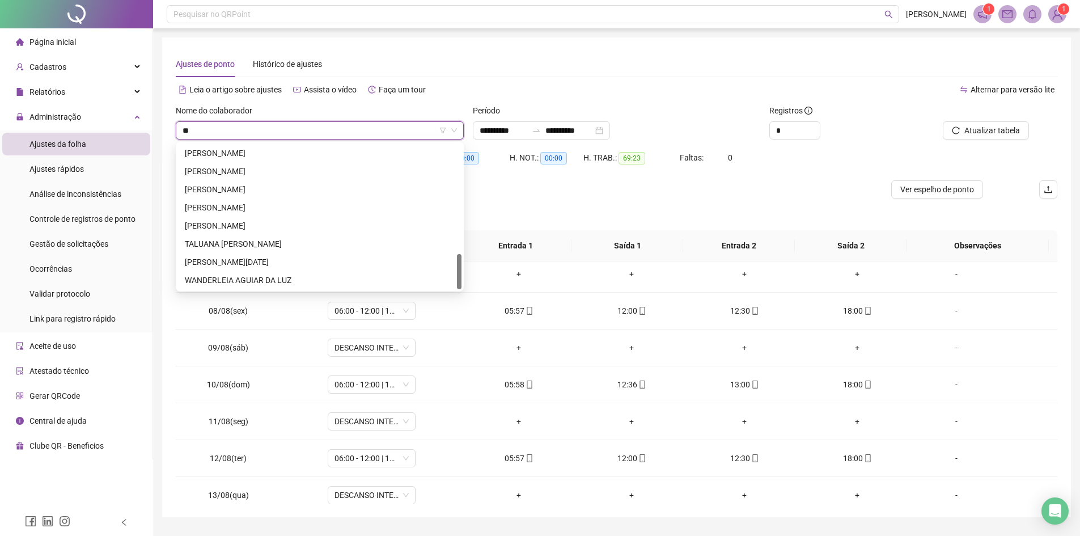
scroll to position [0, 0]
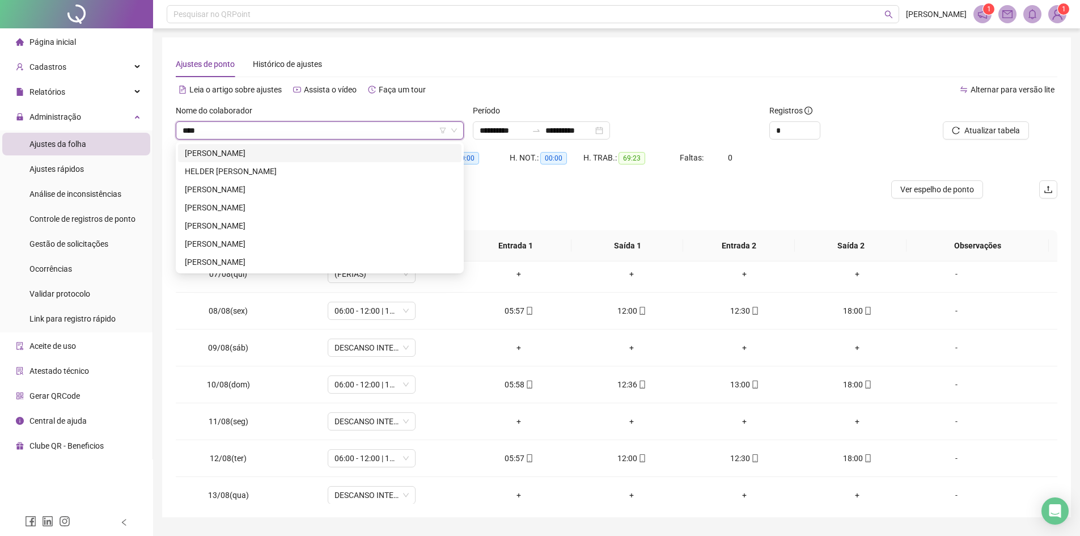
type input "****"
click at [279, 223] on div "[PERSON_NAME]" at bounding box center [320, 225] width 270 height 12
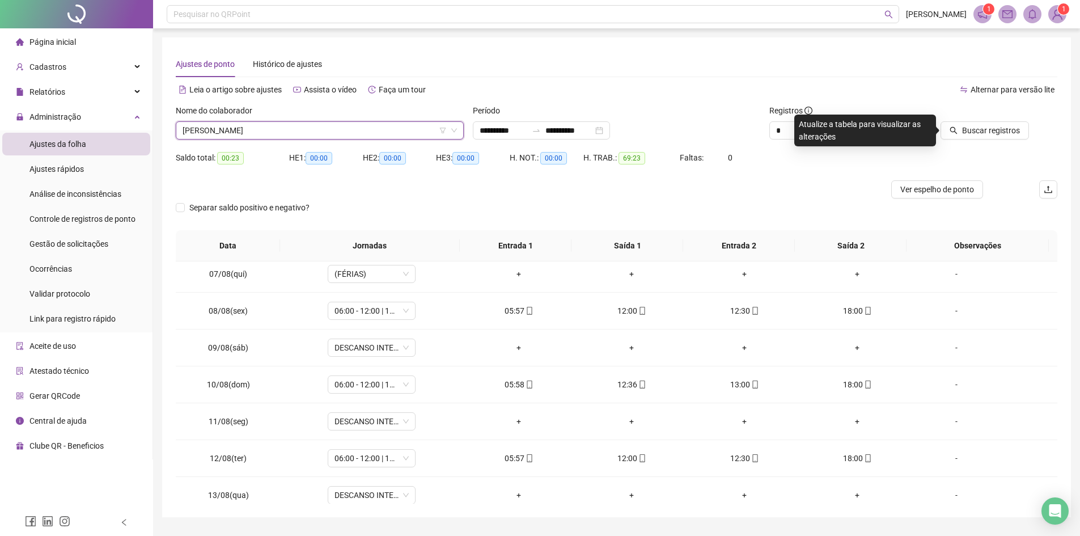
click at [998, 120] on div at bounding box center [973, 112] width 111 height 17
click at [973, 143] on div "Buscar registros" at bounding box center [987, 126] width 148 height 44
click at [971, 131] on span "Buscar registros" at bounding box center [991, 130] width 58 height 12
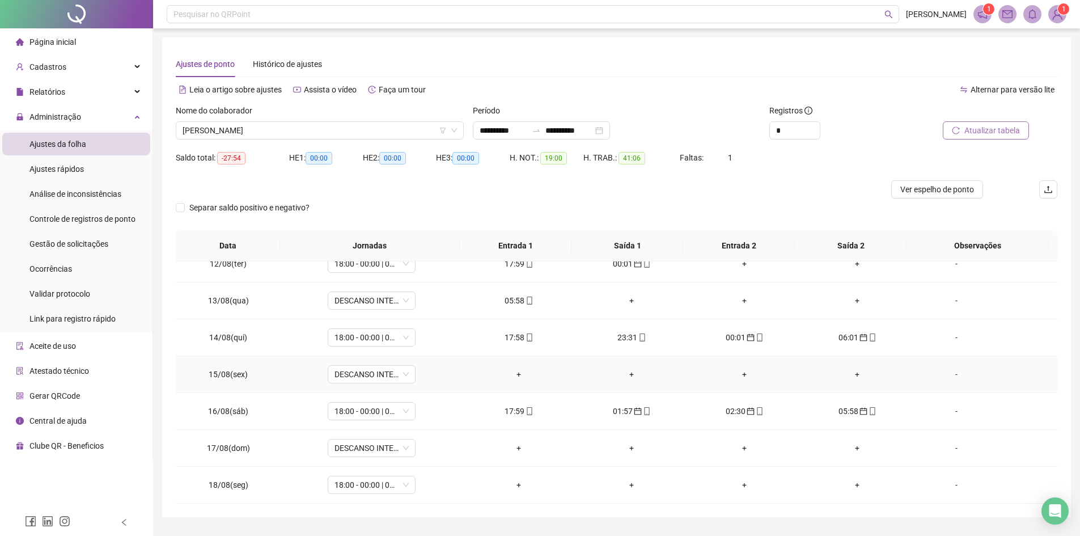
scroll to position [30, 0]
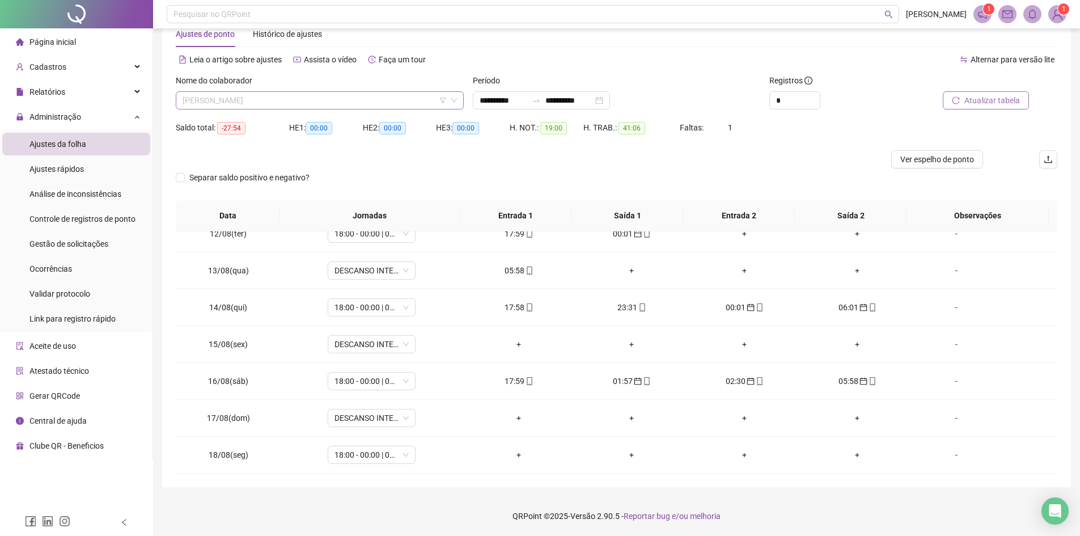
click at [364, 104] on span "[PERSON_NAME]" at bounding box center [320, 100] width 274 height 17
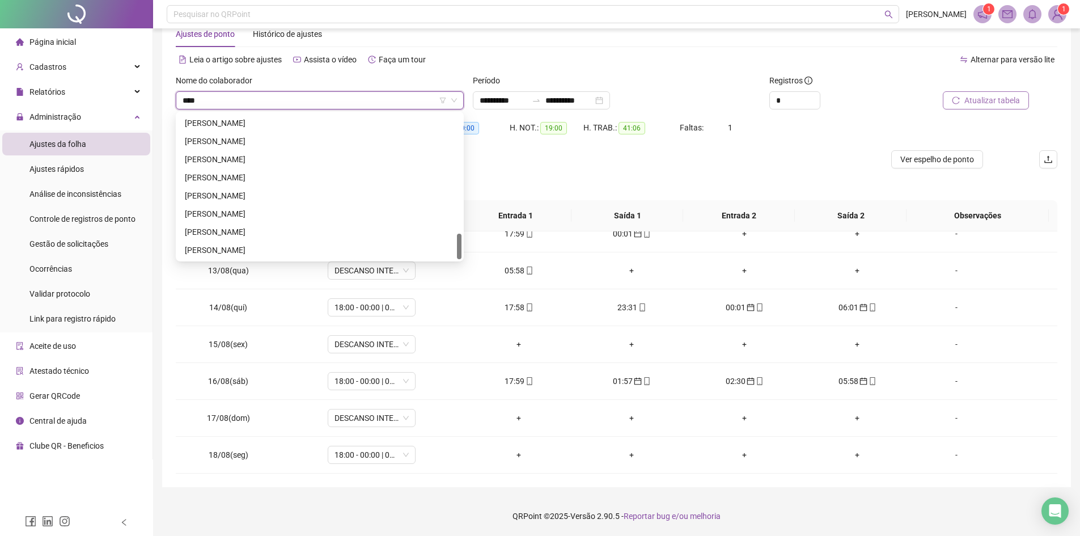
scroll to position [163, 0]
type input "********"
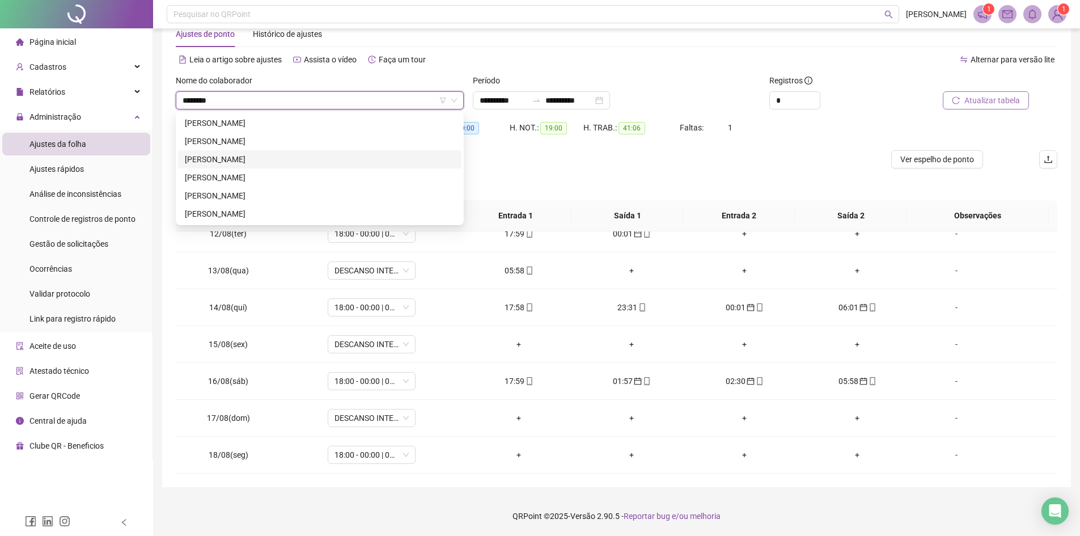
click at [246, 158] on div "[PERSON_NAME]" at bounding box center [320, 159] width 270 height 12
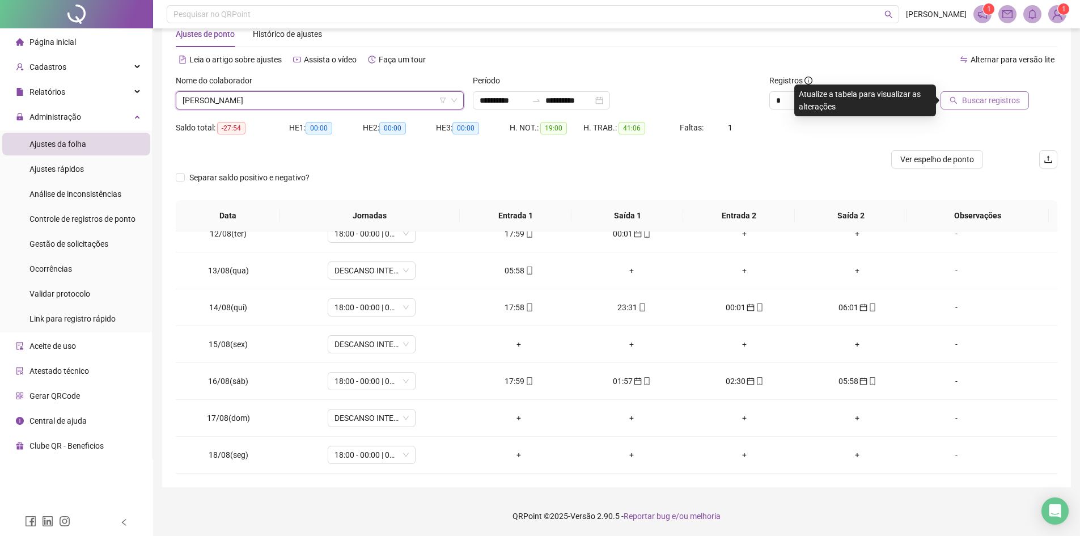
click at [991, 95] on span "Buscar registros" at bounding box center [991, 100] width 58 height 12
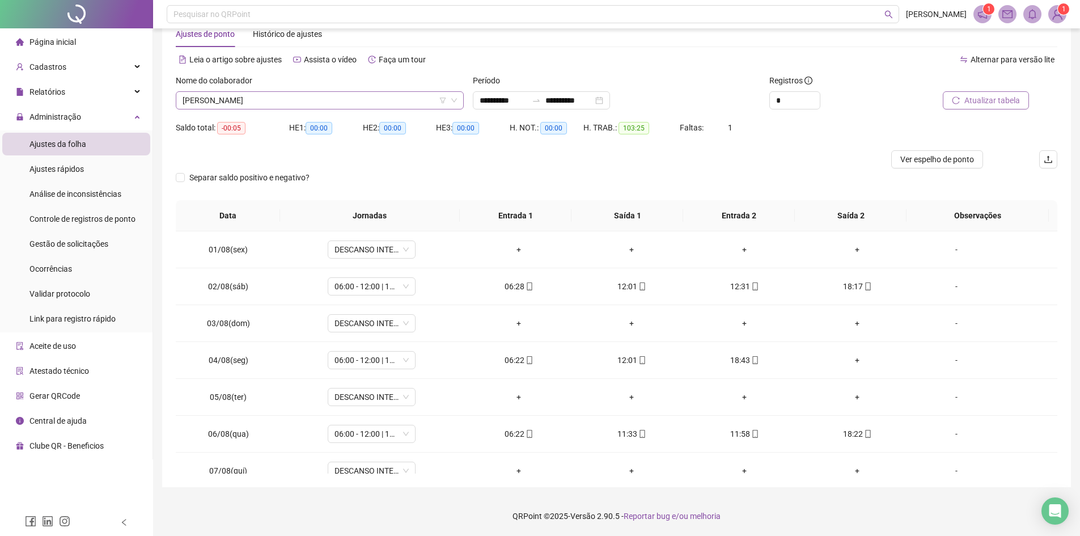
click at [345, 105] on span "[PERSON_NAME]" at bounding box center [320, 100] width 274 height 17
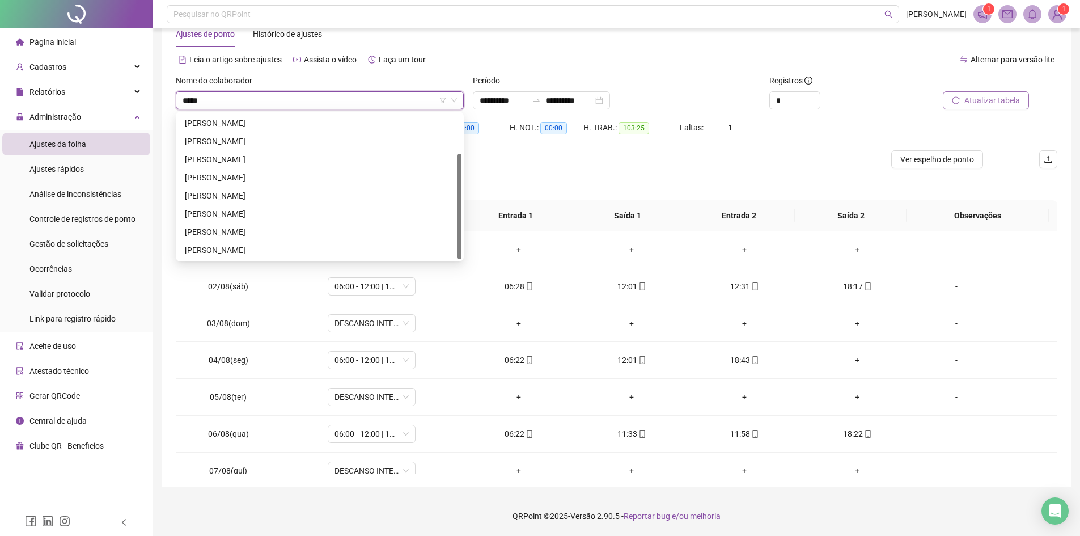
scroll to position [36, 0]
type input "********"
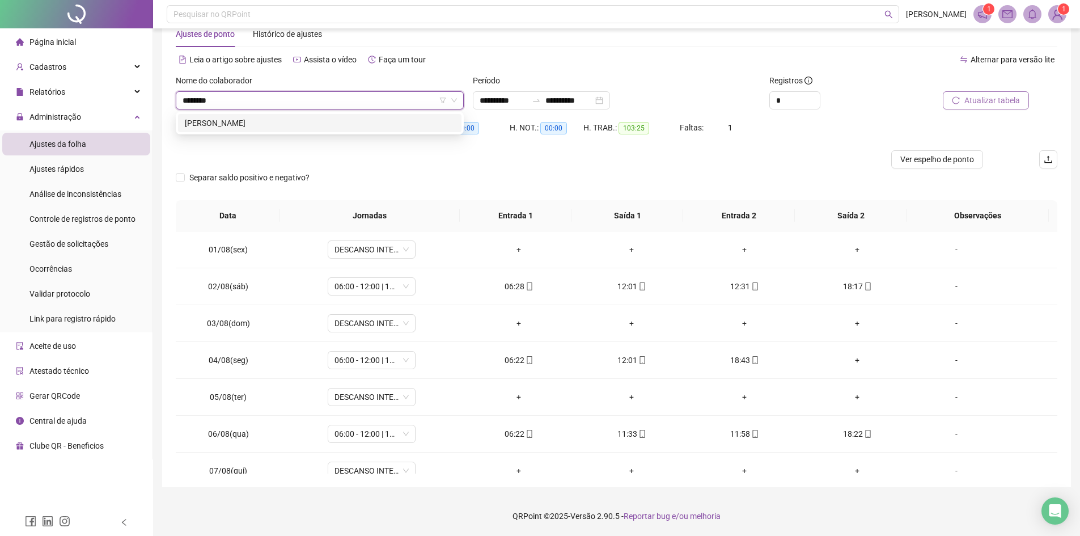
scroll to position [0, 0]
click at [346, 117] on div "[PERSON_NAME]" at bounding box center [320, 123] width 270 height 12
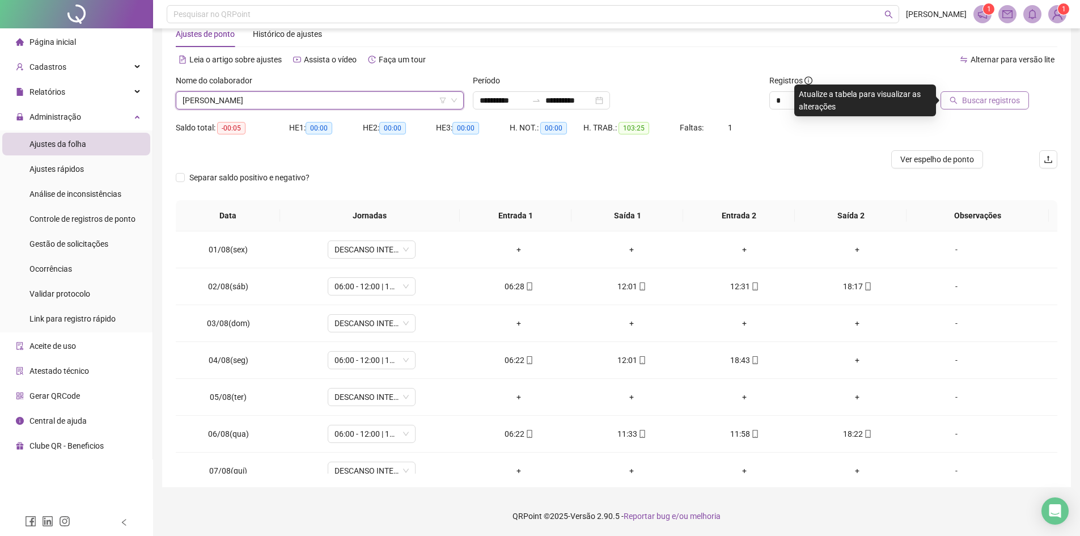
click at [1004, 104] on span "Buscar registros" at bounding box center [991, 100] width 58 height 12
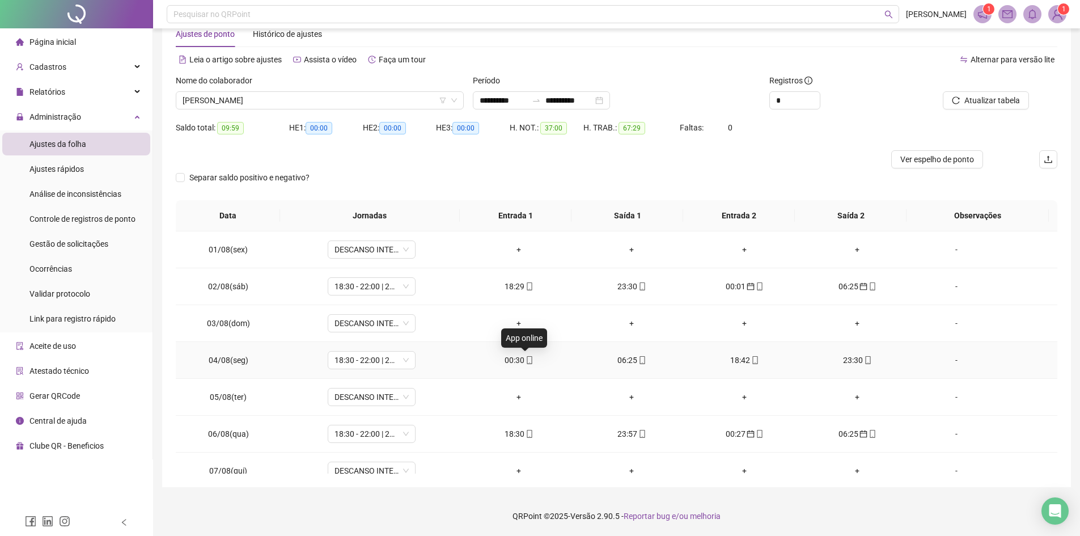
click at [525, 360] on icon "mobile" at bounding box center [529, 360] width 8 height 8
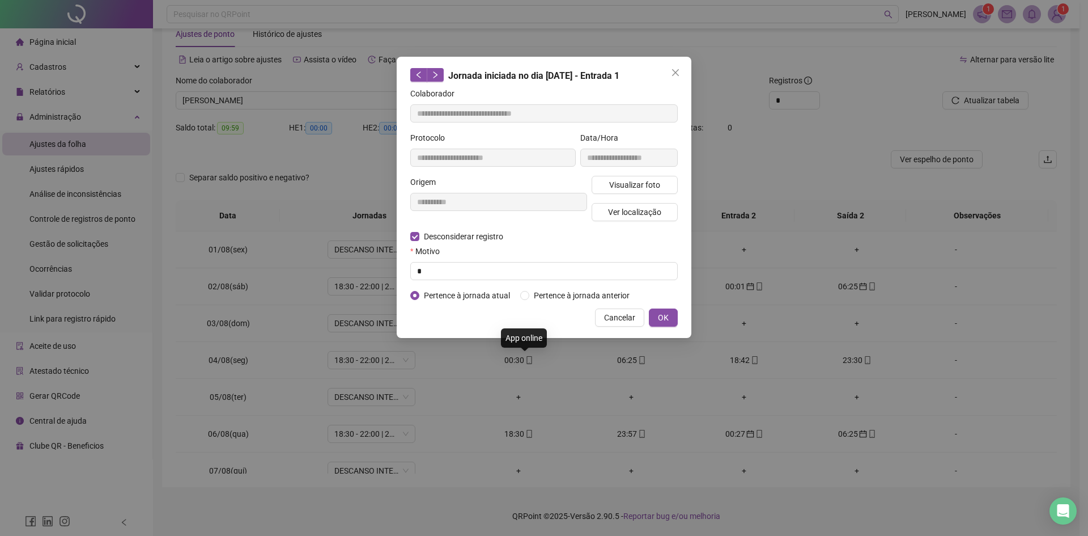
type input "**********"
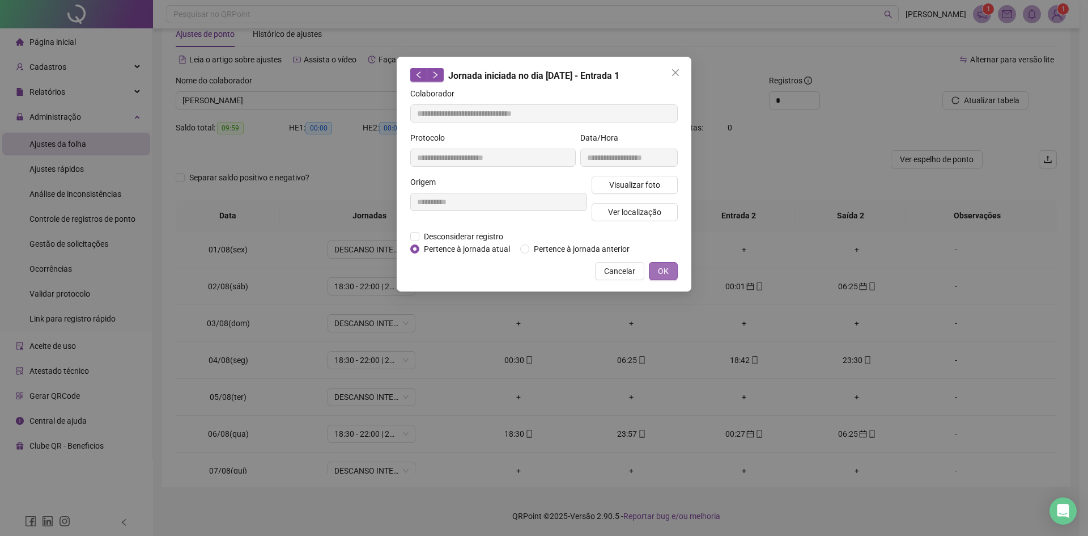
click at [676, 275] on button "OK" at bounding box center [663, 271] width 29 height 18
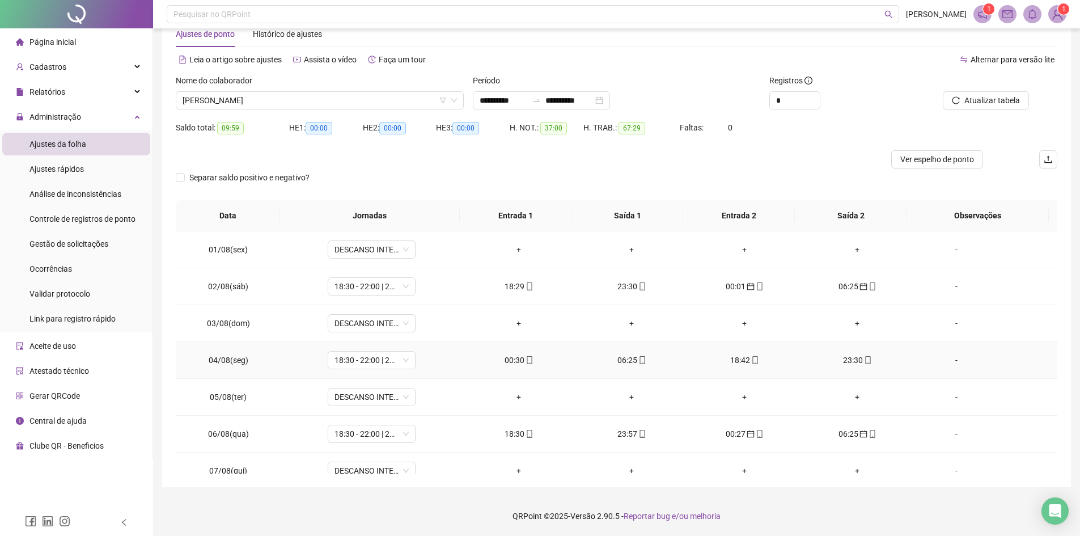
click at [637, 359] on span "mobile" at bounding box center [641, 360] width 9 height 8
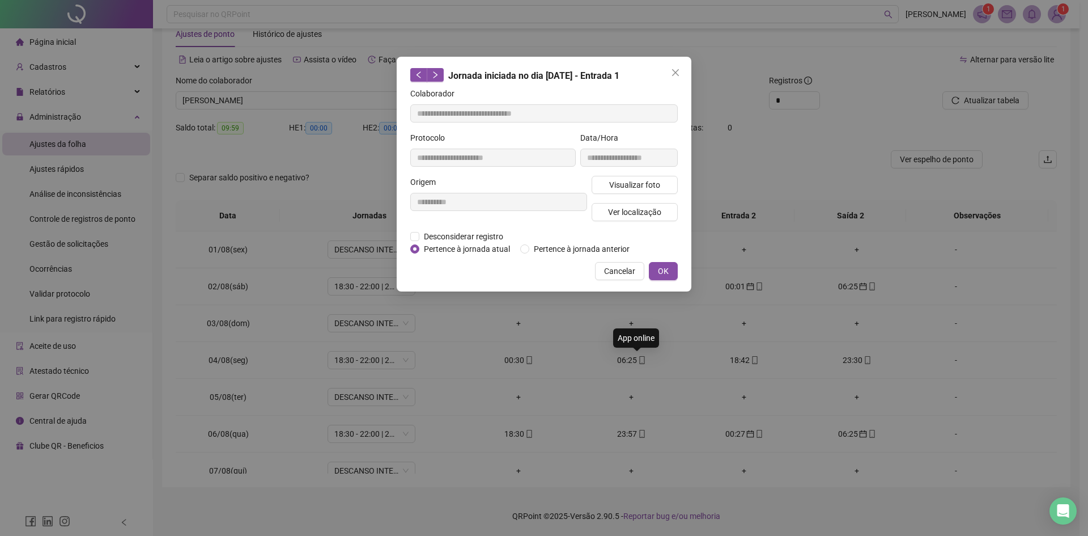
type input "**********"
click at [672, 272] on button "OK" at bounding box center [663, 271] width 29 height 18
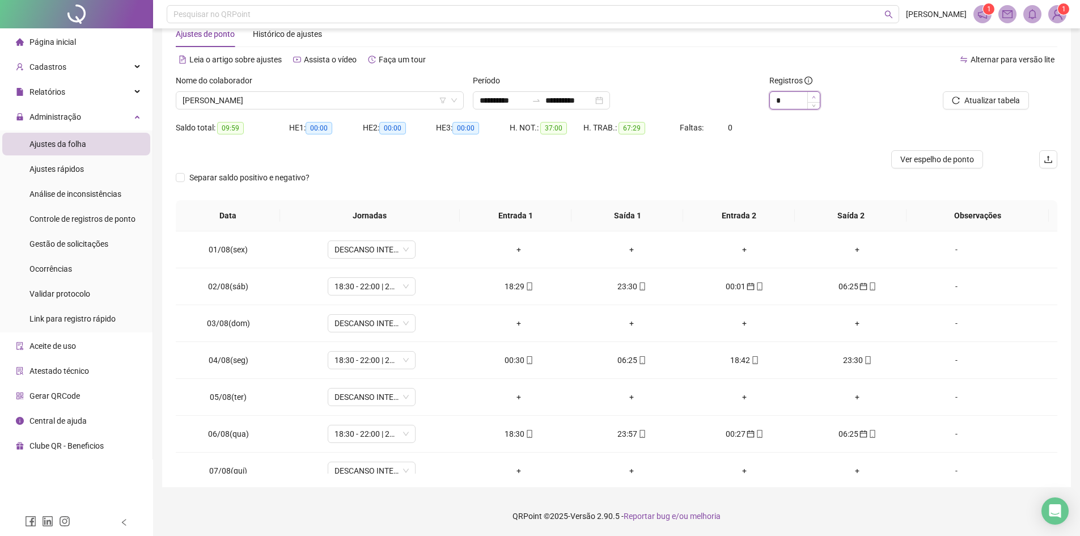
type input "*"
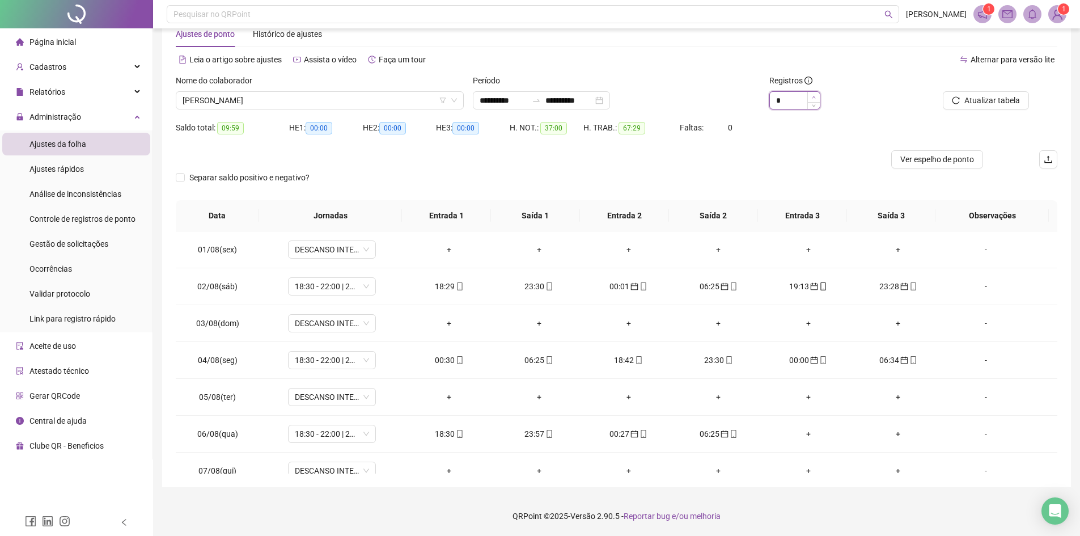
click at [814, 97] on icon "up" at bounding box center [814, 97] width 4 height 4
click at [795, 284] on div "19:13" at bounding box center [808, 286] width 71 height 12
type input "**********"
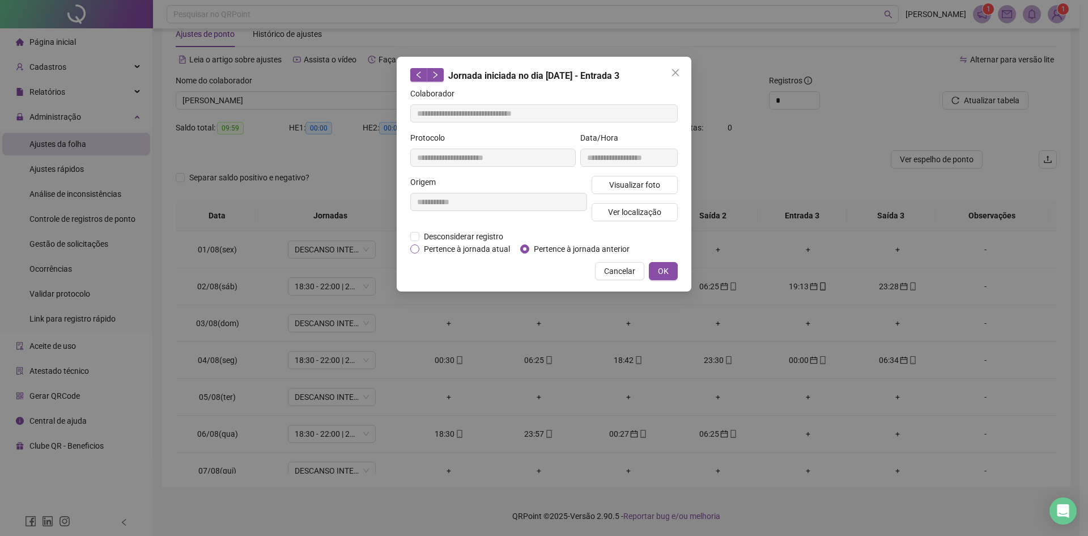
click at [466, 249] on span "Pertence à jornada atual" at bounding box center [466, 249] width 95 height 12
click at [676, 271] on button "OK" at bounding box center [663, 271] width 29 height 18
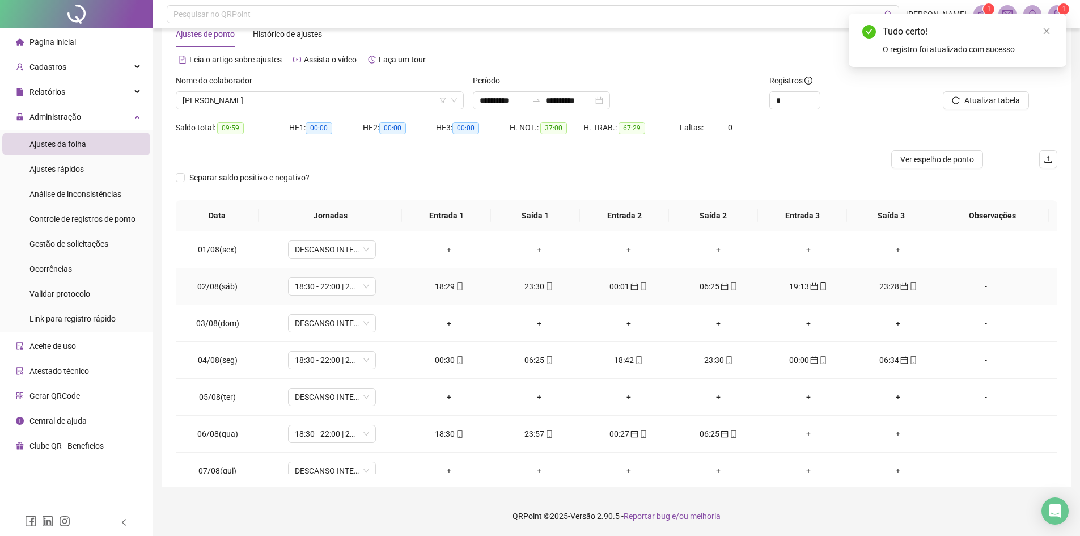
click at [877, 286] on div "23:28" at bounding box center [897, 286] width 71 height 12
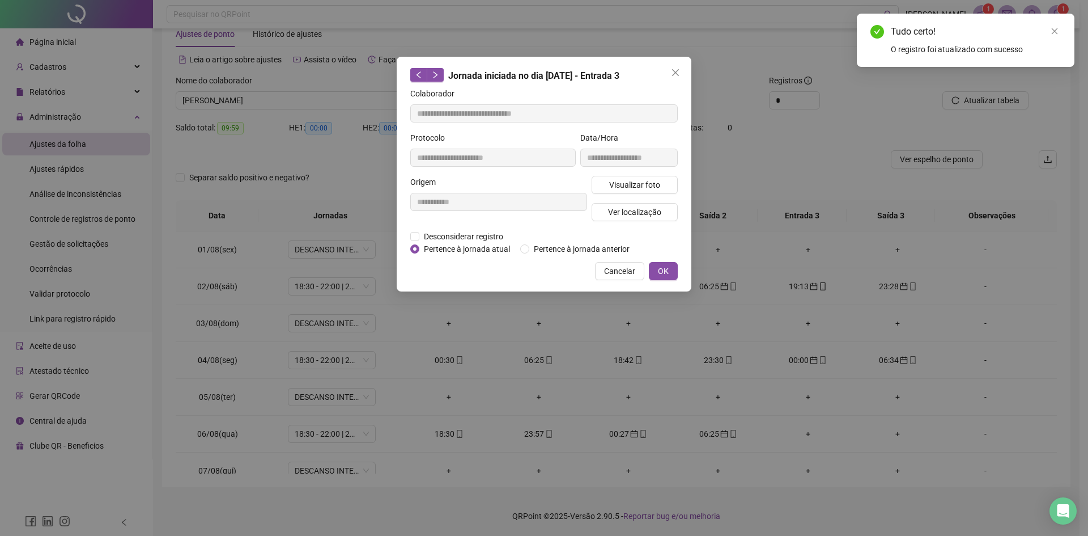
type input "**********"
click at [482, 252] on span "Pertence à jornada atual" at bounding box center [466, 249] width 95 height 12
click at [666, 270] on span "OK" at bounding box center [663, 271] width 11 height 12
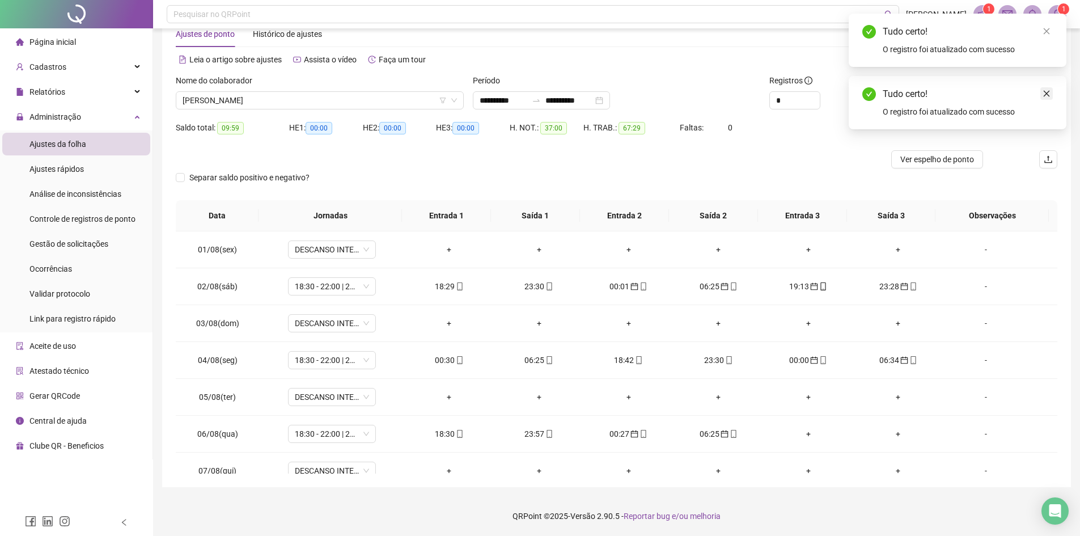
click at [1043, 95] on icon "close" at bounding box center [1046, 94] width 8 height 8
click at [1004, 103] on span "Atualizar tabela" at bounding box center [992, 100] width 56 height 12
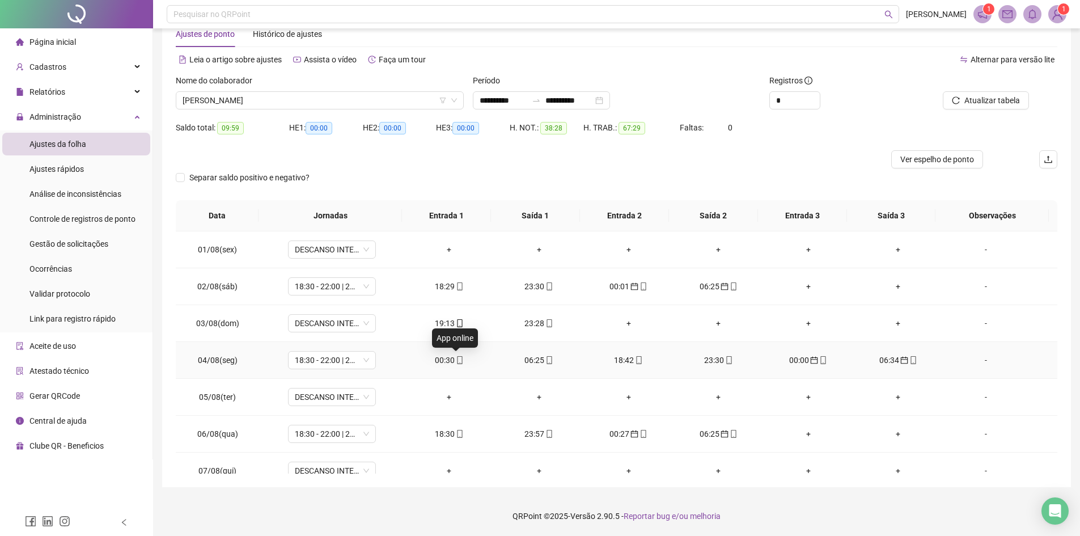
click at [456, 362] on icon "mobile" at bounding box center [460, 360] width 8 height 8
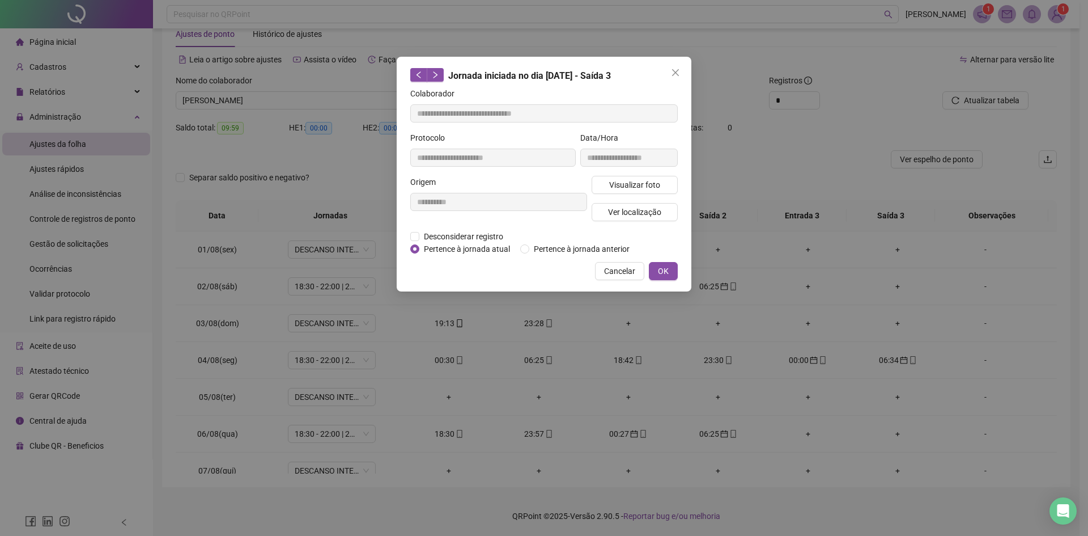
type input "**********"
click at [553, 247] on span "Pertence à jornada anterior" at bounding box center [581, 249] width 105 height 12
click at [664, 269] on span "OK" at bounding box center [663, 271] width 11 height 12
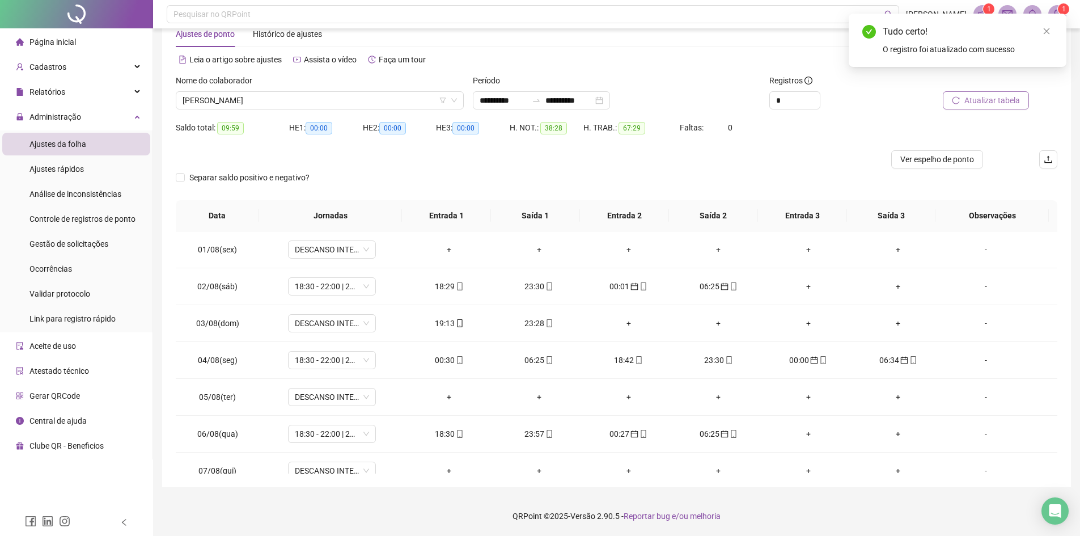
click at [987, 100] on span "Atualizar tabela" at bounding box center [992, 100] width 56 height 12
click at [456, 364] on span at bounding box center [459, 359] width 9 height 9
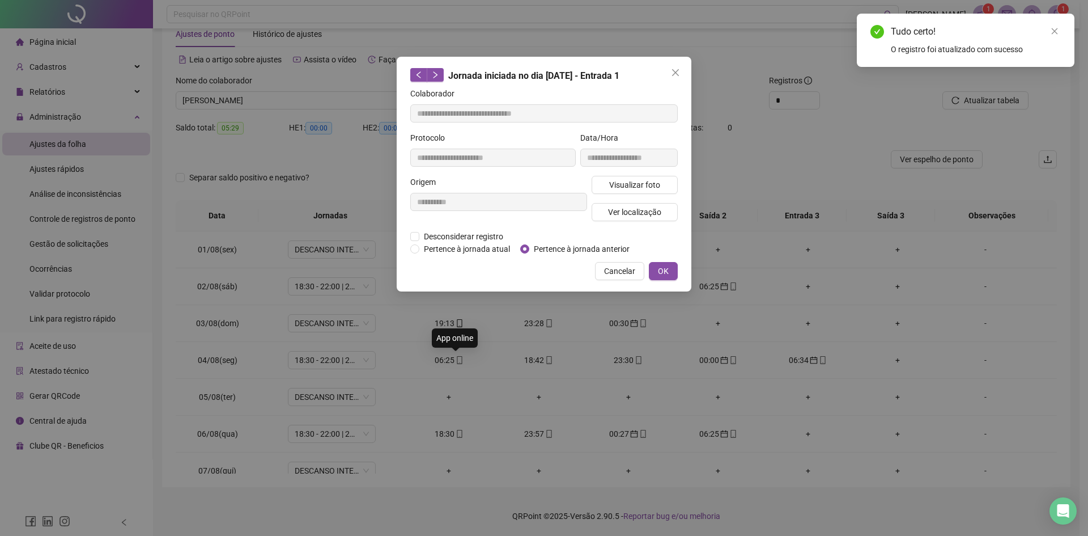
type input "**********"
click at [552, 243] on span "Pertence à jornada anterior" at bounding box center [581, 249] width 105 height 12
click at [669, 272] on button "OK" at bounding box center [663, 271] width 29 height 18
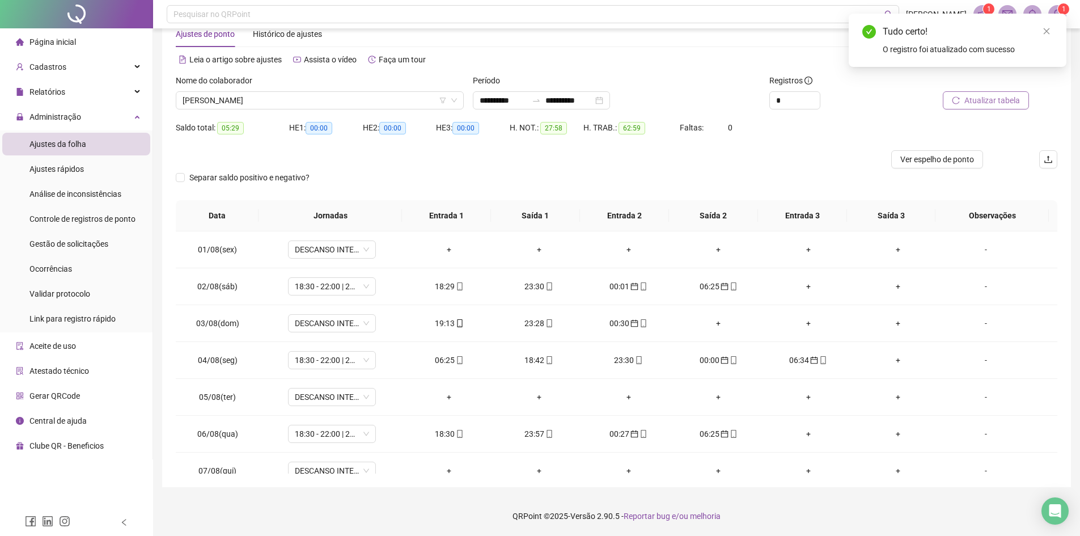
click at [1004, 104] on span "Atualizar tabela" at bounding box center [992, 100] width 56 height 12
type input "*"
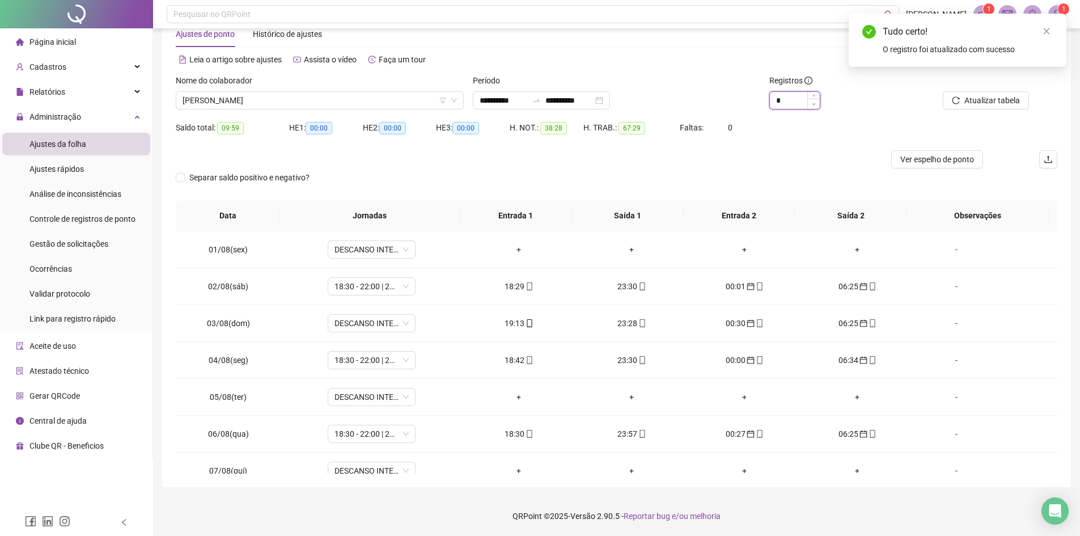
click at [816, 104] on span "Decrease Value" at bounding box center [813, 104] width 12 height 10
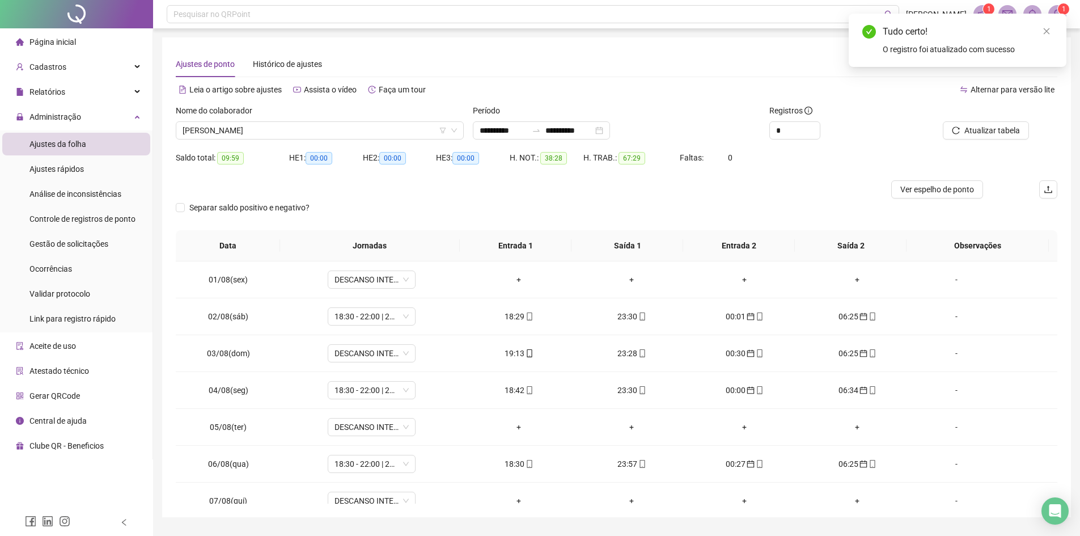
click at [354, 117] on div "Nome do colaborador" at bounding box center [320, 112] width 288 height 17
click at [363, 125] on span "[PERSON_NAME]" at bounding box center [320, 130] width 274 height 17
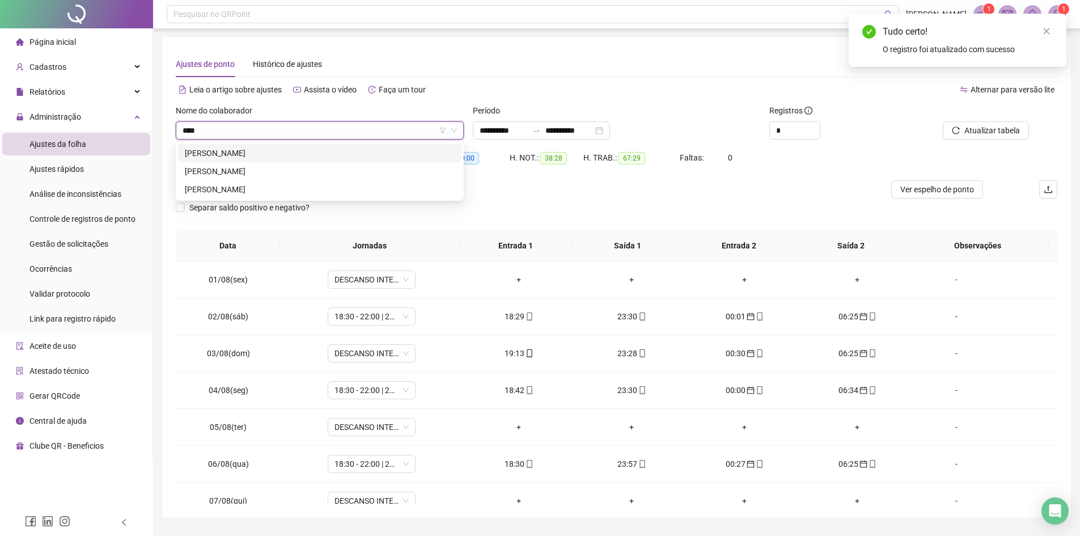
type input "*****"
click at [262, 167] on div "[PERSON_NAME]" at bounding box center [320, 171] width 270 height 12
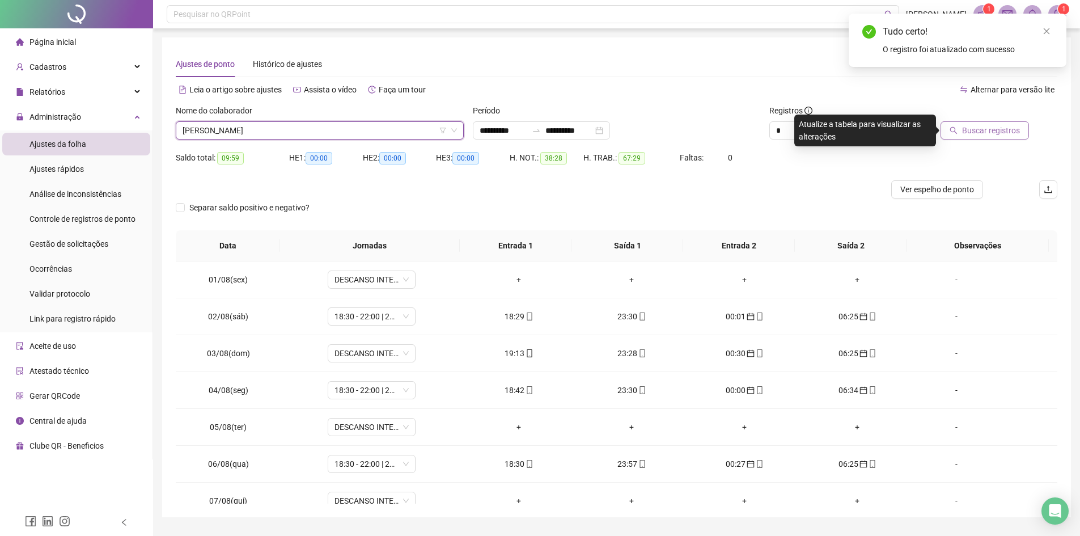
click at [1007, 137] on button "Buscar registros" at bounding box center [984, 130] width 88 height 18
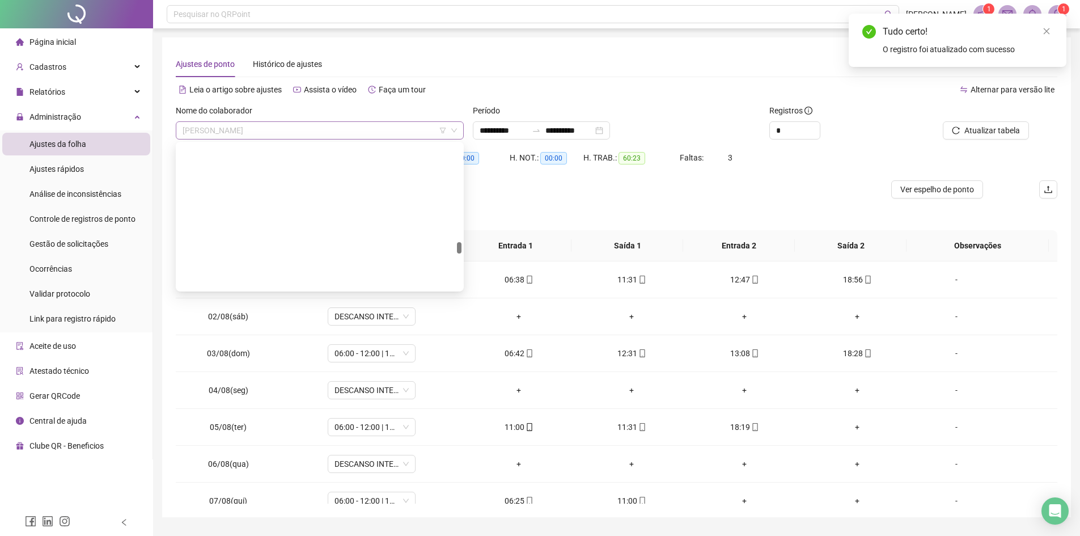
scroll to position [7073, 0]
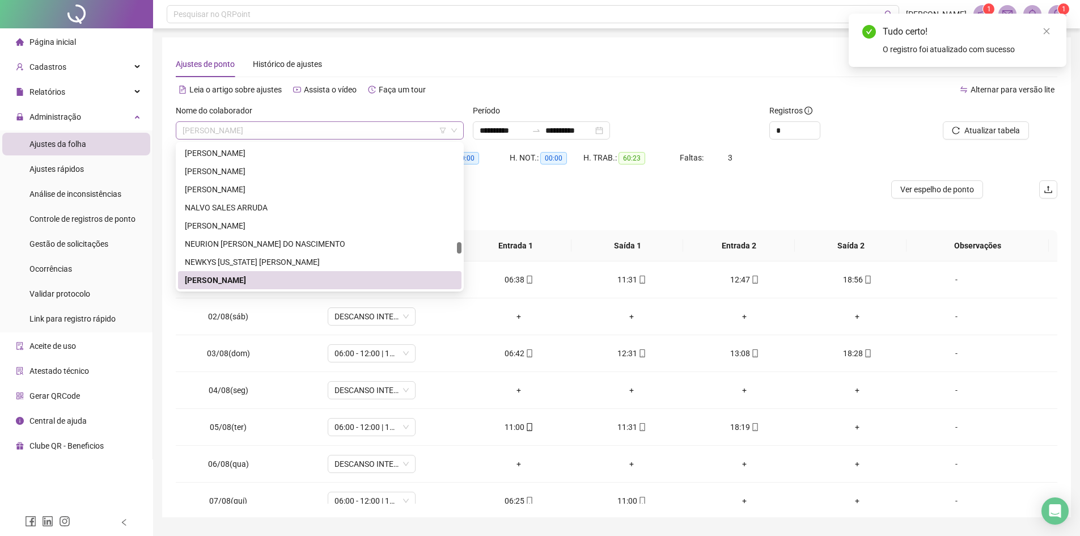
click at [364, 139] on div "[PERSON_NAME]" at bounding box center [320, 130] width 288 height 18
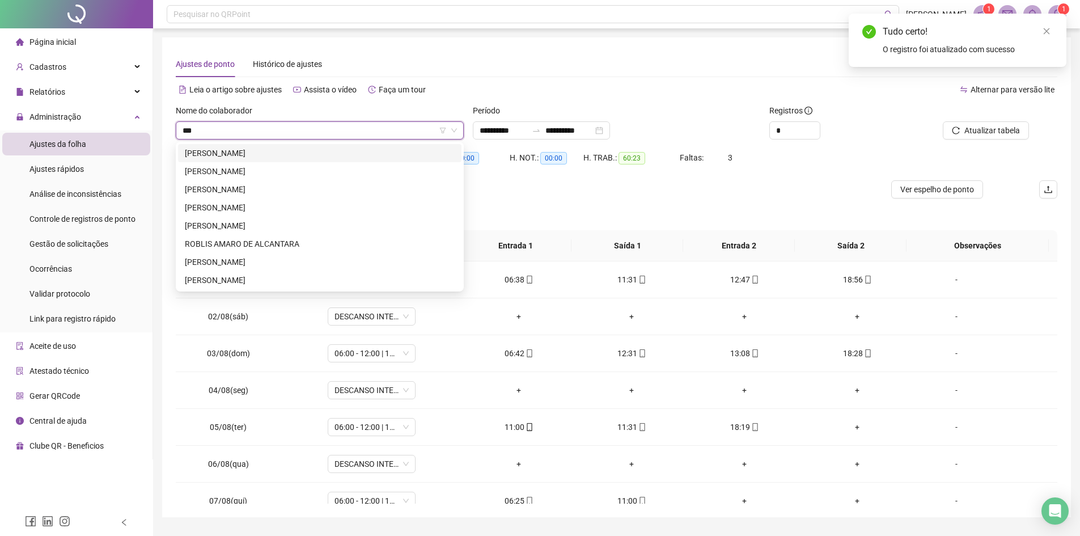
scroll to position [0, 0]
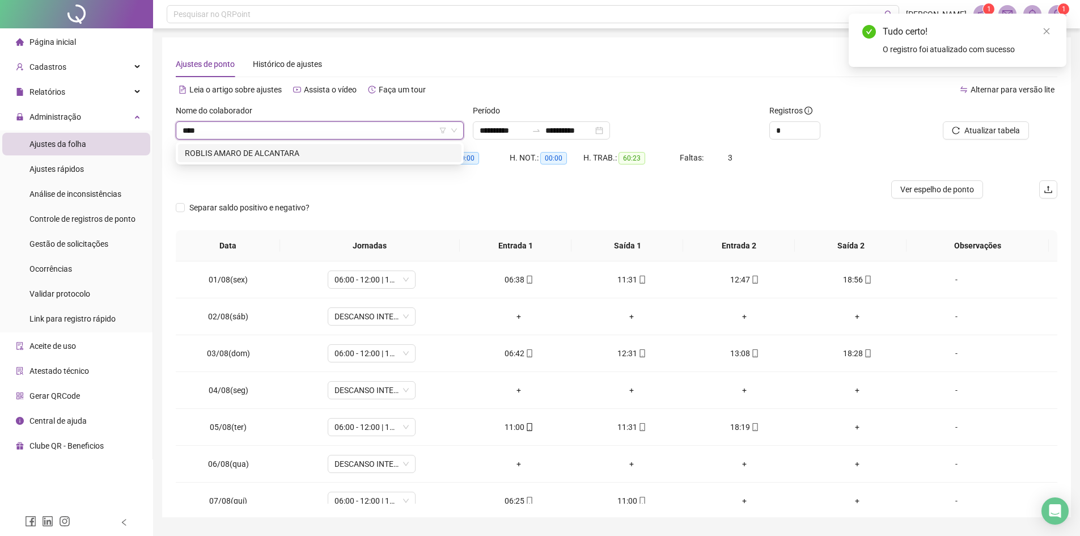
type input "*****"
click at [339, 149] on div "ROBLIS AMARO DE ALCANTARA" at bounding box center [320, 153] width 270 height 12
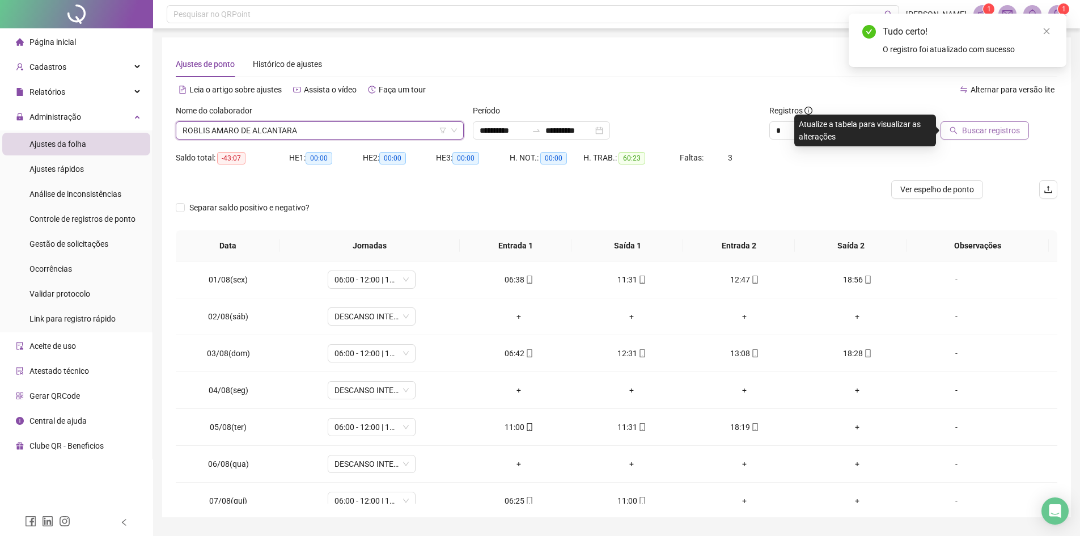
click at [966, 124] on span "Buscar registros" at bounding box center [991, 130] width 58 height 12
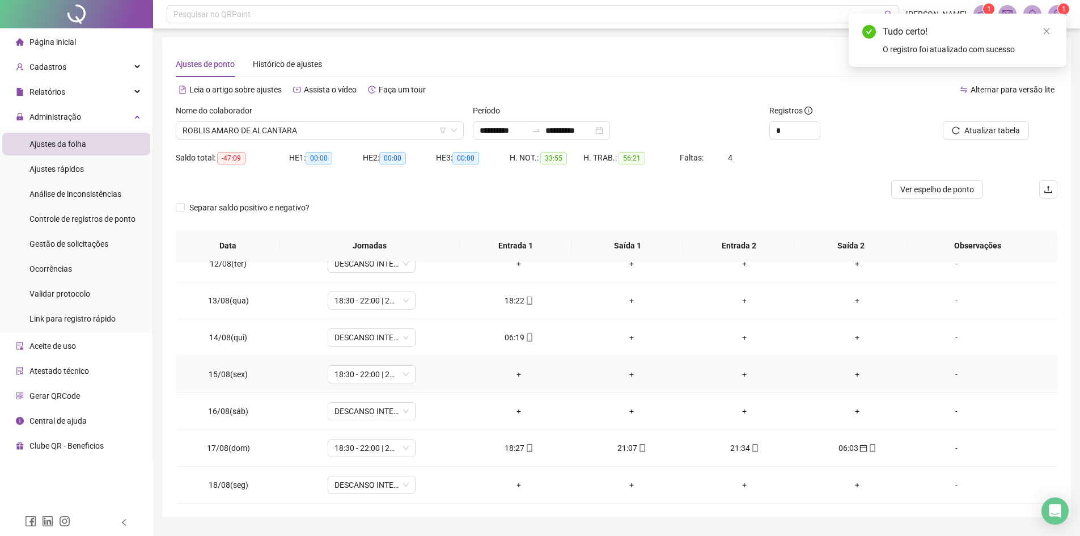
scroll to position [30, 0]
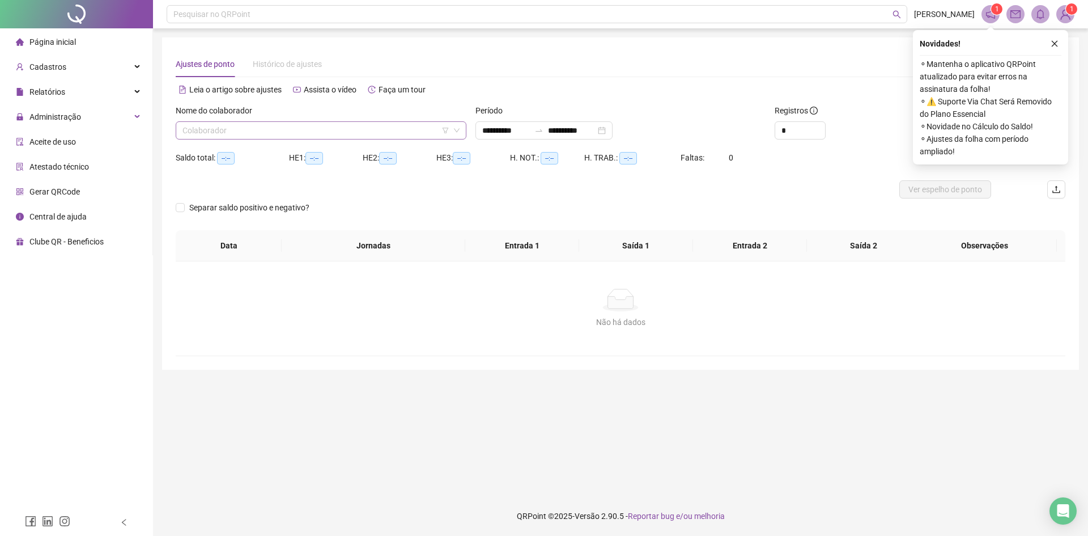
click at [376, 126] on input "search" at bounding box center [316, 130] width 267 height 17
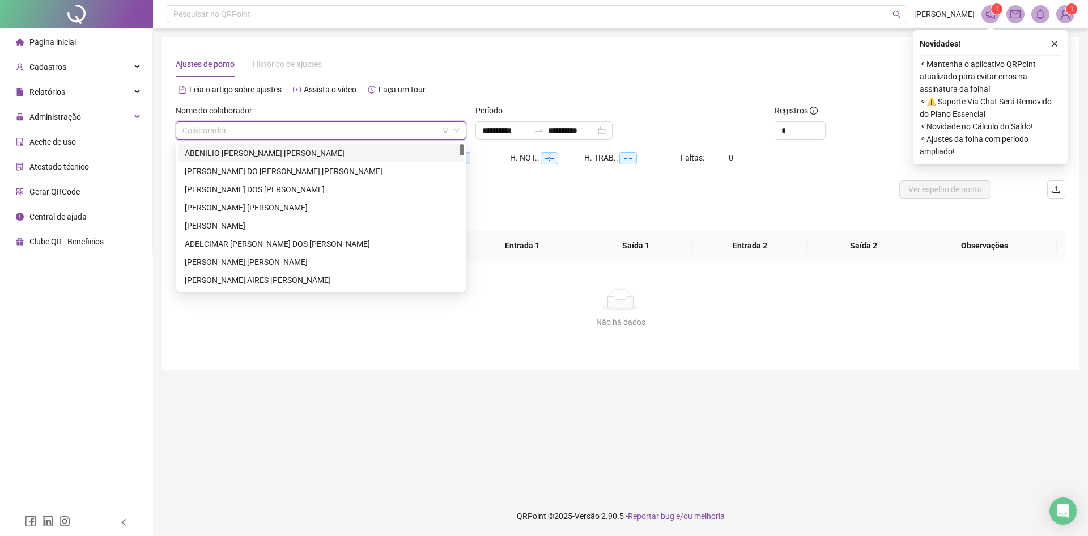
click at [77, 166] on span "Atestado técnico" at bounding box center [59, 166] width 60 height 9
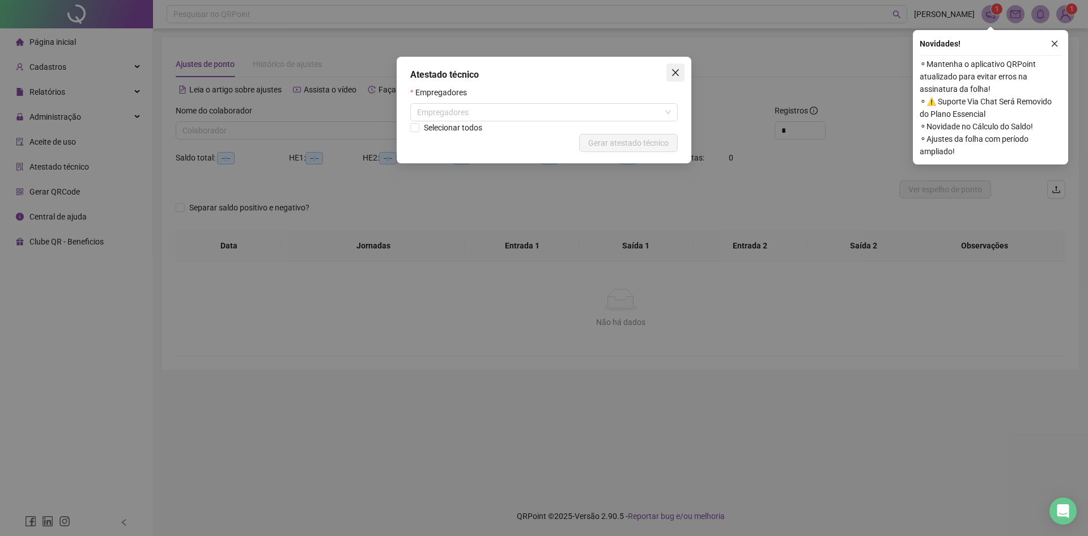
click at [673, 73] on icon "close" at bounding box center [675, 72] width 9 height 9
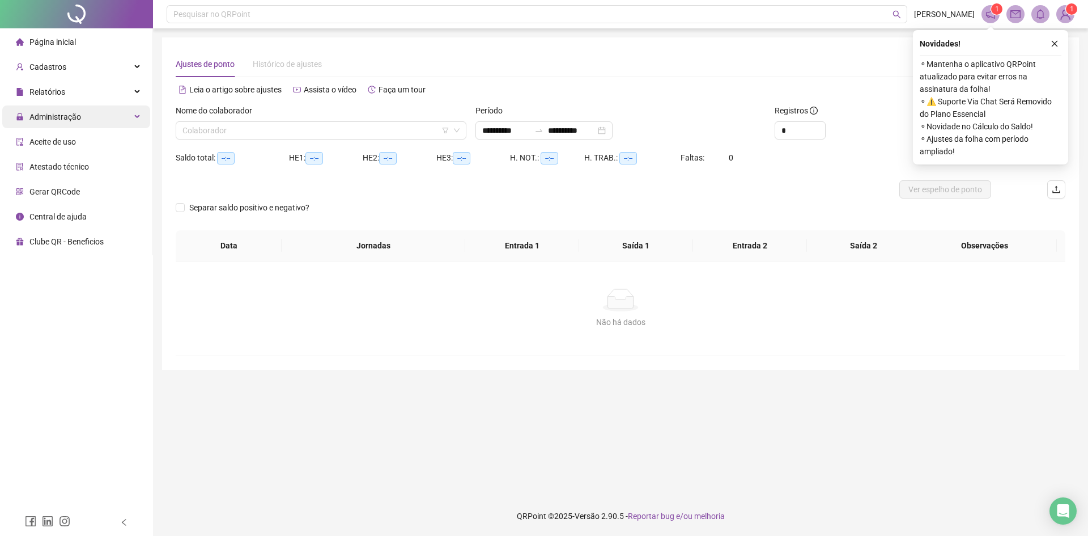
click at [70, 121] on span "Administração" at bounding box center [55, 116] width 52 height 9
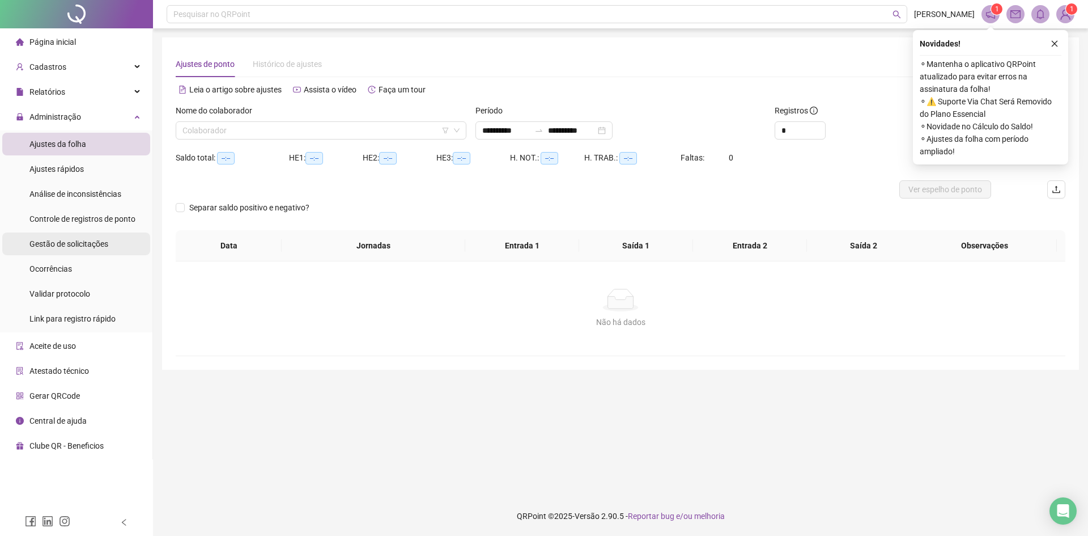
click at [61, 243] on span "Gestão de solicitações" at bounding box center [68, 243] width 79 height 9
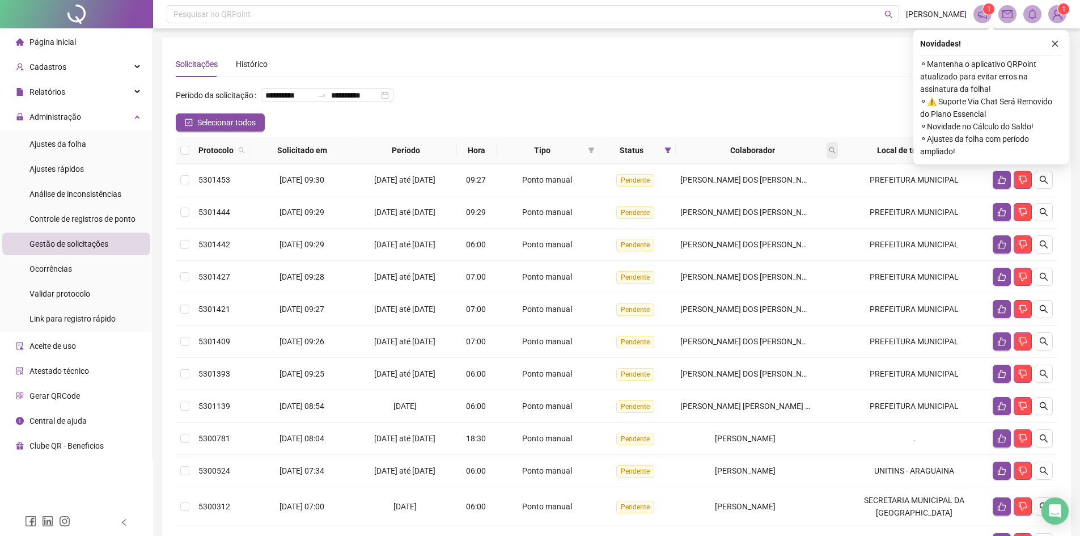
click at [838, 159] on span at bounding box center [831, 150] width 11 height 17
click at [770, 215] on span "Buscar" at bounding box center [767, 213] width 25 height 12
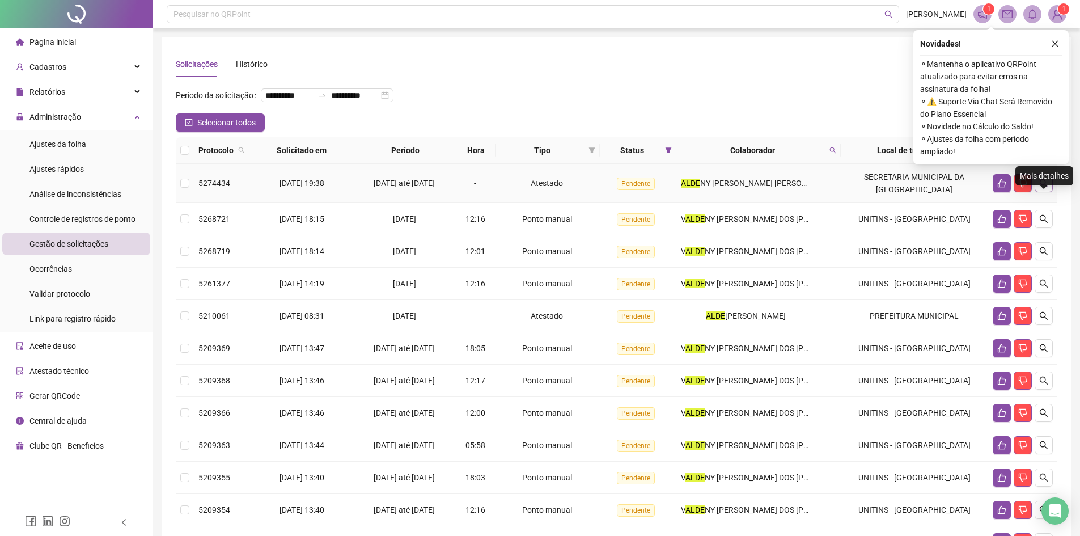
click at [1051, 192] on button "button" at bounding box center [1043, 183] width 18 height 18
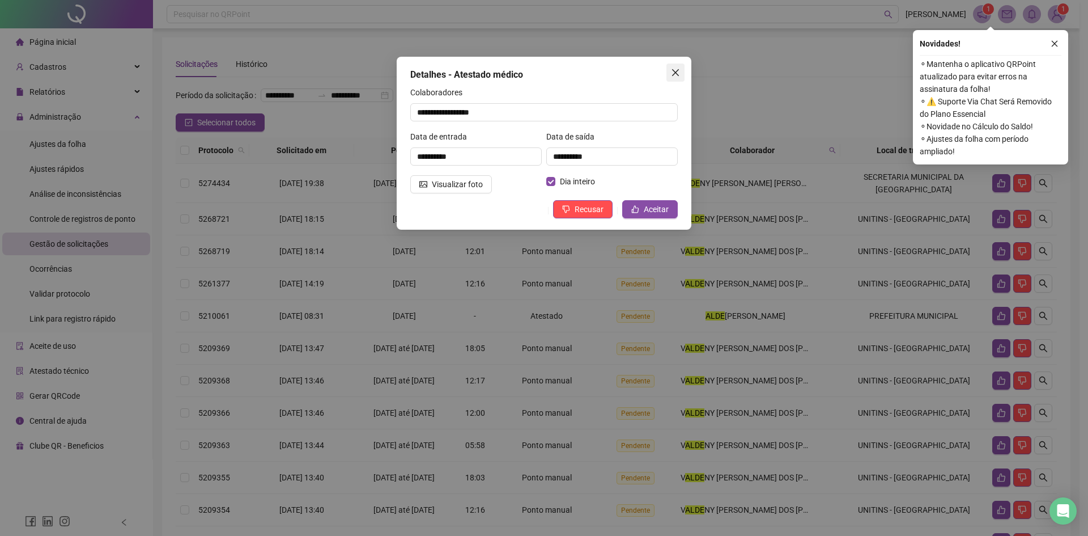
click at [679, 70] on icon "close" at bounding box center [675, 72] width 7 height 7
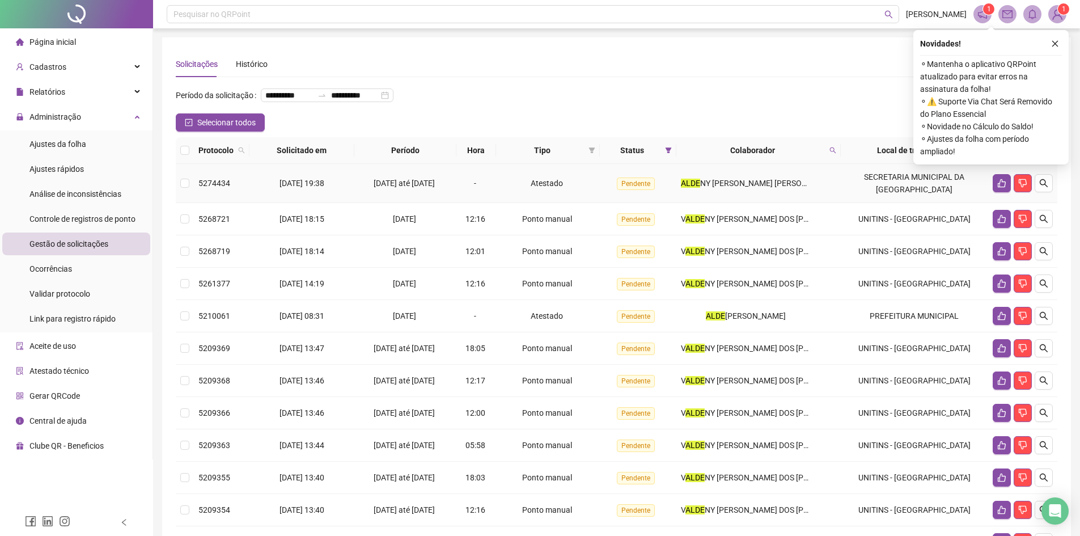
click at [195, 202] on td "5274434" at bounding box center [222, 183] width 56 height 39
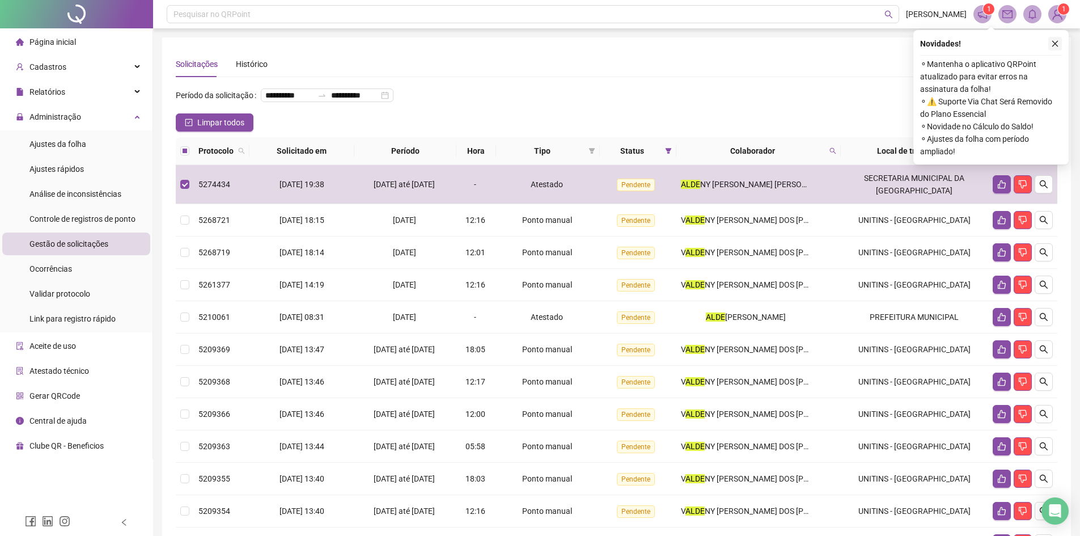
click at [1057, 42] on icon "close" at bounding box center [1055, 44] width 8 height 8
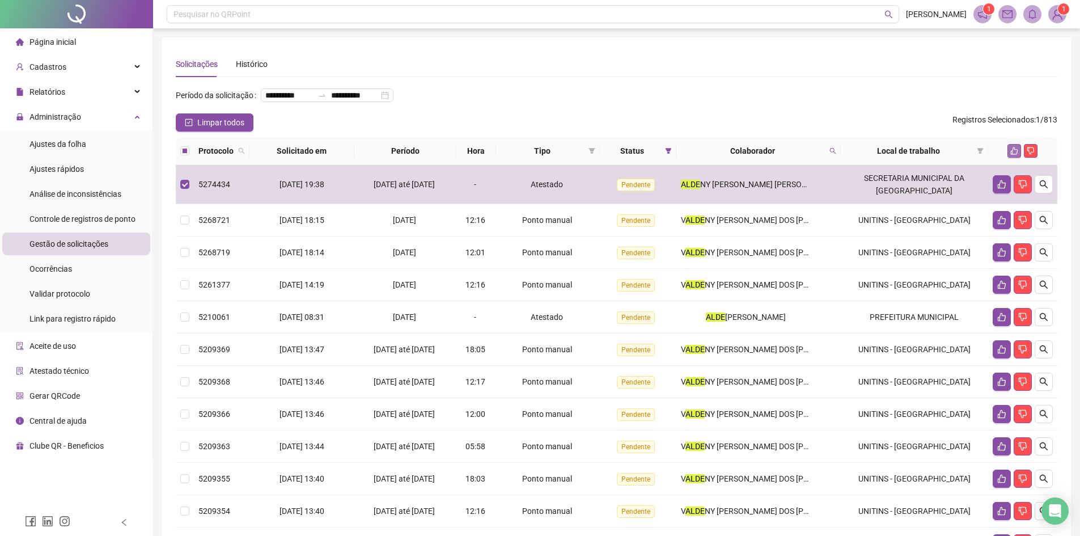
click at [1015, 155] on icon "like" at bounding box center [1014, 150] width 7 height 7
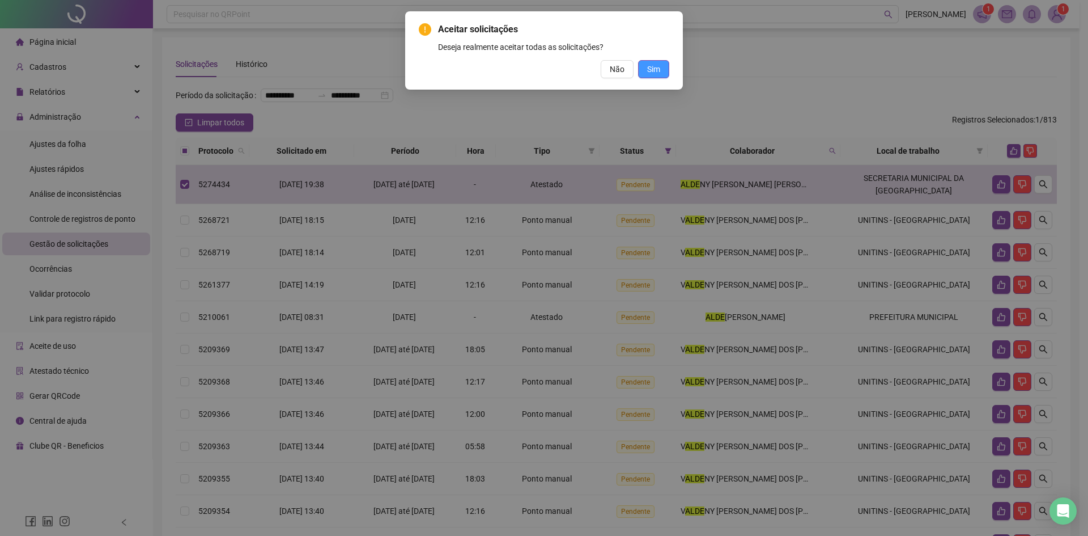
click at [658, 74] on span "Sim" at bounding box center [653, 69] width 13 height 12
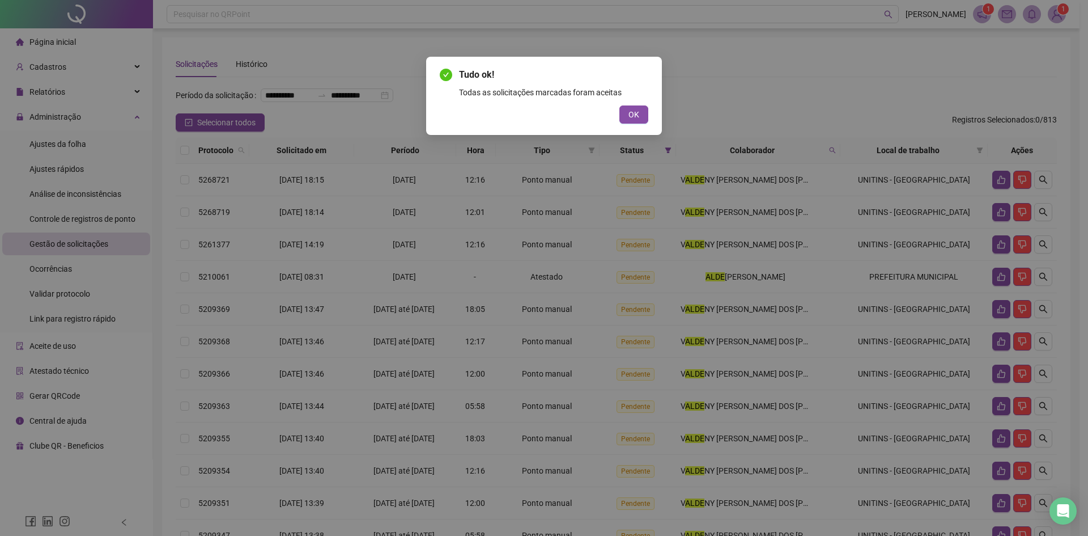
click at [617, 118] on div "OK" at bounding box center [544, 114] width 209 height 18
click at [633, 114] on span "OK" at bounding box center [634, 114] width 11 height 12
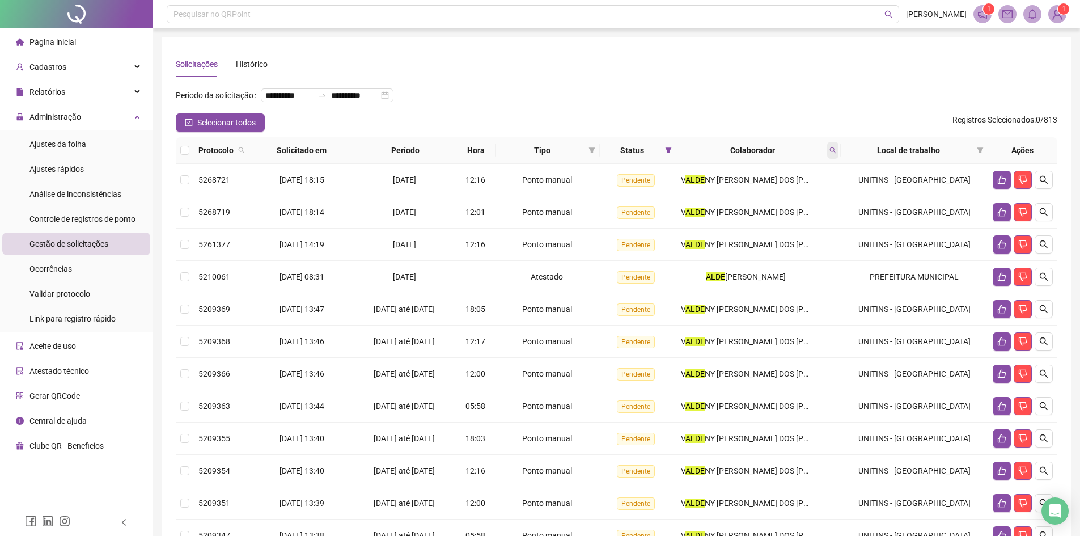
click at [838, 159] on span at bounding box center [832, 150] width 11 height 17
click at [767, 211] on span "Buscar" at bounding box center [766, 213] width 25 height 12
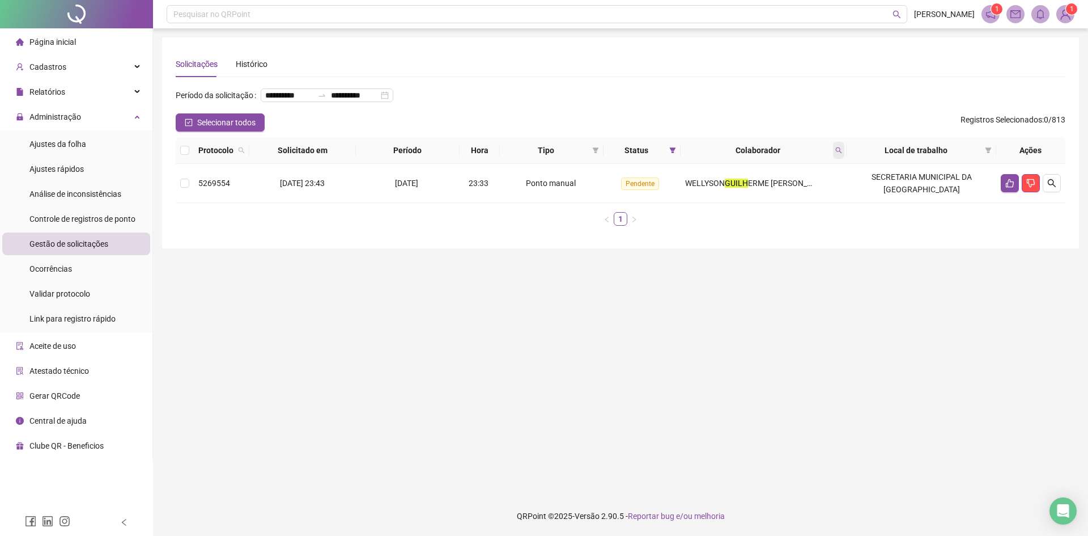
click at [842, 154] on icon "search" at bounding box center [838, 150] width 7 height 7
type input "*****"
click at [762, 213] on span "Buscar" at bounding box center [774, 213] width 25 height 12
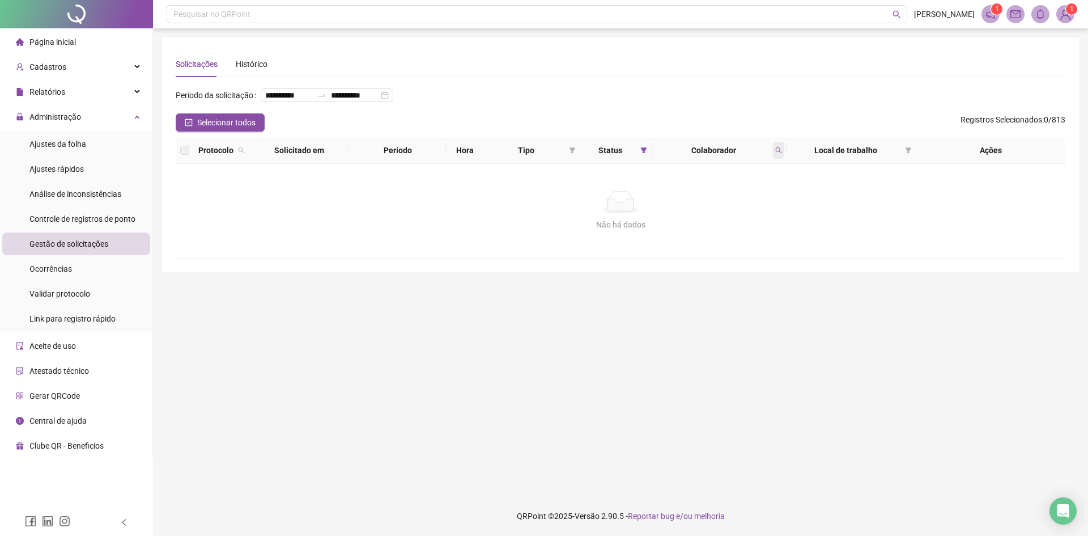
click at [778, 154] on icon "search" at bounding box center [778, 150] width 7 height 7
click at [360, 67] on div "Solicitações Histórico" at bounding box center [621, 64] width 890 height 26
click at [83, 60] on div "Cadastros" at bounding box center [76, 67] width 148 height 23
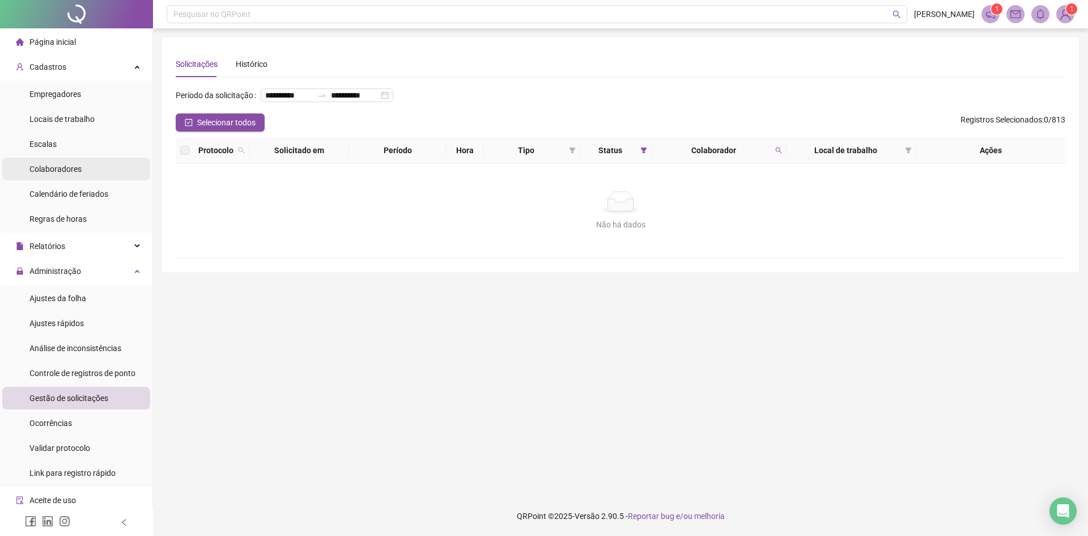
click at [75, 164] on span "Colaboradores" at bounding box center [55, 168] width 52 height 9
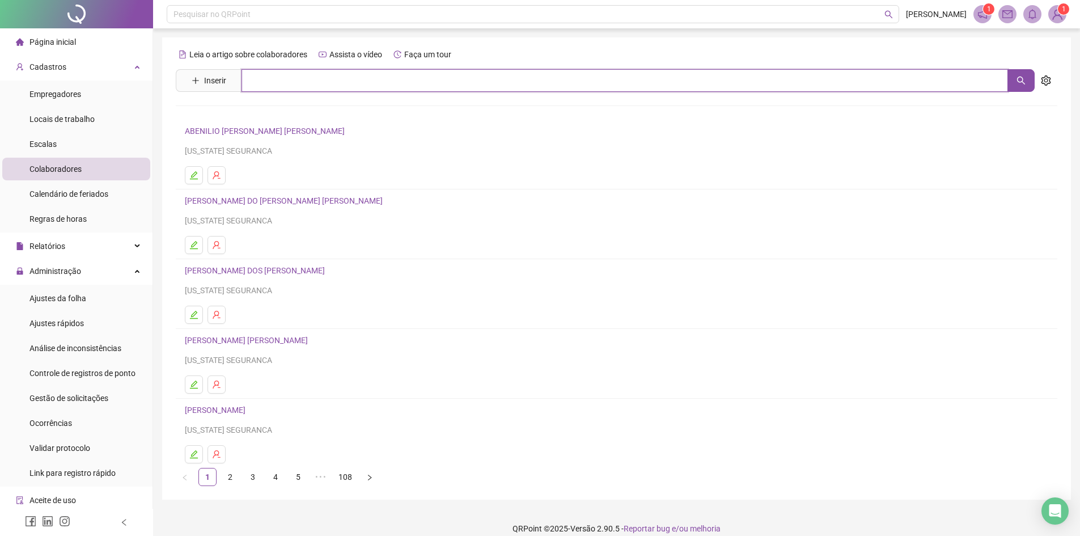
click at [357, 79] on input "text" at bounding box center [624, 80] width 766 height 23
click at [1026, 77] on button "button" at bounding box center [1020, 80] width 27 height 23
type input "*****"
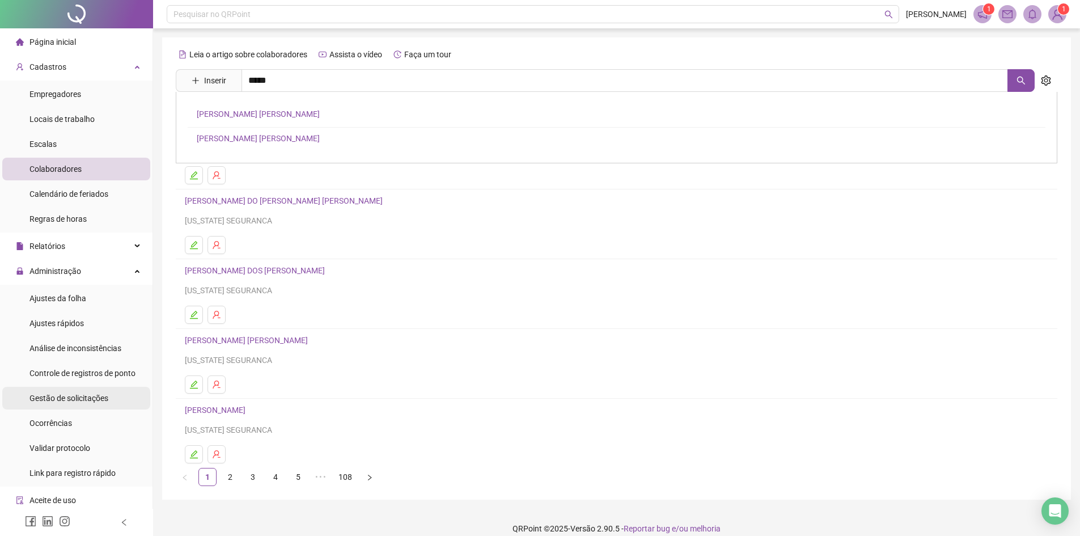
click at [90, 398] on span "Gestão de solicitações" at bounding box center [68, 397] width 79 height 9
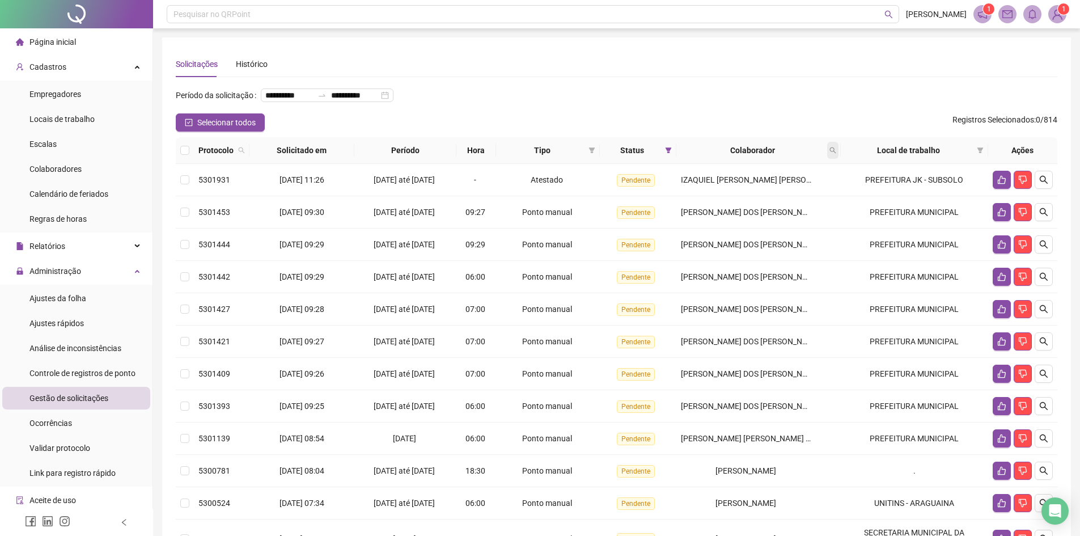
click at [836, 154] on icon "search" at bounding box center [832, 150] width 7 height 7
click at [763, 218] on span "Buscar" at bounding box center [768, 213] width 25 height 12
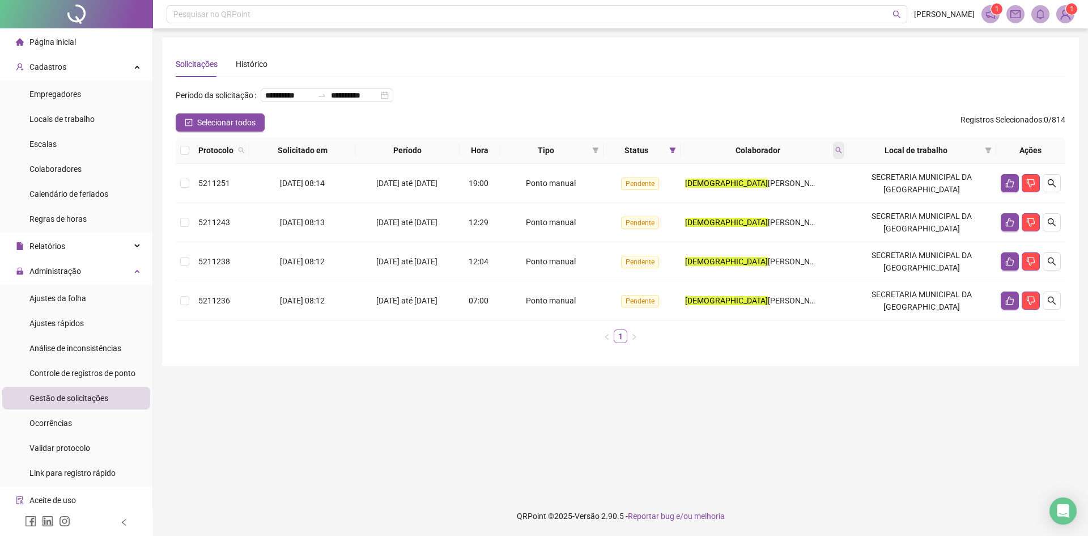
click at [842, 154] on icon "search" at bounding box center [839, 150] width 6 height 6
click at [759, 206] on button "Buscar" at bounding box center [766, 213] width 51 height 14
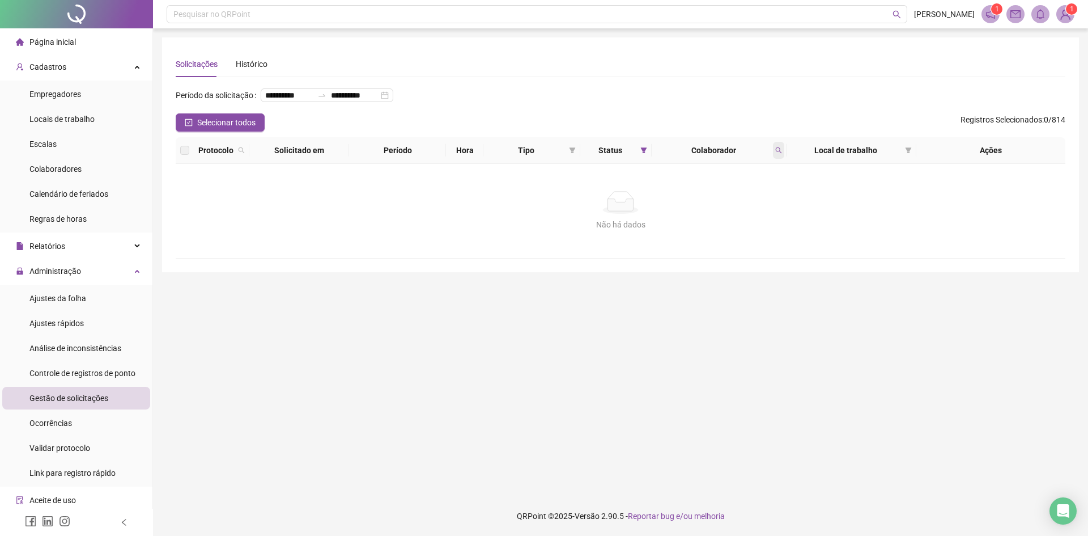
click at [775, 159] on span at bounding box center [778, 150] width 11 height 17
click at [699, 199] on input "****" at bounding box center [726, 193] width 107 height 18
click at [699, 211] on span "Buscar" at bounding box center [705, 213] width 25 height 12
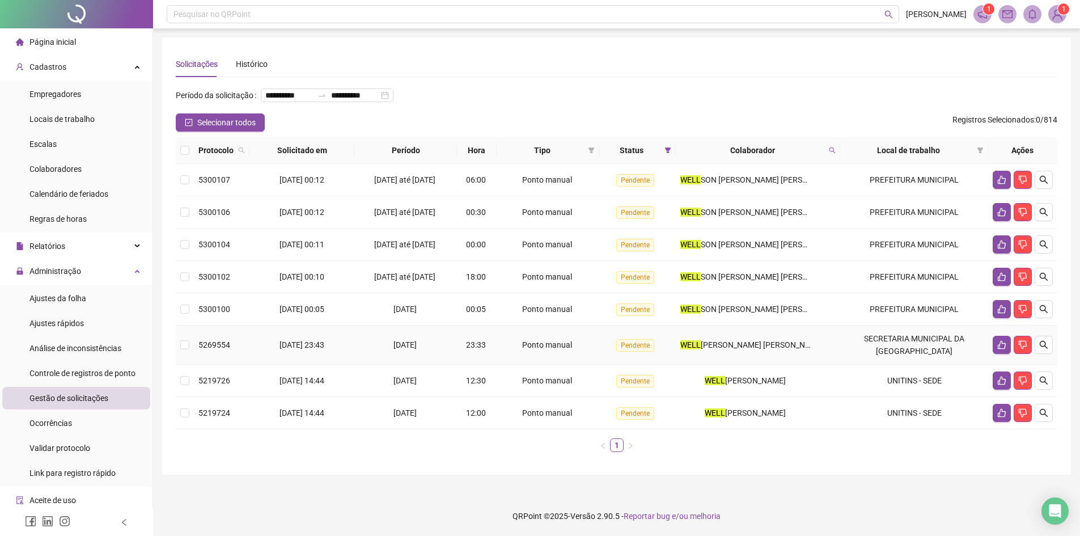
click at [192, 357] on td at bounding box center [185, 344] width 18 height 39
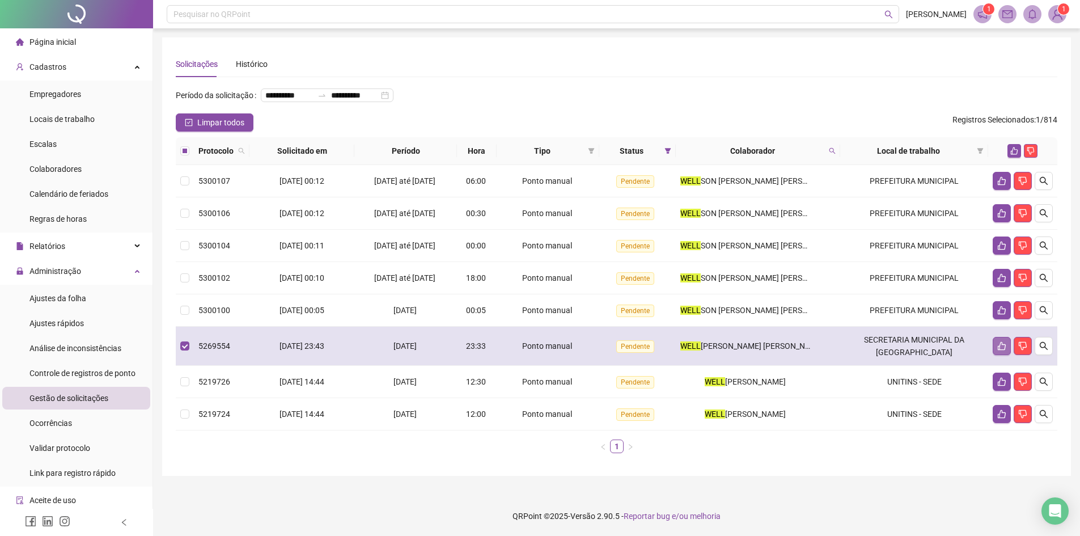
click at [997, 350] on icon "like" at bounding box center [1001, 345] width 9 height 9
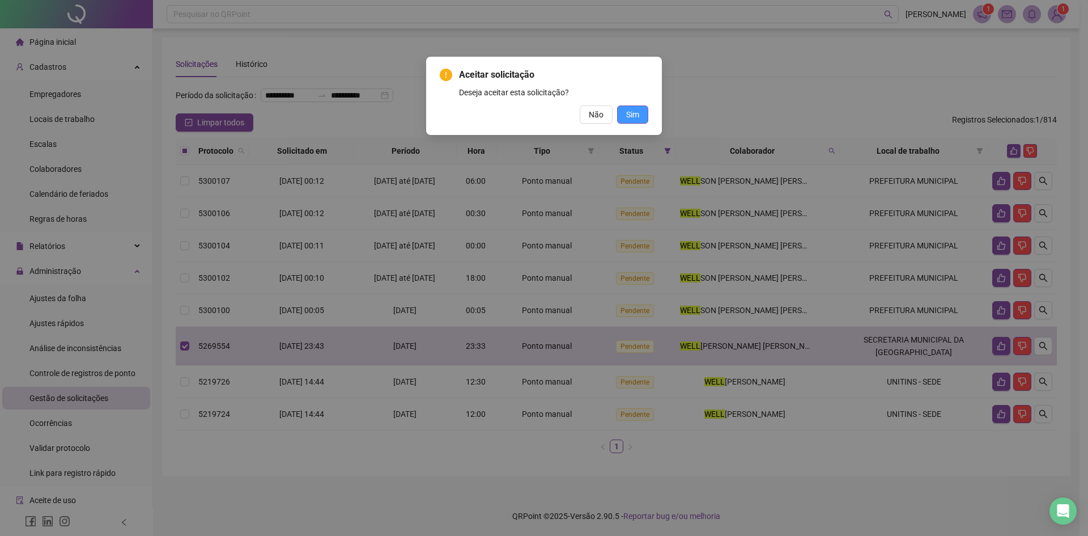
click at [630, 110] on span "Sim" at bounding box center [632, 114] width 13 height 12
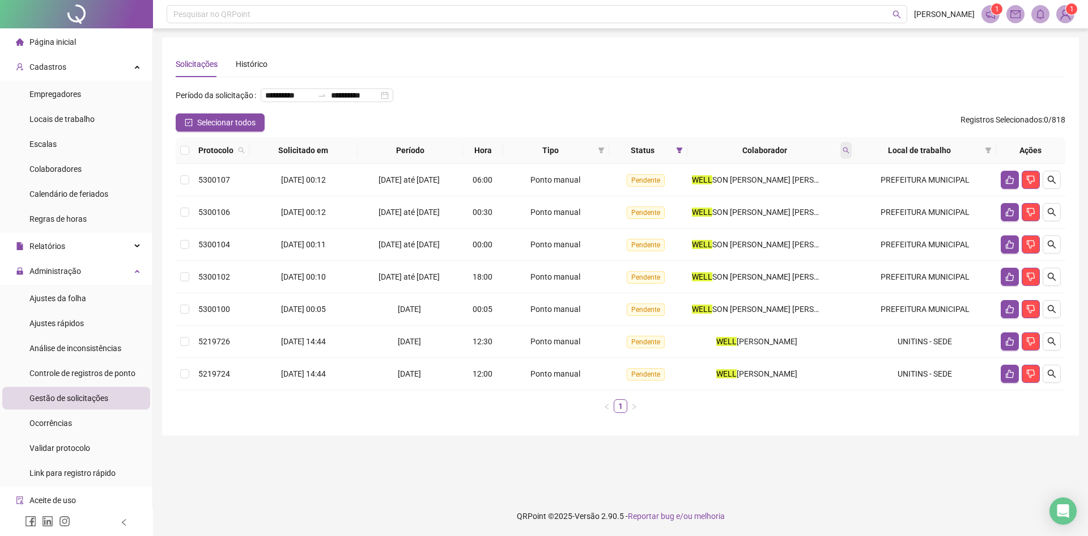
click at [844, 154] on icon "search" at bounding box center [846, 150] width 6 height 6
click at [770, 212] on span "Buscar" at bounding box center [773, 213] width 25 height 12
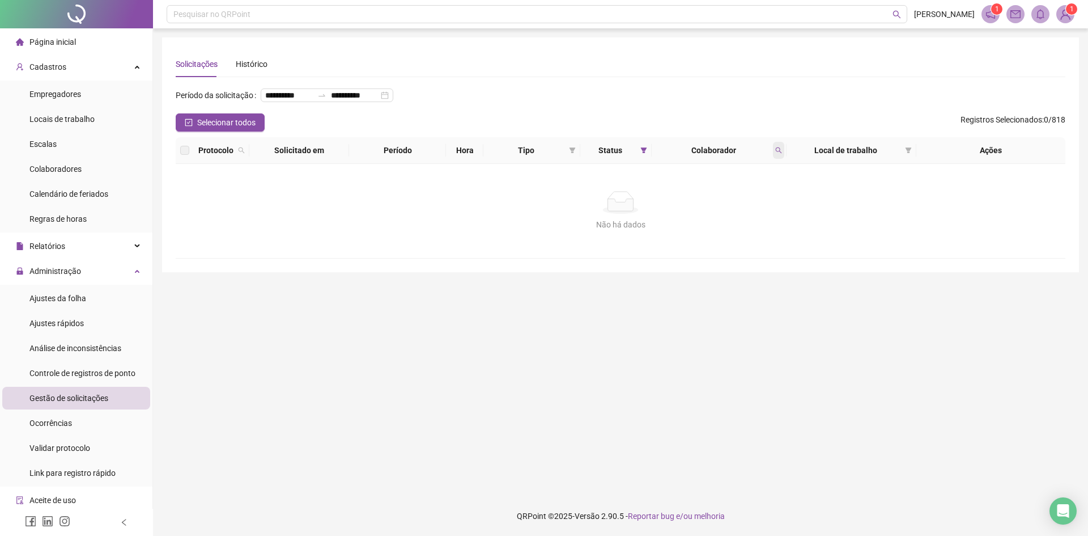
click at [778, 154] on icon "search" at bounding box center [778, 150] width 7 height 7
click at [703, 208] on span "Buscar" at bounding box center [705, 213] width 25 height 12
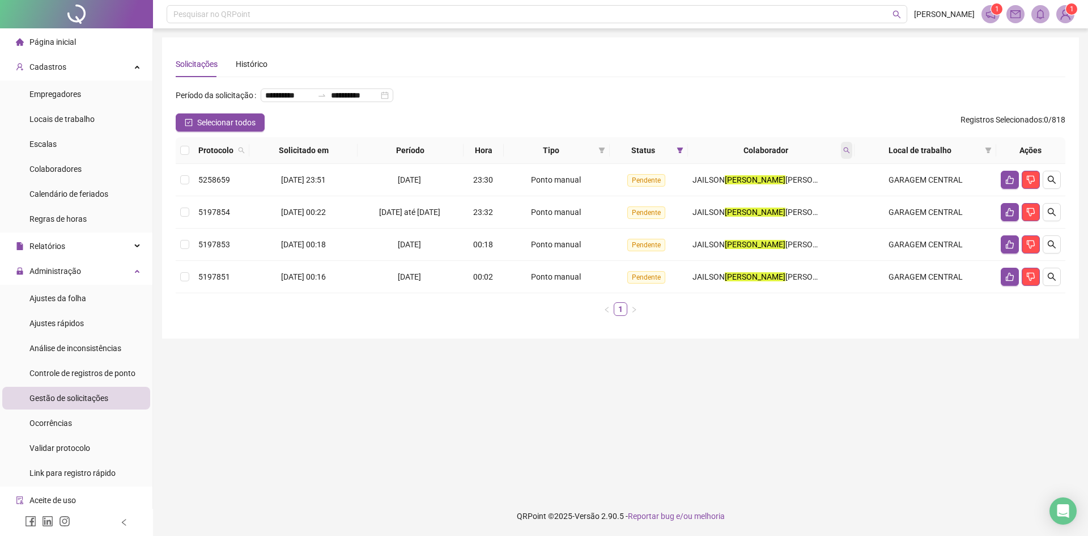
click at [845, 154] on icon "search" at bounding box center [847, 150] width 6 height 6
click at [779, 213] on span "Buscar" at bounding box center [770, 213] width 25 height 12
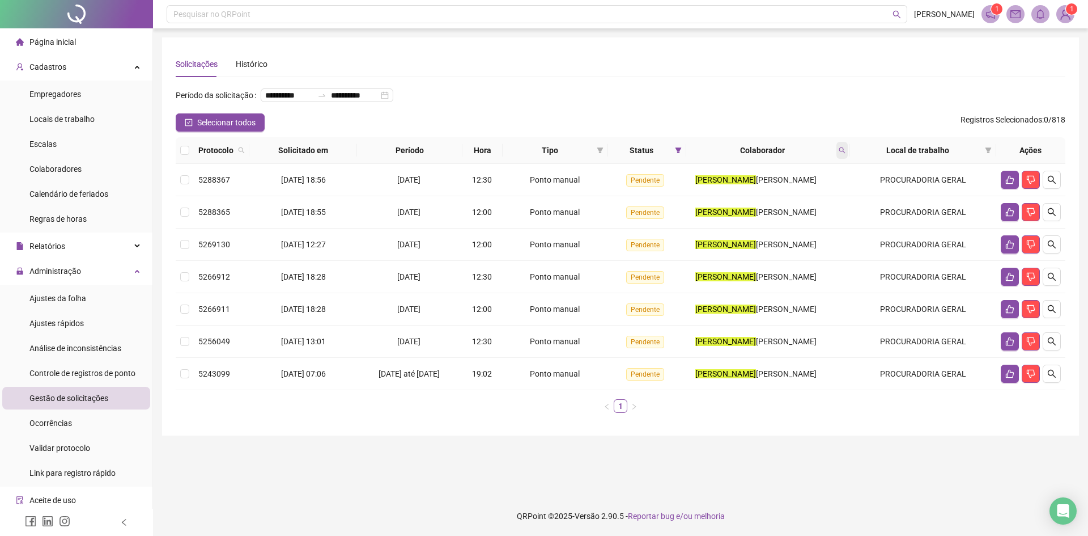
click at [840, 154] on icon "search" at bounding box center [842, 150] width 7 height 7
type input "******"
click at [766, 211] on span "Buscar" at bounding box center [768, 213] width 25 height 12
